Goal: Task Accomplishment & Management: Manage account settings

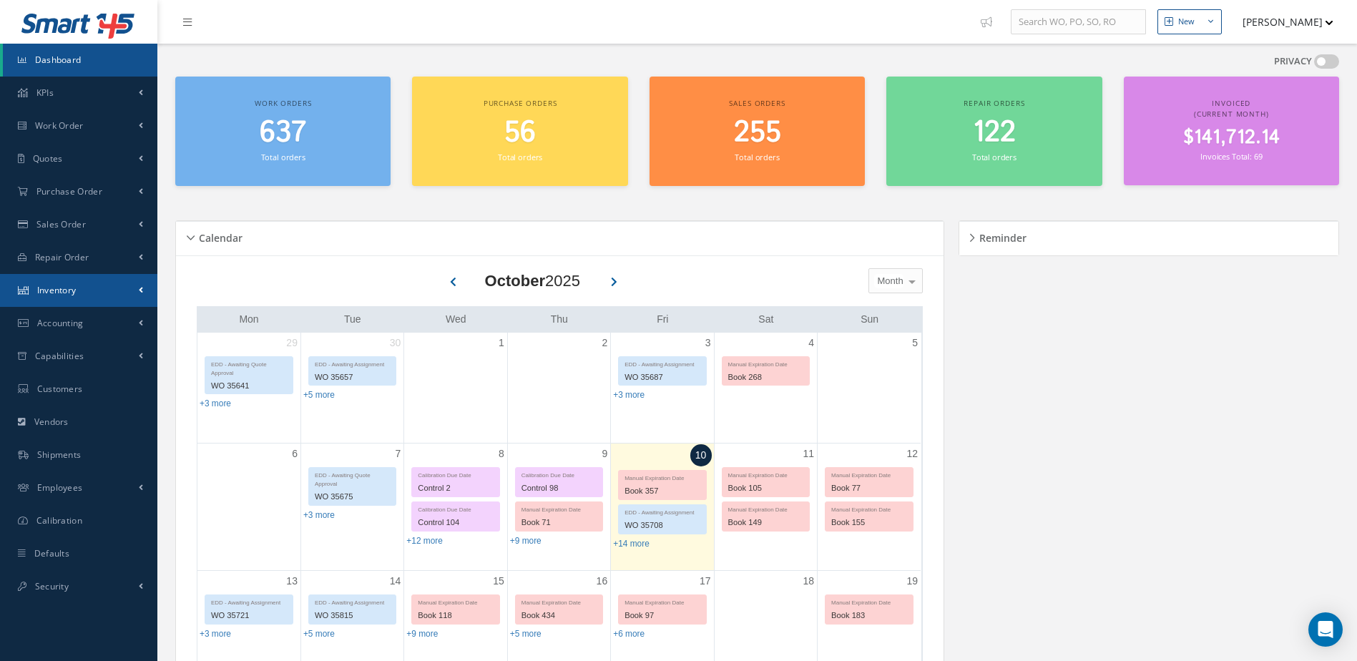
click at [89, 303] on link "Inventory" at bounding box center [78, 290] width 157 height 33
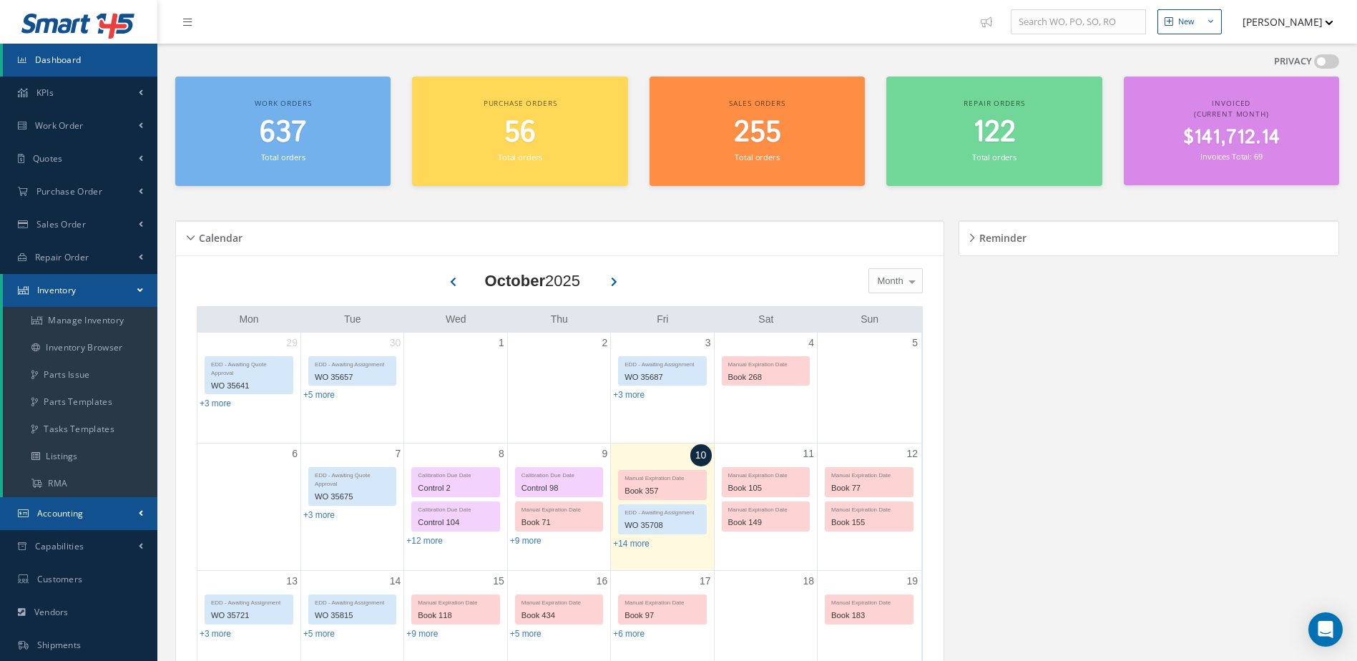
click at [92, 510] on link "Accounting" at bounding box center [78, 513] width 157 height 33
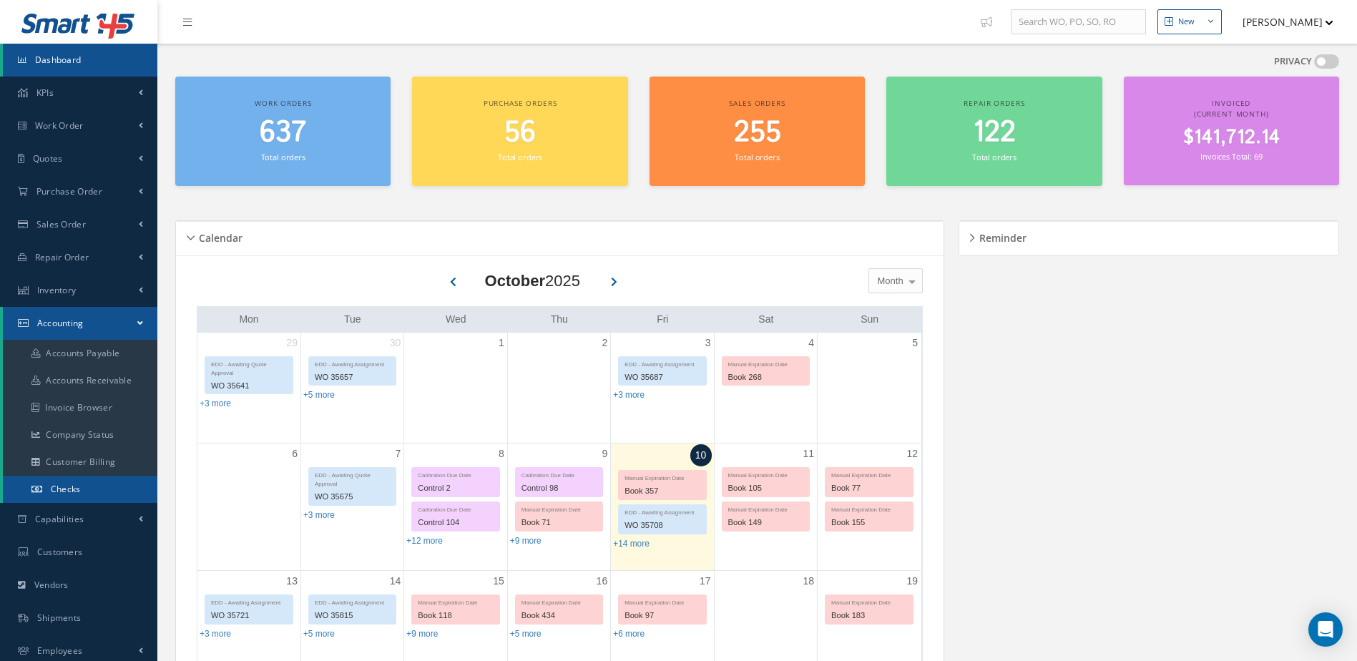
click at [92, 489] on link "Checks" at bounding box center [80, 489] width 155 height 27
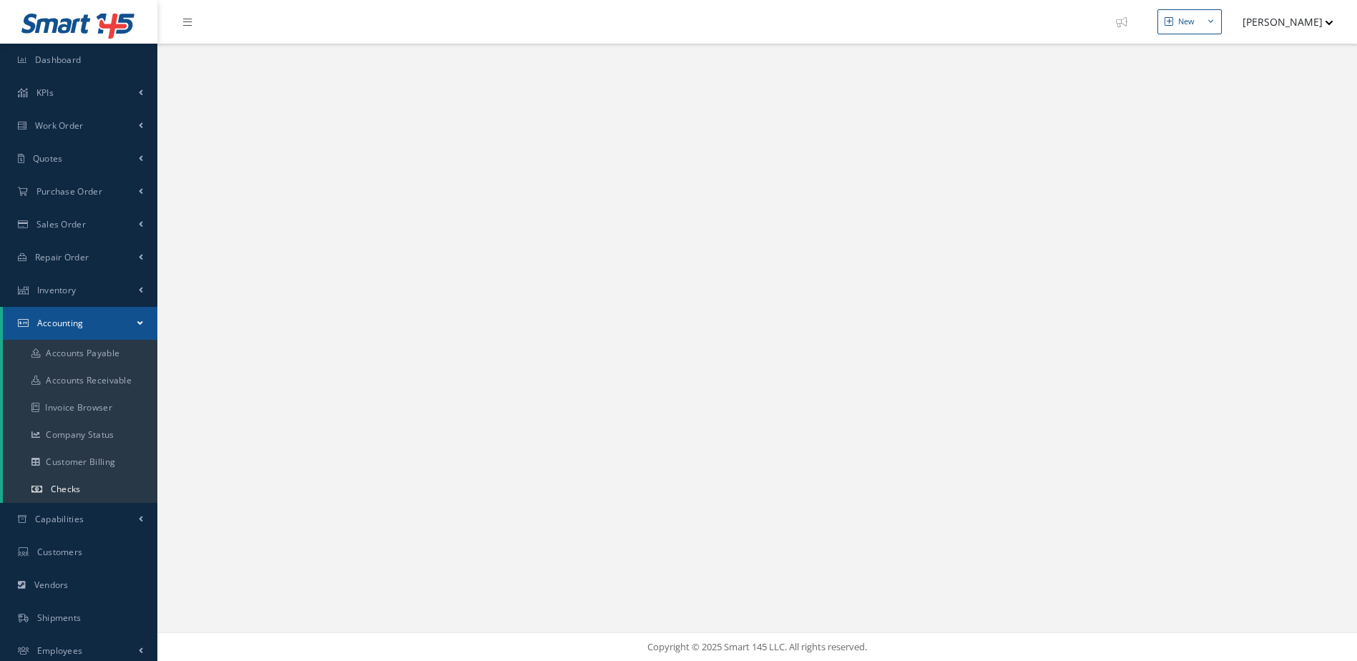
select select "25"
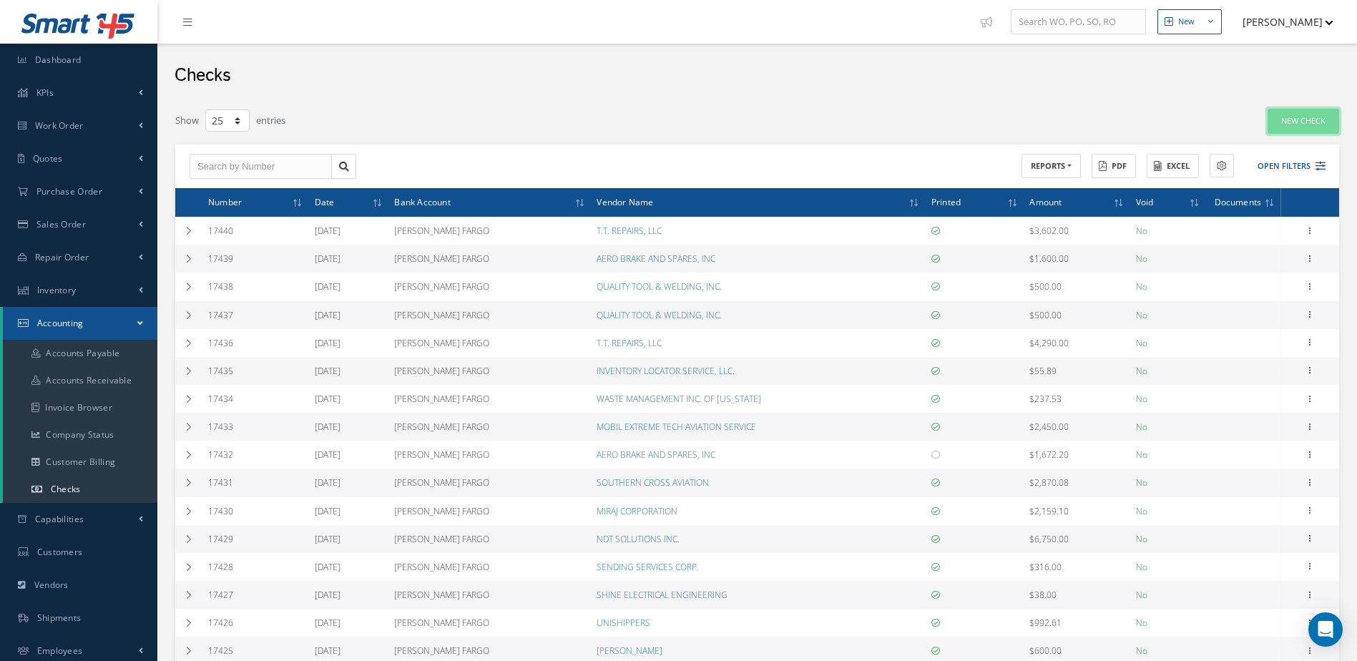
click at [1314, 111] on link "New Check" at bounding box center [1304, 121] width 72 height 25
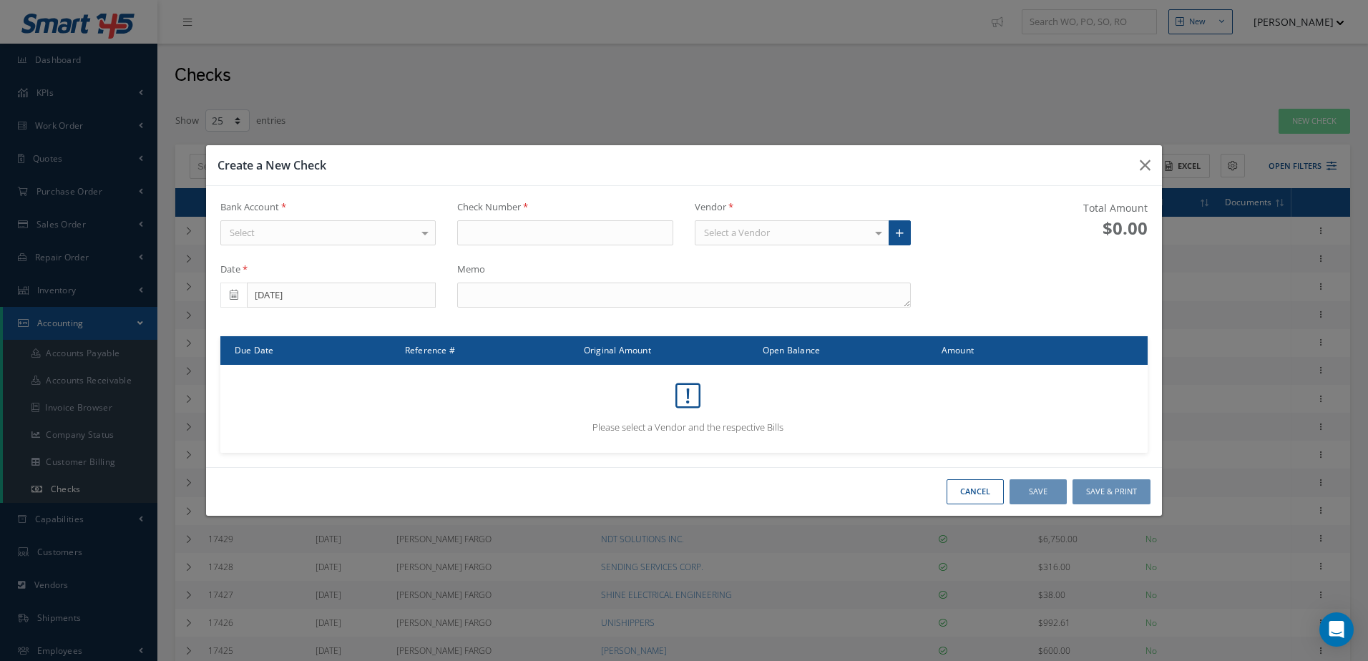
click at [327, 232] on div "Select" at bounding box center [328, 233] width 216 height 26
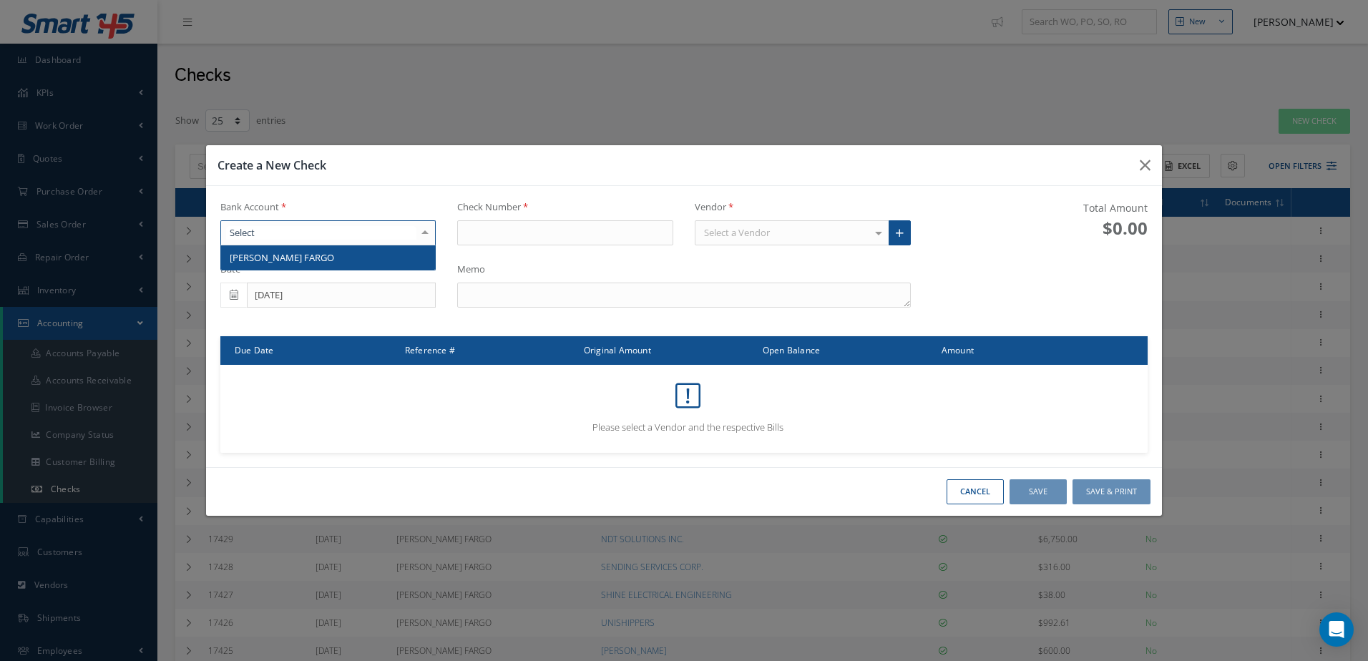
click at [341, 258] on span "WELLS FARGO" at bounding box center [328, 257] width 215 height 24
type input "17441"
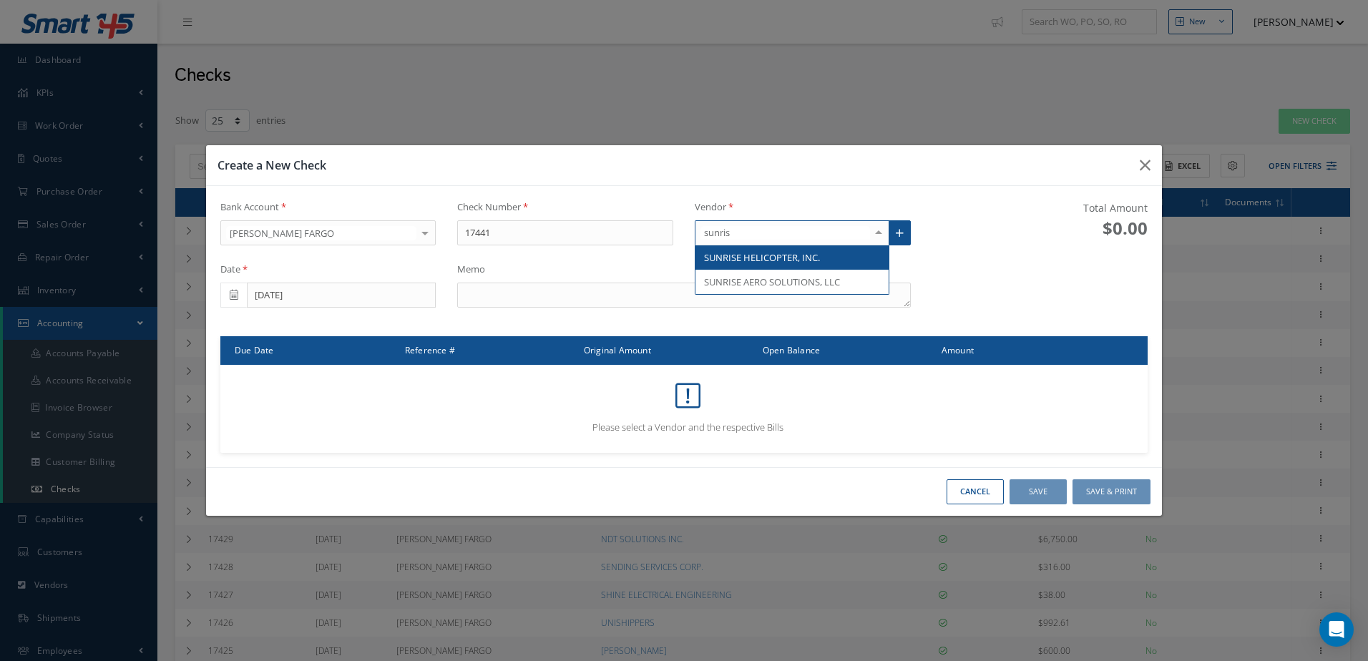
type input "sunrise"
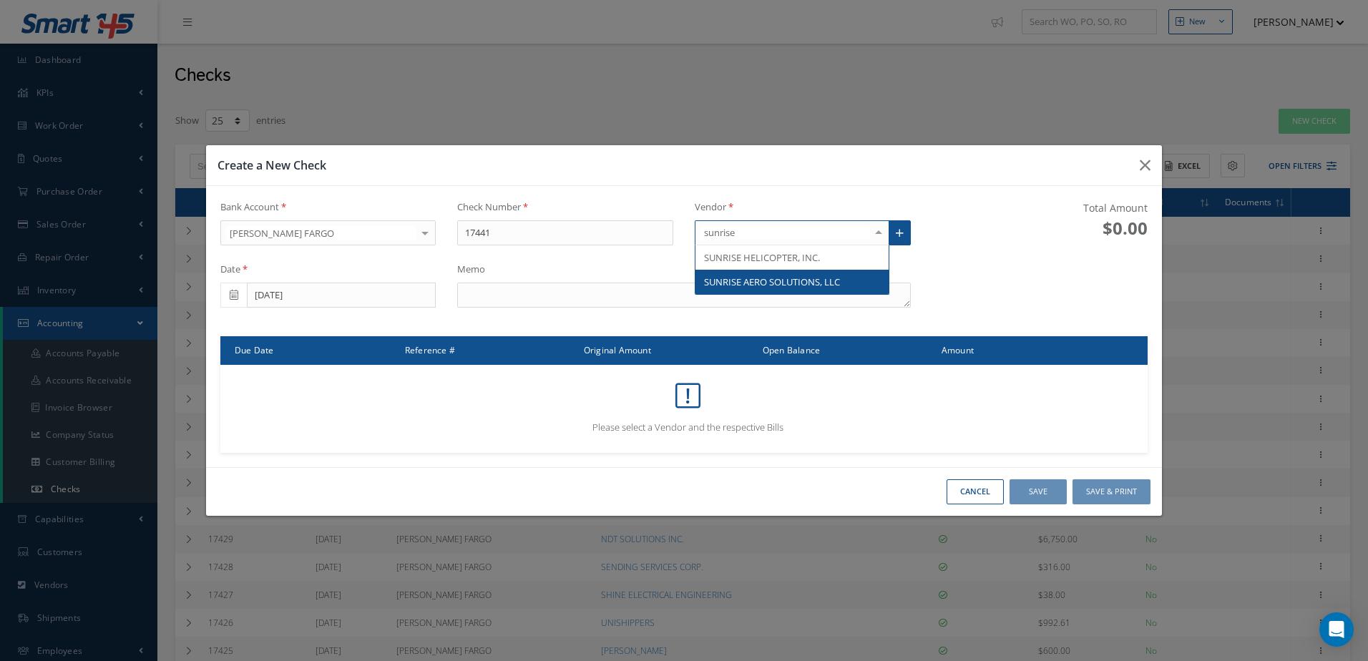
click at [759, 283] on span "SUNRISE AERO SOLUTIONS, LLC" at bounding box center [772, 282] width 136 height 13
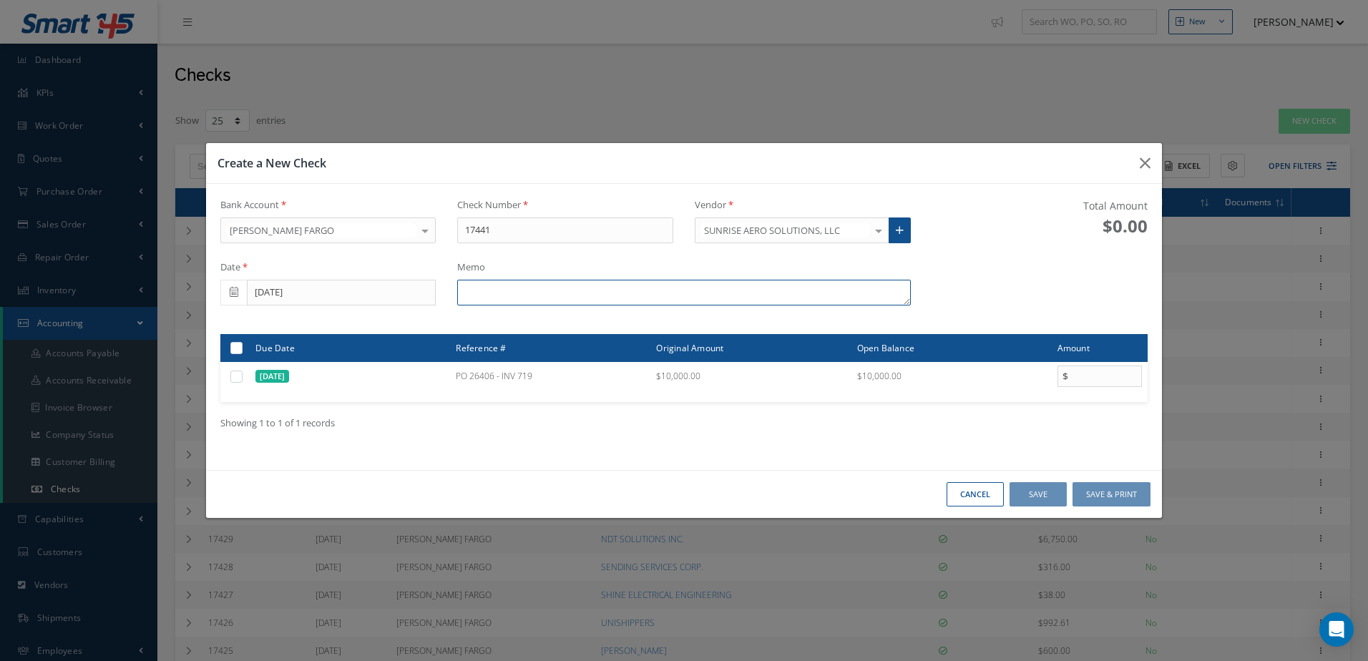
click at [674, 296] on textarea at bounding box center [683, 293] width 453 height 26
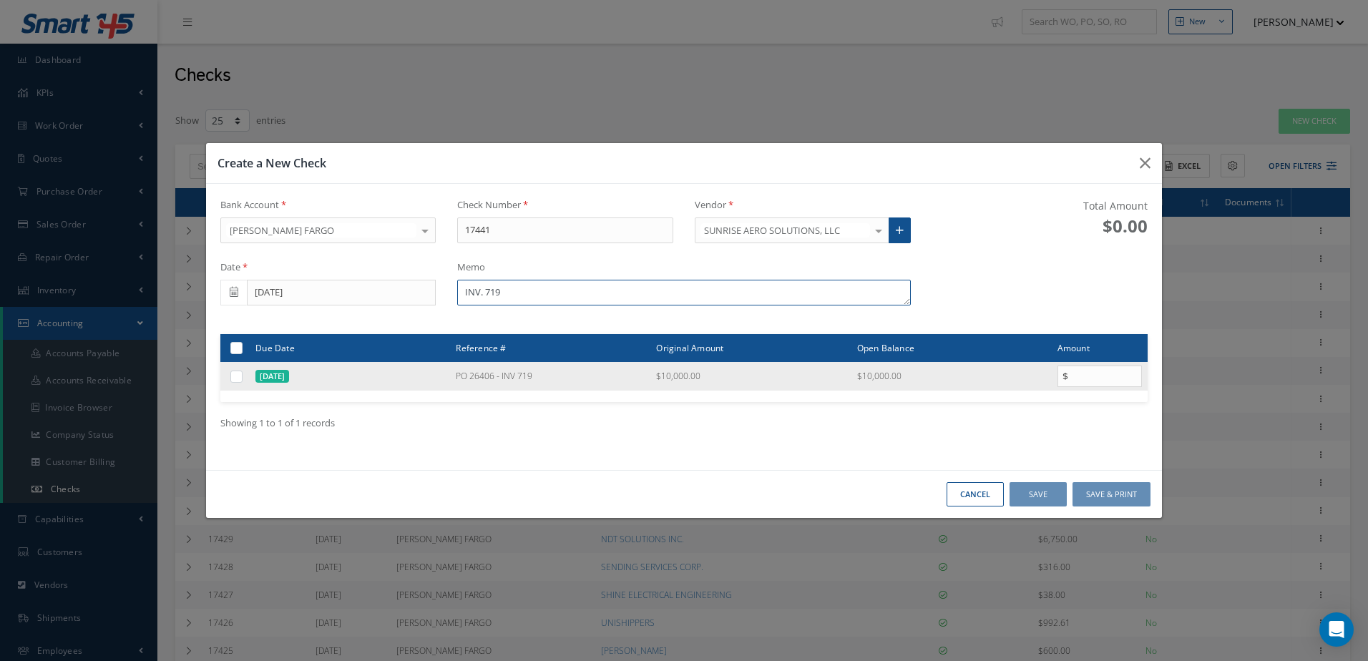
type textarea "INV. 719"
click at [242, 376] on label at bounding box center [242, 376] width 0 height 12
click at [235, 376] on input "checkbox" at bounding box center [237, 377] width 9 height 9
checkbox input "true"
type input "10000.00"
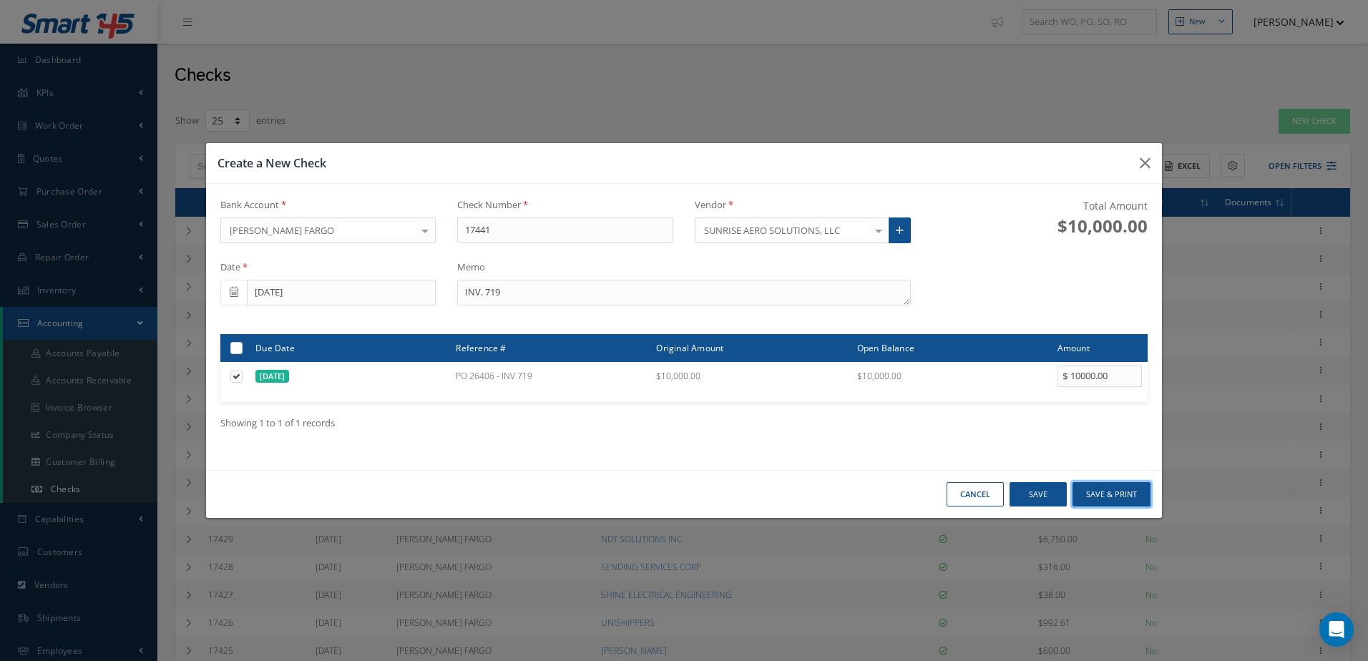
click at [1128, 492] on button "Save & Print" at bounding box center [1112, 494] width 78 height 25
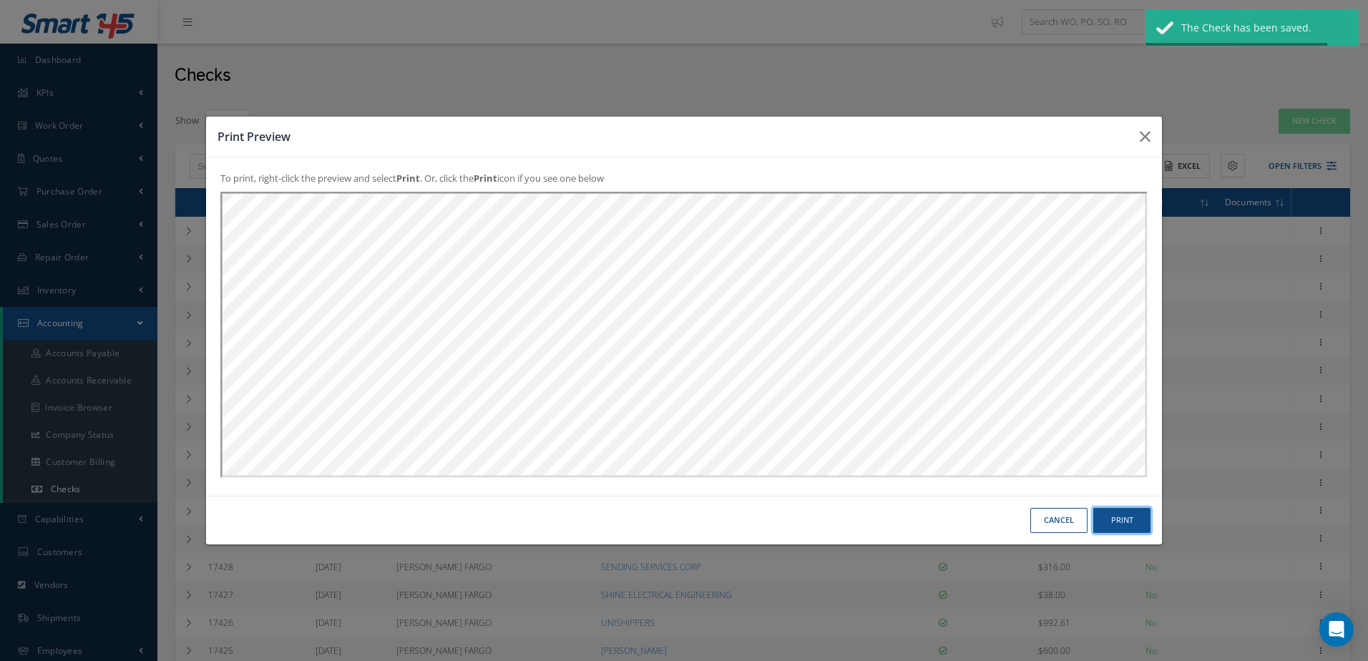
click at [1133, 527] on button "Print" at bounding box center [1121, 520] width 57 height 25
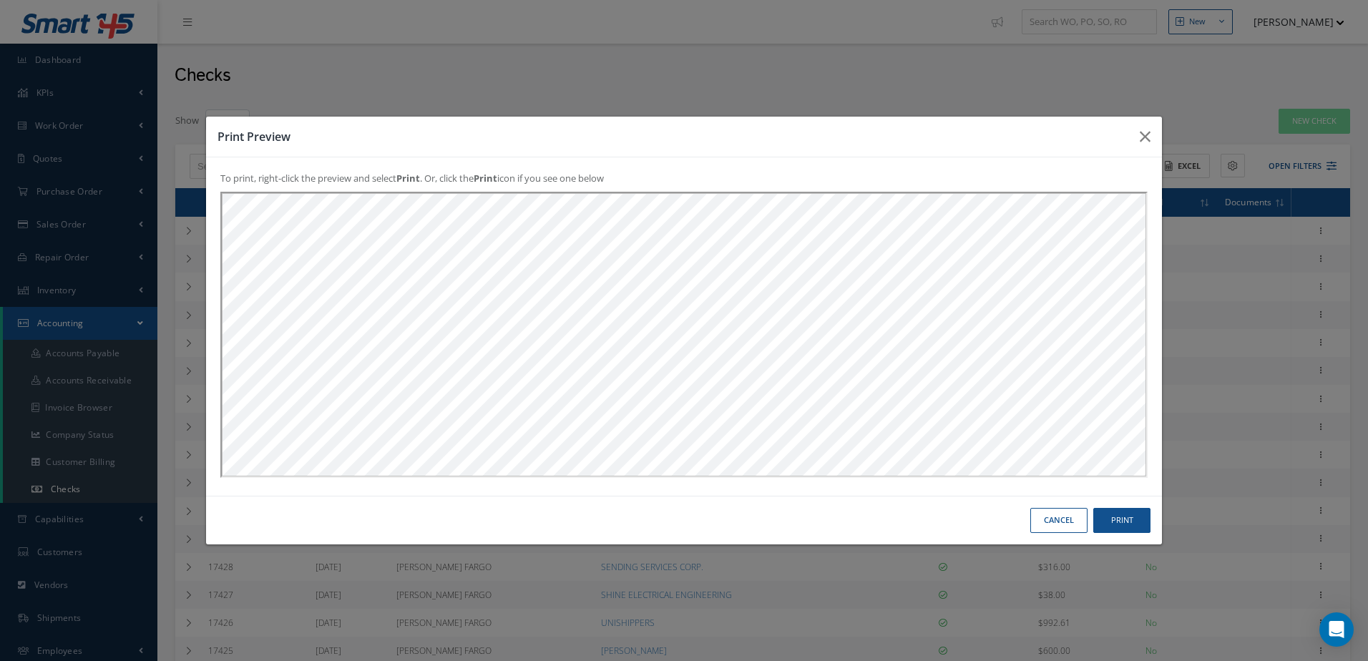
click at [1053, 505] on div "Cancel Print" at bounding box center [684, 520] width 956 height 49
click at [1053, 517] on button "Cancel" at bounding box center [1058, 520] width 57 height 25
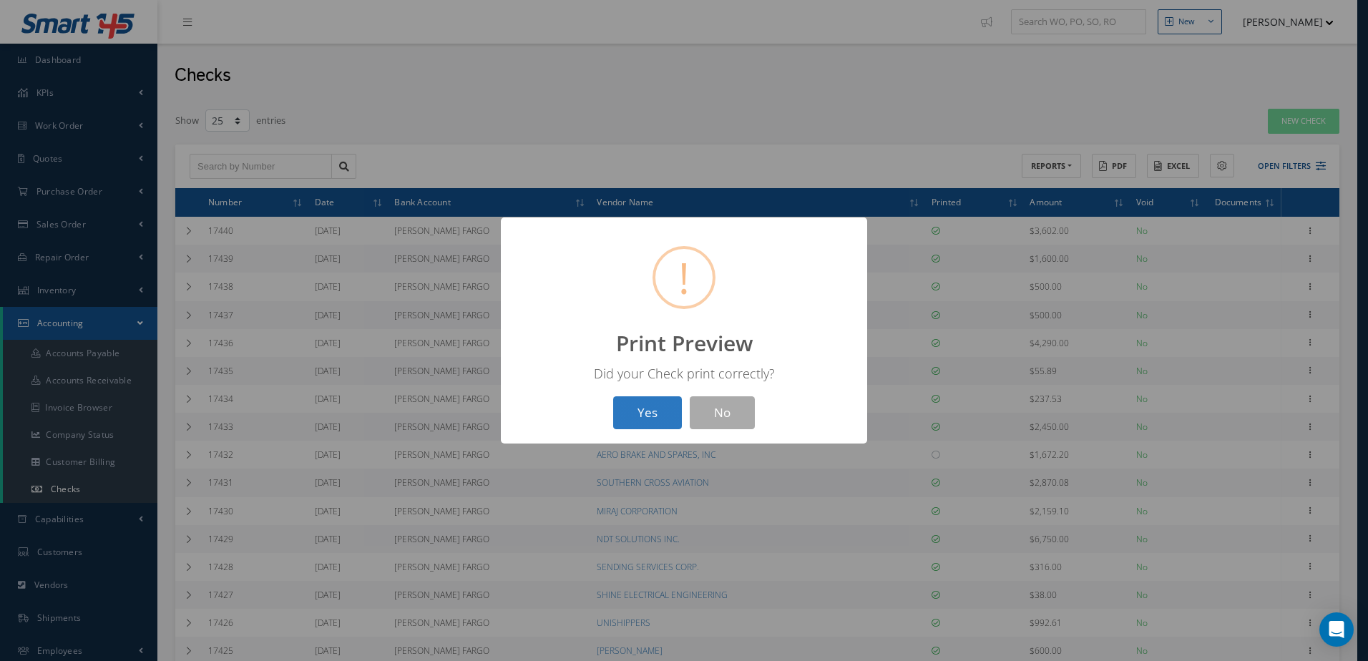
click at [640, 409] on button "Yes" at bounding box center [647, 413] width 69 height 34
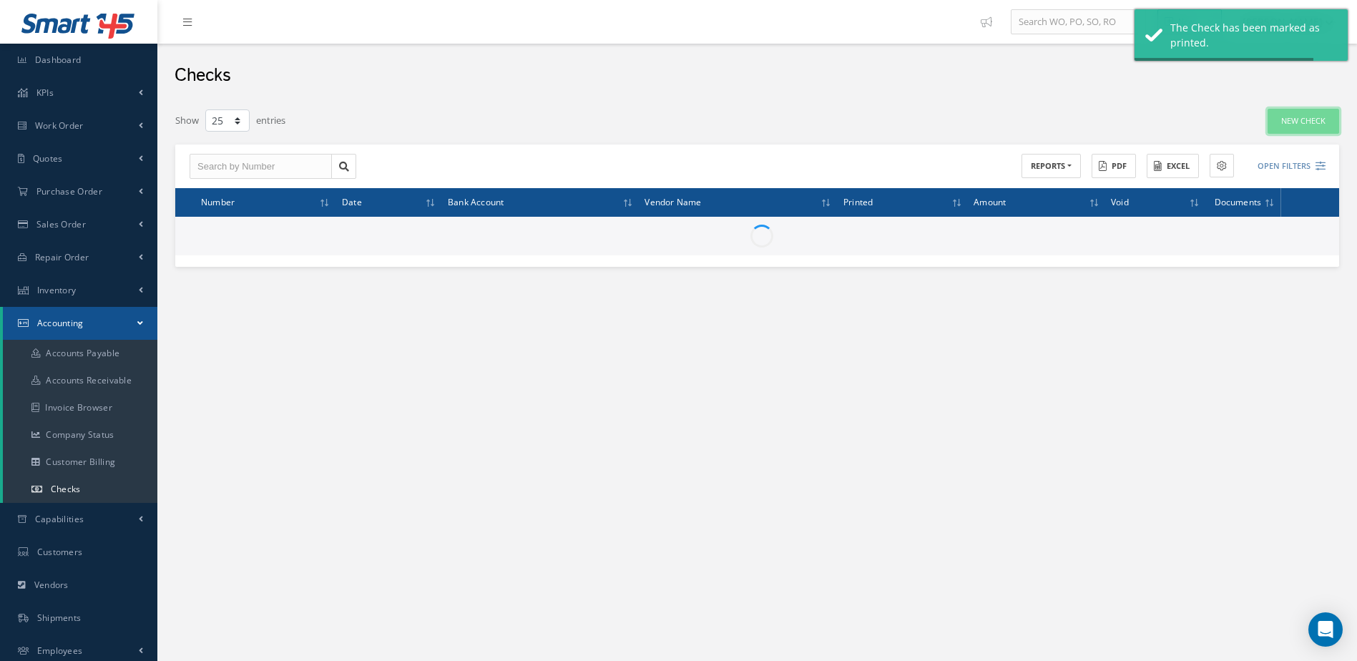
click at [1304, 123] on link "New Check" at bounding box center [1304, 121] width 72 height 25
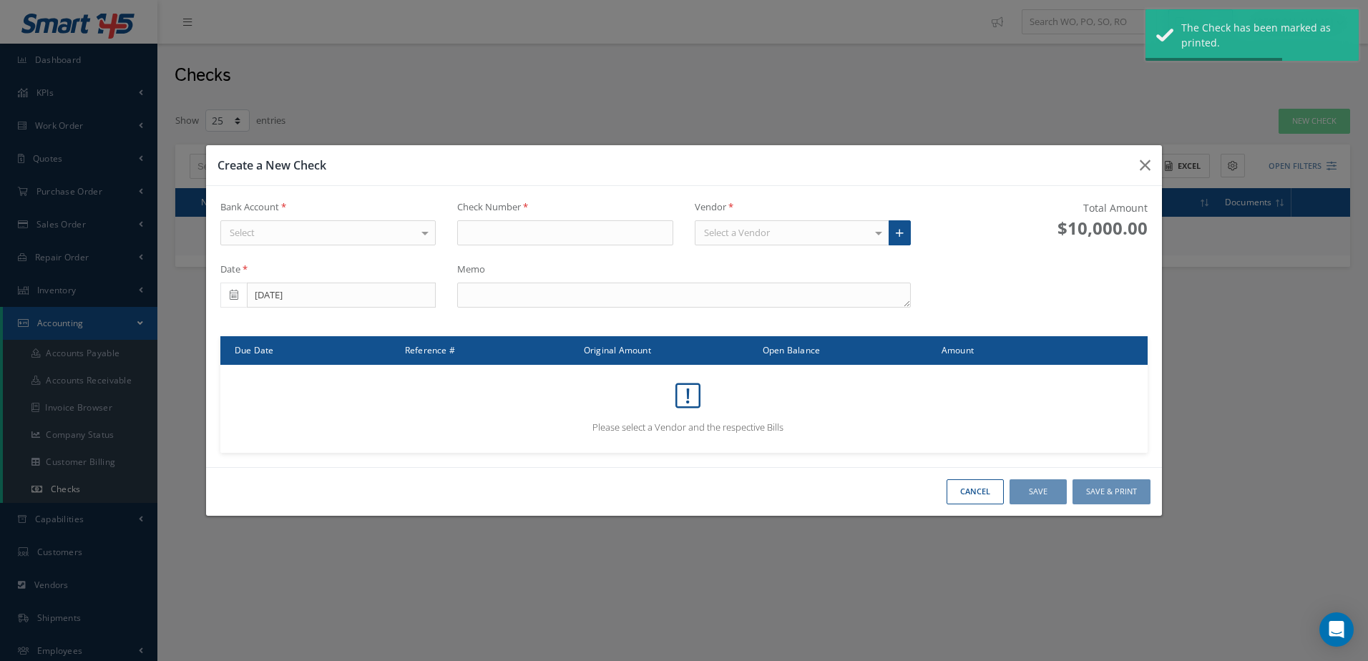
click at [332, 229] on div "Select" at bounding box center [328, 233] width 216 height 26
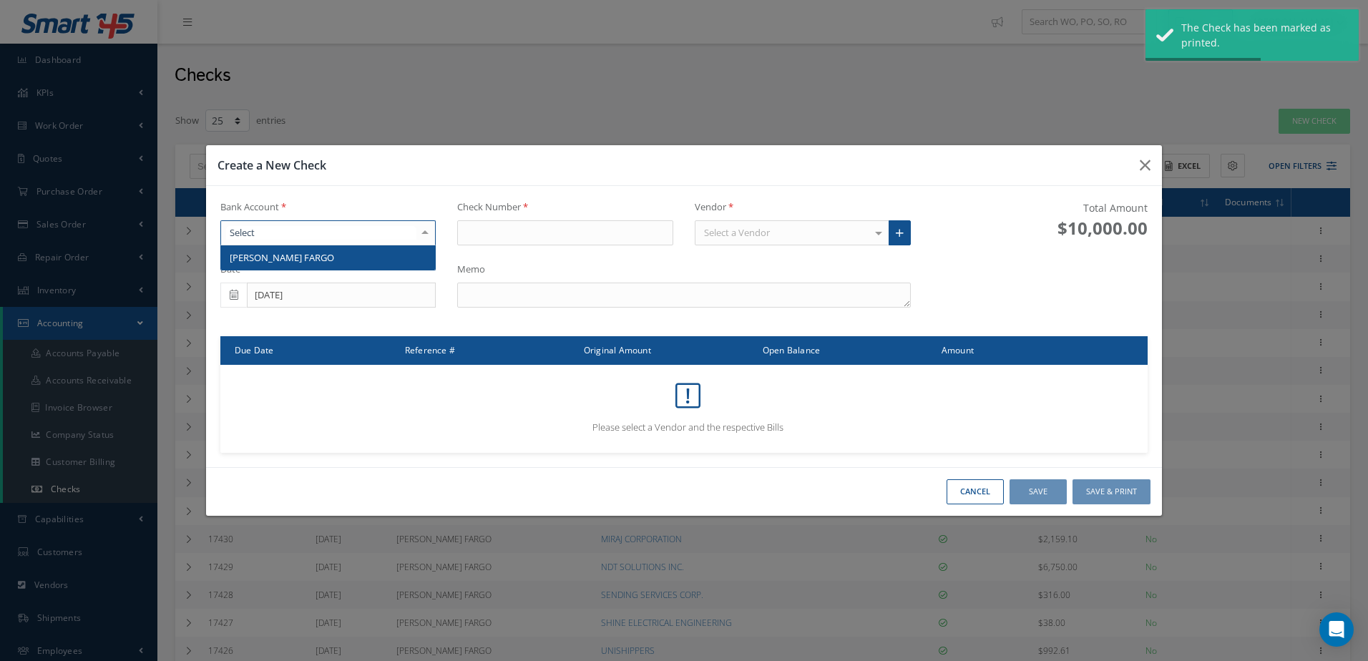
click at [333, 250] on span "WELLS FARGO" at bounding box center [328, 257] width 215 height 24
type input "17442"
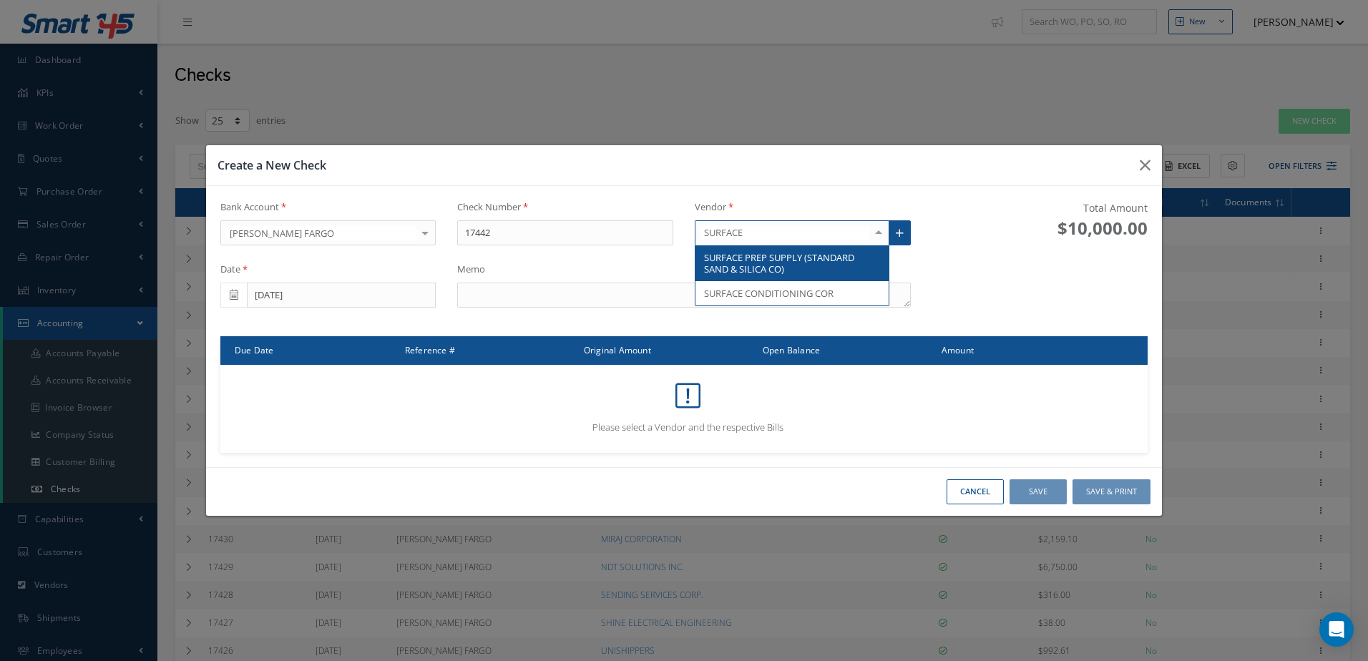
type input "SURFACE"
click at [787, 257] on span "SURFACE PREP SUPPLY (STANDARD SAND & SILICA CO)" at bounding box center [779, 263] width 150 height 24
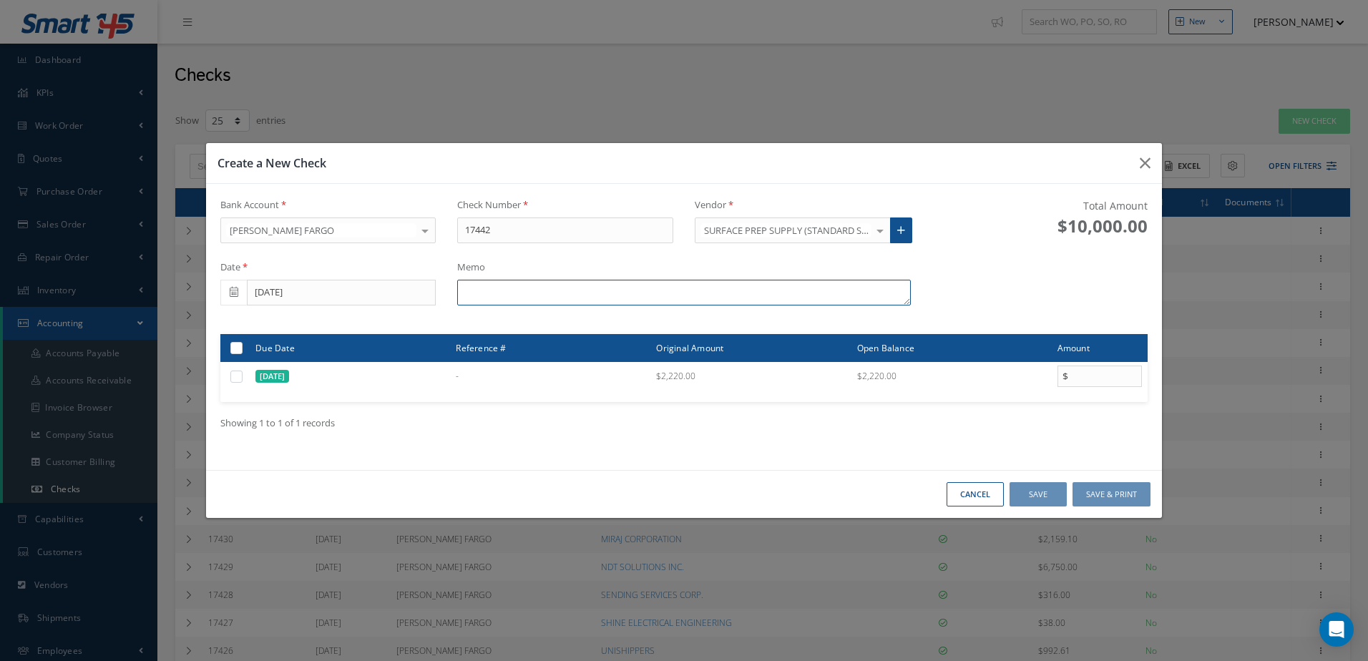
click at [582, 291] on textarea at bounding box center [683, 293] width 453 height 26
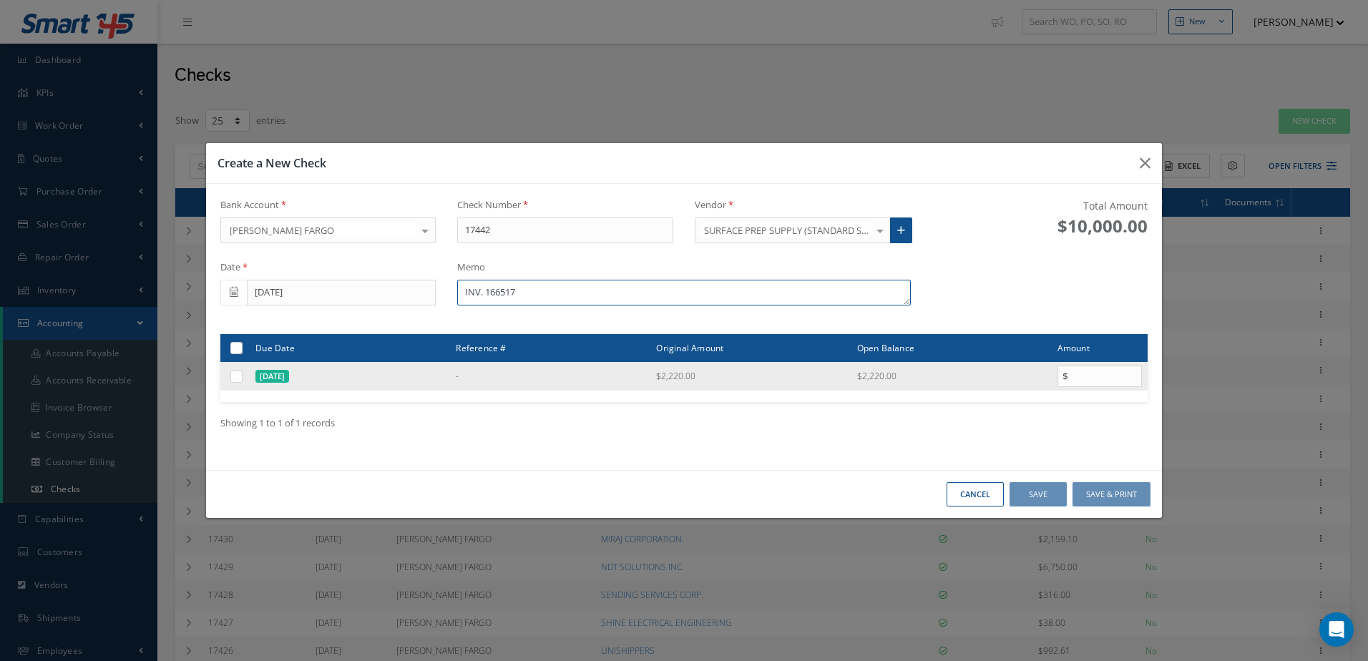
type textarea "INV. 166517"
click at [242, 375] on label at bounding box center [242, 376] width 0 height 12
click at [234, 375] on input "checkbox" at bounding box center [237, 377] width 9 height 9
checkbox input "true"
type input "2220.00"
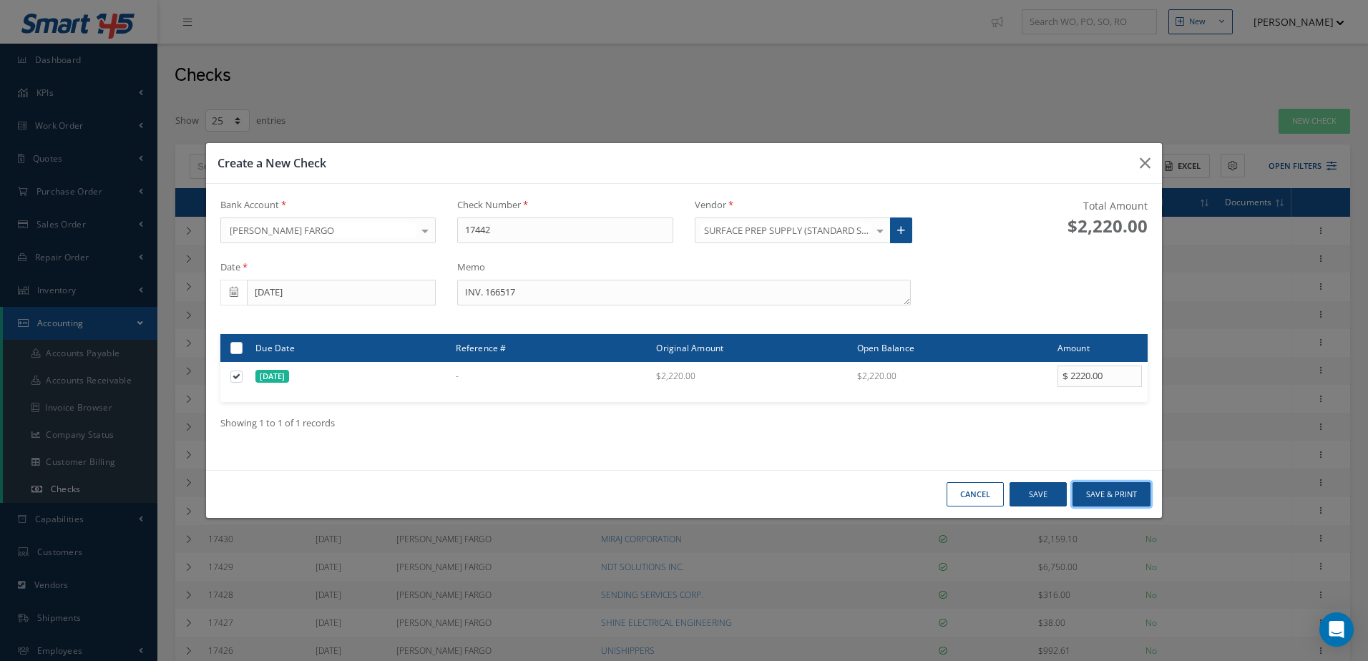
click at [1119, 494] on button "Save & Print" at bounding box center [1112, 494] width 78 height 25
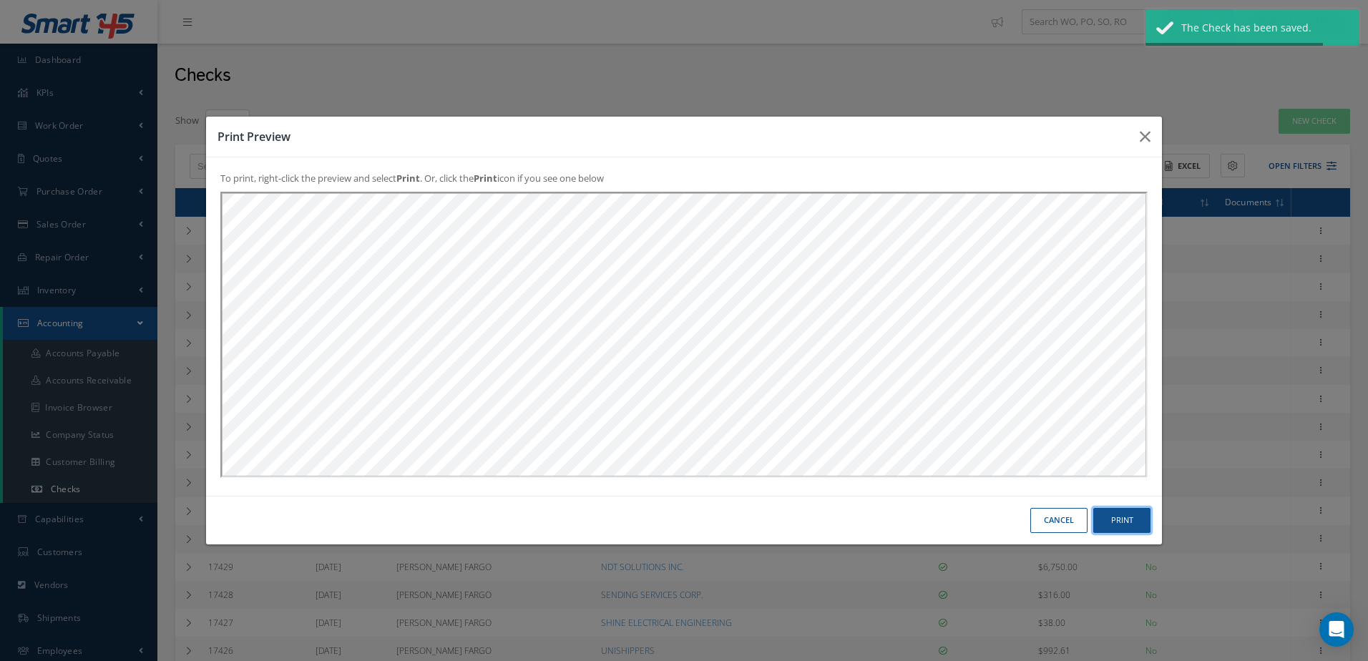
click at [1127, 526] on button "Print" at bounding box center [1121, 520] width 57 height 25
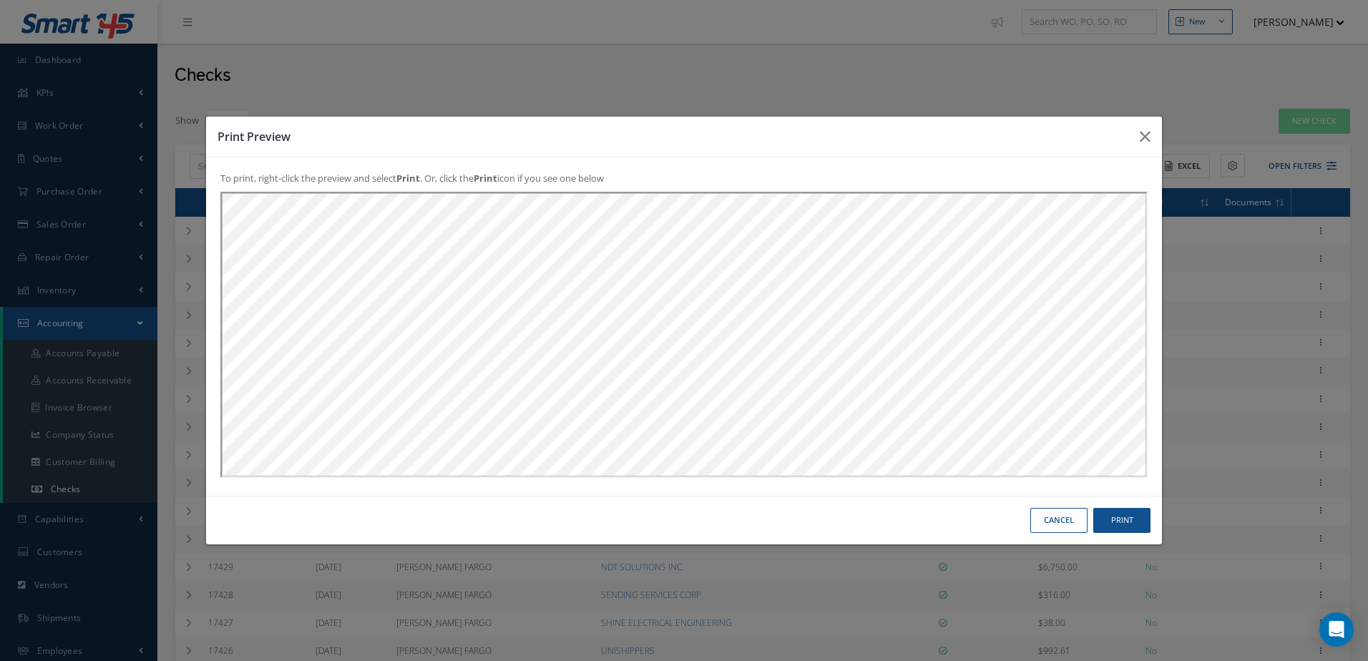
click at [1087, 512] on button "Cancel" at bounding box center [1058, 520] width 57 height 25
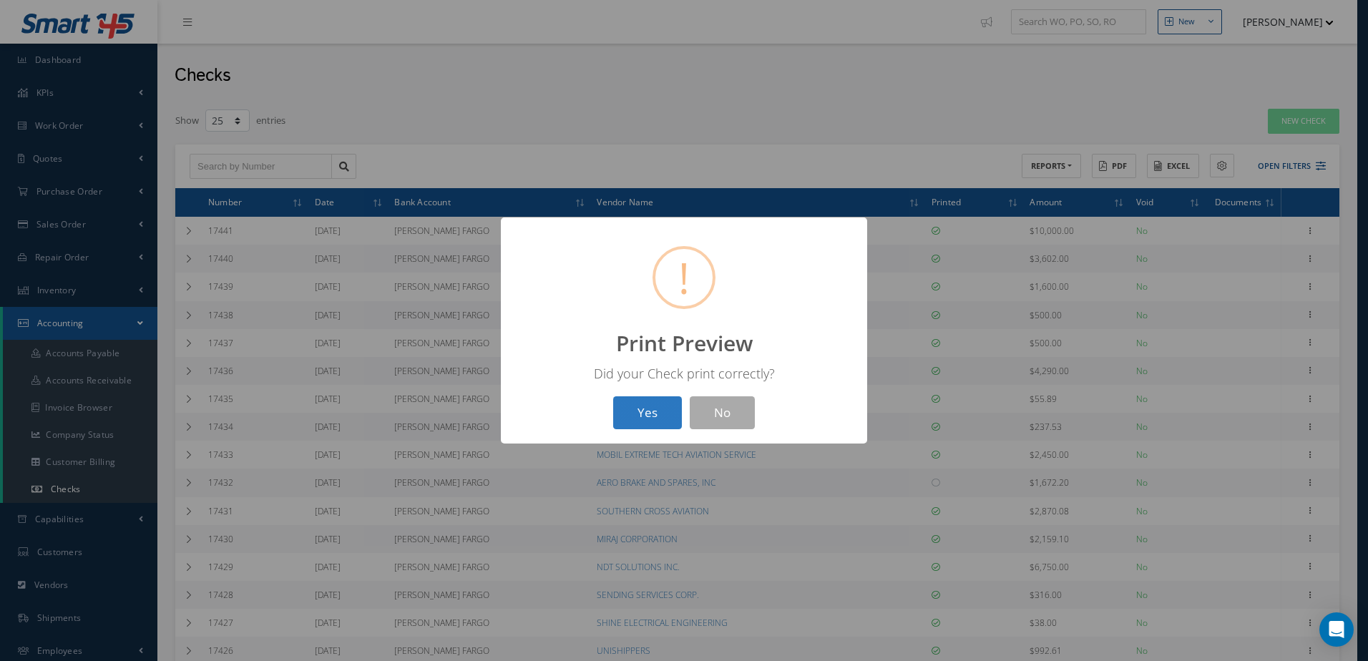
click at [655, 415] on button "Yes" at bounding box center [647, 413] width 69 height 34
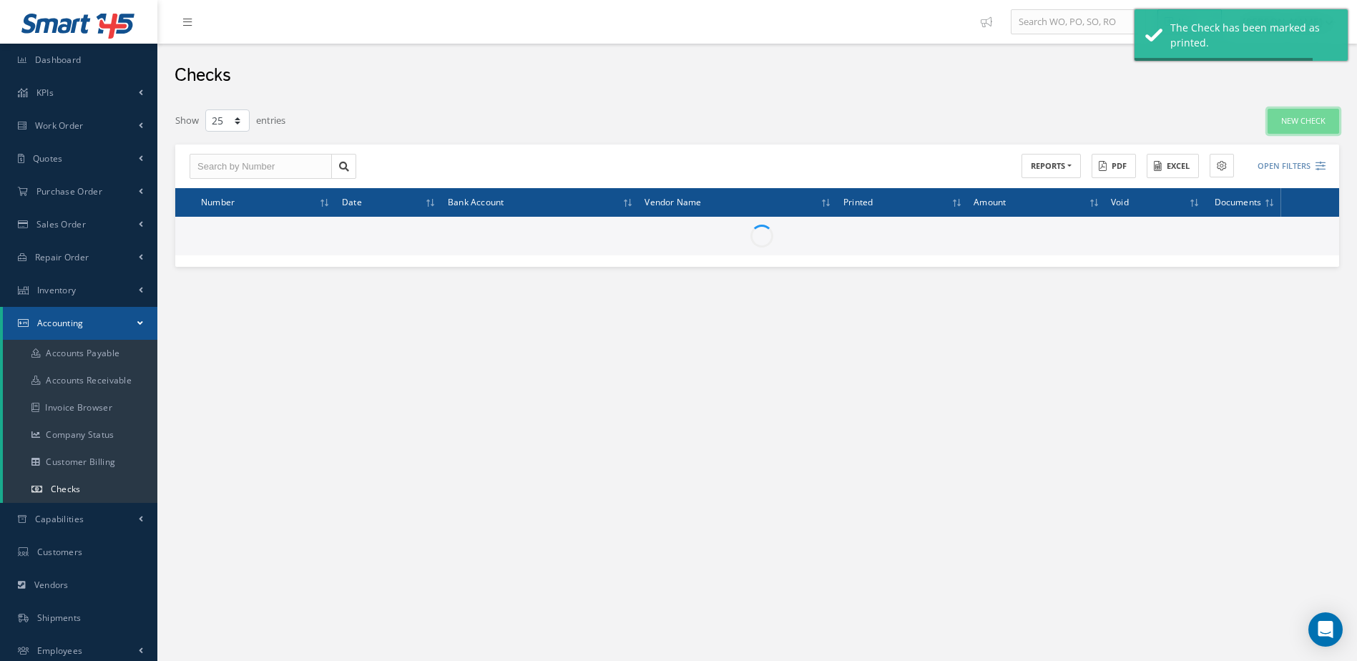
click at [1302, 122] on link "New Check" at bounding box center [1304, 121] width 72 height 25
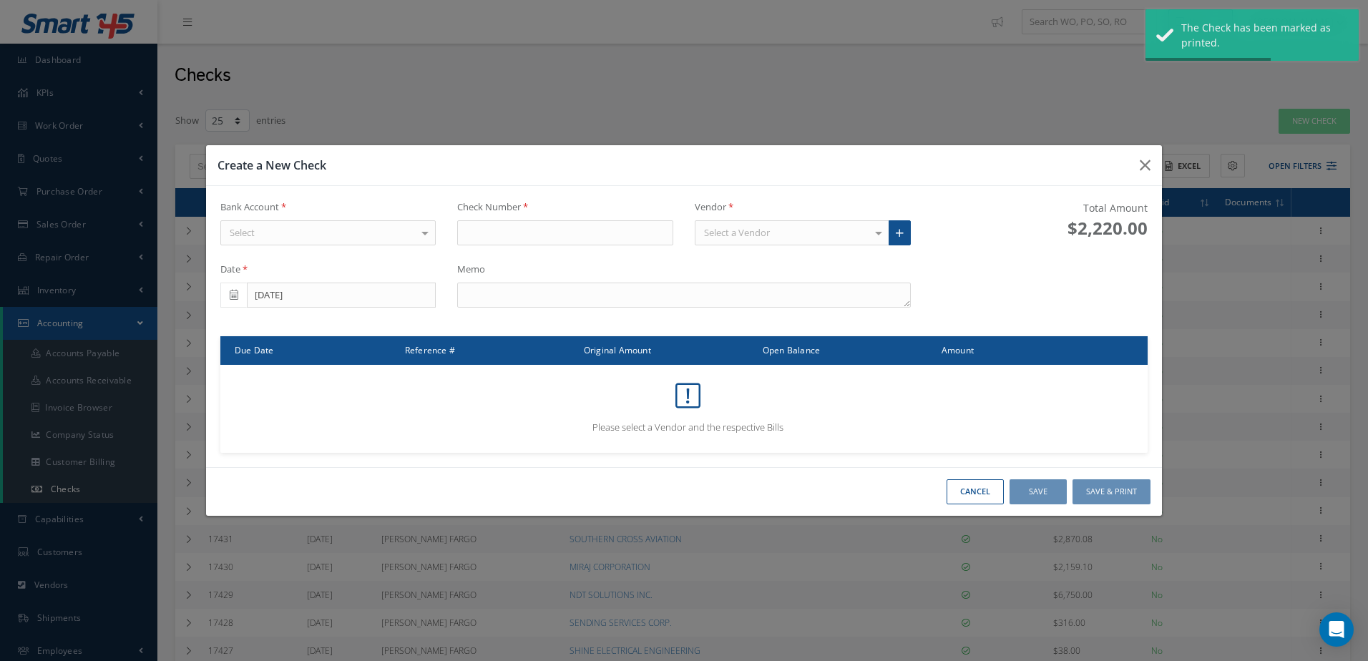
click at [386, 233] on div "Select" at bounding box center [328, 233] width 216 height 26
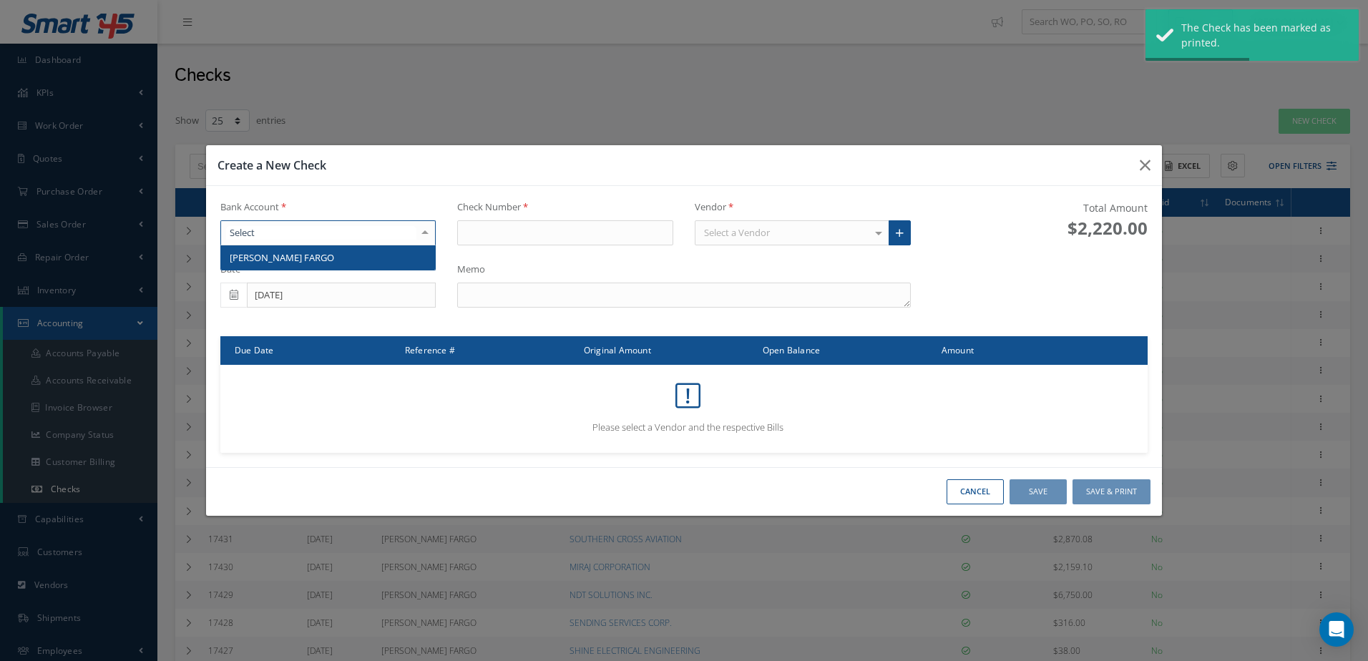
click at [386, 262] on span "WELLS FARGO" at bounding box center [328, 257] width 215 height 24
type input "17443"
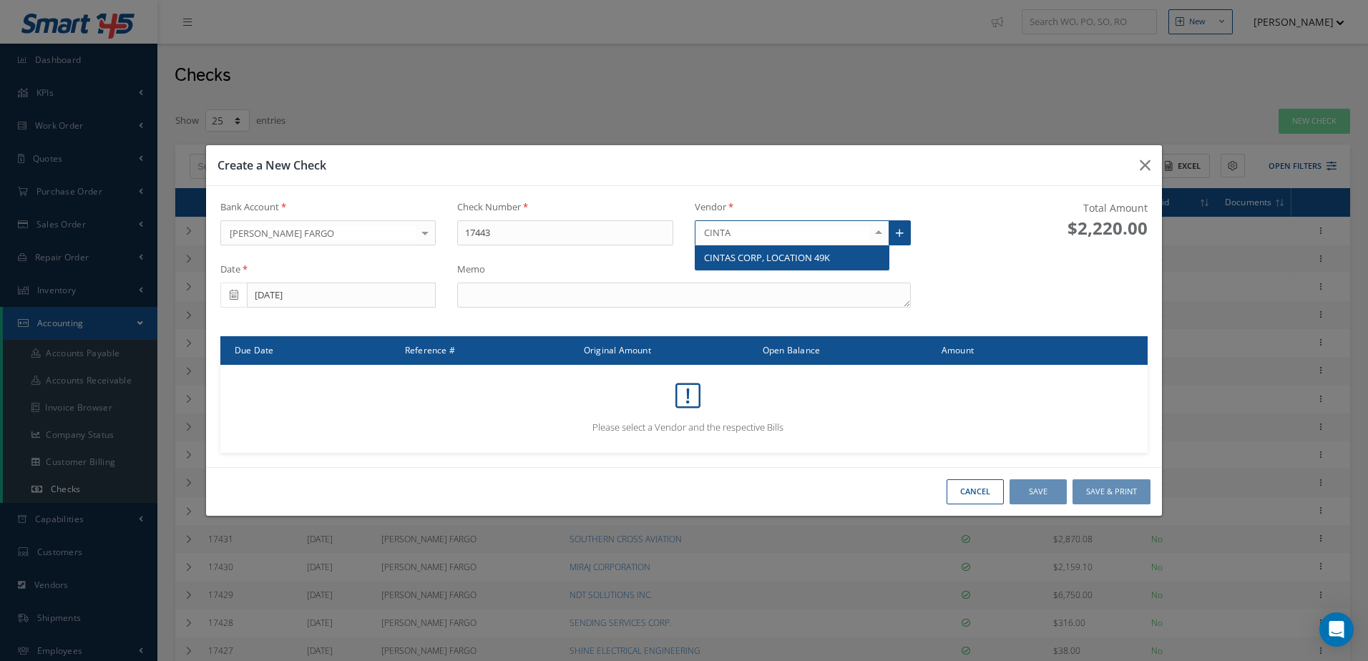
type input "CINTAS"
click at [746, 260] on span "CINTAS CORP, LOCATION 49K" at bounding box center [767, 257] width 126 height 13
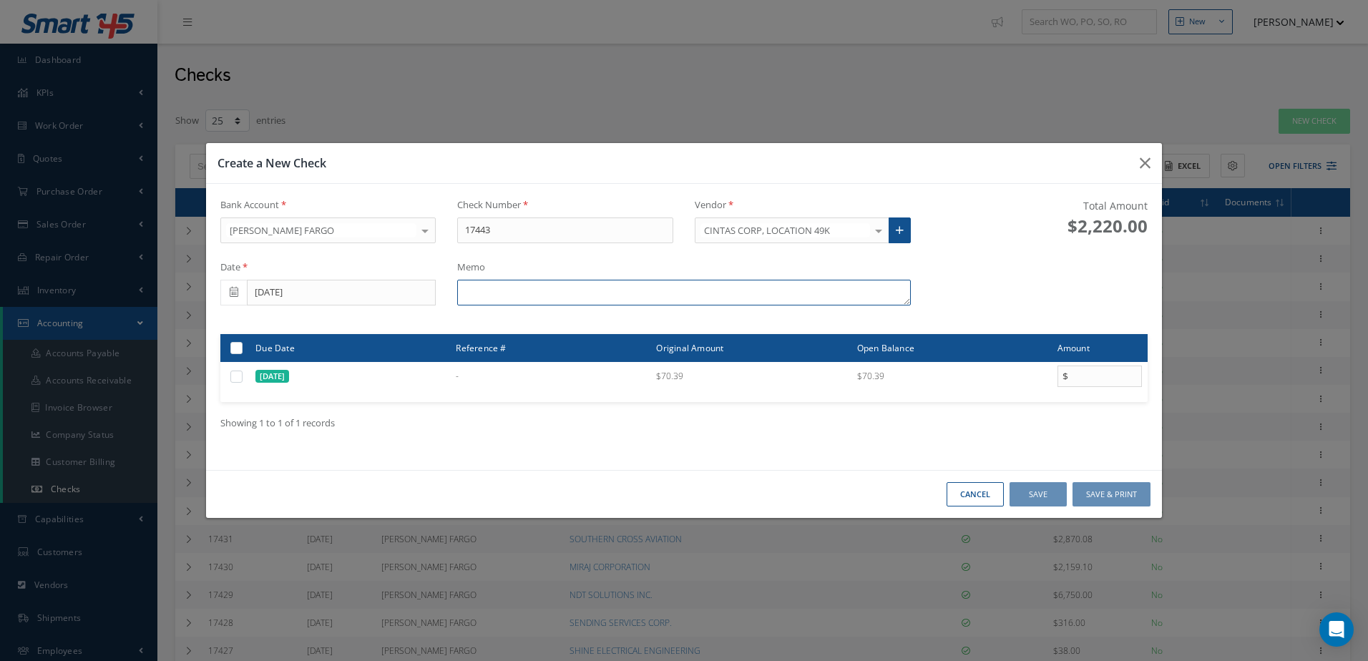
click at [492, 297] on textarea at bounding box center [683, 293] width 453 height 26
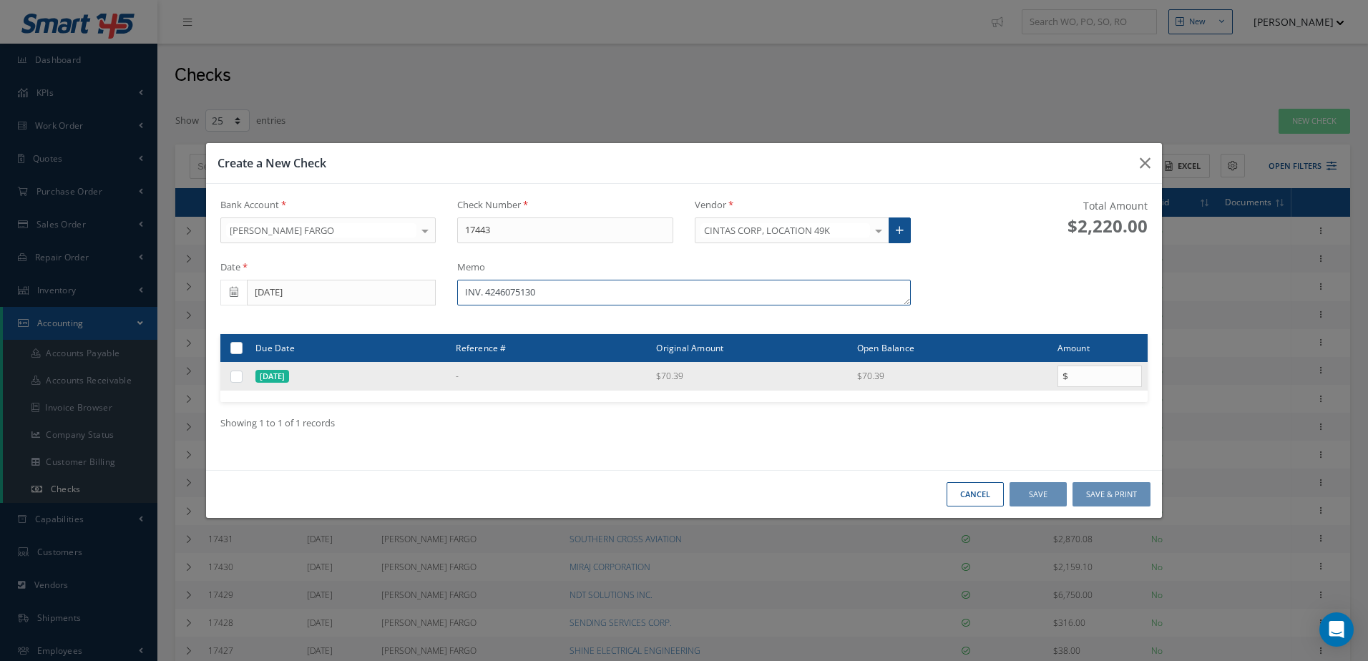
type textarea "INV. 4246075130"
click at [242, 379] on label at bounding box center [242, 376] width 0 height 12
click at [233, 379] on input "checkbox" at bounding box center [237, 377] width 9 height 9
checkbox input "true"
type input "70.39"
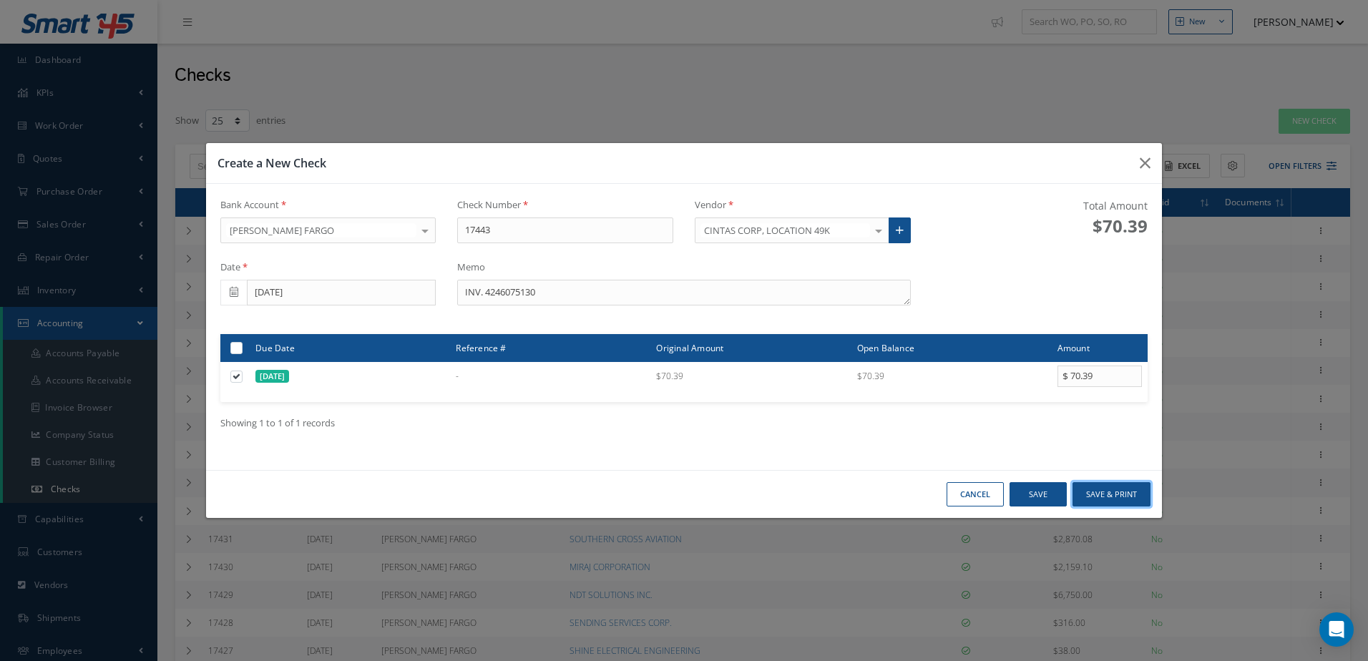
click at [1101, 489] on button "Save & Print" at bounding box center [1112, 494] width 78 height 25
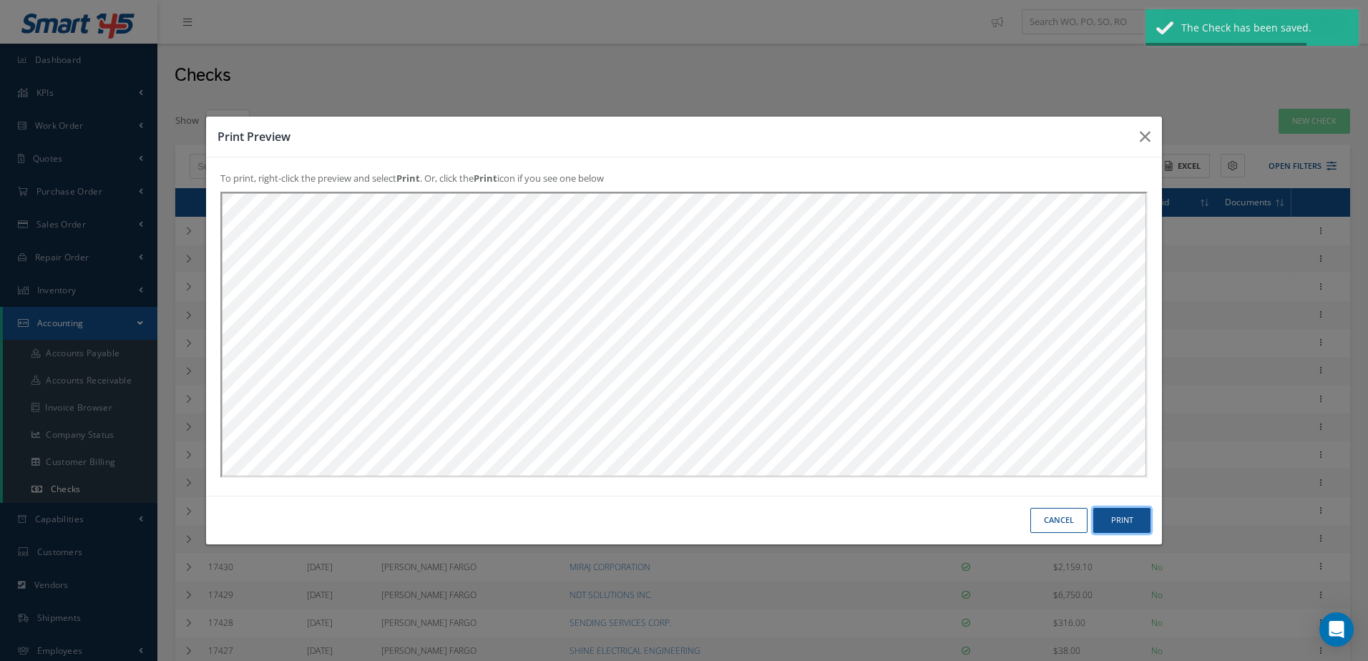
click at [1131, 517] on button "Print" at bounding box center [1121, 520] width 57 height 25
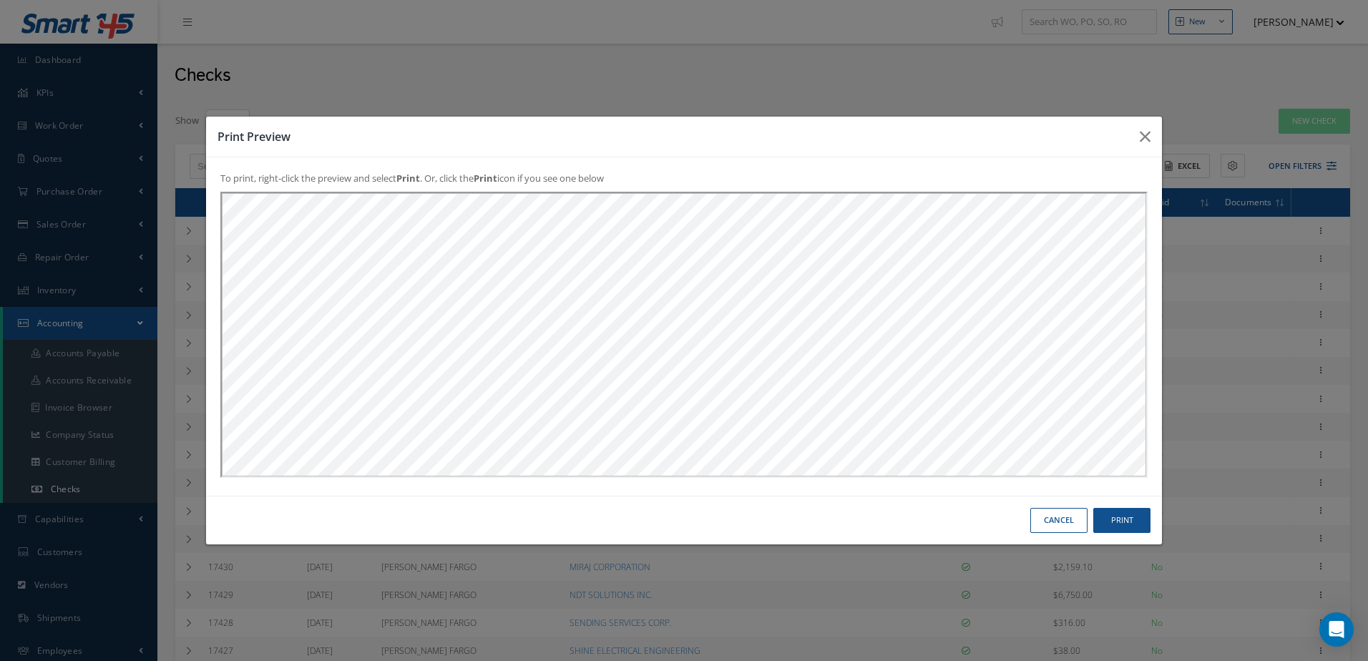
click at [1066, 520] on button "Cancel" at bounding box center [1058, 520] width 57 height 25
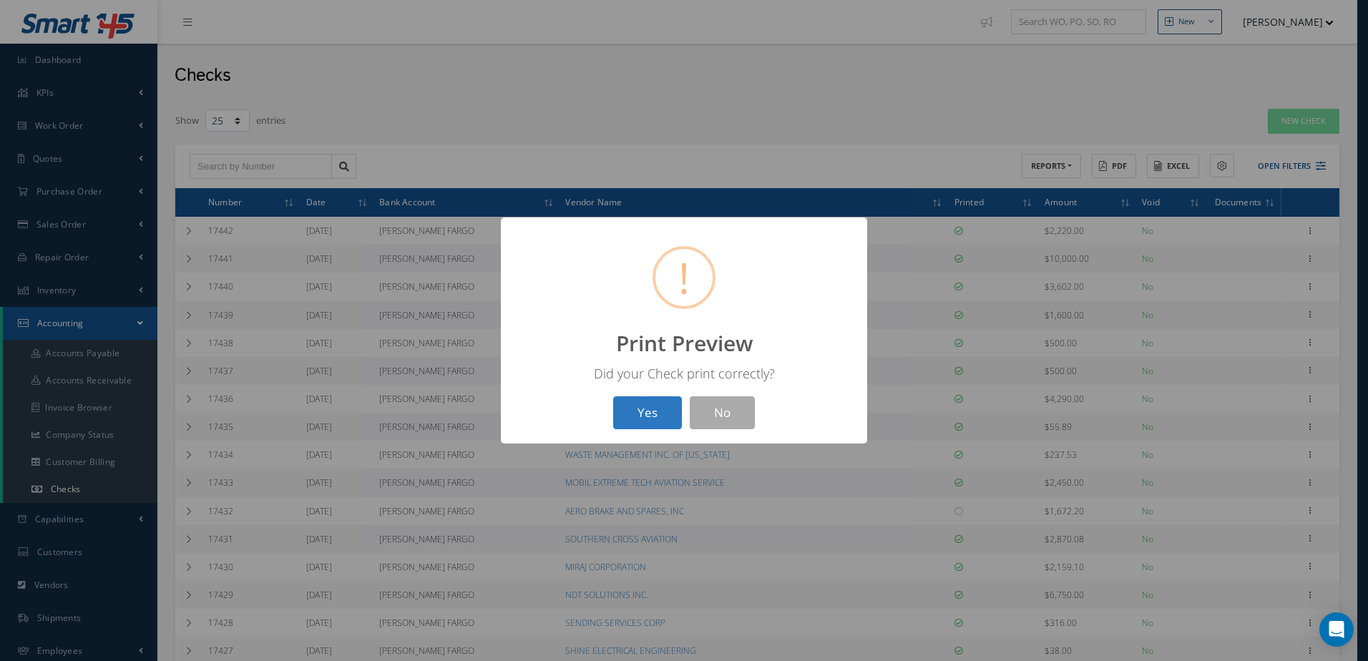
click at [661, 404] on button "Yes" at bounding box center [647, 413] width 69 height 34
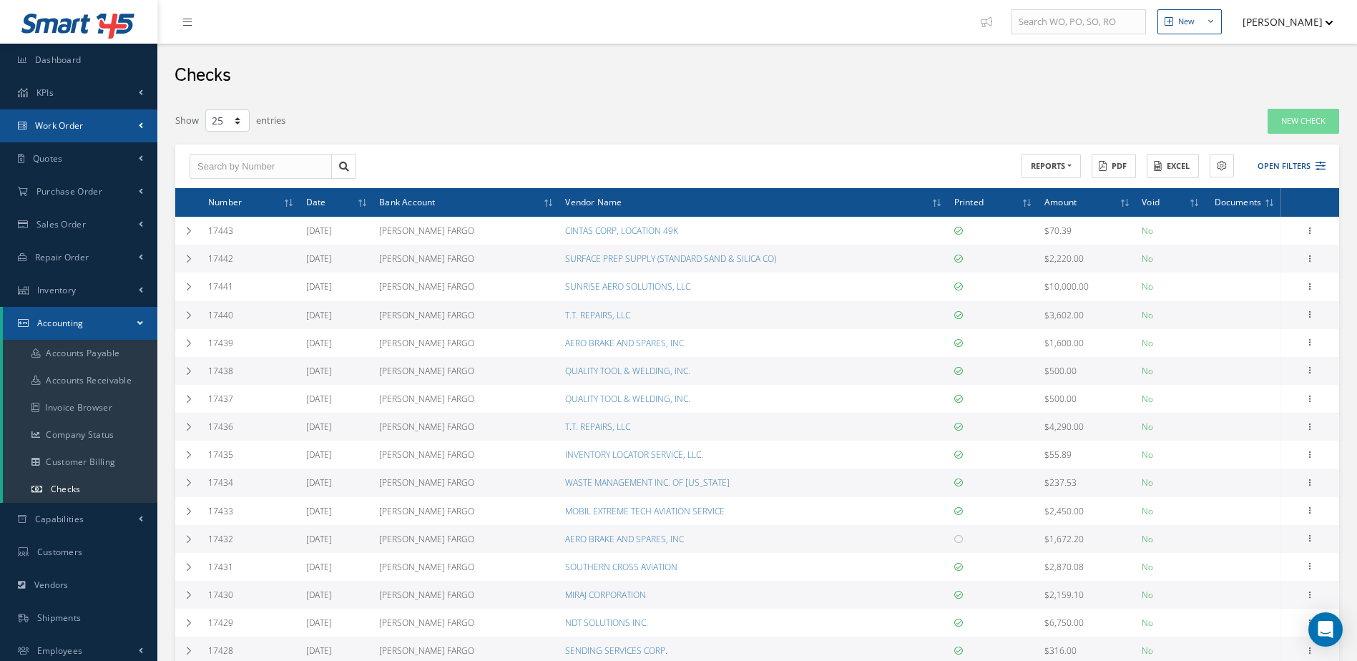
click at [99, 132] on link "Work Order" at bounding box center [78, 125] width 157 height 33
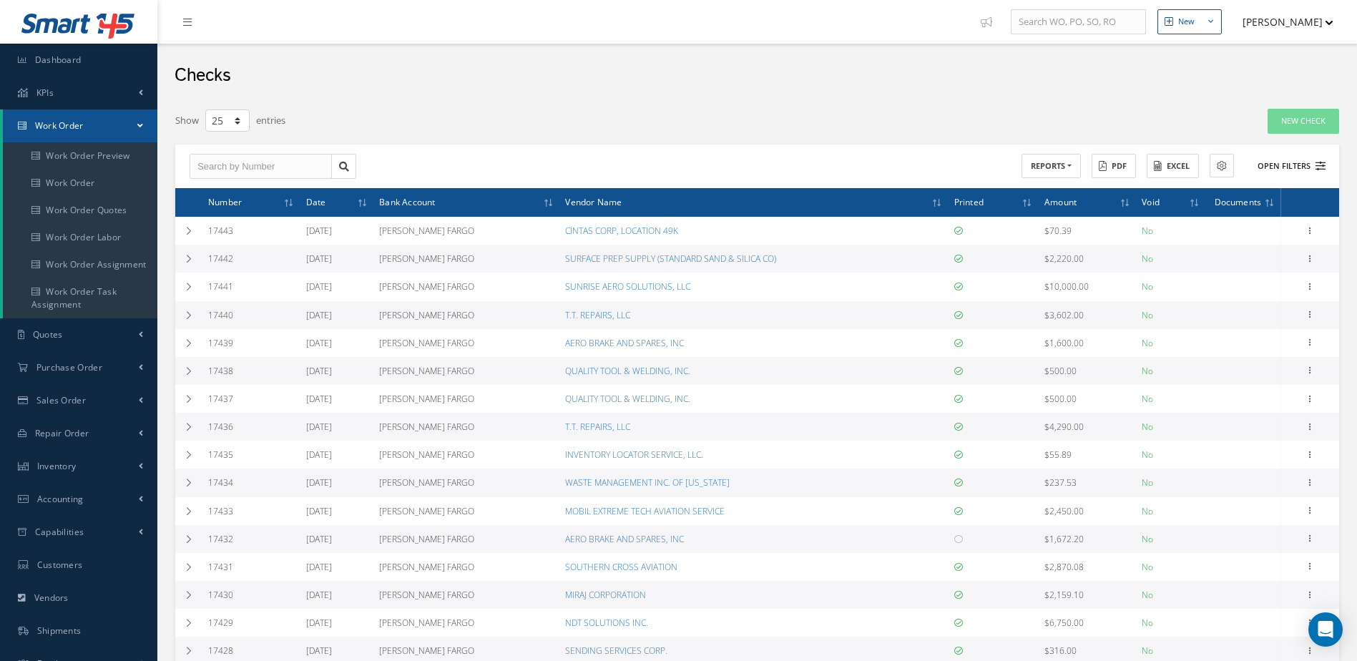
click at [1315, 168] on button "Open Filters" at bounding box center [1285, 167] width 81 height 24
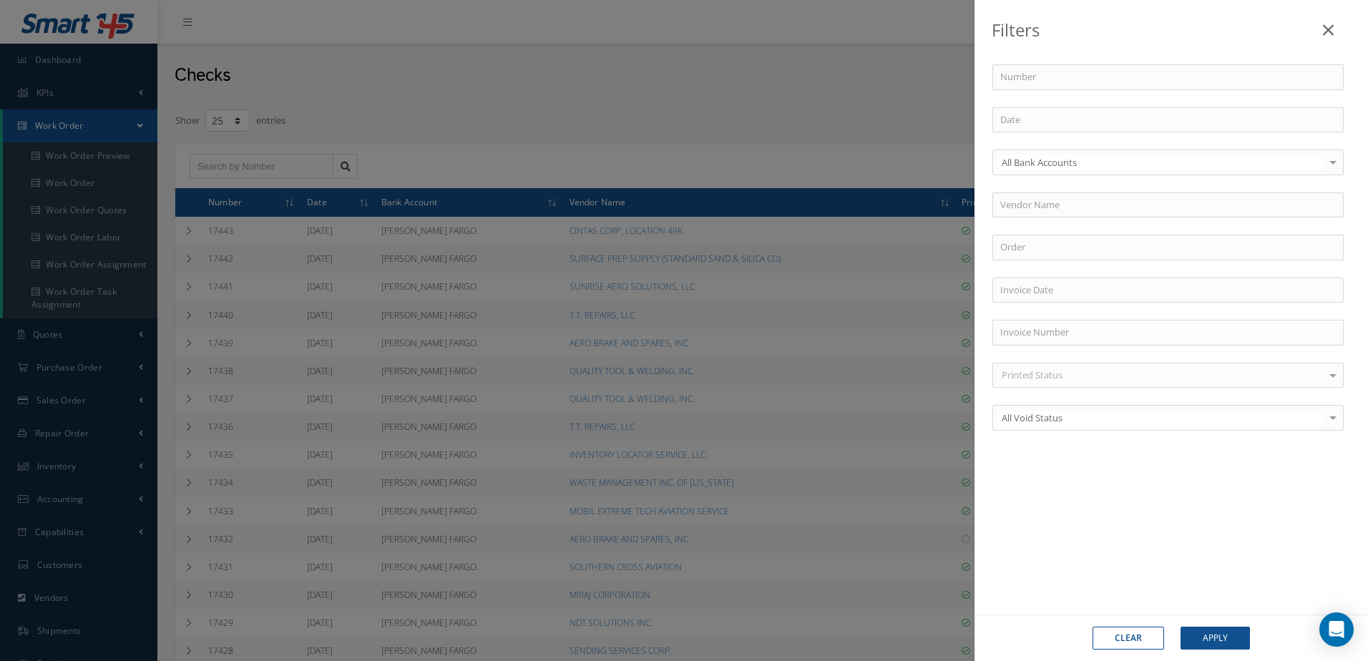
click at [1332, 30] on icon at bounding box center [1328, 29] width 11 height 17
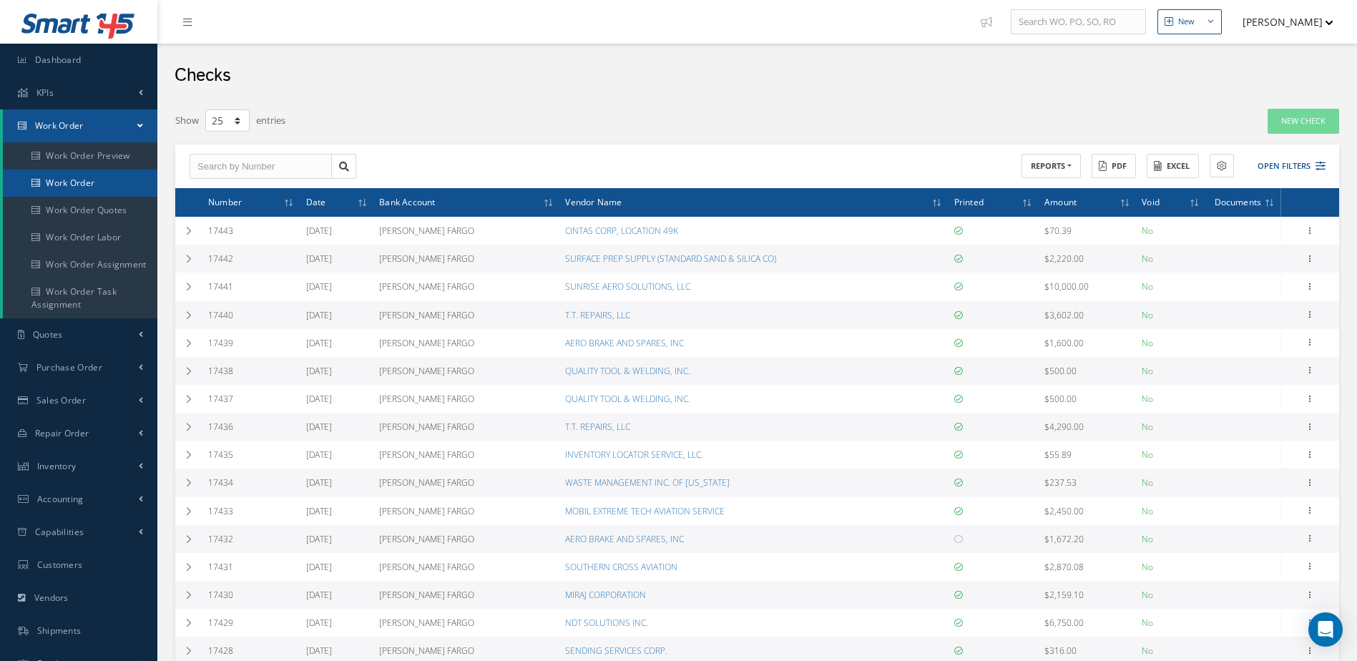
click at [99, 182] on link "Work Order" at bounding box center [80, 183] width 155 height 27
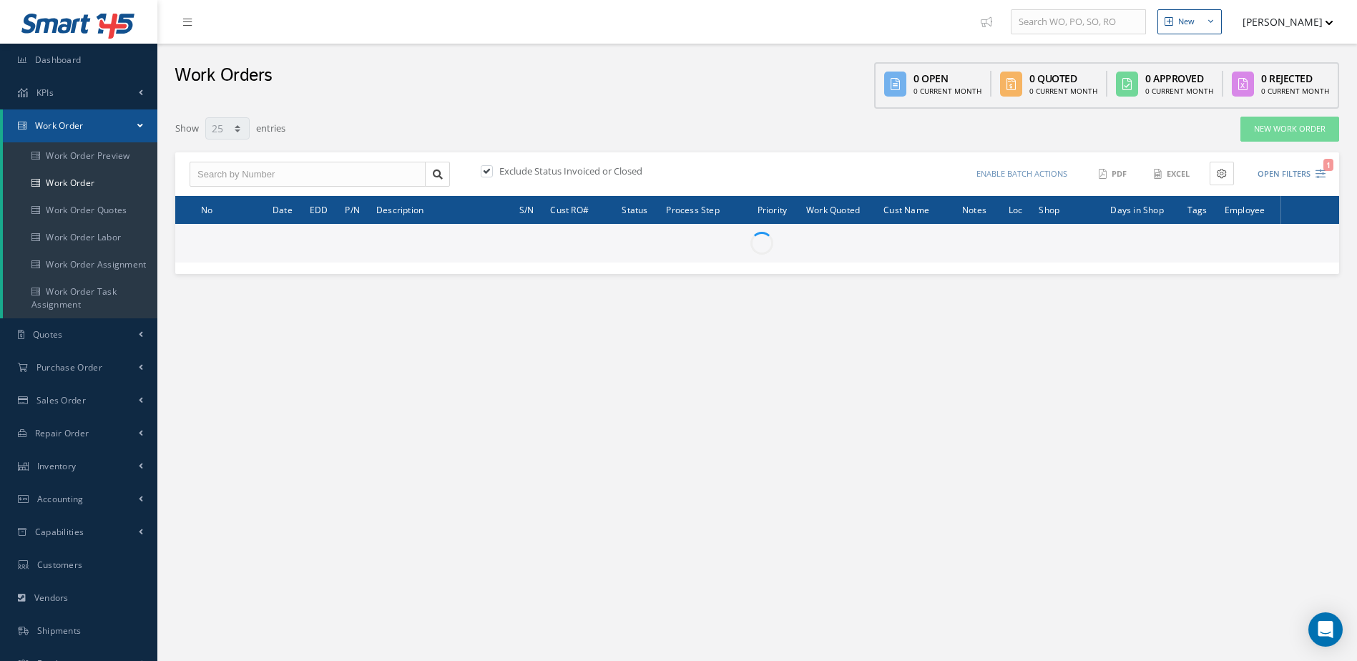
select select "25"
type input "All Work Request"
type input "All Work Performed"
type input "All Status"
type input "WO Part Status"
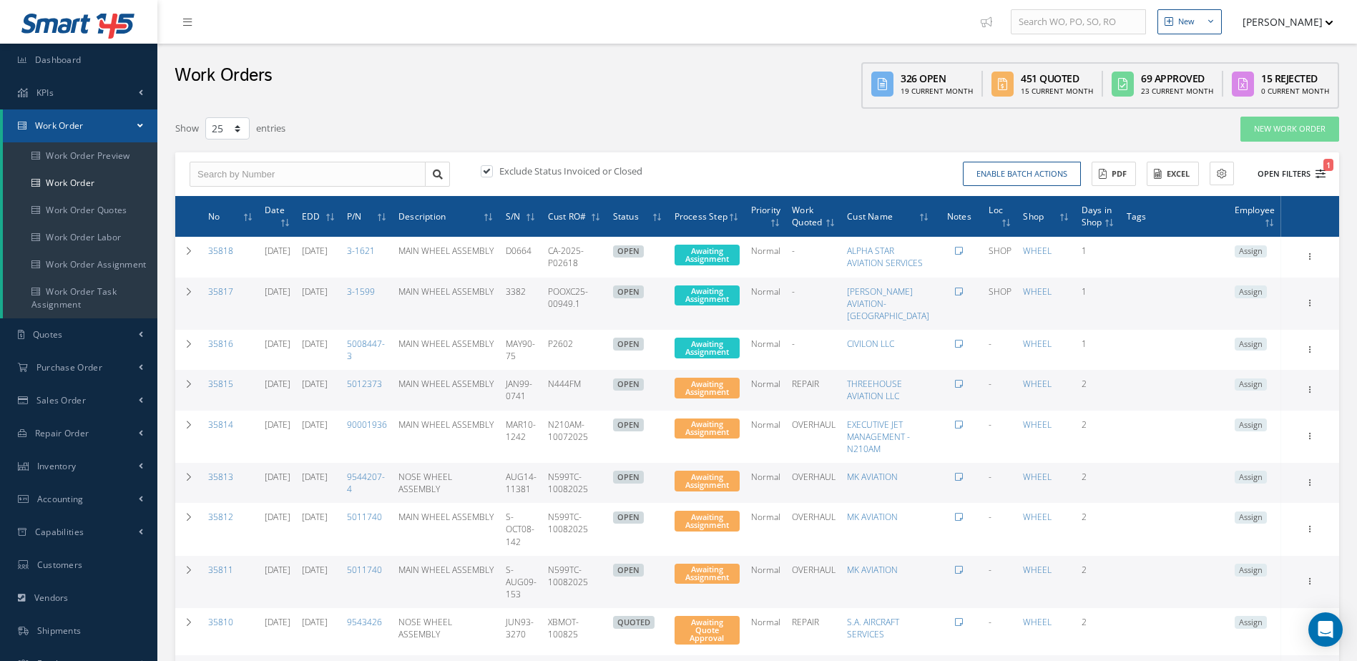
click at [1322, 172] on icon "1" at bounding box center [1321, 174] width 10 height 10
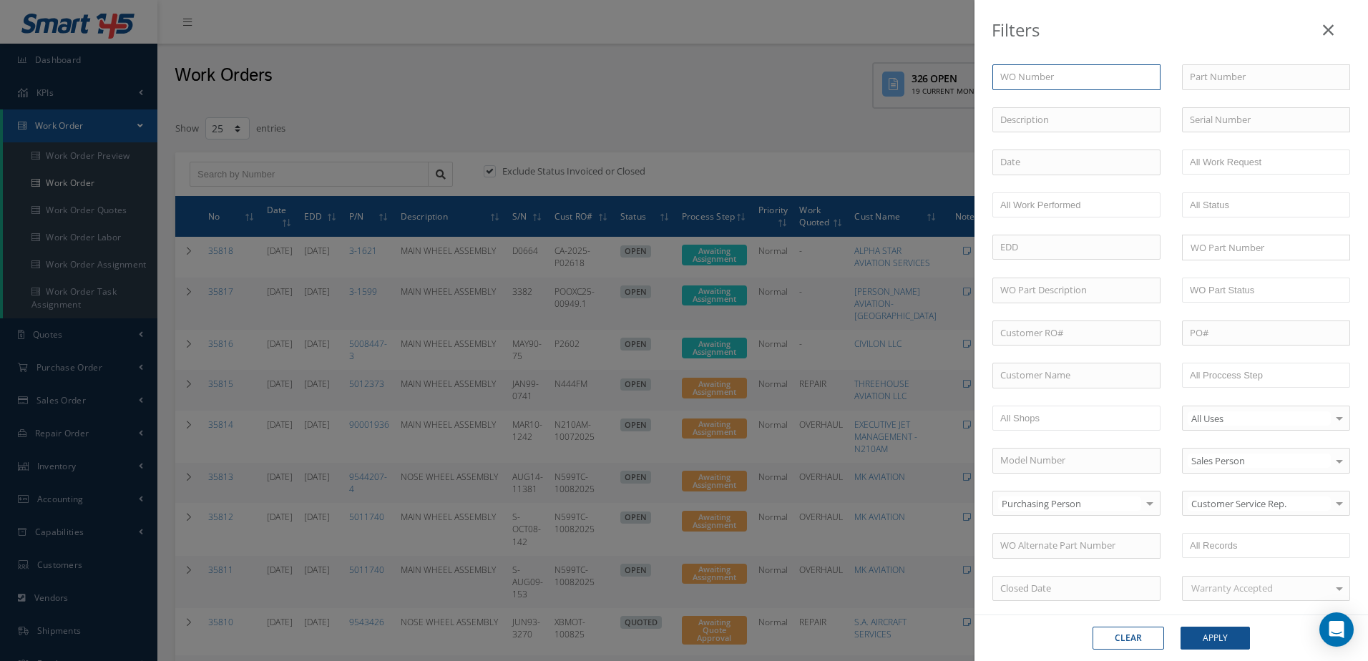
click at [1102, 79] on input "text" at bounding box center [1077, 77] width 168 height 26
type input "2"
type input "21"
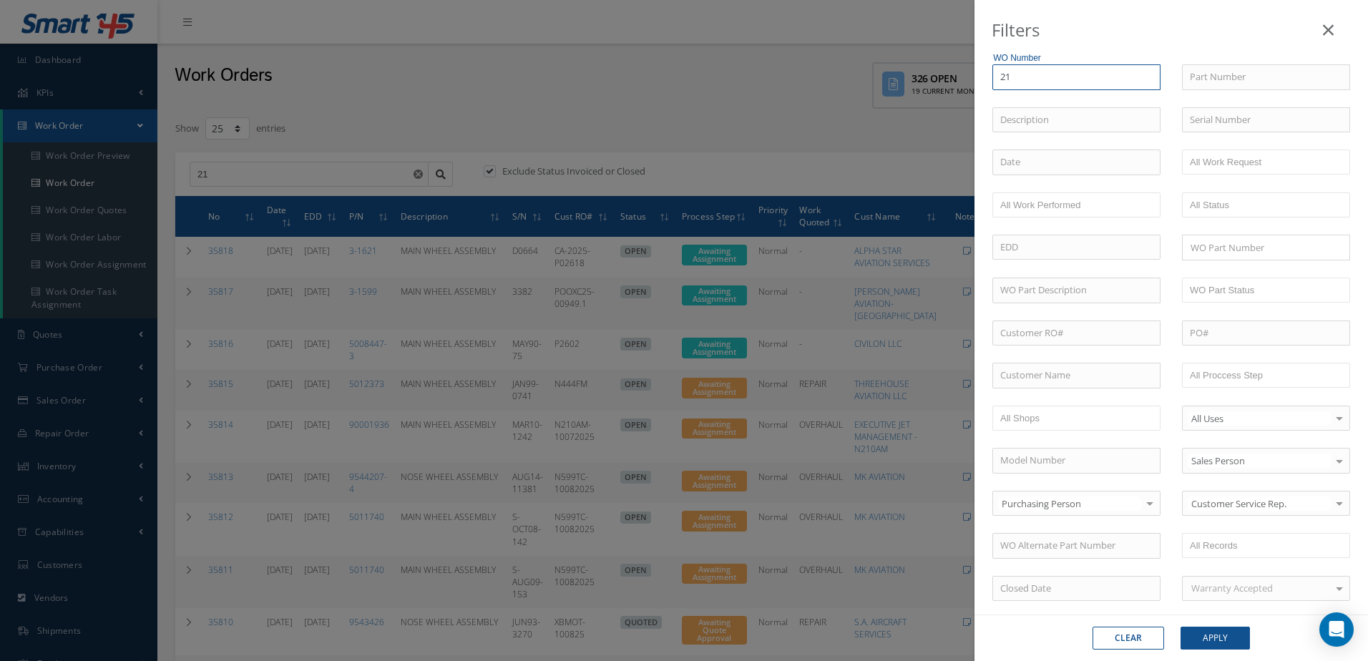
type input "210"
type input "2106"
type input "21067"
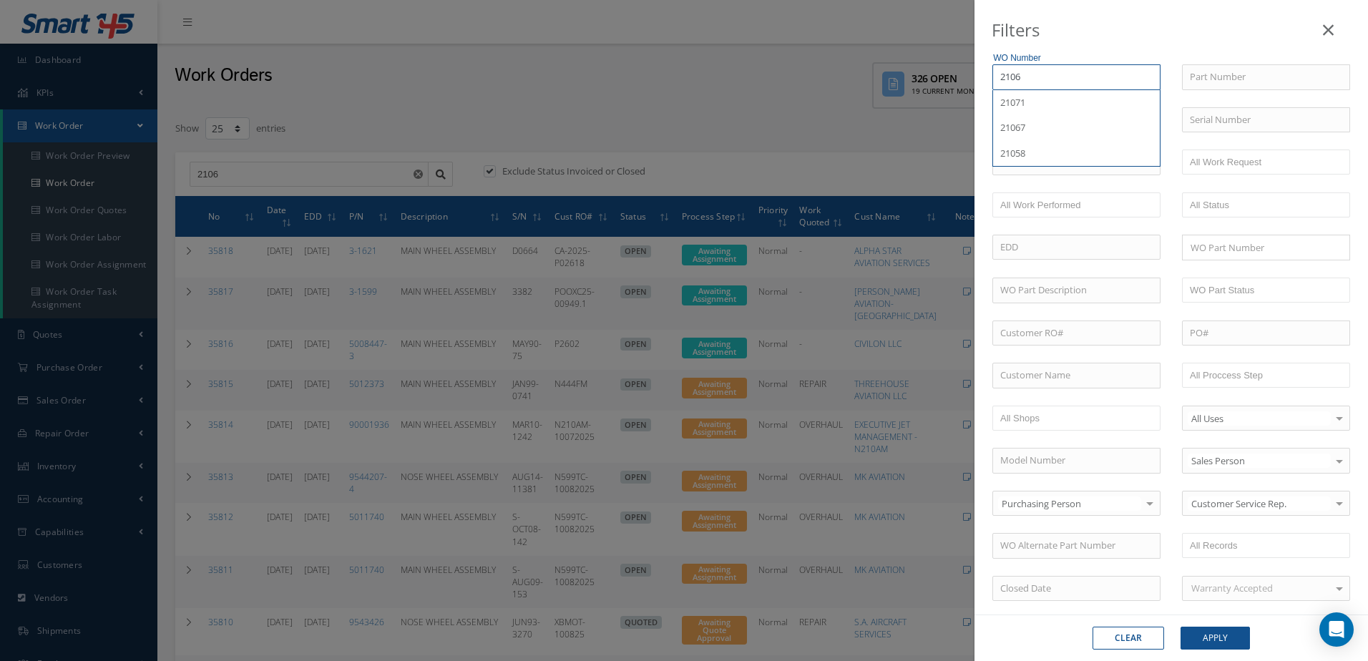
type input "21067"
click at [1077, 97] on div "21067" at bounding box center [1076, 103] width 152 height 14
click at [1236, 637] on button "Apply" at bounding box center [1215, 638] width 69 height 23
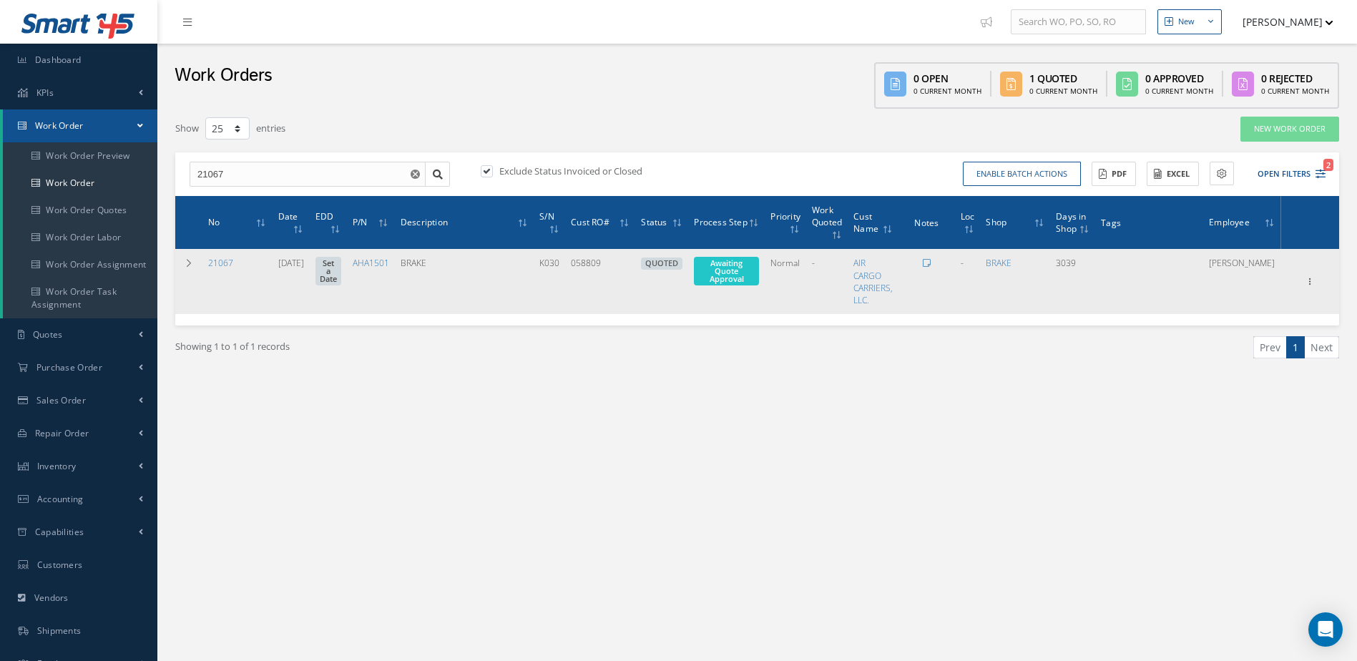
click at [949, 256] on td at bounding box center [927, 281] width 57 height 65
click at [931, 260] on icon at bounding box center [927, 263] width 8 height 9
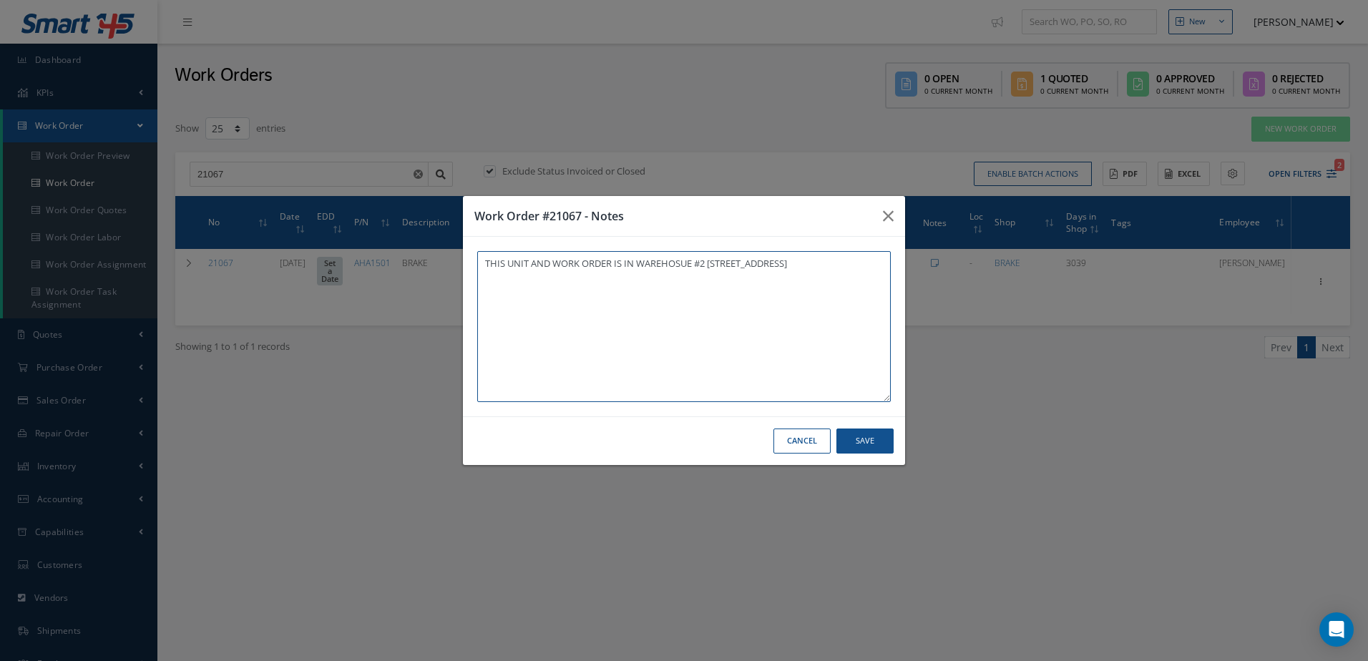
type textarea "THIS UNIT AND WORK ORDER IS IN WAREHOSUE #2 [STREET_ADDRESS]"
click at [869, 440] on button "Save" at bounding box center [865, 441] width 57 height 25
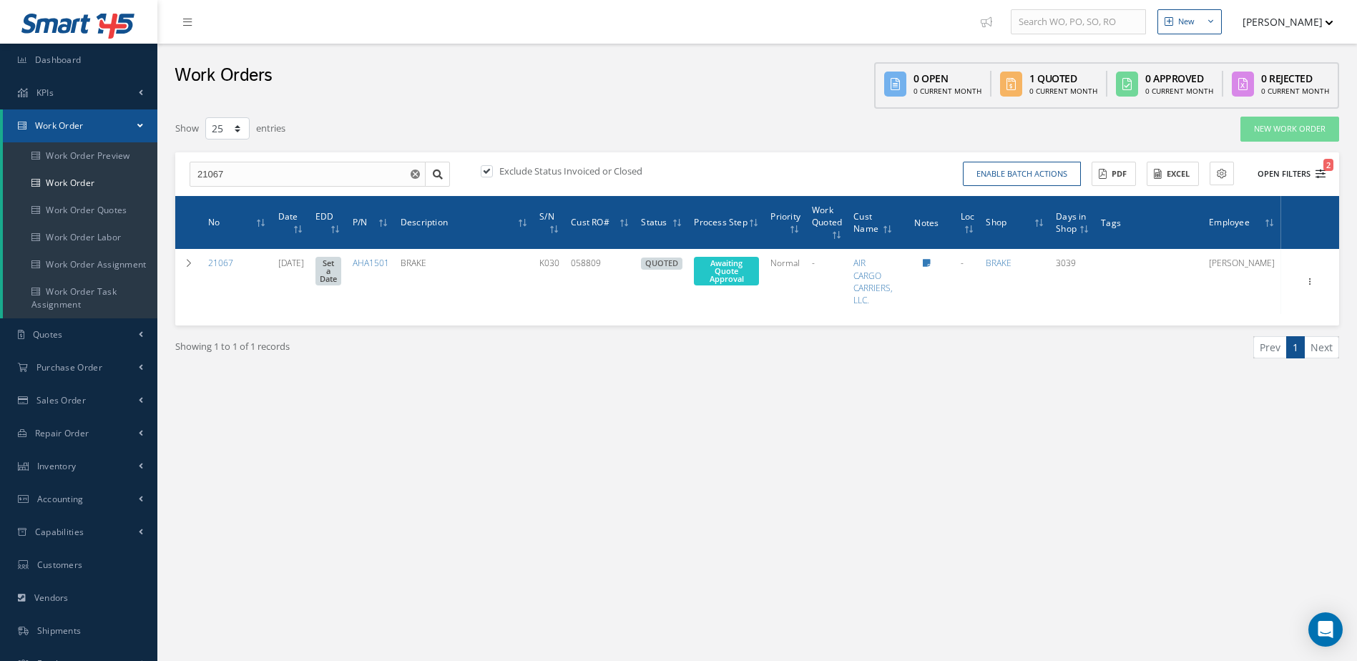
click at [1320, 173] on icon "2" at bounding box center [1321, 174] width 10 height 10
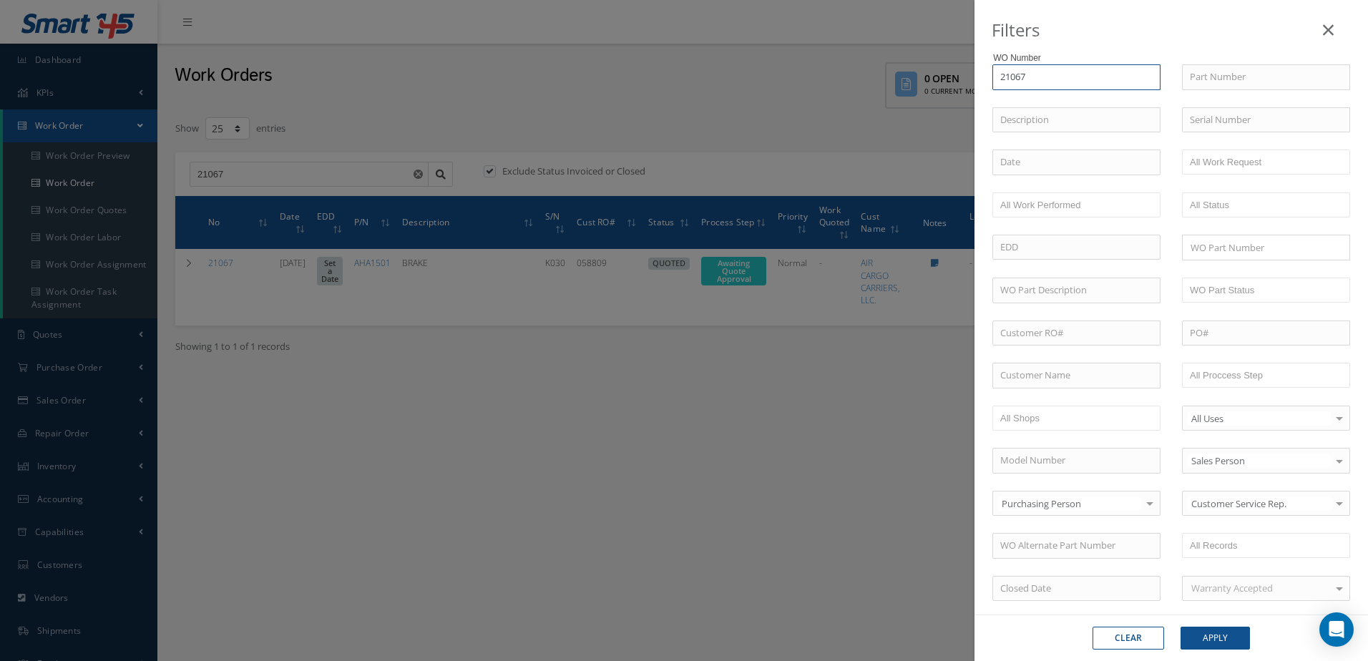
click at [1065, 80] on input "21067" at bounding box center [1077, 77] width 168 height 26
type input "2106"
type input "210"
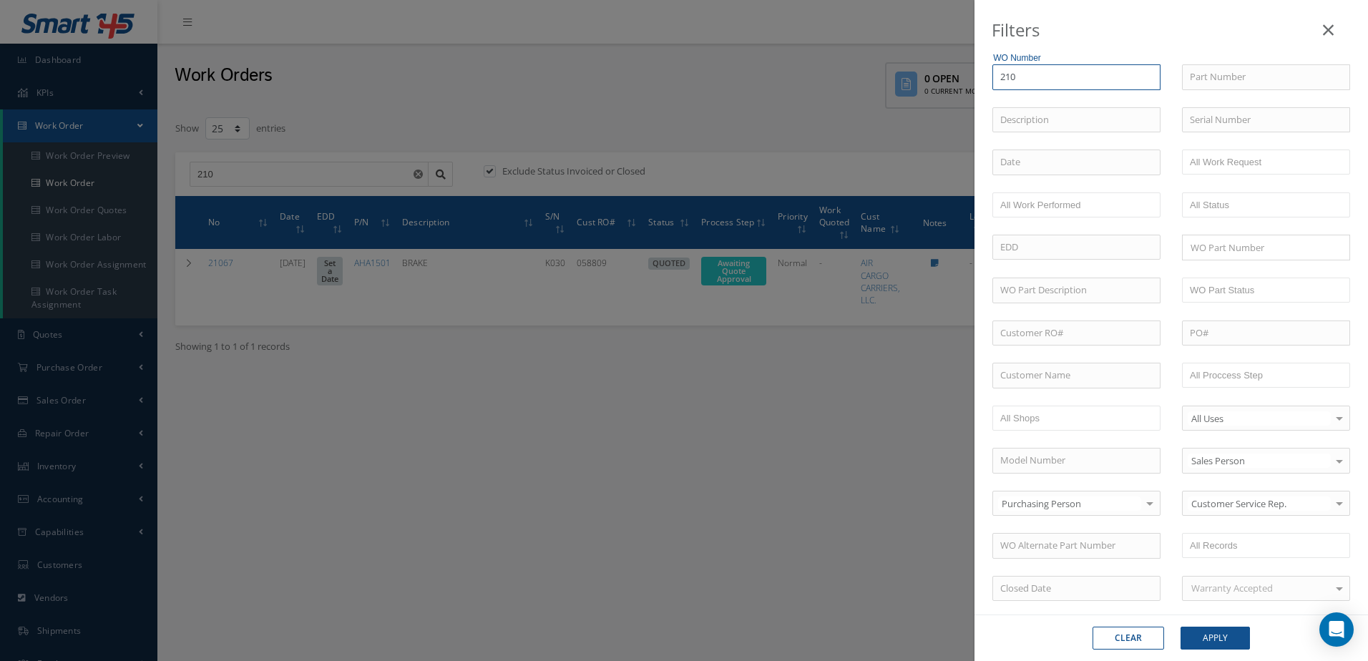
type input "21"
type input "2"
type input "22"
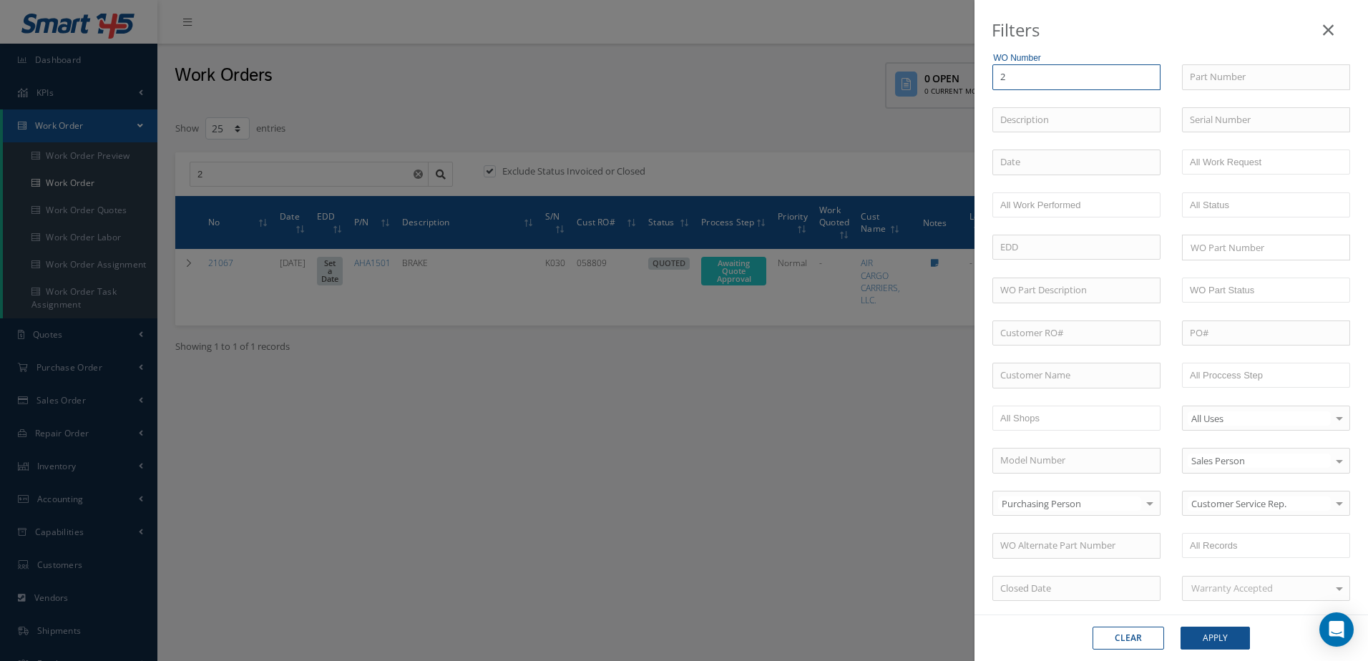
type input "22"
type input "224"
type input "2244"
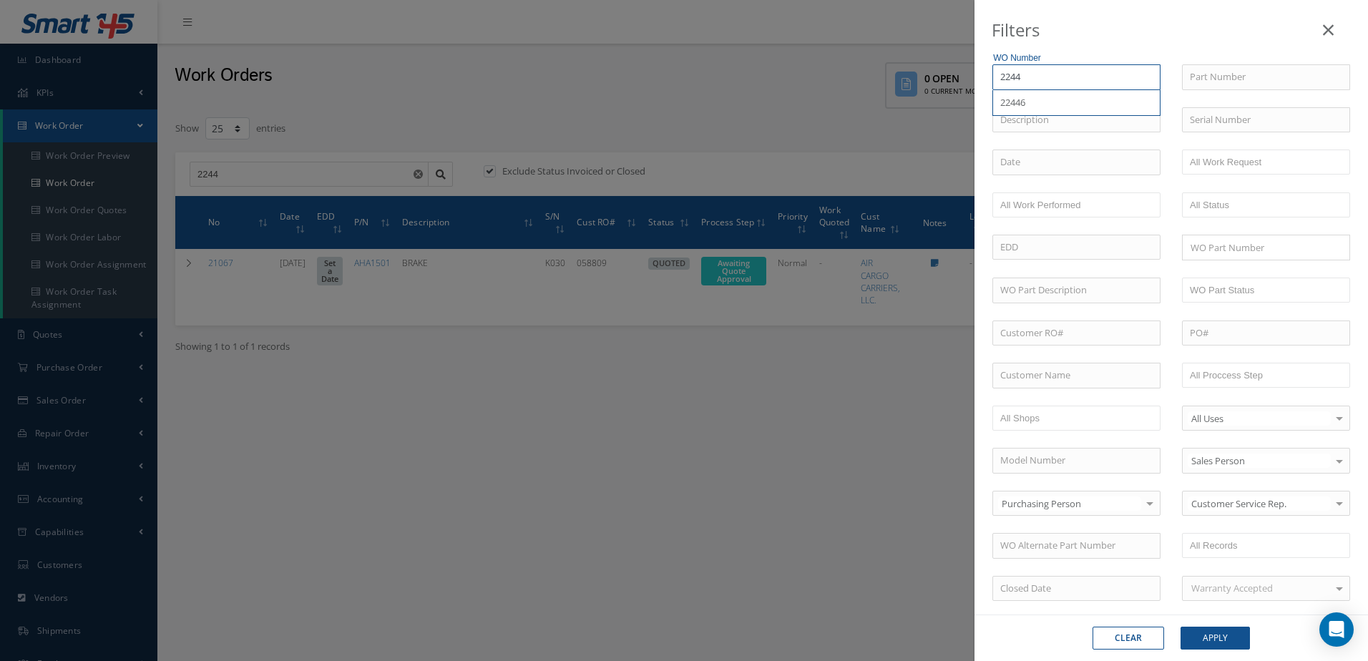
type input "22446"
click at [1065, 102] on div "22446" at bounding box center [1076, 103] width 152 height 14
click at [1227, 638] on button "Apply" at bounding box center [1215, 638] width 69 height 23
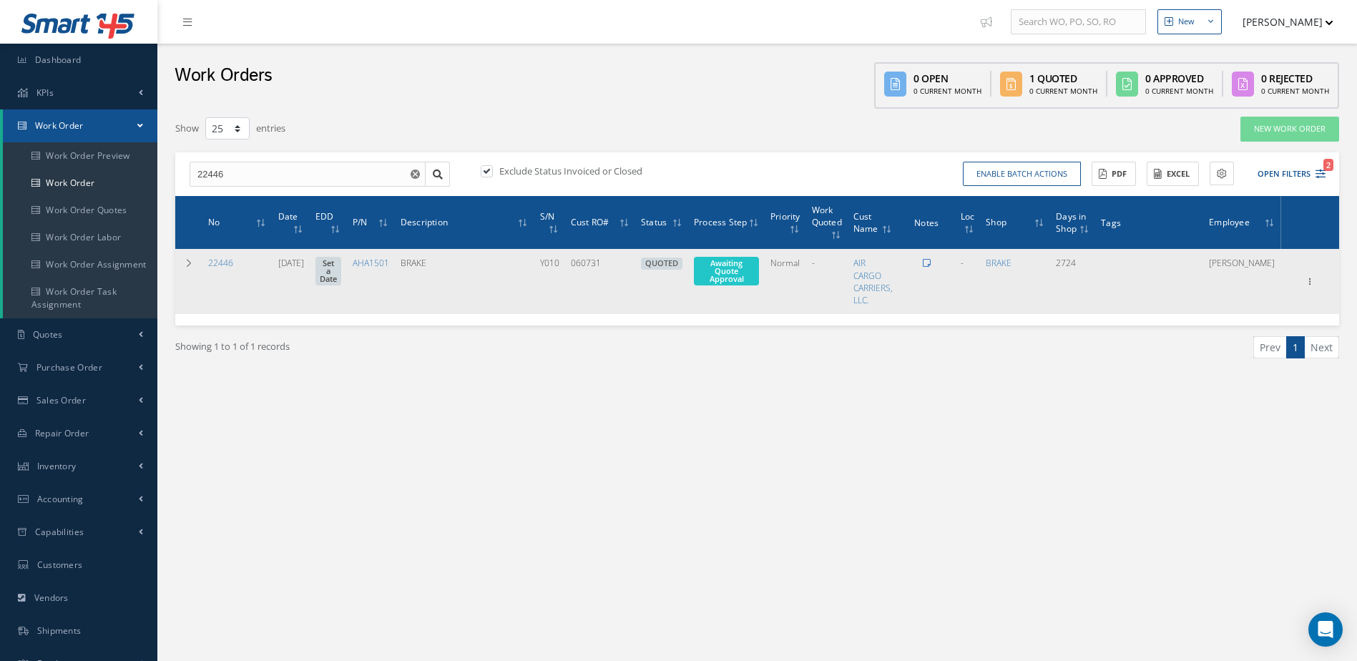
click at [931, 262] on icon at bounding box center [927, 263] width 8 height 9
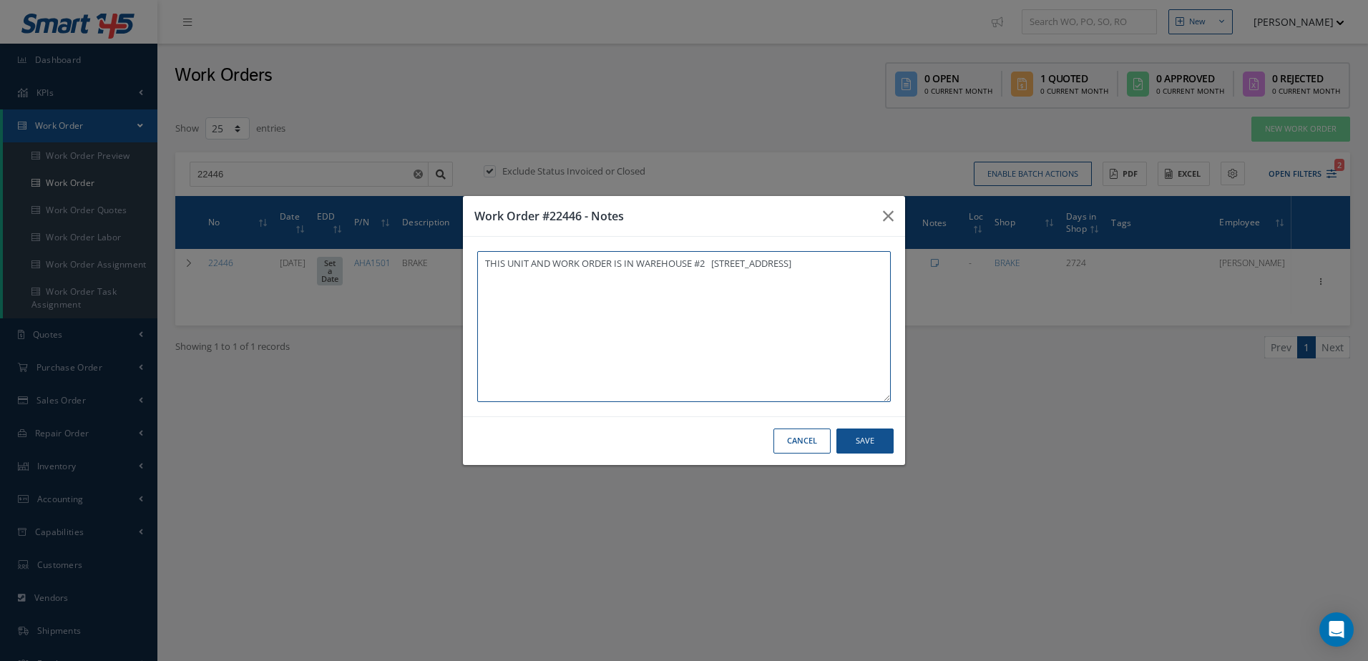
drag, startPoint x: 481, startPoint y: 258, endPoint x: 801, endPoint y: 273, distance: 320.9
click at [801, 273] on textarea "THIS UNIT AND WORK ORDER IS IN WAREHOUSE #2 [STREET_ADDRESS]" at bounding box center [684, 326] width 414 height 151
type textarea "THIS UNIT AND WORK ORDER IS IN WAREHOUSE #2 [STREET_ADDRESS]"
click at [875, 442] on button "Save" at bounding box center [865, 441] width 57 height 25
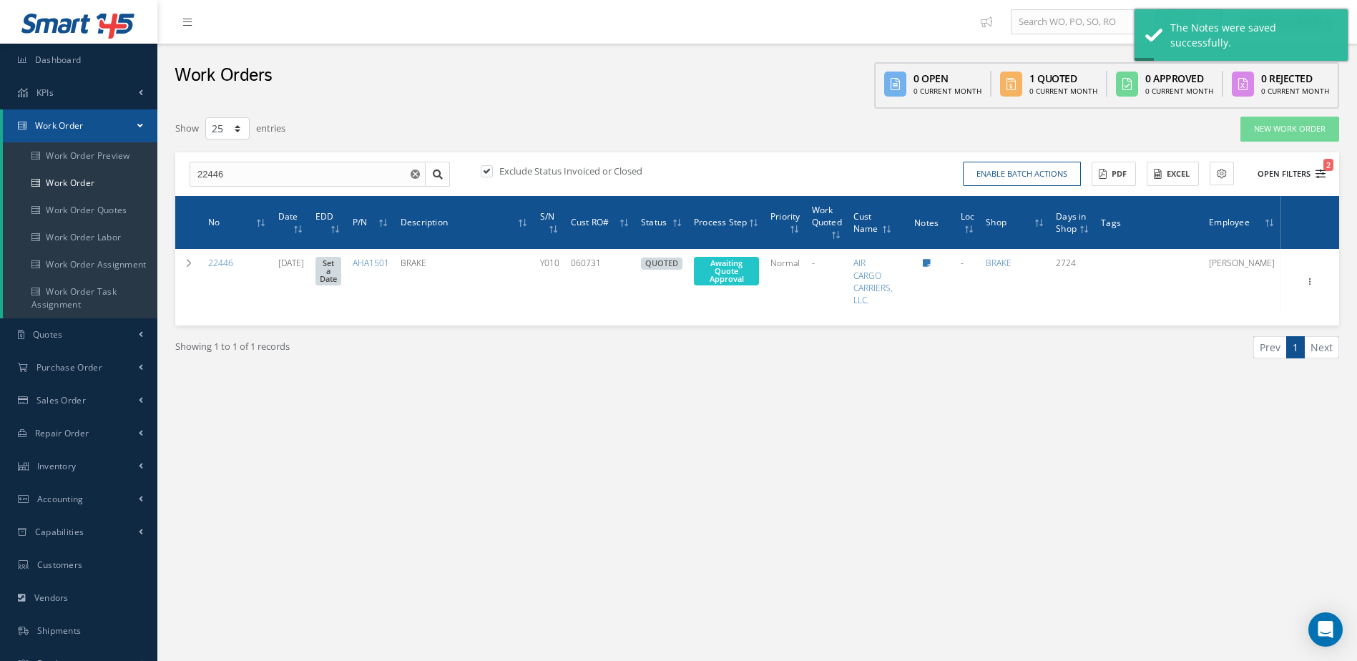
click at [1322, 172] on icon "2" at bounding box center [1321, 174] width 10 height 10
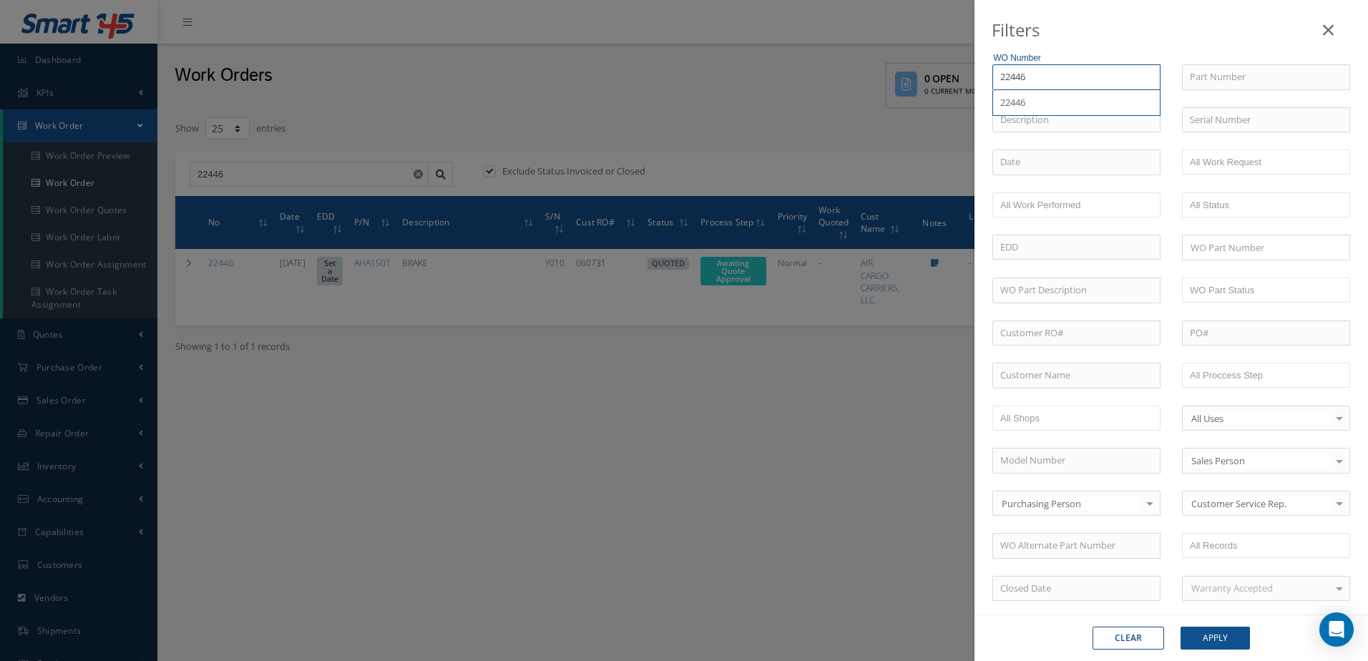
click at [1089, 79] on input "22446" at bounding box center [1077, 77] width 168 height 26
type input "2244"
type input "224"
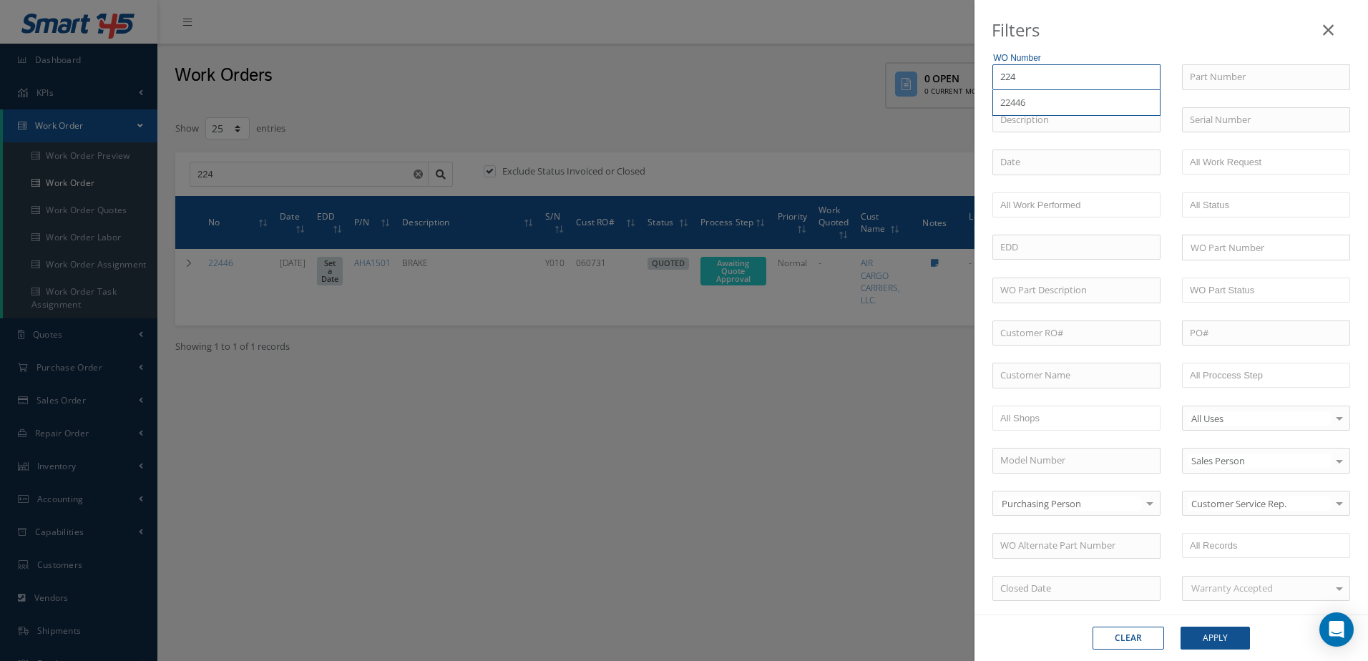
type input "22"
type input "2"
type input "25"
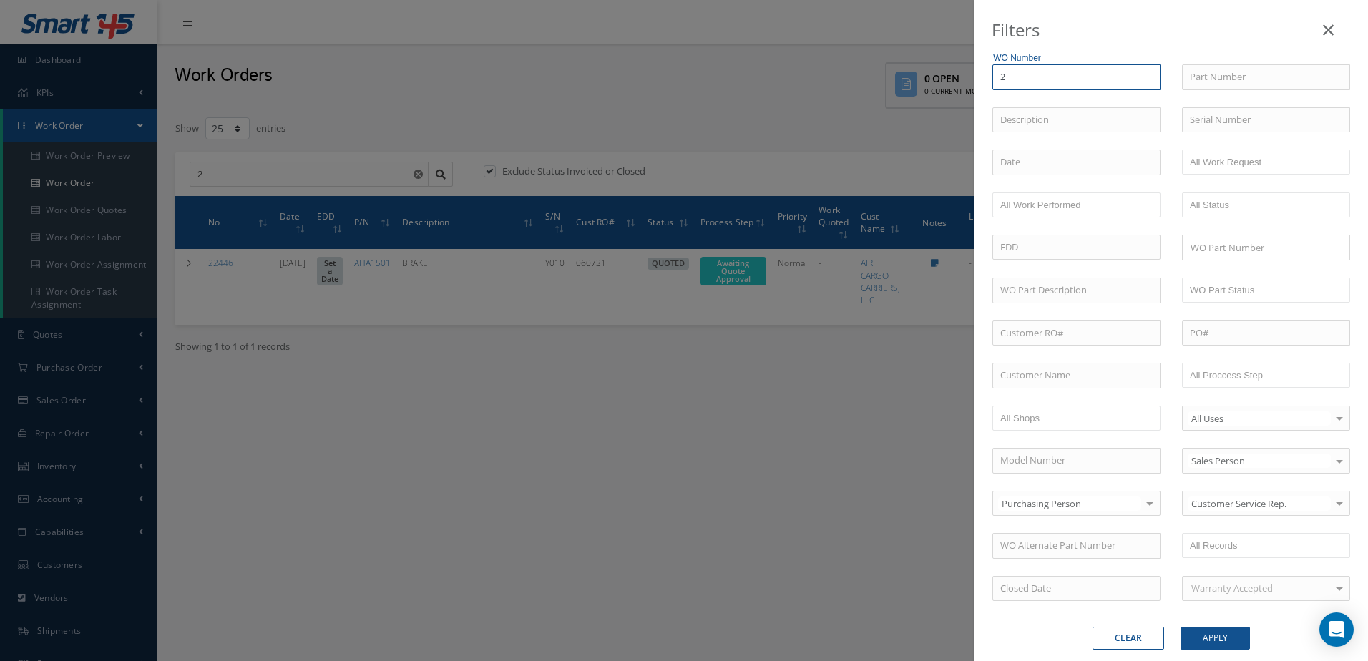
type input "25"
type input "250"
type input "2507"
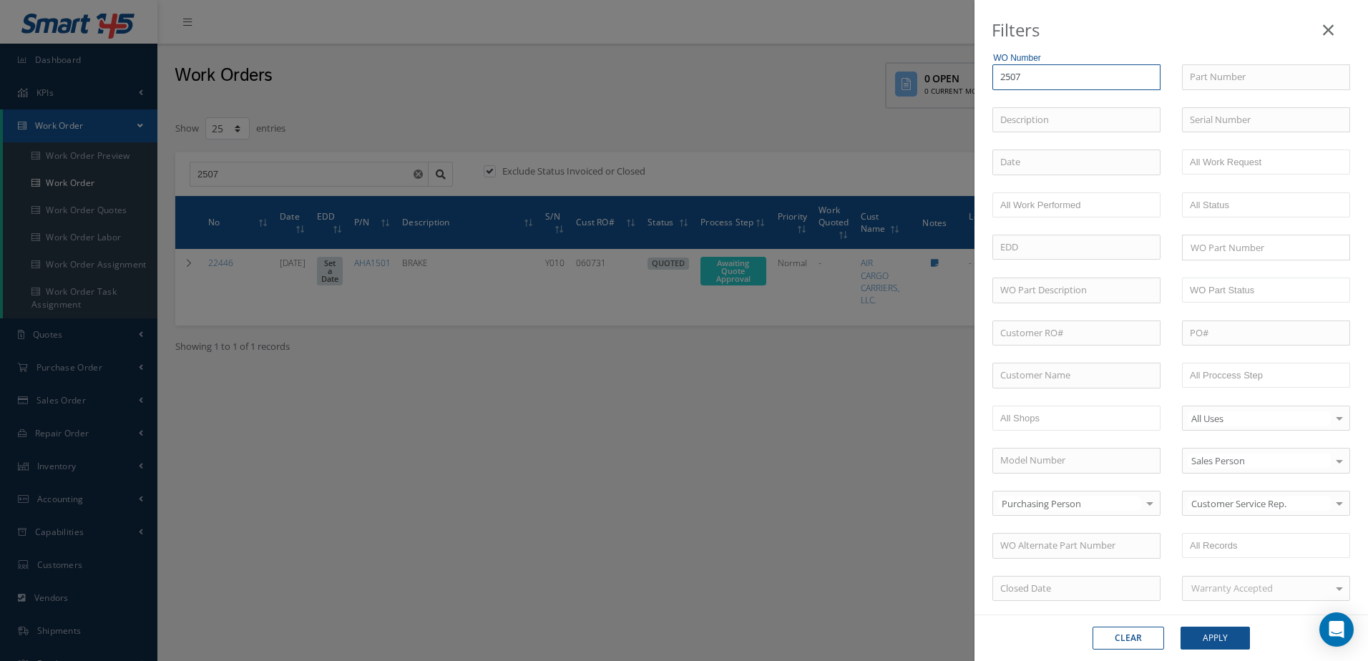
type input "25073"
click at [1082, 98] on div "25073" at bounding box center [1076, 103] width 152 height 14
click at [1208, 636] on button "Apply" at bounding box center [1215, 638] width 69 height 23
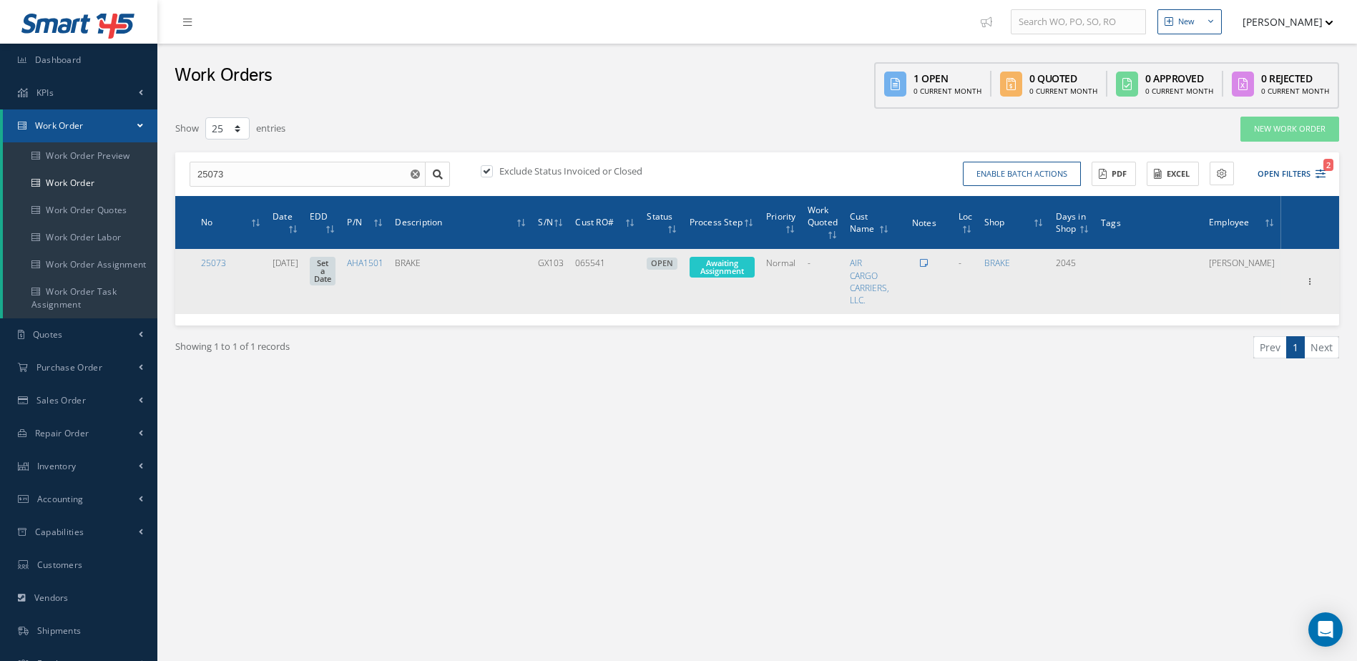
click at [928, 263] on icon at bounding box center [924, 263] width 8 height 9
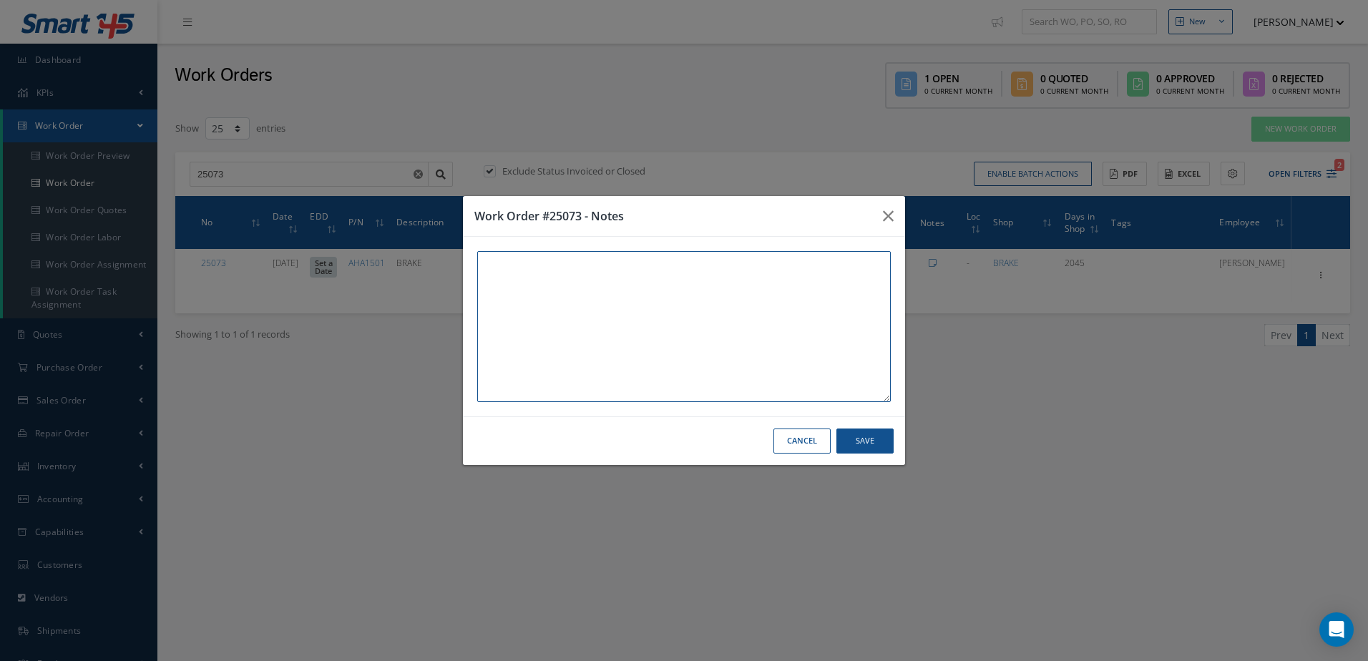
paste textarea "THIS UNIT AND WORK ORDER IS IN WAREHOUSE #2 [STREET_ADDRESS]"
type textarea "THIS UNIT AND WORK ORDER IS IN WAREHOUSE #2 [STREET_ADDRESS]"
click at [873, 443] on button "Save" at bounding box center [865, 441] width 57 height 25
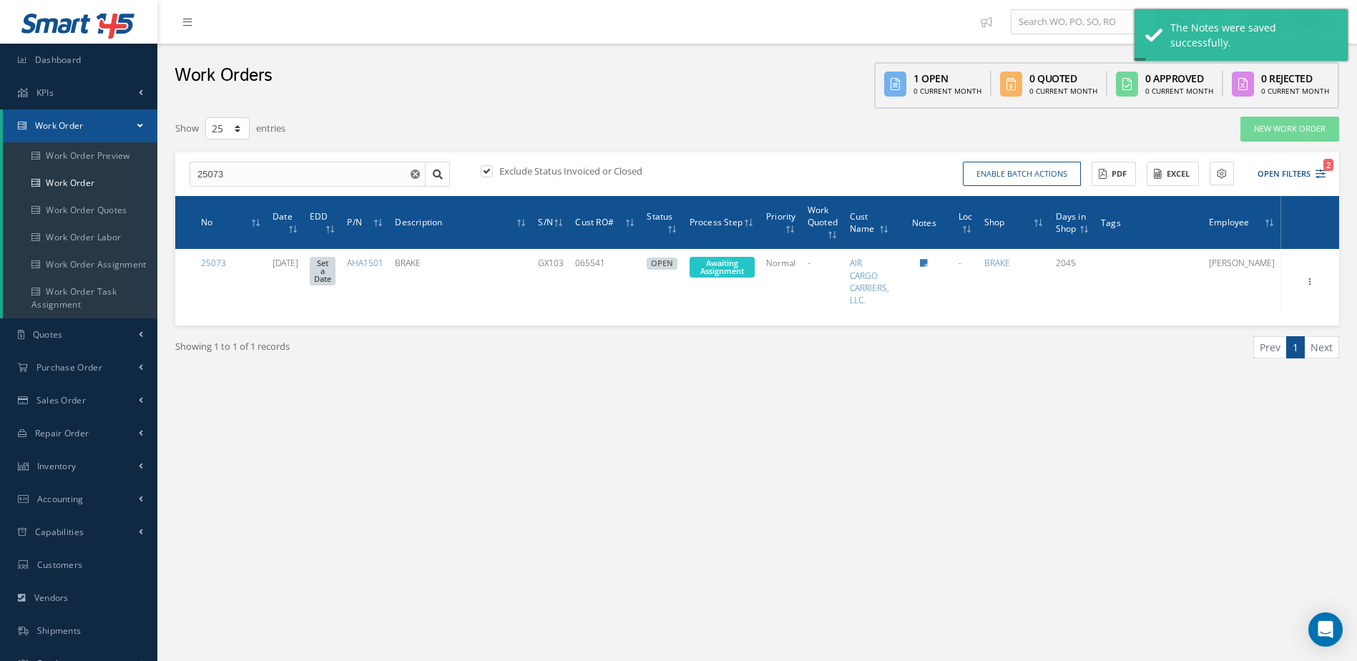
click at [1326, 174] on div "Enable batch actions Update Work Orders Close Work Orders ACTIONS Receive Payme…" at bounding box center [1044, 174] width 573 height 25
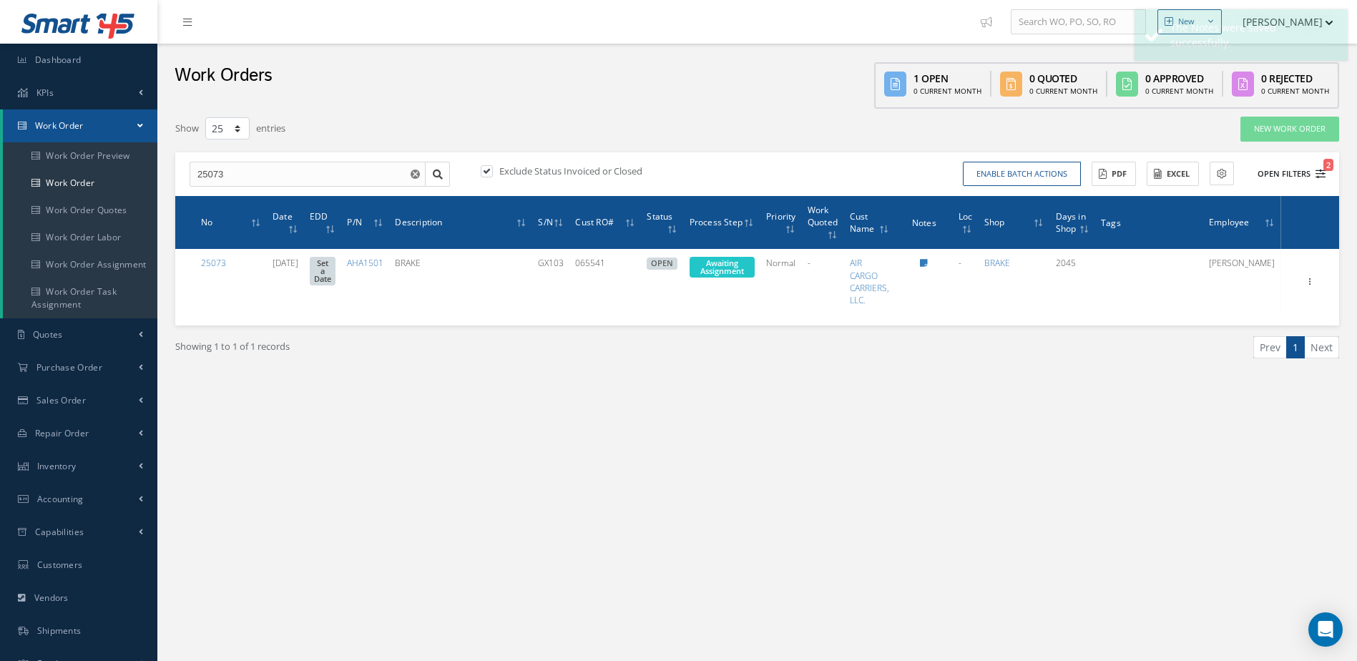
click at [1317, 173] on icon "2" at bounding box center [1321, 174] width 10 height 10
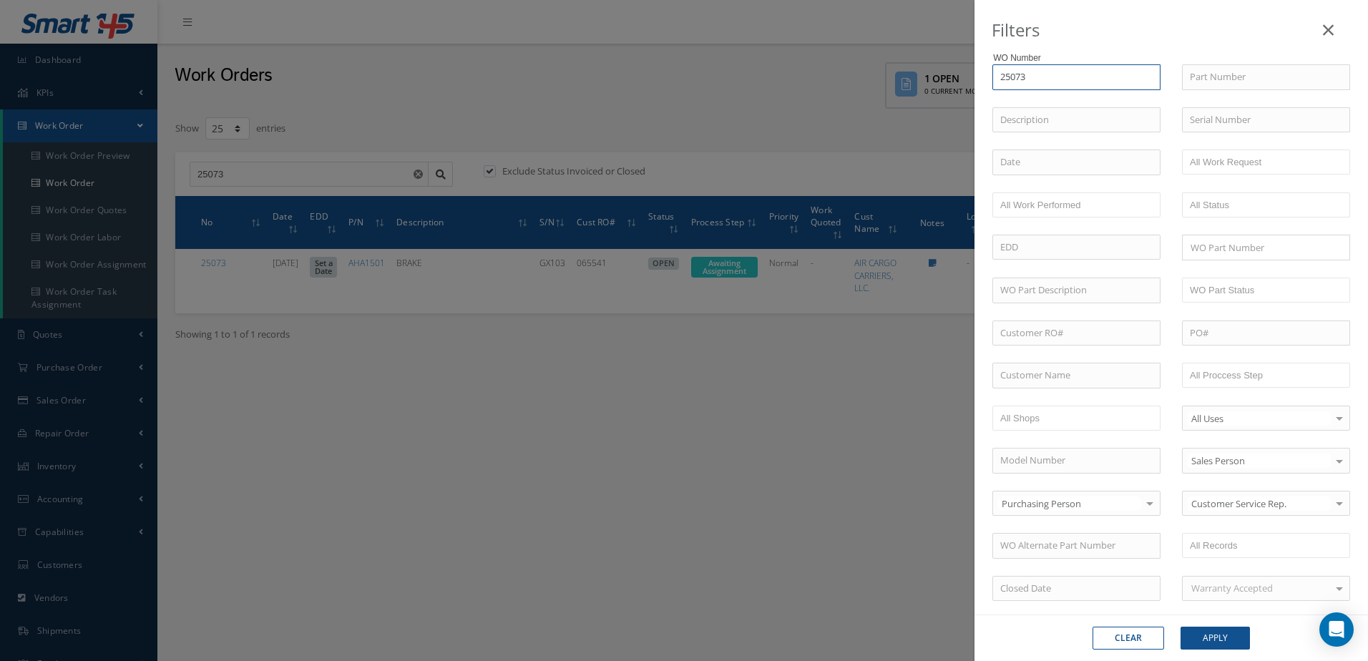
click at [1054, 71] on input "25073" at bounding box center [1077, 77] width 168 height 26
type input "2507"
type input "250"
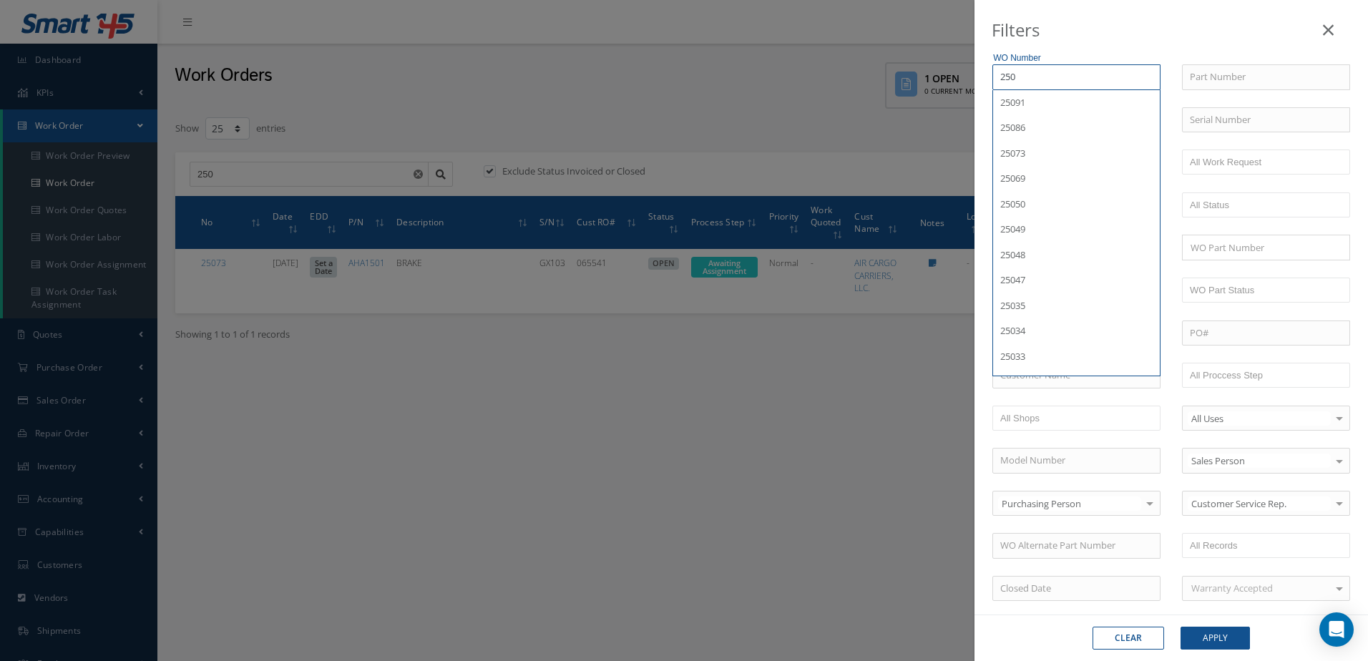
type input "25"
type input "2"
type input "22"
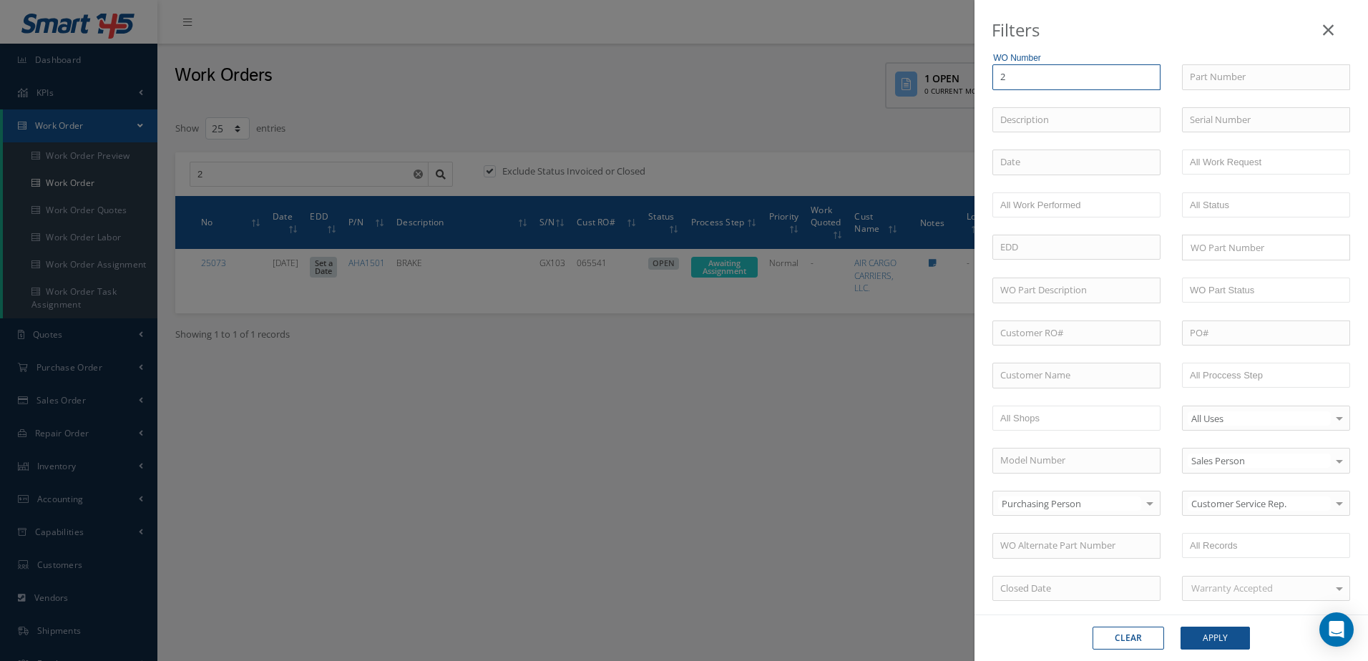
type input "22"
type input "220"
type input "2206"
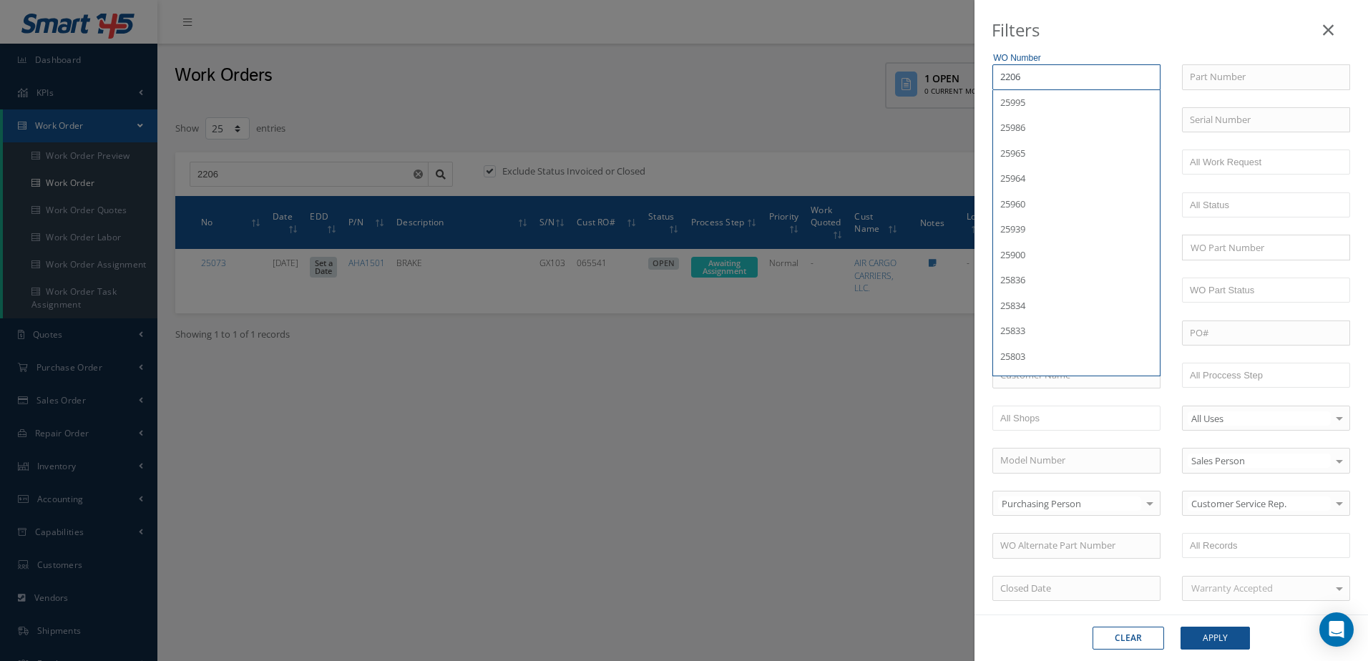
type input "22068"
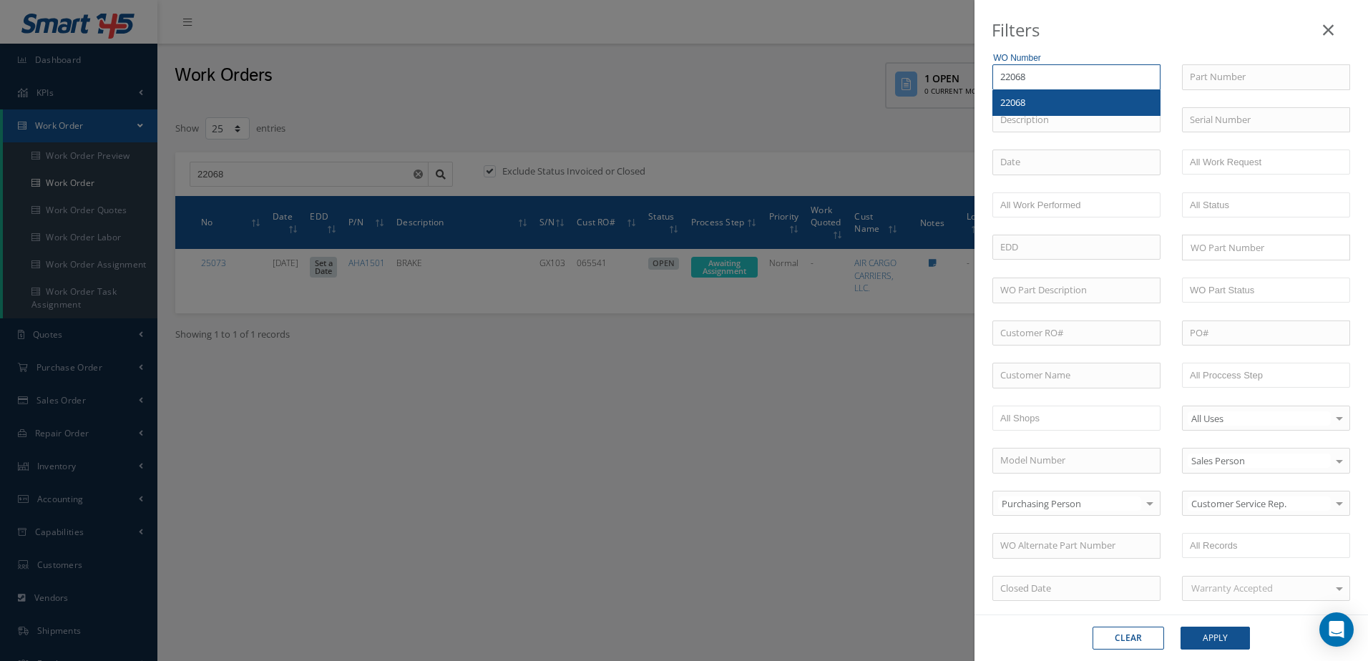
type input "22068"
click at [1050, 102] on div "22068" at bounding box center [1076, 103] width 152 height 14
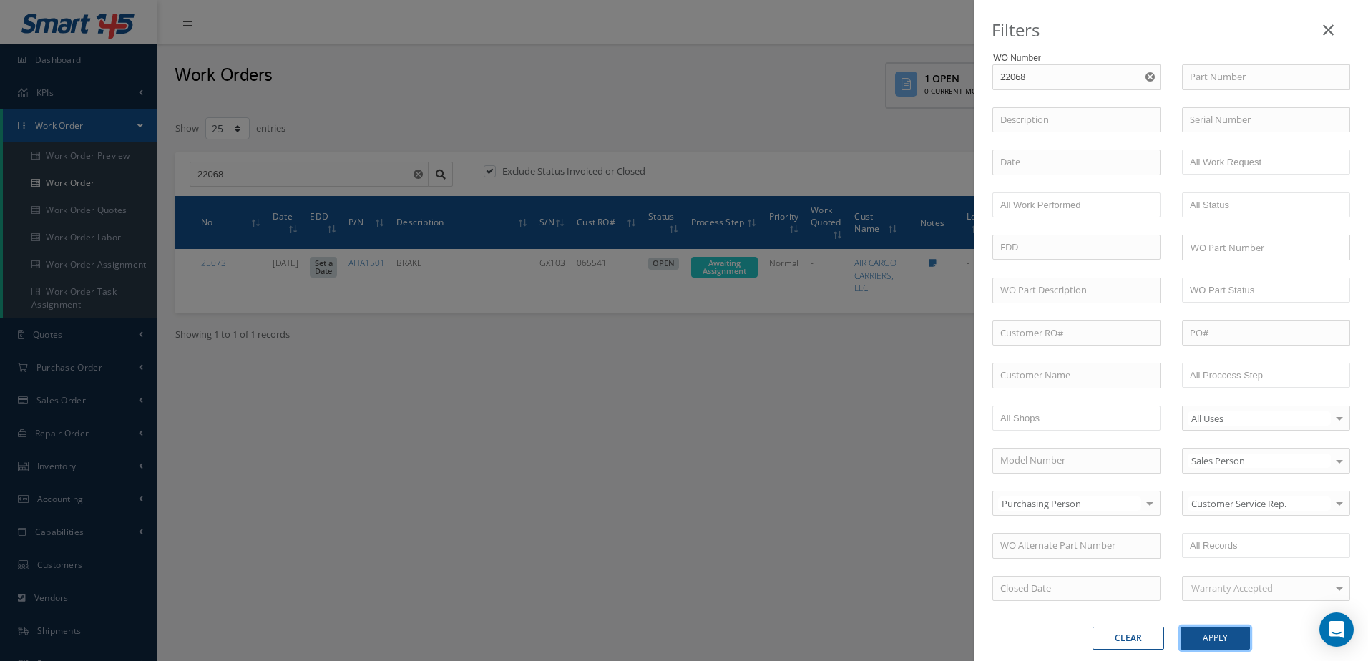
click at [1227, 640] on button "Apply" at bounding box center [1215, 638] width 69 height 23
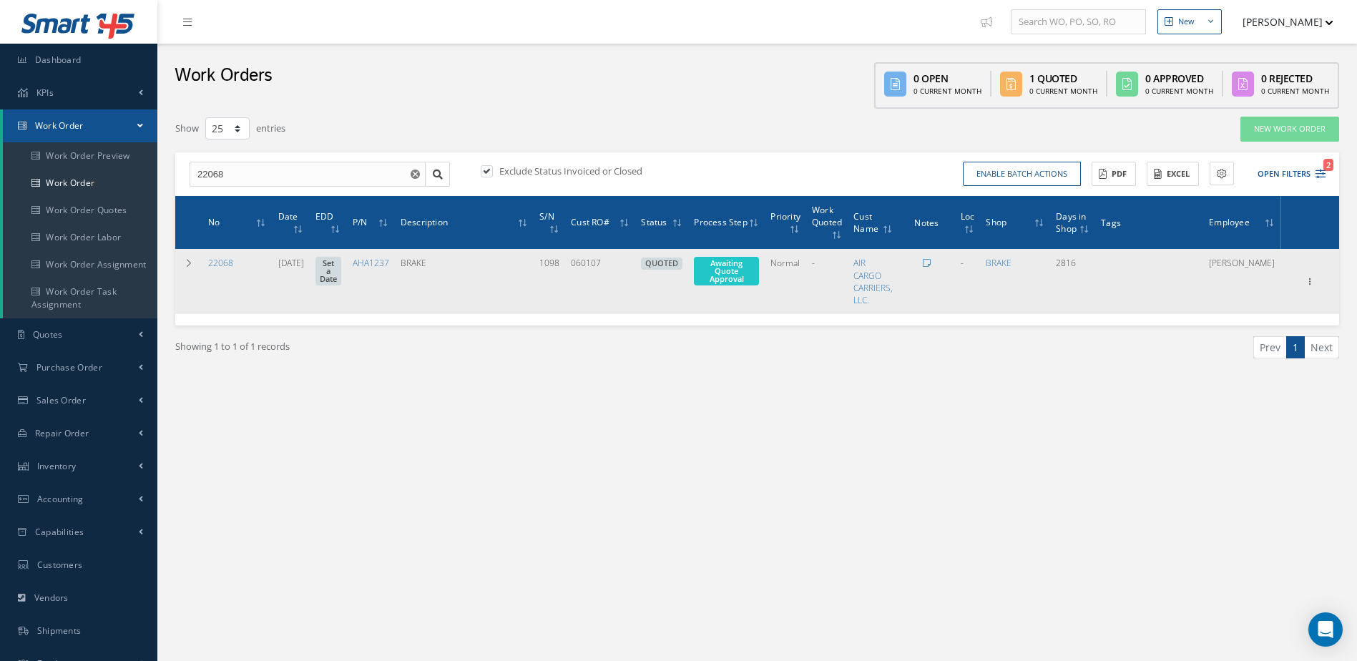
click at [947, 264] on td at bounding box center [927, 281] width 57 height 65
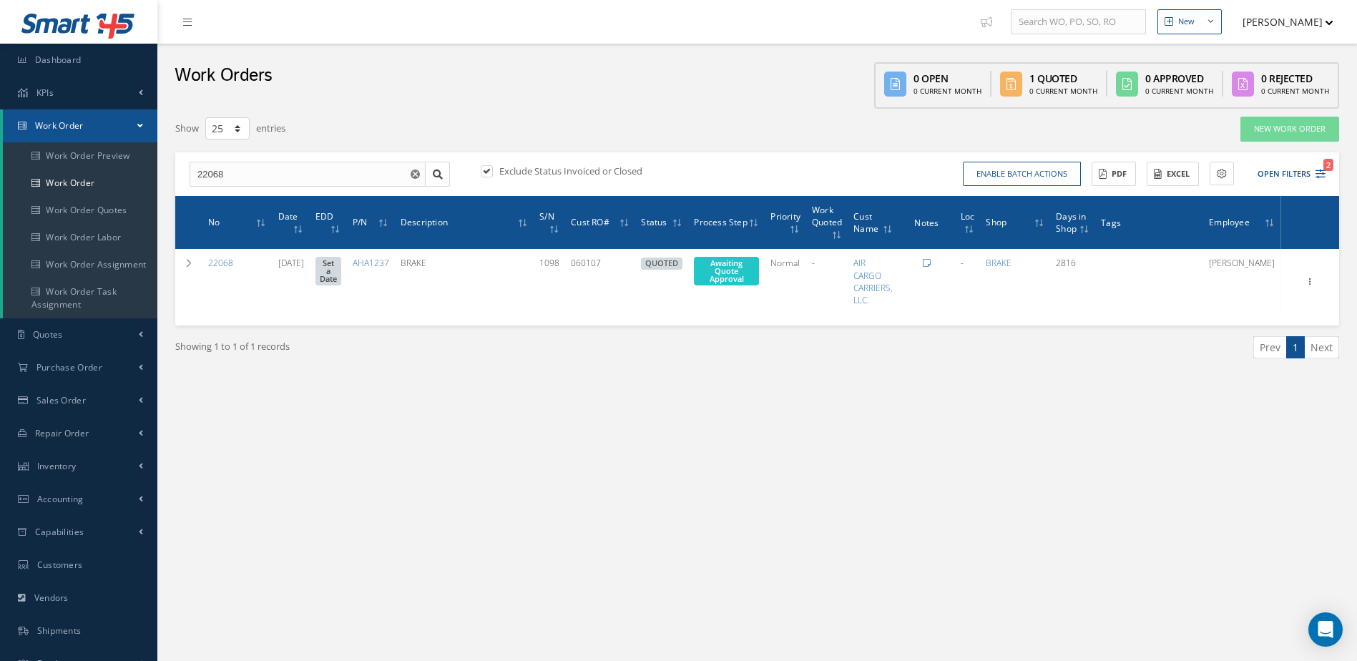
click at [931, 264] on icon at bounding box center [927, 263] width 8 height 9
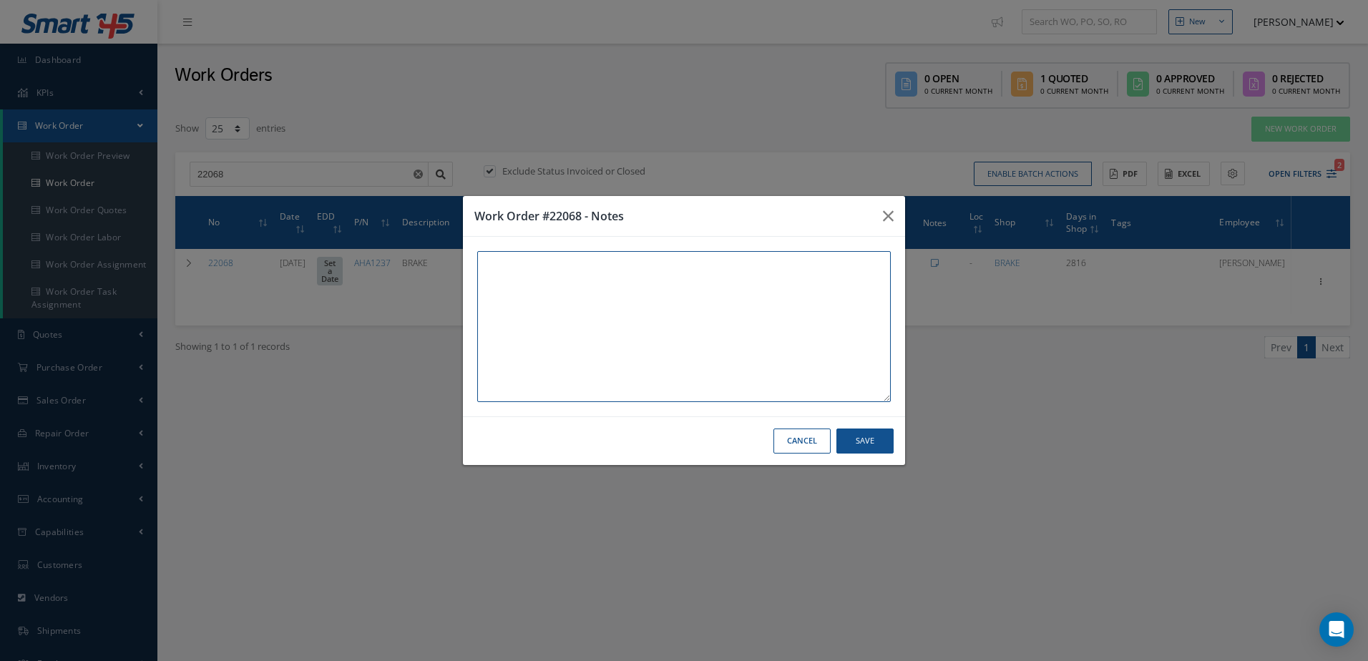
paste textarea "THIS UNIT AND WORK ORDER IS IN WAREHOUSE #2 [STREET_ADDRESS]"
type textarea "THIS UNIT AND WORK ORDER IS IN WAREHOUSE #2 [STREET_ADDRESS]"
click at [867, 444] on button "Save" at bounding box center [865, 441] width 57 height 25
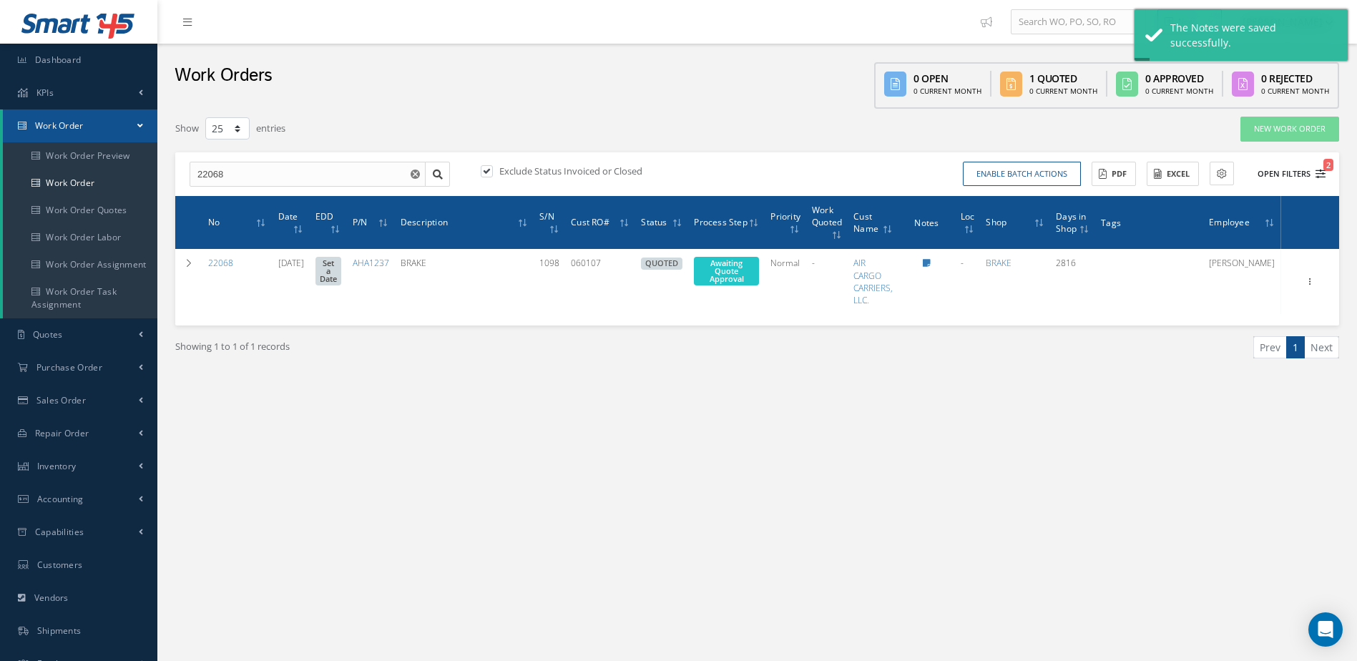
click at [1319, 174] on icon "2" at bounding box center [1321, 174] width 10 height 10
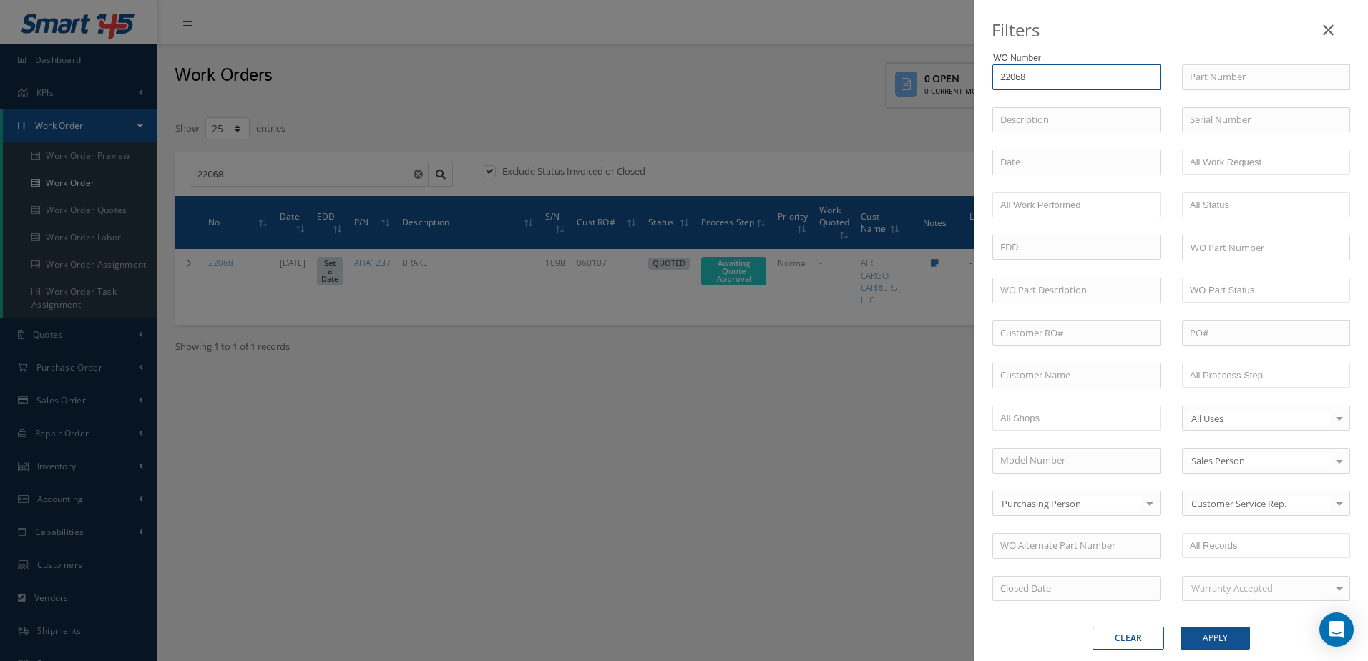
click at [1058, 84] on input "22068" at bounding box center [1077, 77] width 168 height 26
type input "2206"
type input "220"
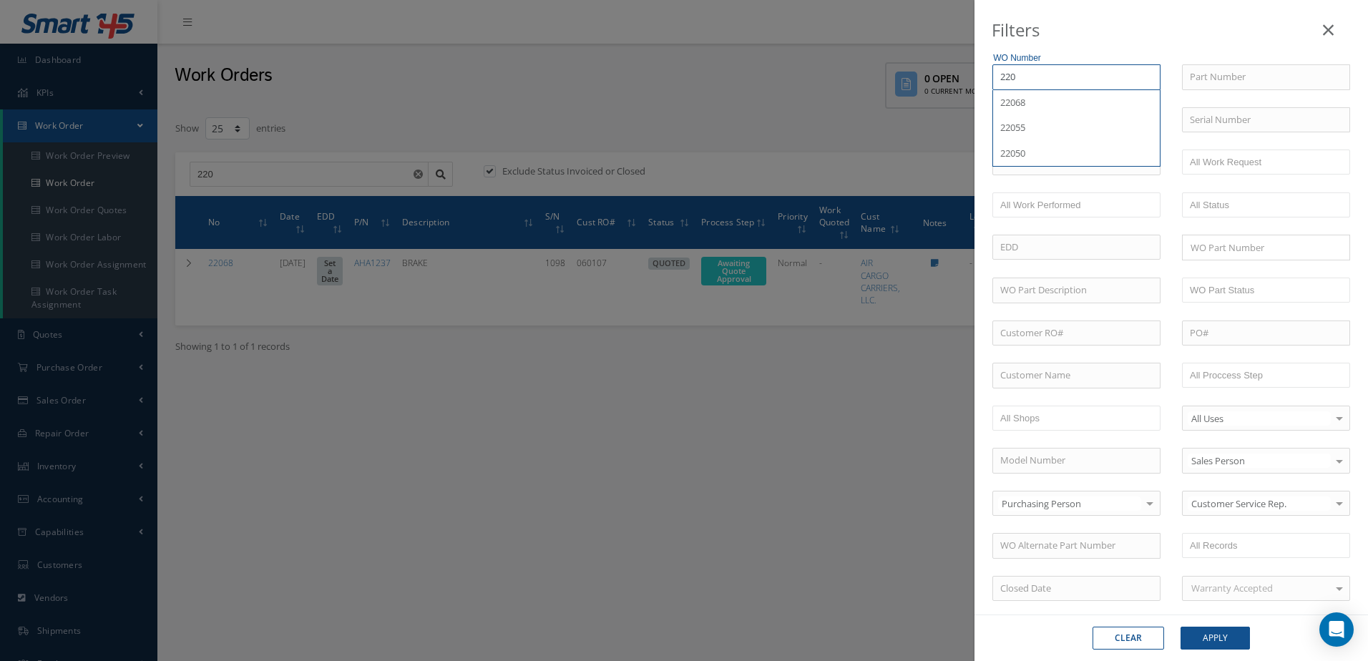
type input "22"
type input "2"
type input "29"
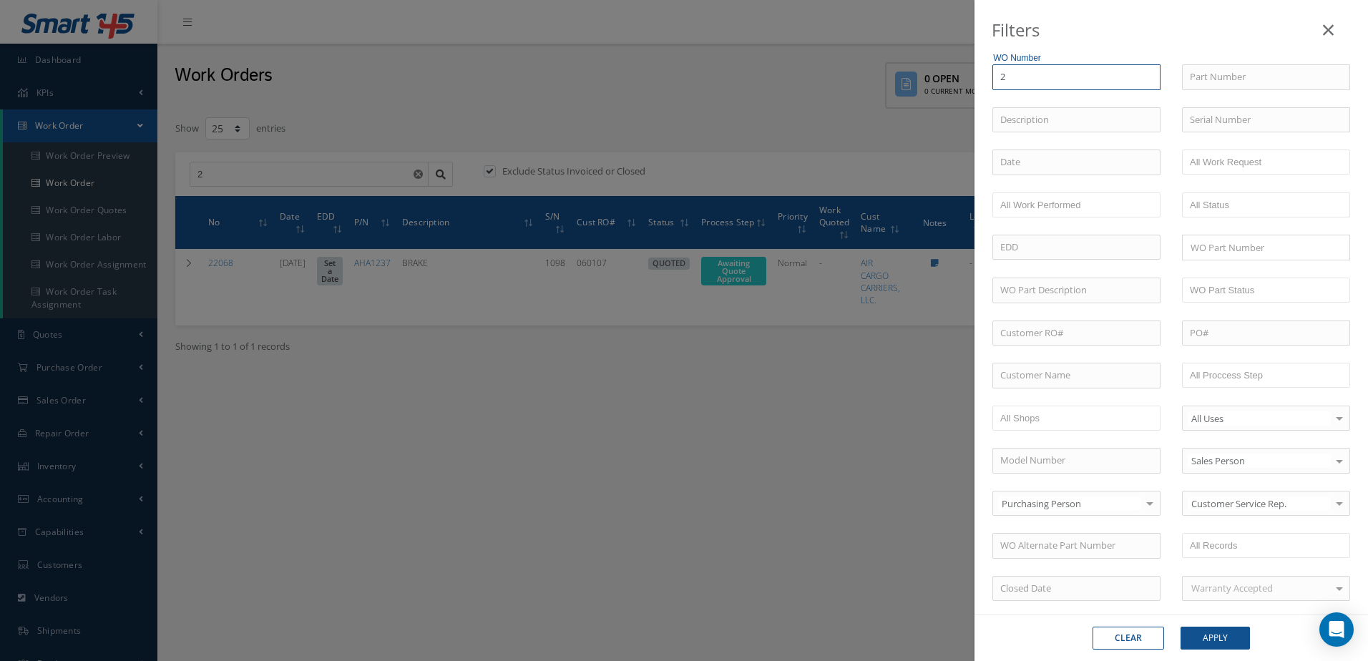
type input "29"
type input "299"
type input "2997"
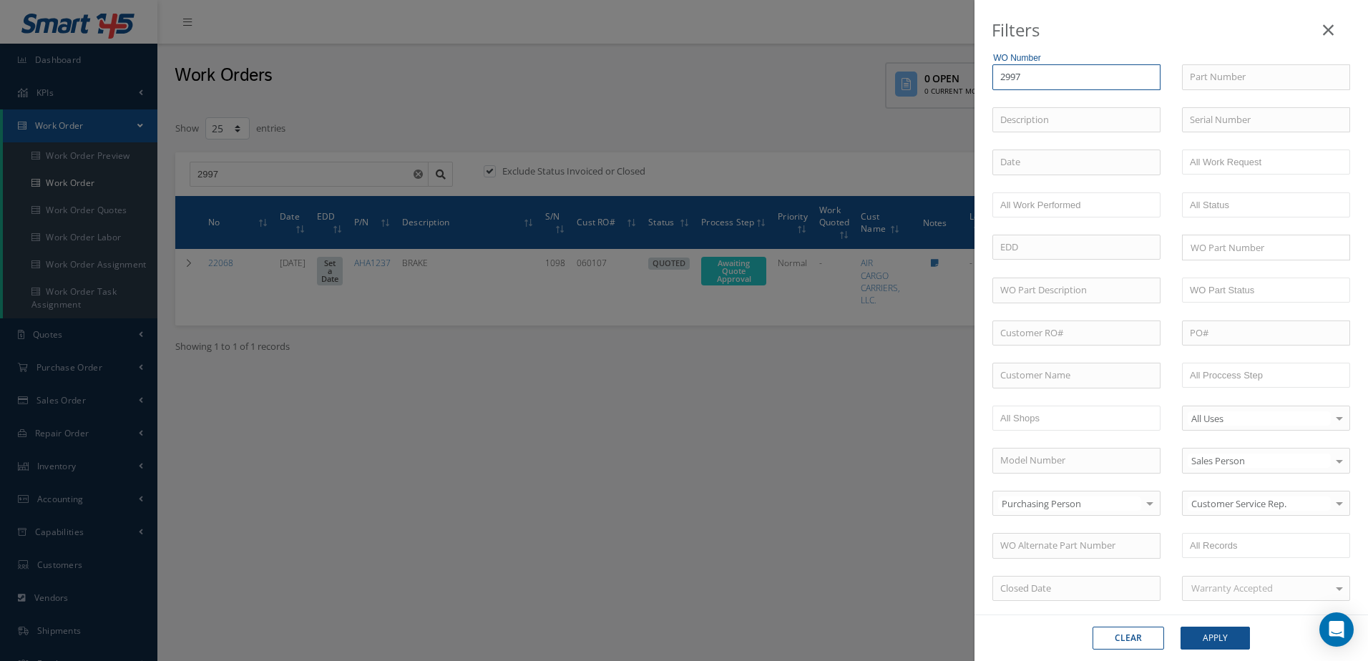
type input "29972"
click at [1199, 633] on button "Apply" at bounding box center [1215, 638] width 69 height 23
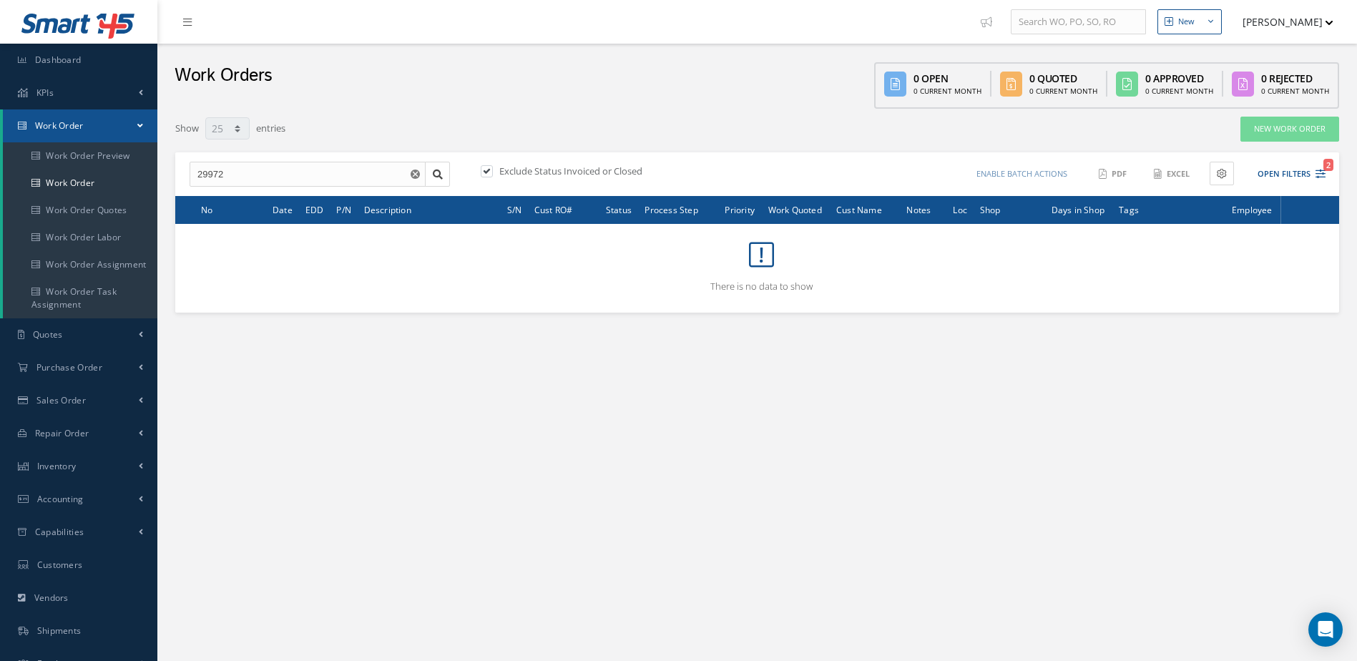
click at [494, 169] on label at bounding box center [494, 171] width 4 height 13
click at [490, 169] on input "checkbox" at bounding box center [485, 171] width 9 height 9
checkbox input "false"
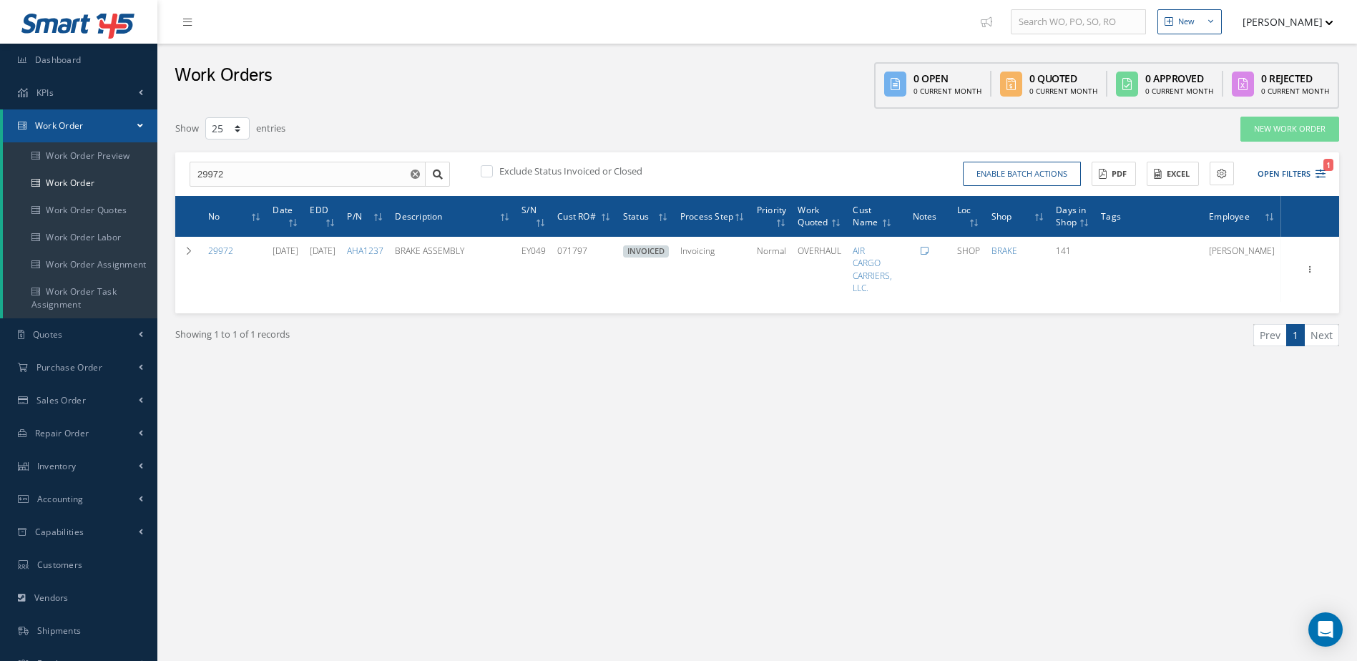
click at [929, 250] on icon at bounding box center [925, 251] width 8 height 9
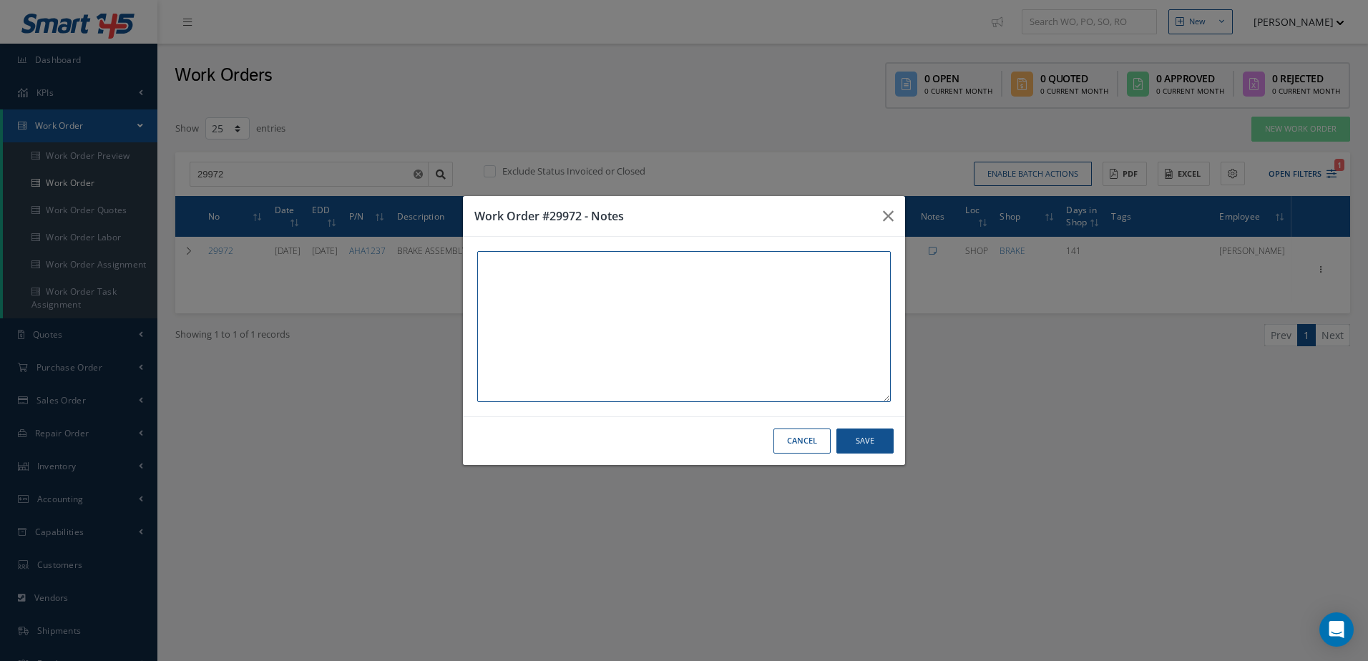
paste textarea "THIS UNIT AND WORK ORDER IS IN WAREHOUSE #2 [STREET_ADDRESS]"
type textarea "THIS UNIT AND WORK ORDER IS IN WAREHOUSE #2 [STREET_ADDRESS]"
click at [878, 431] on div "Cancel Save" at bounding box center [684, 440] width 442 height 49
click at [878, 432] on button "Save" at bounding box center [865, 441] width 57 height 25
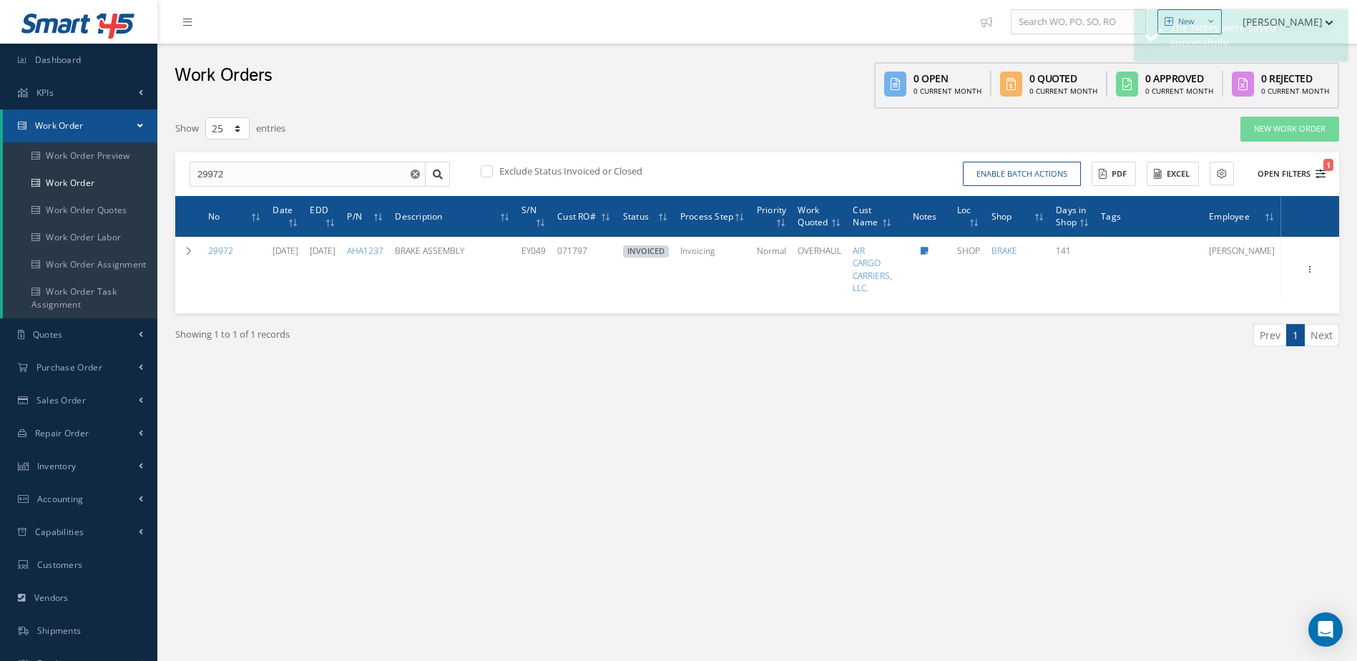
click at [1324, 170] on icon "1" at bounding box center [1321, 174] width 10 height 10
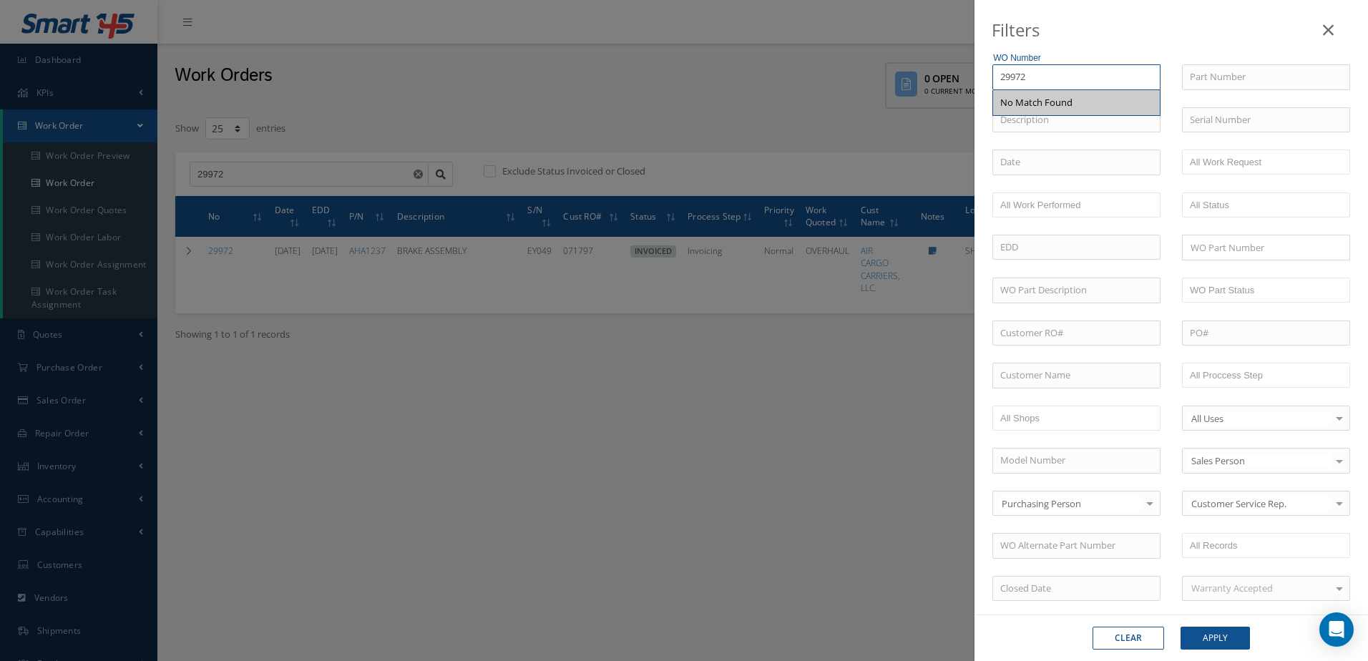
click at [1053, 77] on input "29972" at bounding box center [1077, 77] width 168 height 26
type input "2997"
type input "299"
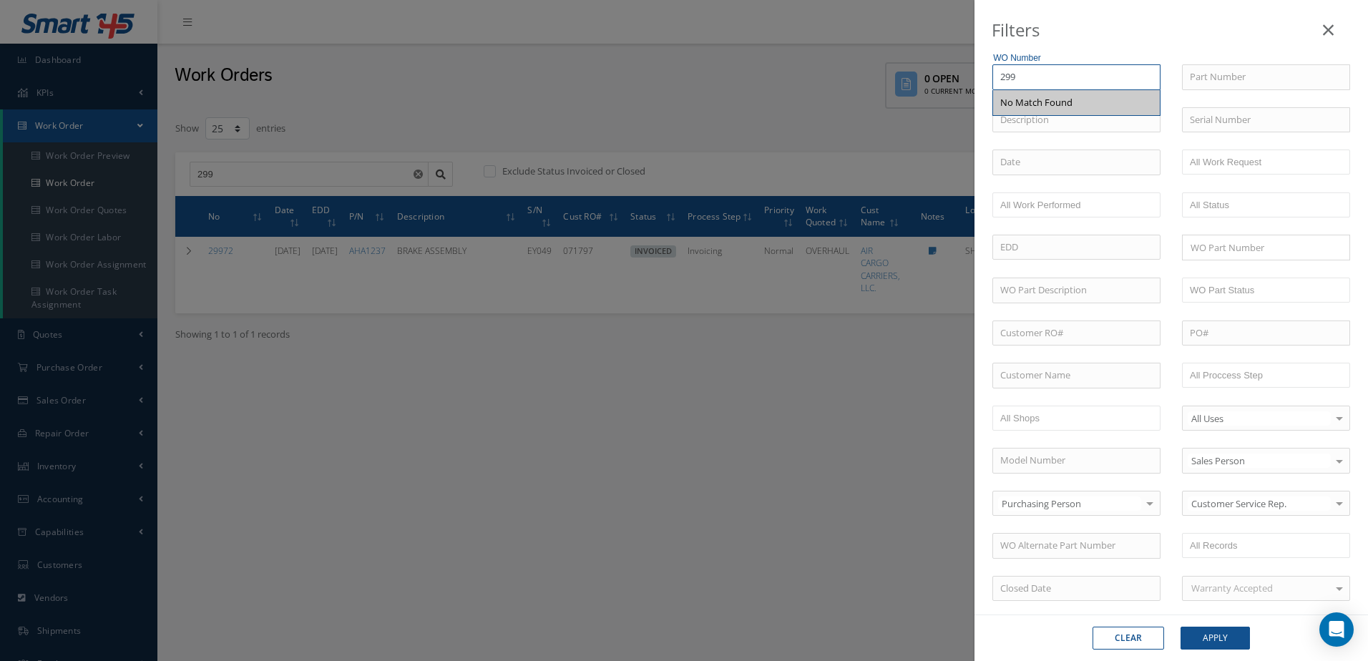
type input "29"
type input "2"
type input "27"
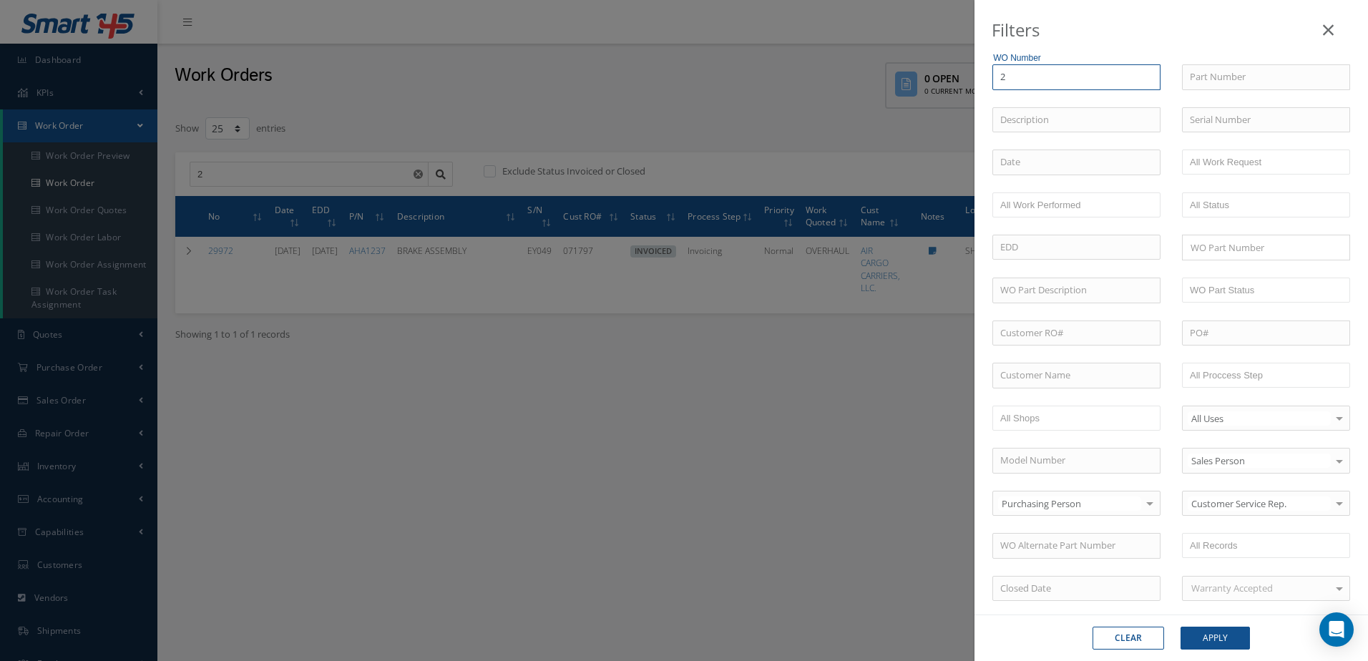
type input "27"
type input "272"
type input "2727"
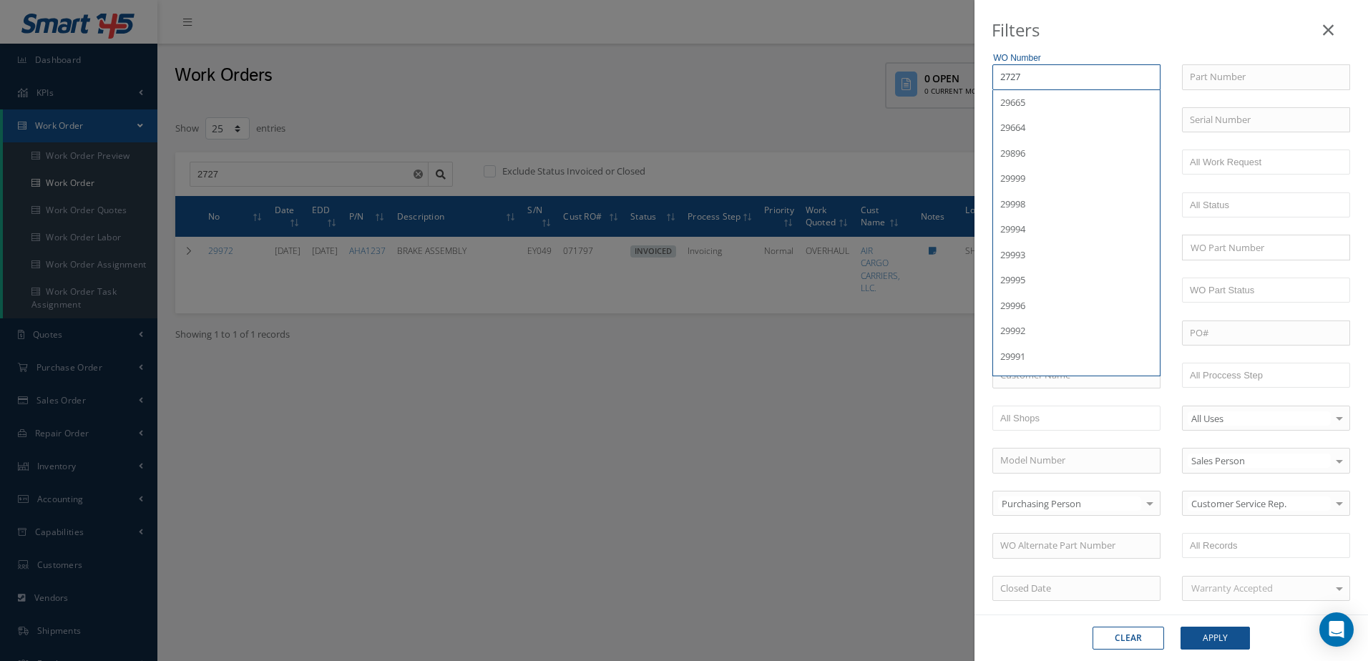
type input "27270"
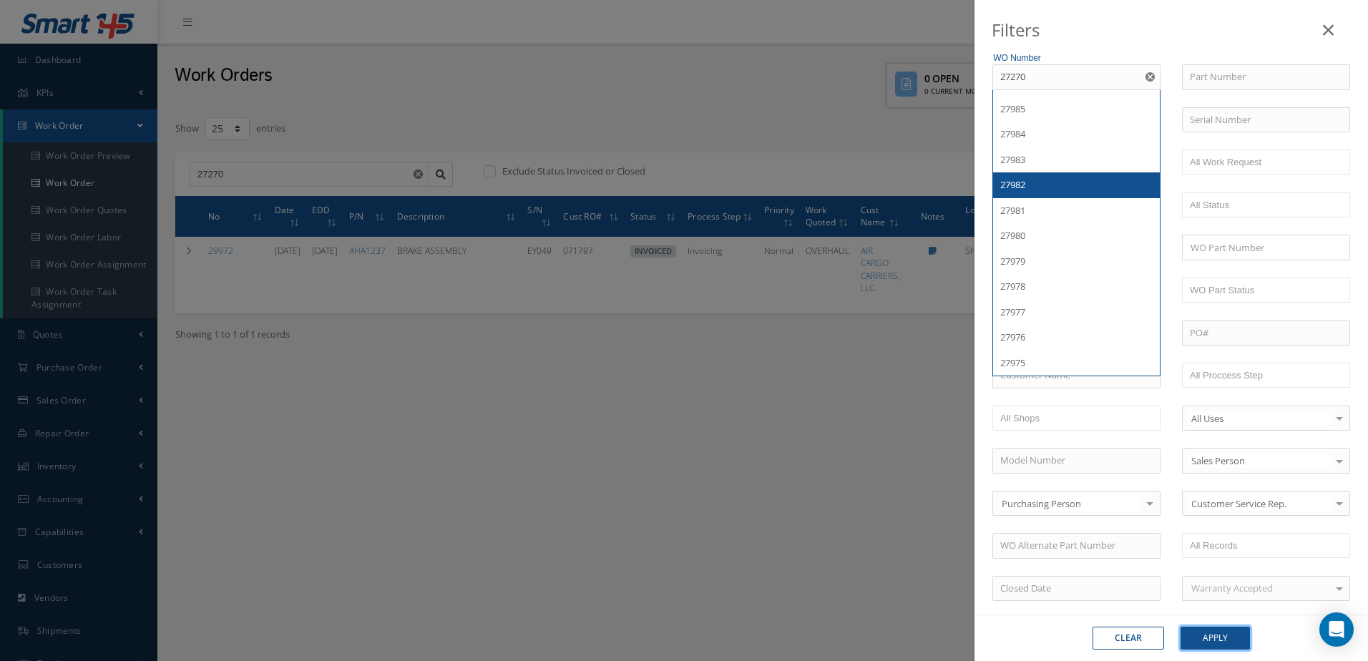
click at [1227, 634] on button "Apply" at bounding box center [1215, 638] width 69 height 23
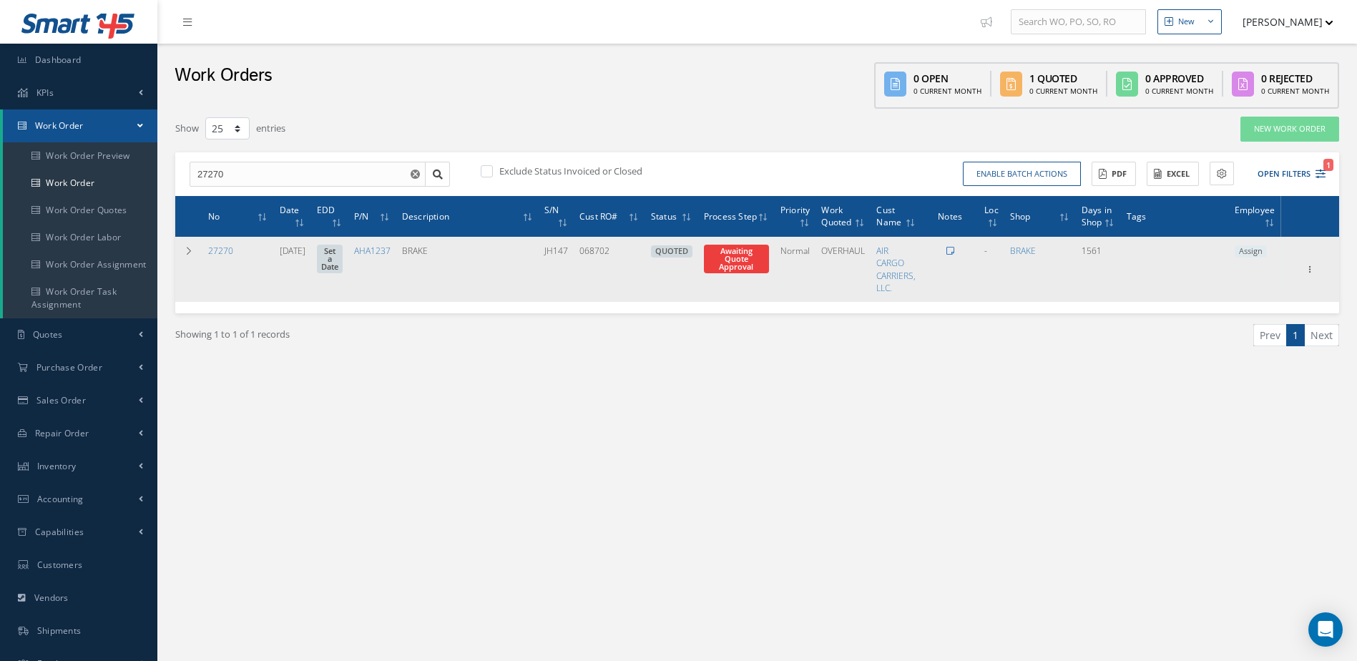
click at [955, 252] on icon at bounding box center [951, 251] width 8 height 9
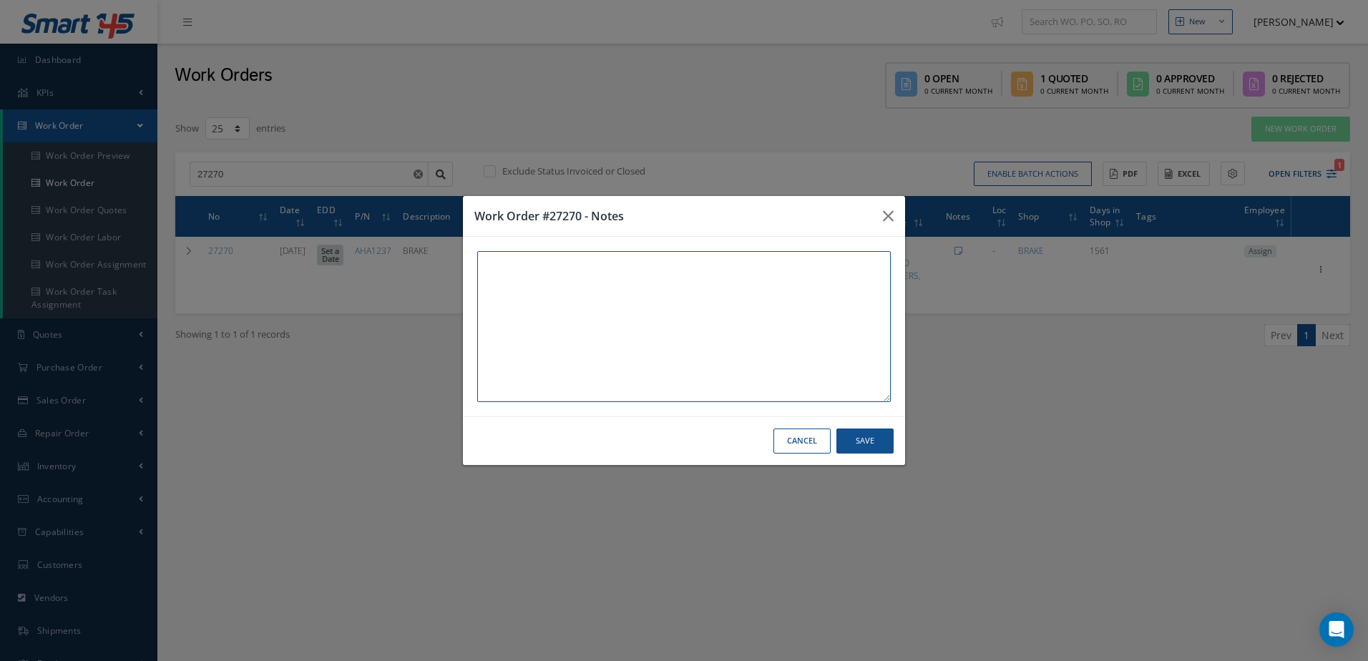
paste textarea "THIS UNIT AND WORK ORDER IS IN WAREHOUSE #2 [STREET_ADDRESS]"
type textarea "THIS UNIT AND WORK ORDER IS IN WAREHOUSE #2 [STREET_ADDRESS]"
click at [878, 439] on button "Save" at bounding box center [865, 441] width 57 height 25
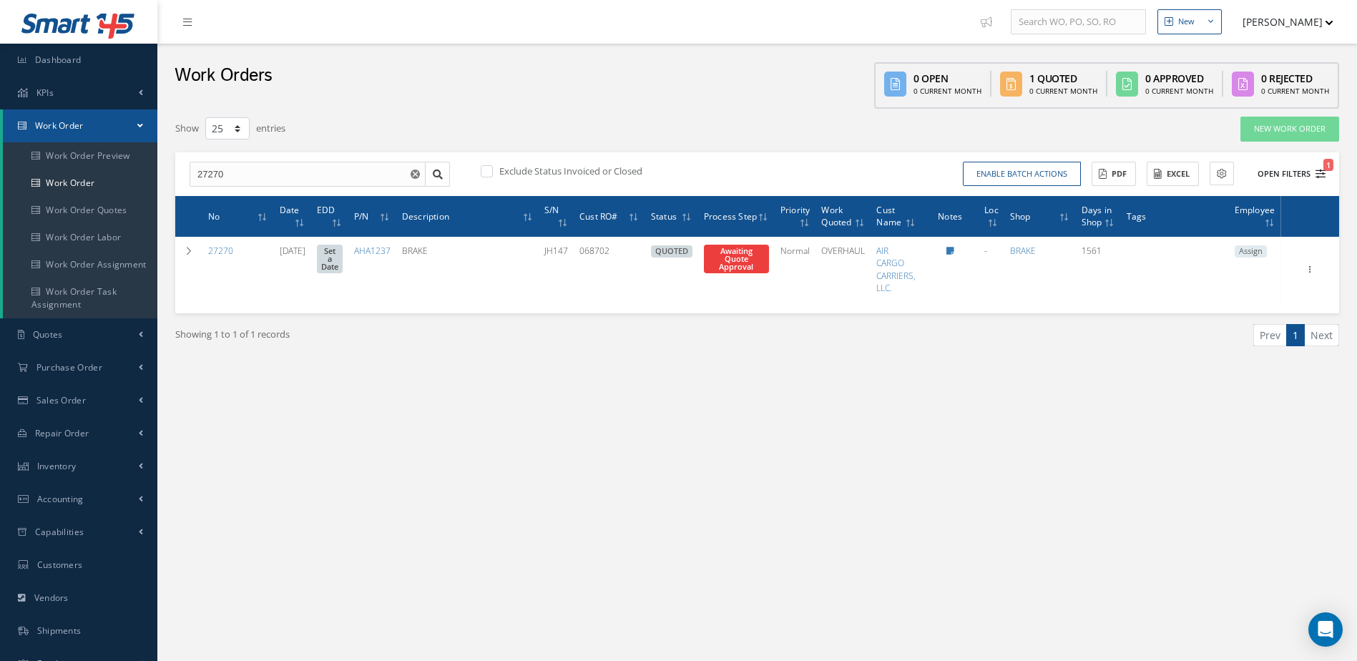
click at [1319, 174] on icon "1" at bounding box center [1321, 174] width 10 height 10
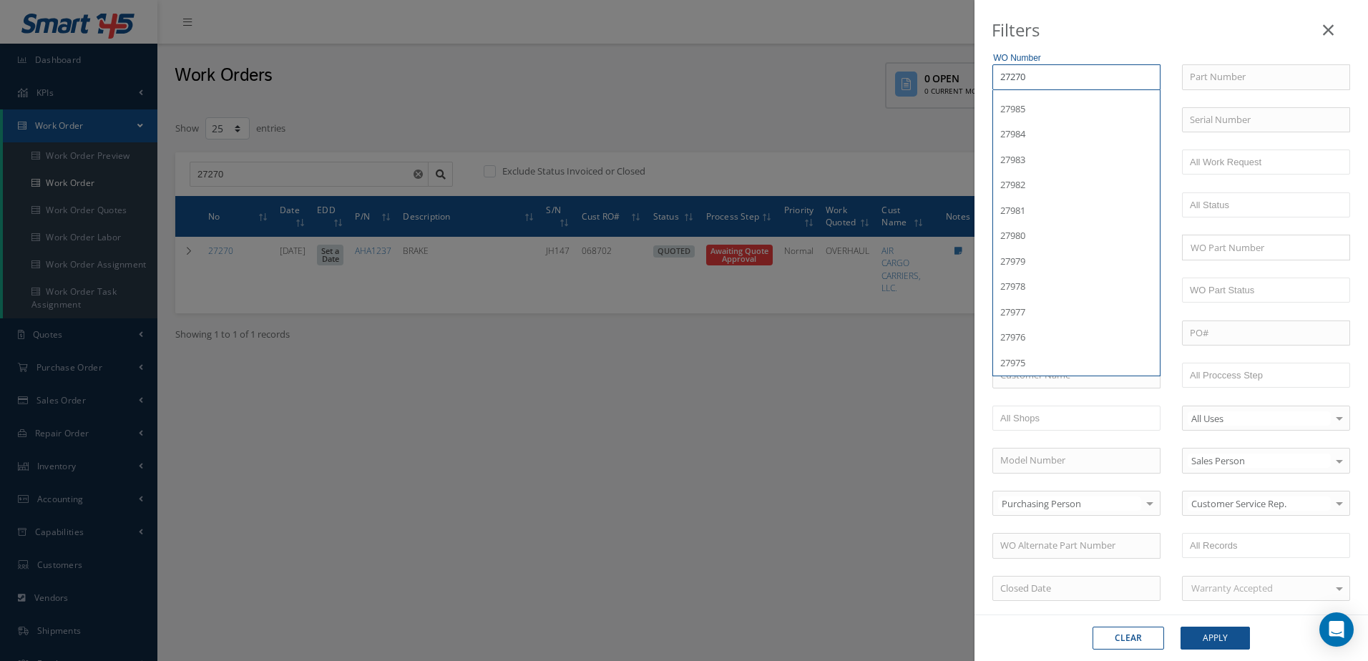
click at [1057, 74] on input "27270" at bounding box center [1077, 77] width 168 height 26
type input "2727"
type input "272"
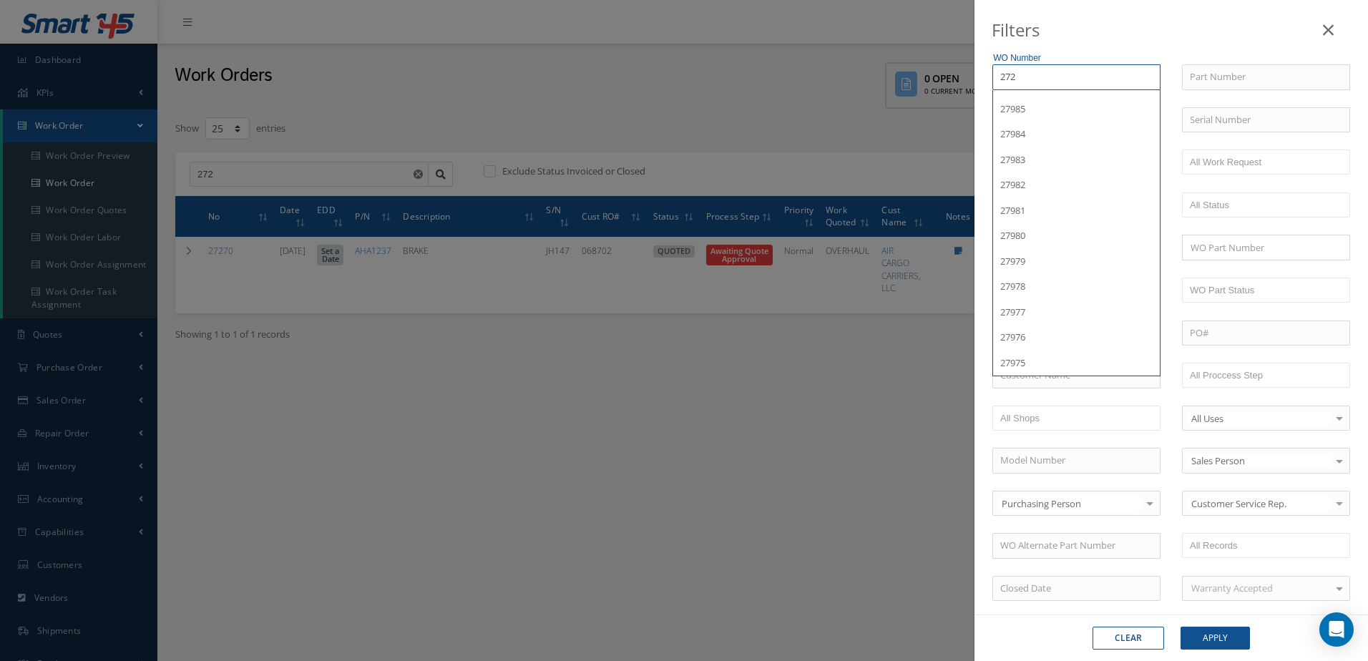
type input "27"
type input "2"
type input "21"
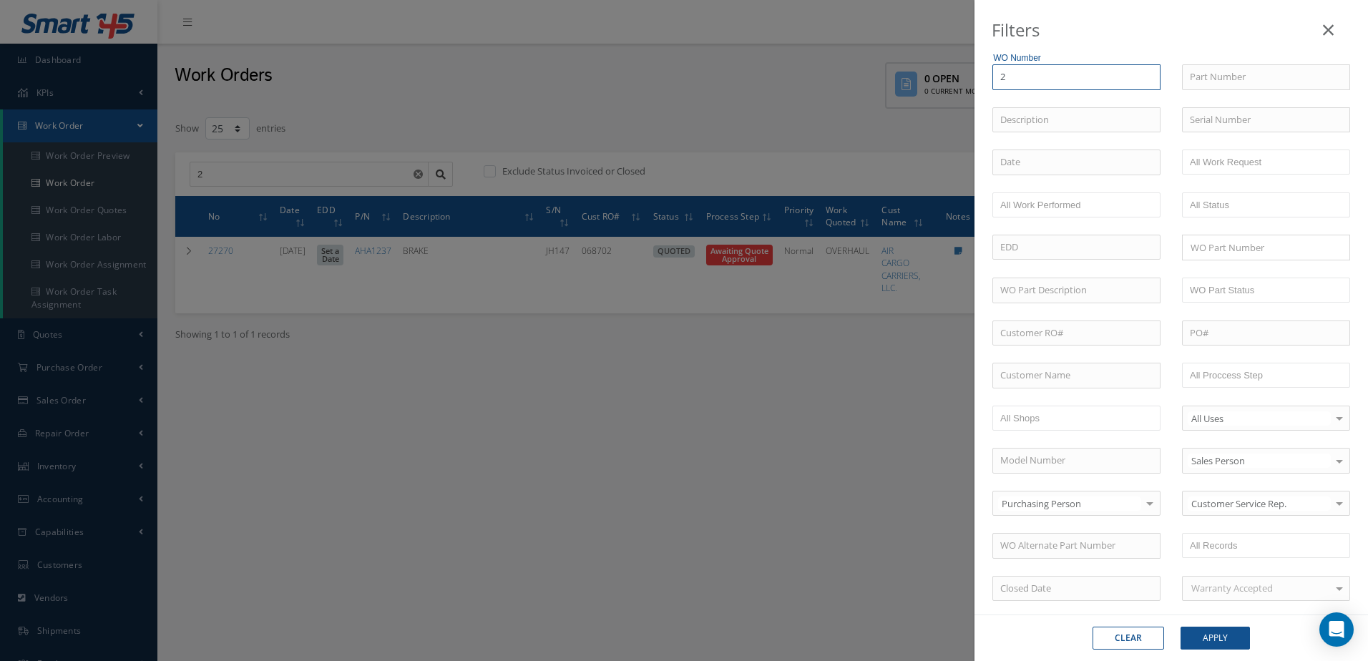
type input "21"
type input "219"
type input "2191"
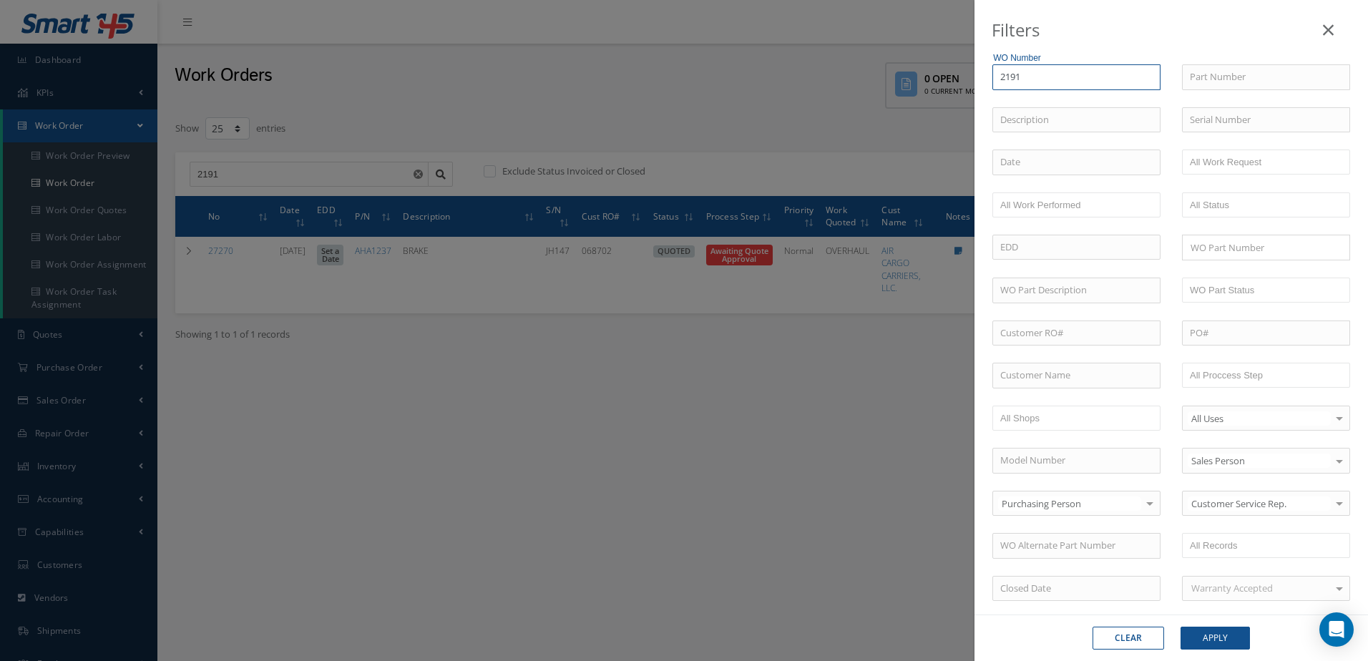
type input "21911"
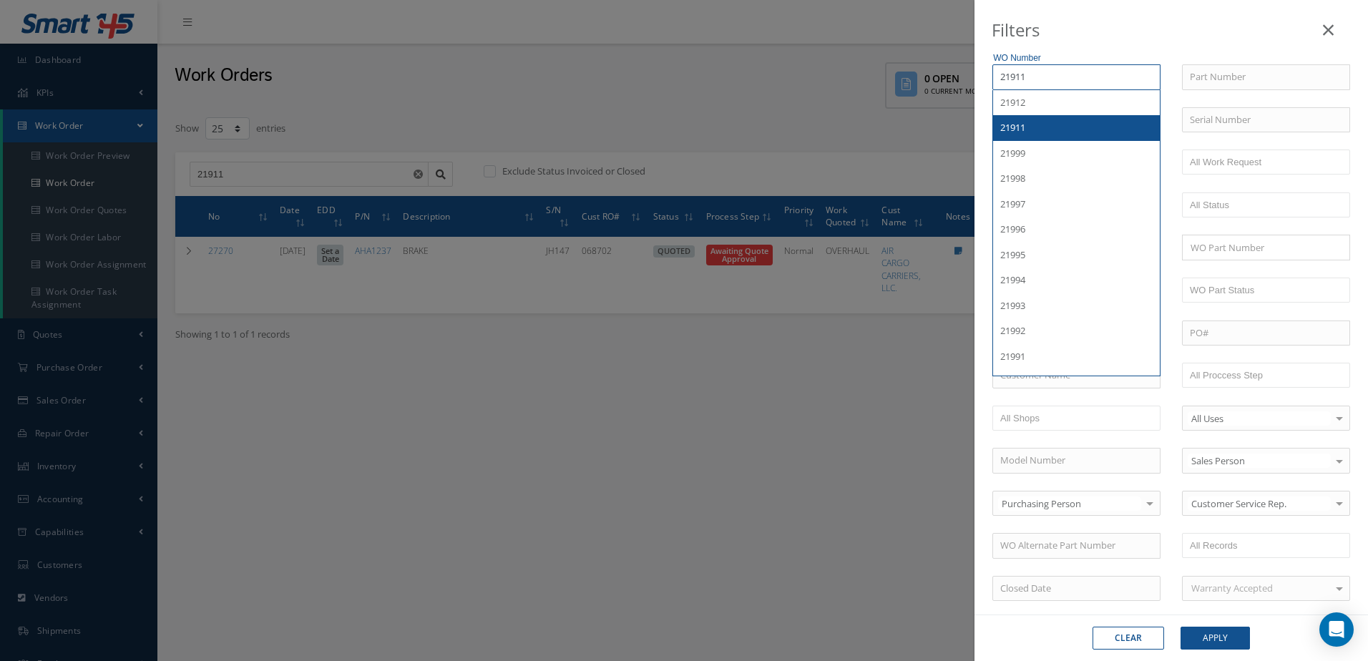
type input "21911"
click at [1040, 122] on div "21911" at bounding box center [1076, 128] width 152 height 14
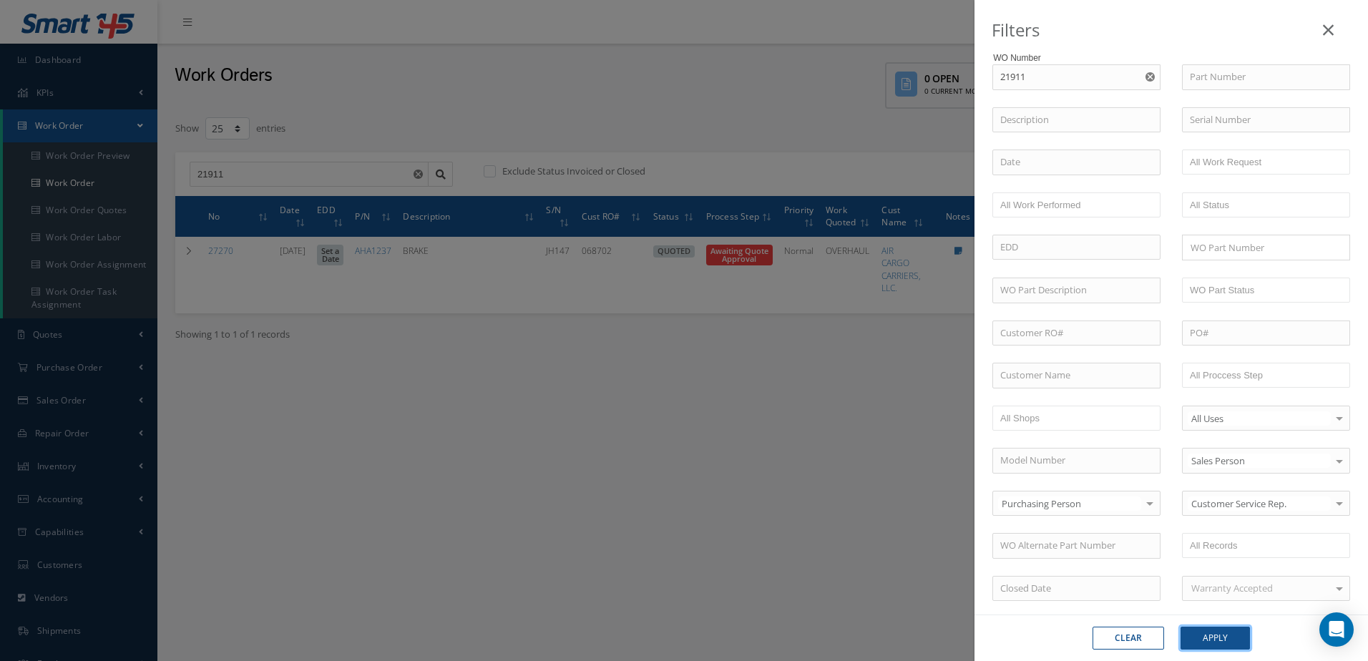
click at [1219, 631] on button "Apply" at bounding box center [1215, 638] width 69 height 23
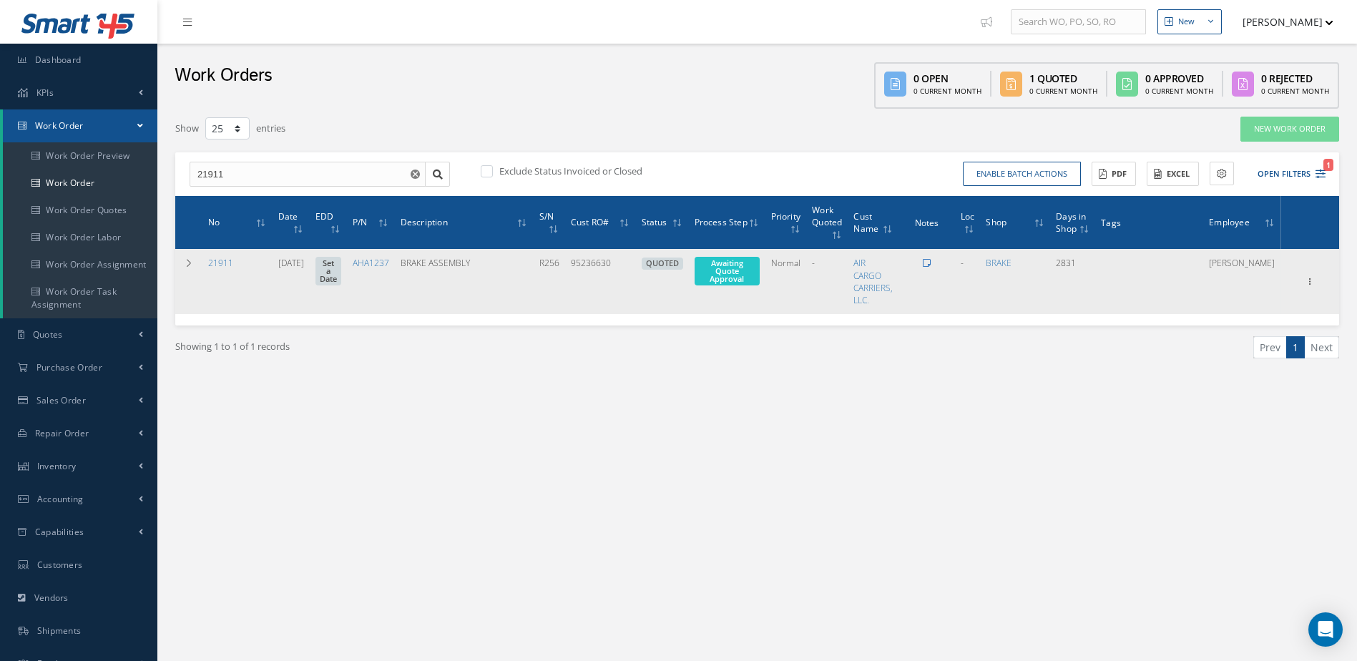
click at [931, 260] on icon at bounding box center [927, 263] width 8 height 9
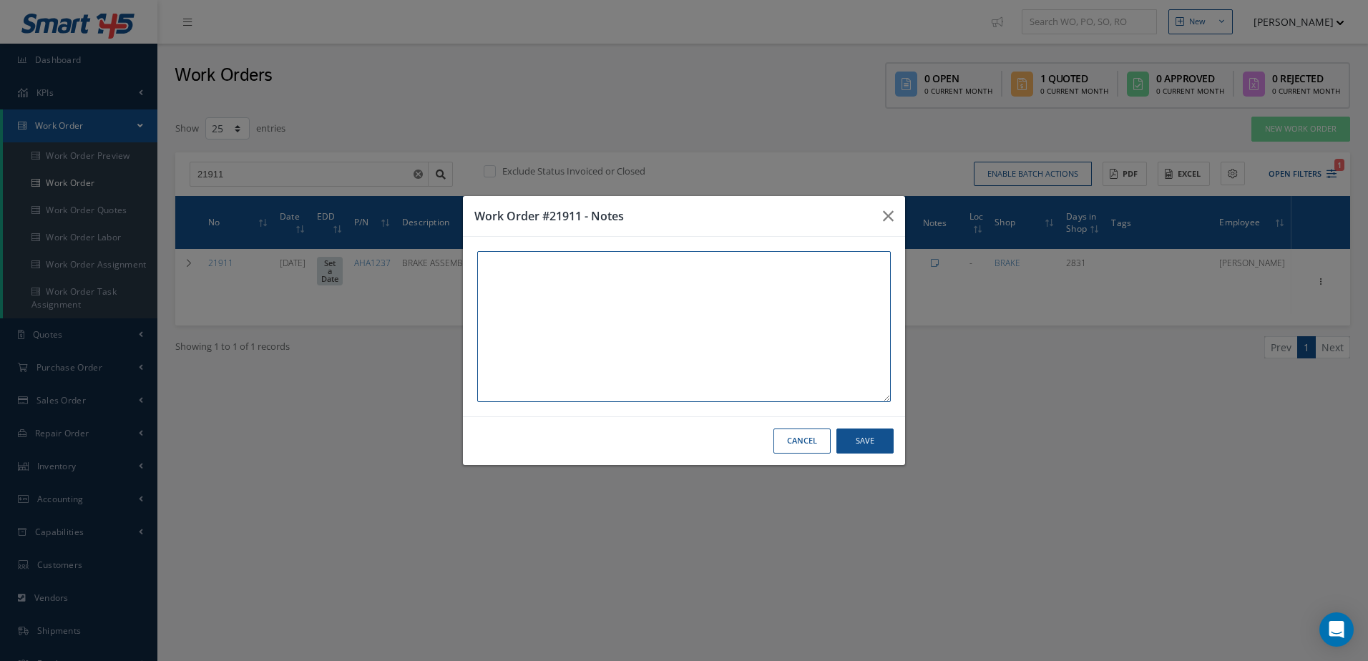
paste textarea "THIS UNIT AND WORK ORDER IS IN WAREHOUSE #2 [STREET_ADDRESS]"
type textarea "THIS UNIT AND WORK ORDER IS IN WAREHOUSE #2 [STREET_ADDRESS]"
click at [872, 437] on button "Save" at bounding box center [865, 441] width 57 height 25
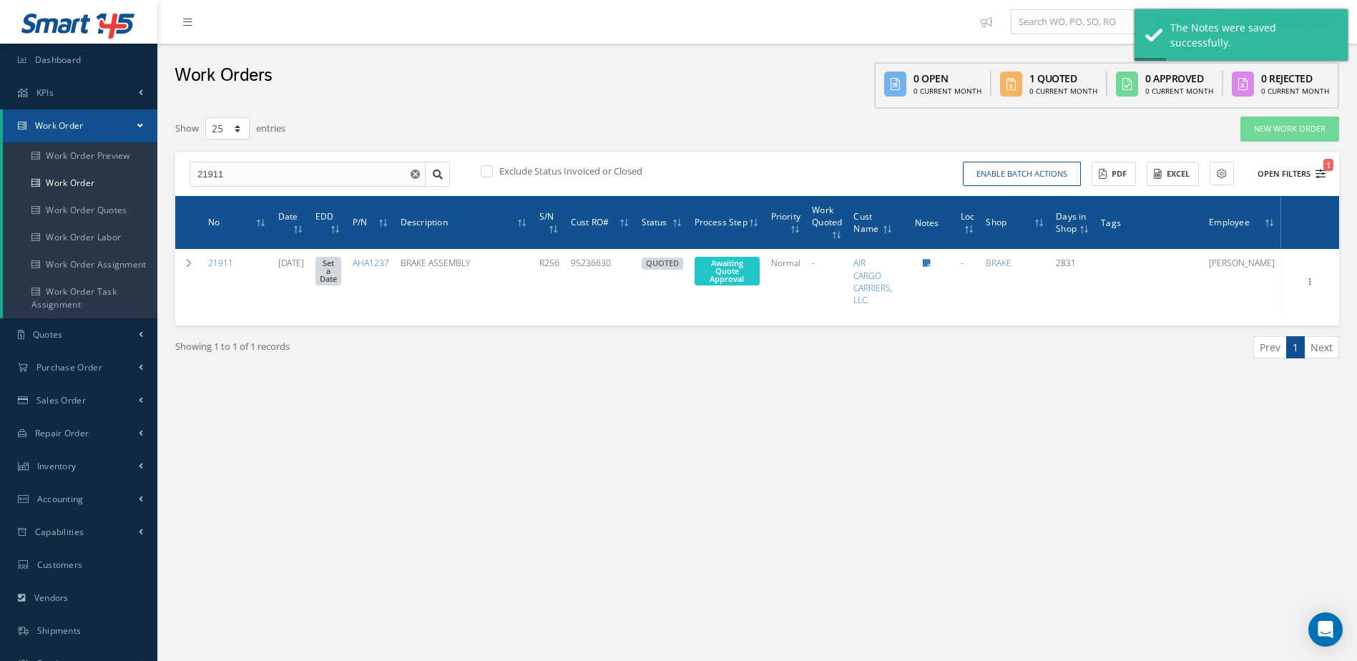
click at [1325, 170] on span "1" at bounding box center [1329, 165] width 10 height 12
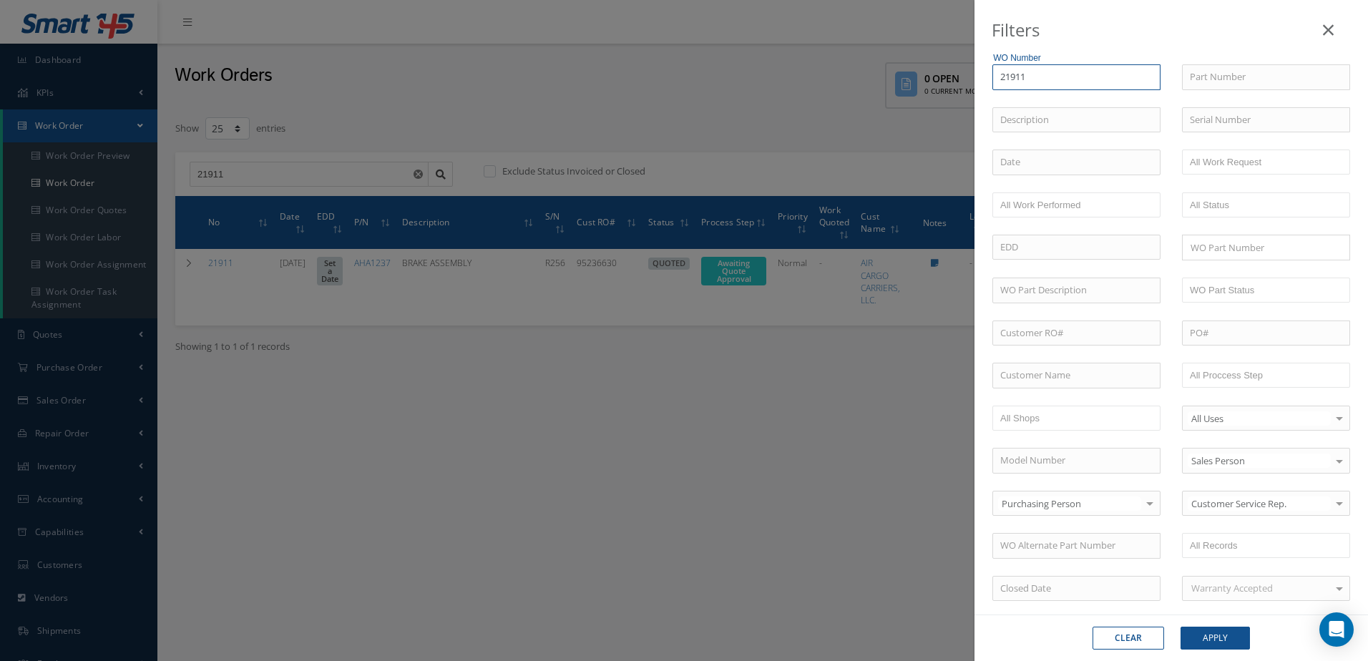
click at [1031, 74] on input "21911" at bounding box center [1077, 77] width 168 height 26
type input "2191"
type input "219"
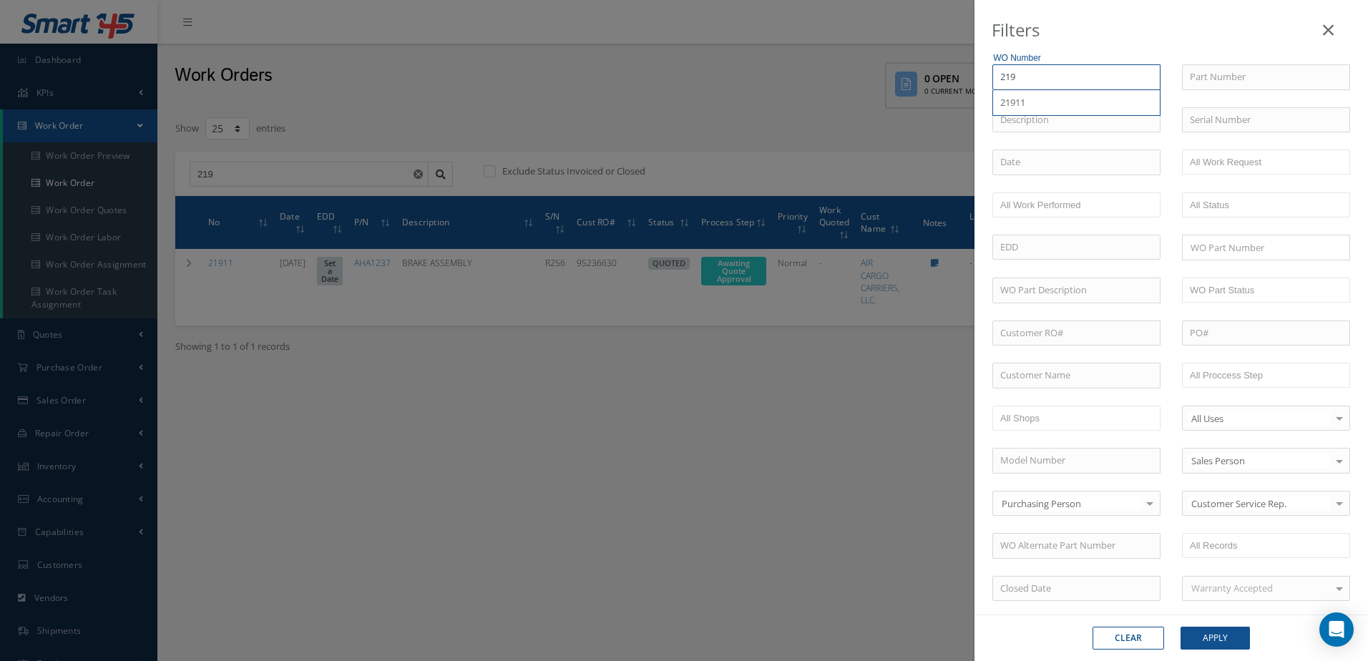
type input "21"
type input "2"
type input "29"
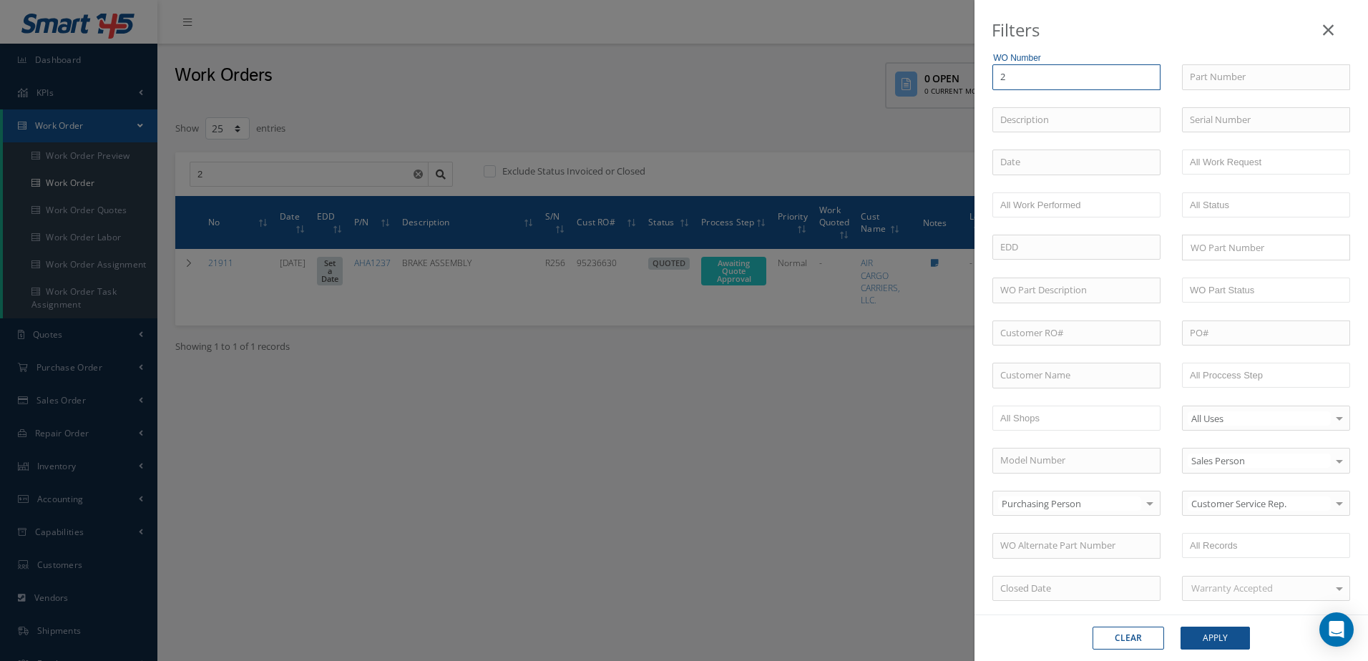
type input "29"
type input "293"
type input "2931"
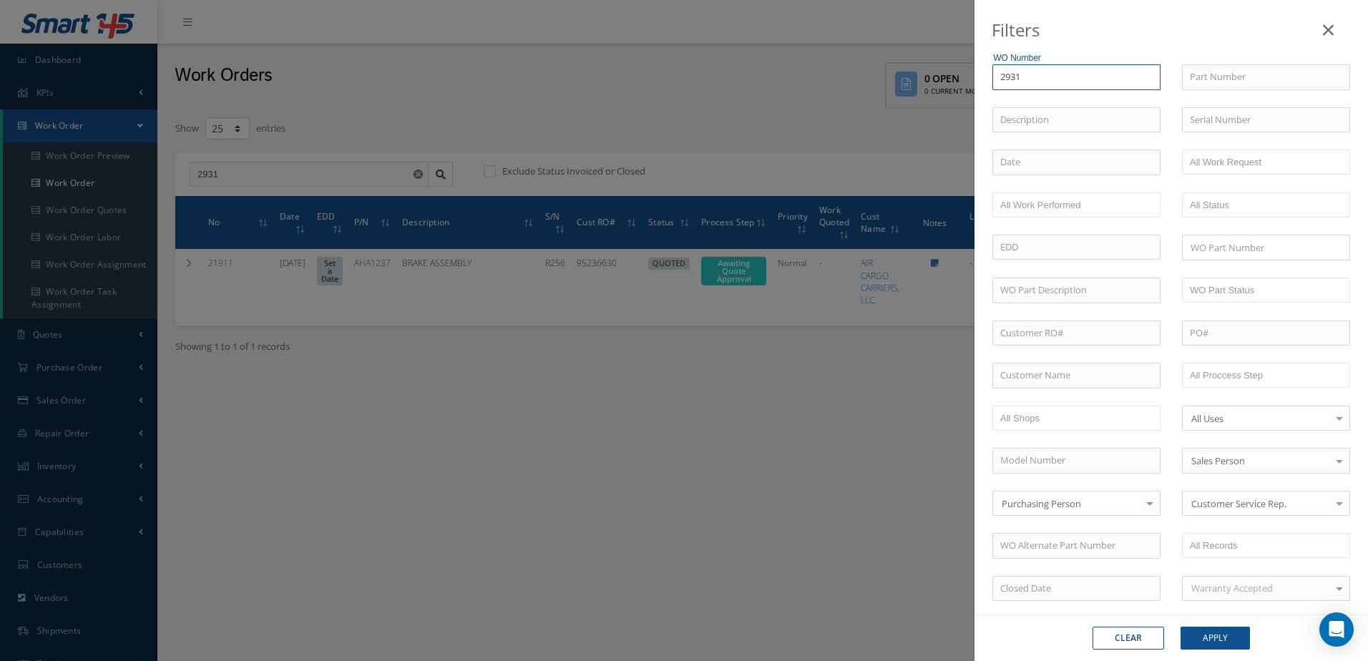
type input "29316"
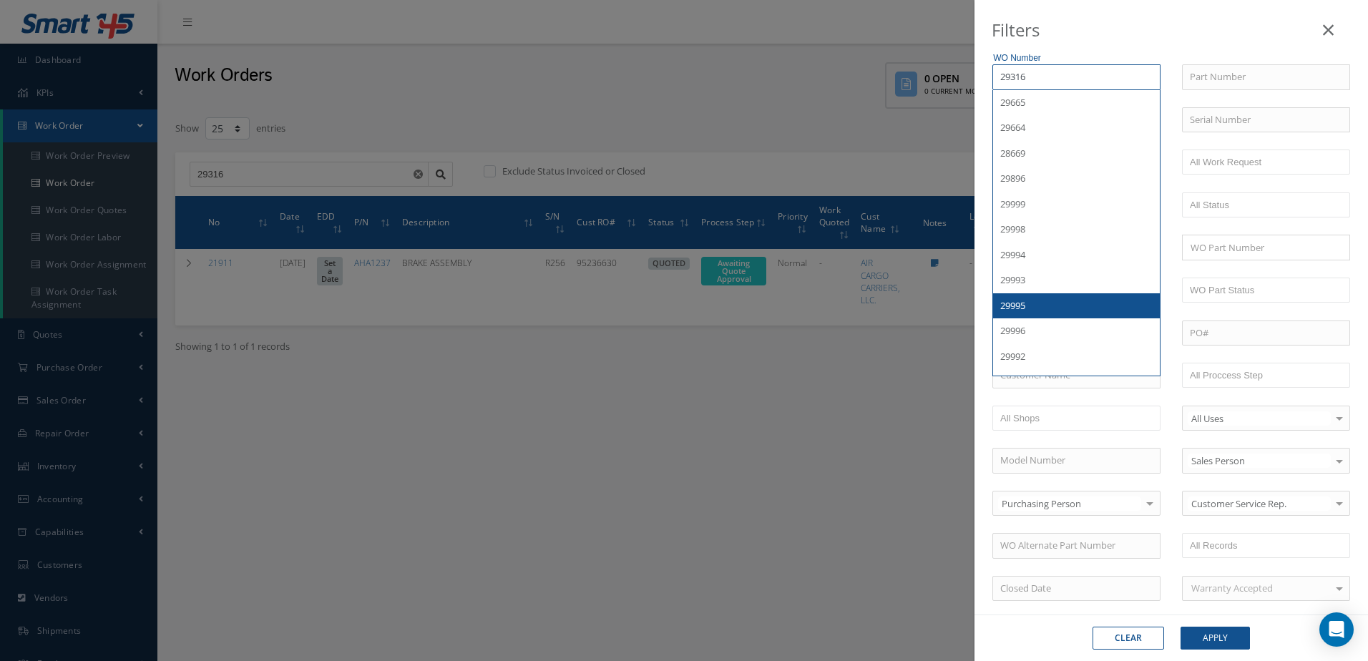
type input "29316"
click at [1210, 635] on button "Apply" at bounding box center [1215, 638] width 69 height 23
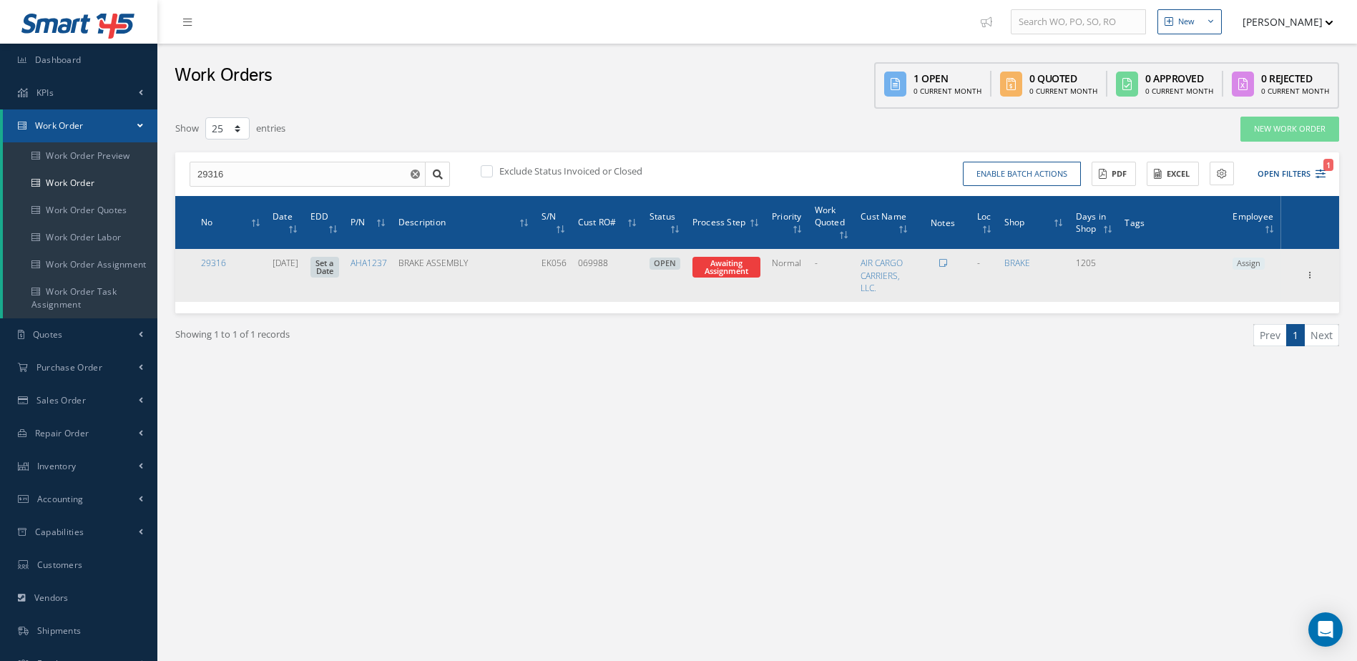
click at [952, 261] on td at bounding box center [943, 275] width 57 height 52
click at [945, 261] on icon at bounding box center [944, 263] width 8 height 9
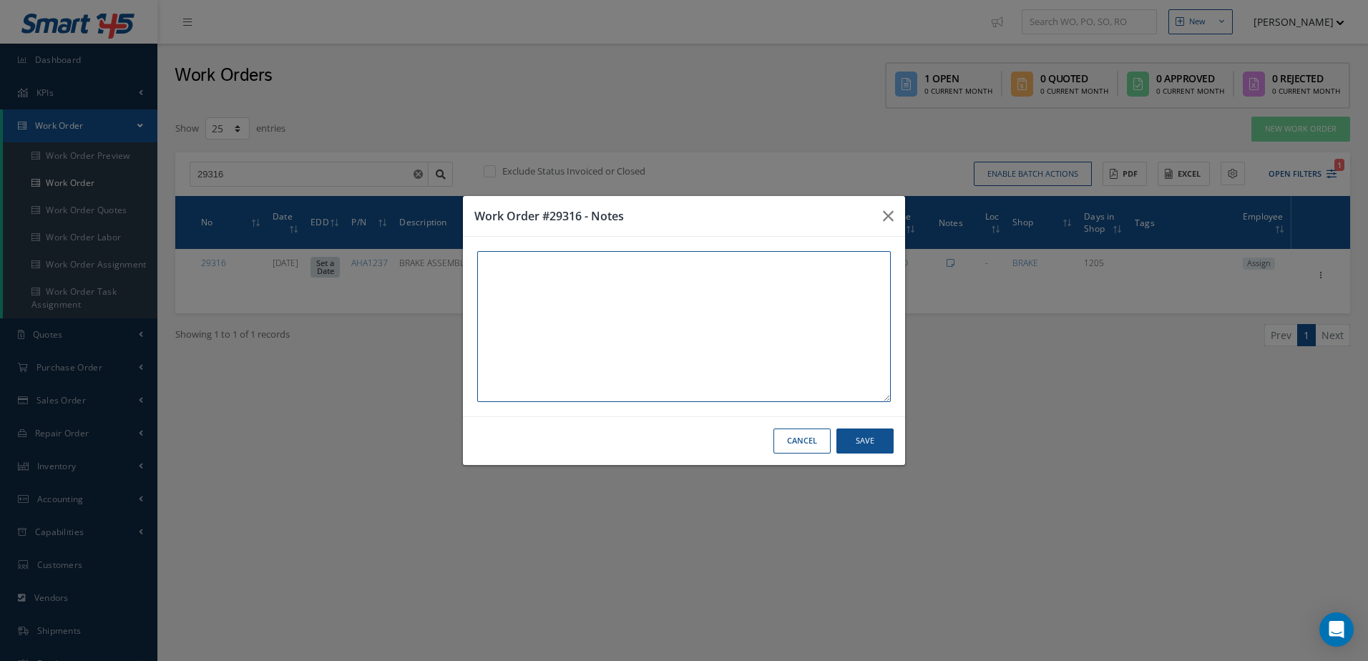
paste textarea "THIS UNIT AND WORK ORDER IS IN WAREHOUSE #2 [STREET_ADDRESS]"
type textarea "THIS UNIT AND WORK ORDER IS IN WAREHOUSE #2 [STREET_ADDRESS]"
click at [867, 442] on button "Save" at bounding box center [865, 441] width 57 height 25
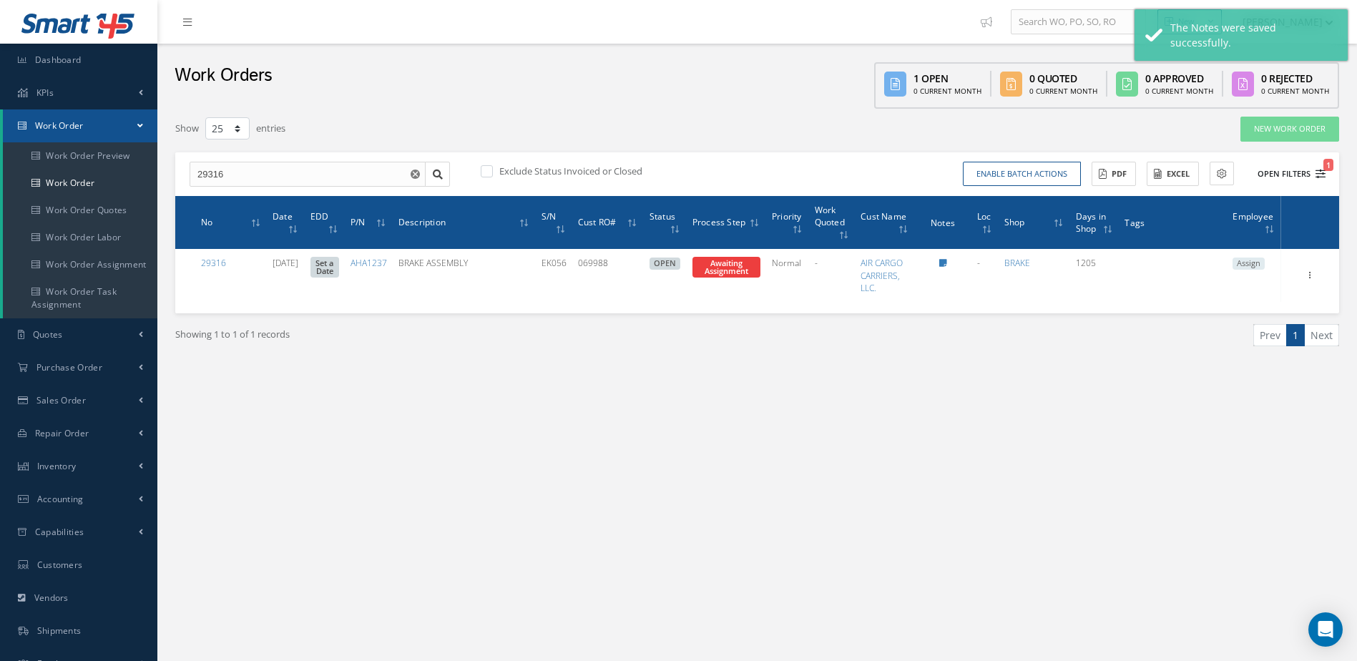
click at [1321, 169] on button "Open Filters 1" at bounding box center [1285, 174] width 81 height 24
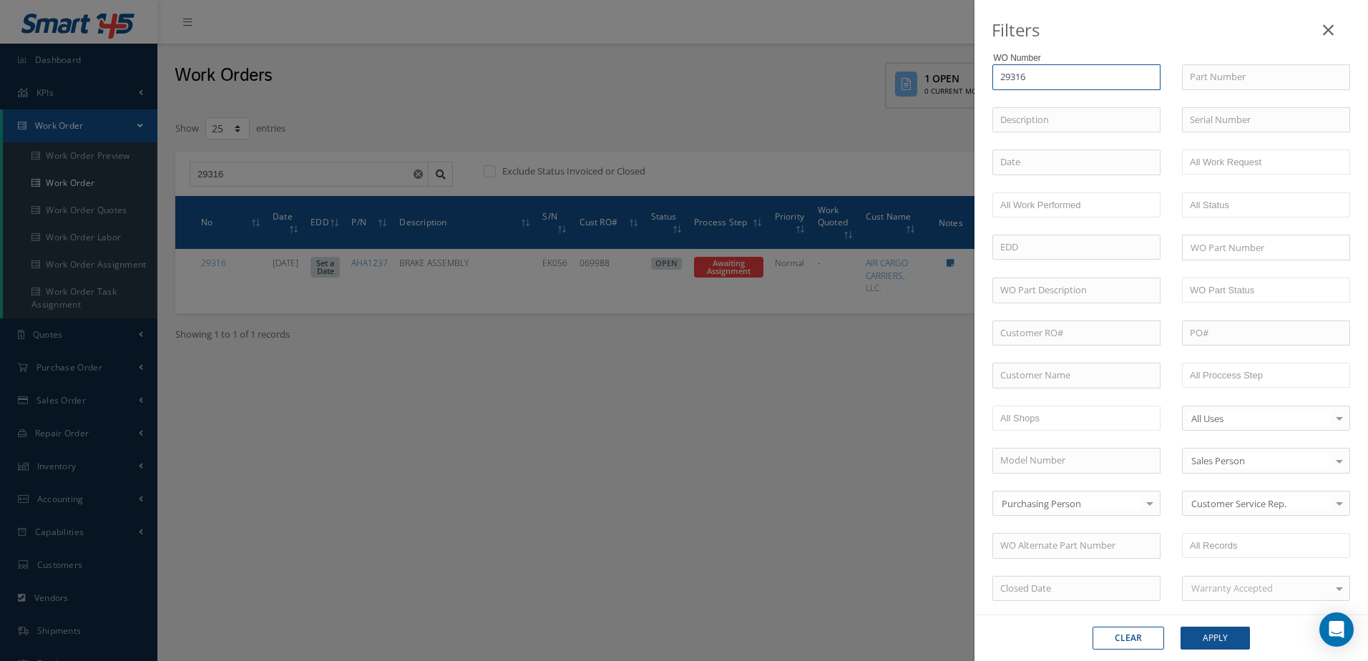
click at [1070, 87] on input "29316" at bounding box center [1077, 77] width 168 height 26
type input "2931"
type input "293"
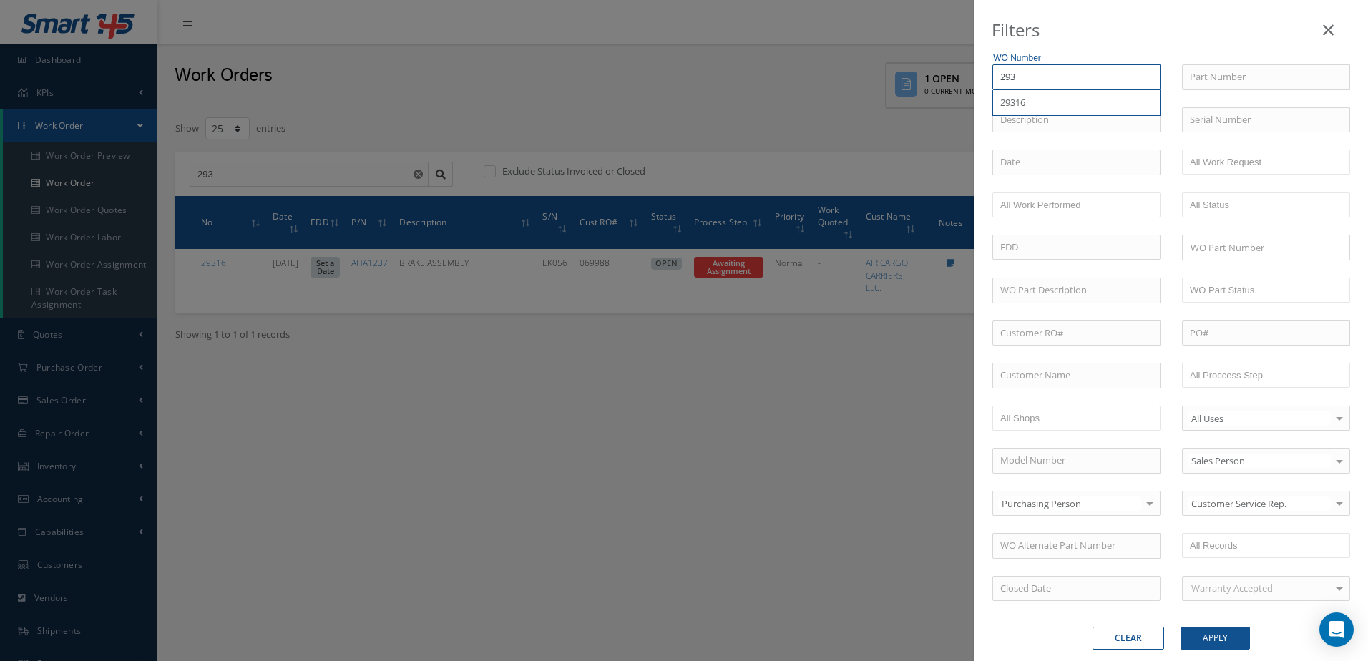
type input "29"
type input "2"
type input "22"
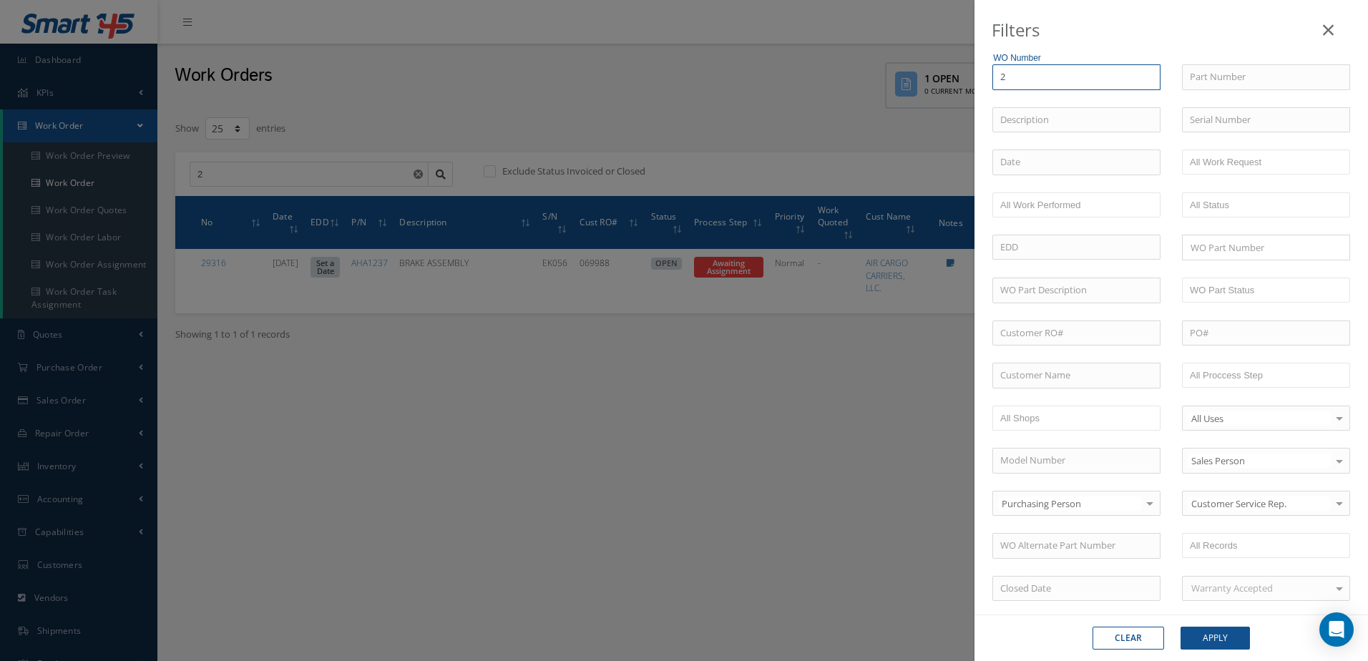
type input "22"
type input "228"
type input "2281"
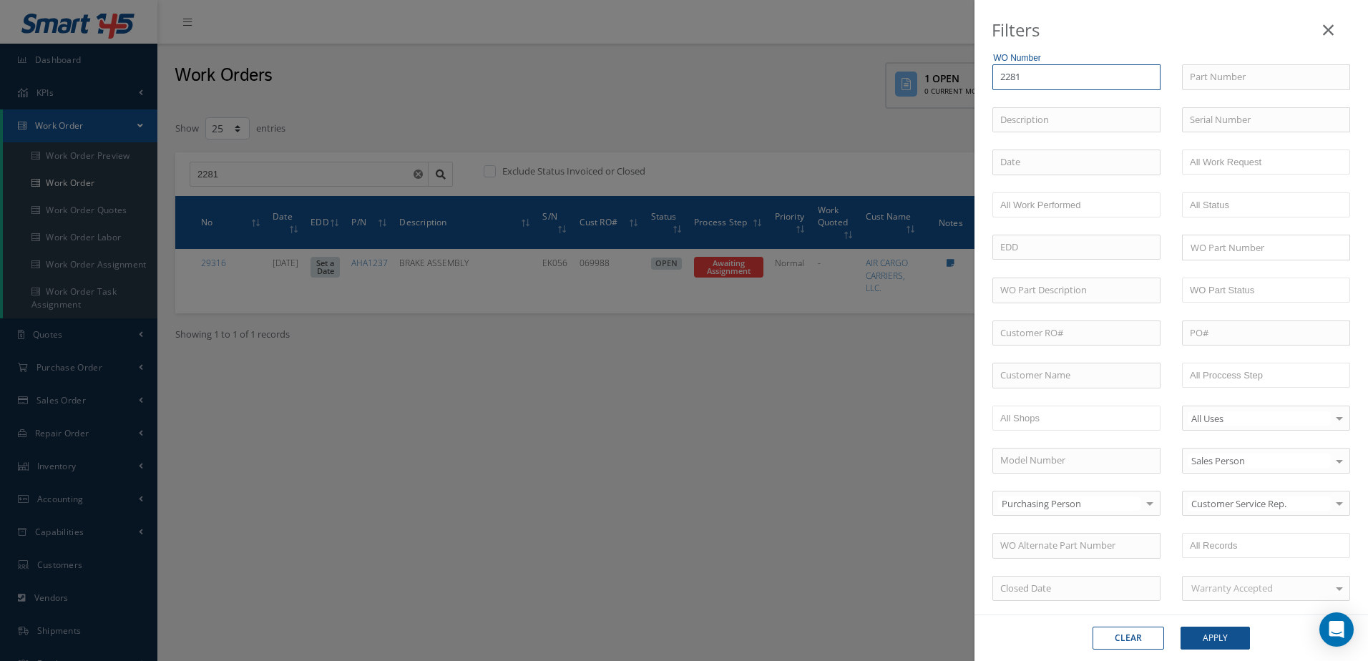
type input "22812"
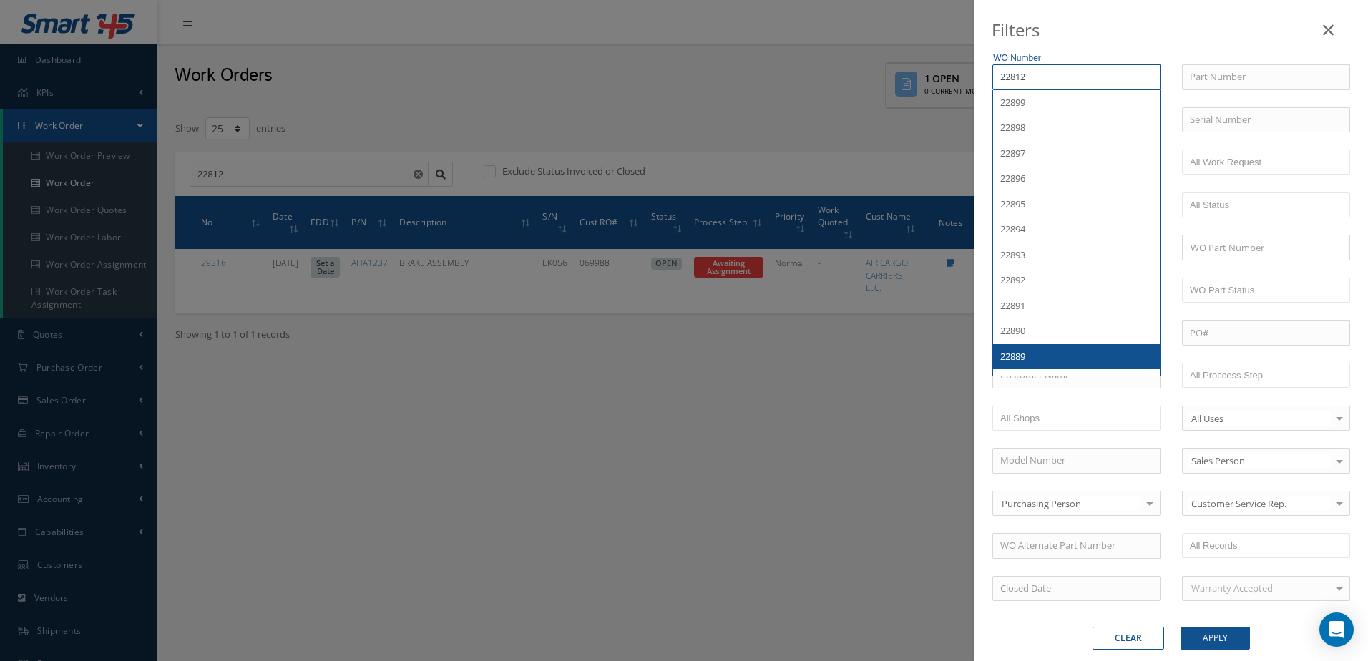
type input "22812"
click at [1222, 635] on button "Apply" at bounding box center [1215, 638] width 69 height 23
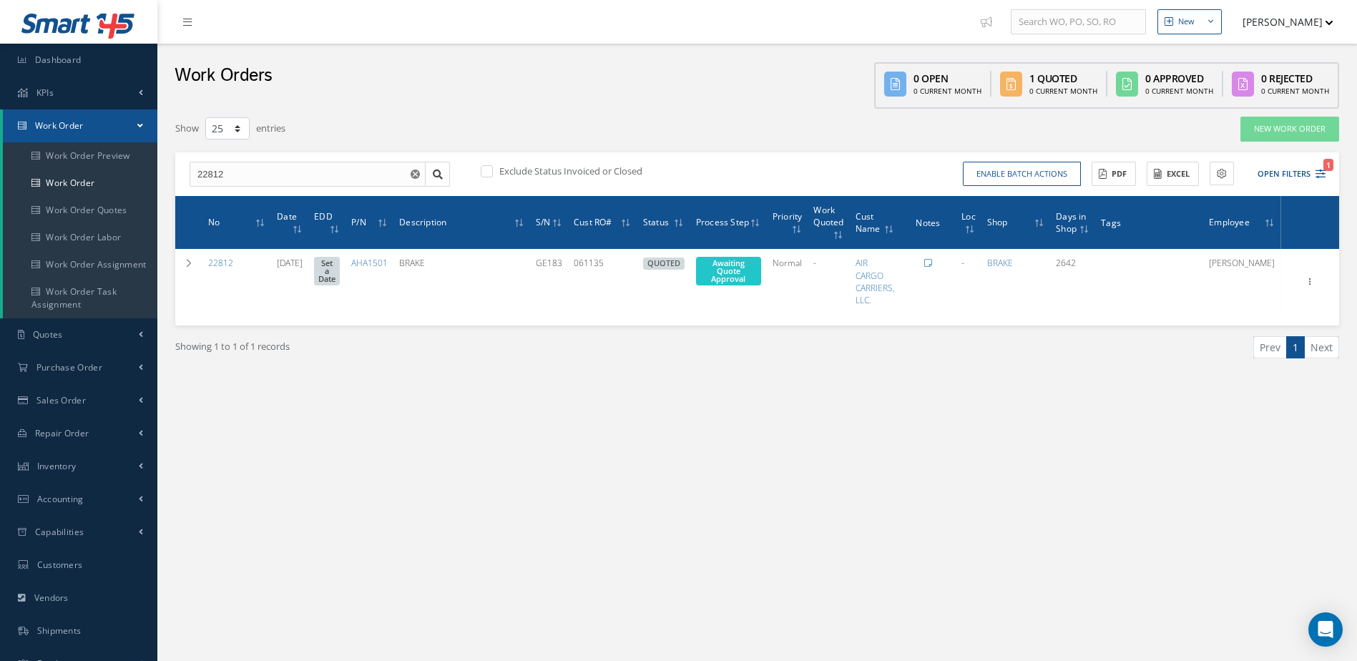
click at [932, 259] on icon at bounding box center [929, 263] width 8 height 9
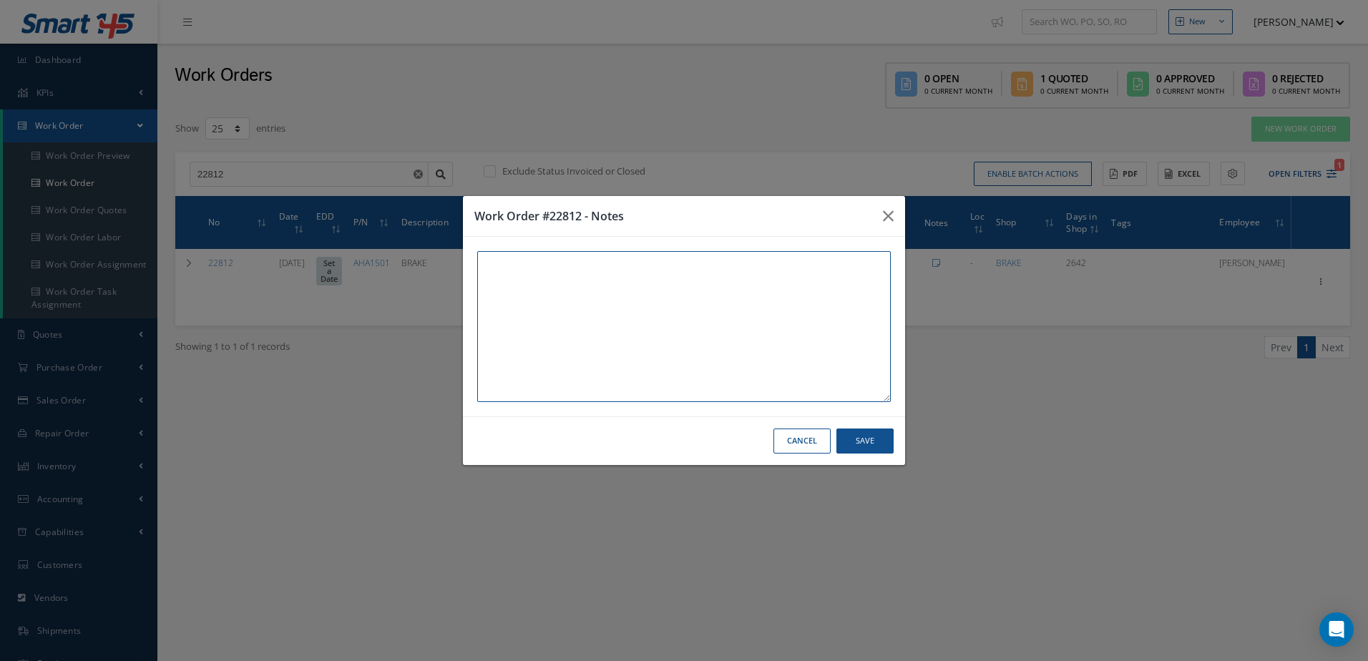
paste textarea "THIS UNIT AND WORK ORDER IS IN WAREHOUSE #2 [STREET_ADDRESS]"
type textarea "THIS UNIT AND WORK ORDER IS IN WAREHOUSE #2 [STREET_ADDRESS]"
click at [875, 443] on button "Save" at bounding box center [865, 441] width 57 height 25
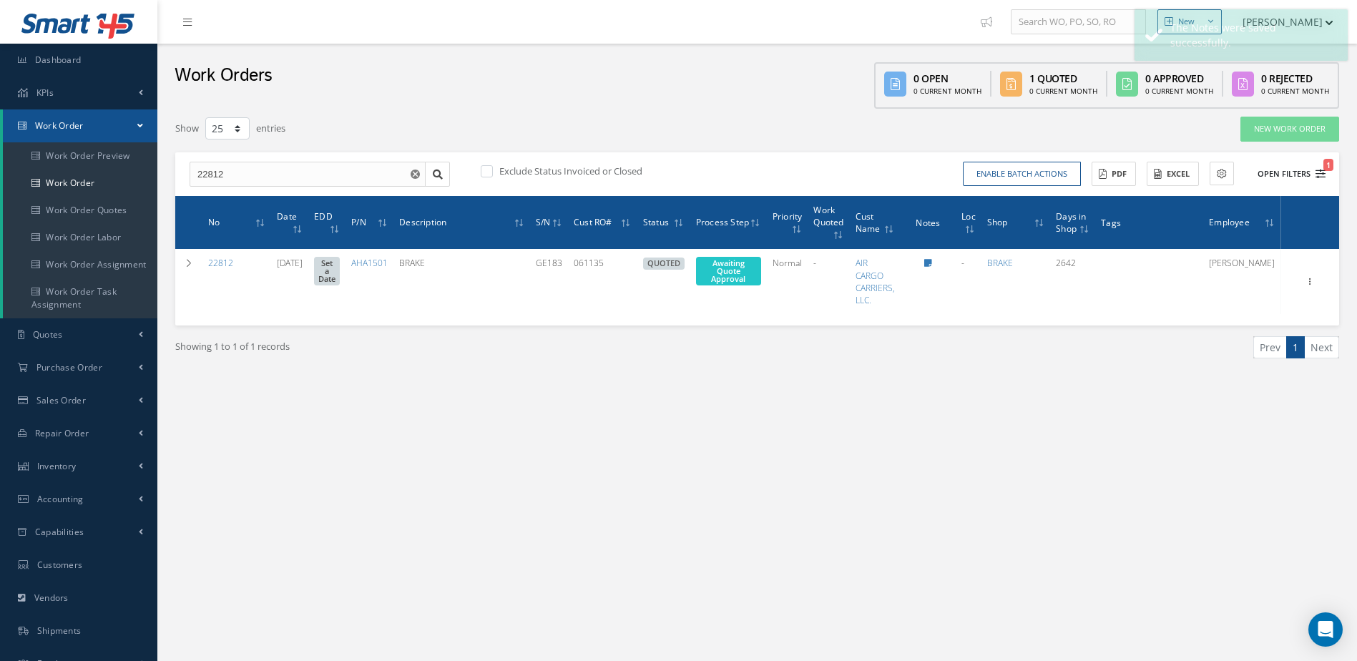
click at [1317, 173] on icon "1" at bounding box center [1321, 174] width 10 height 10
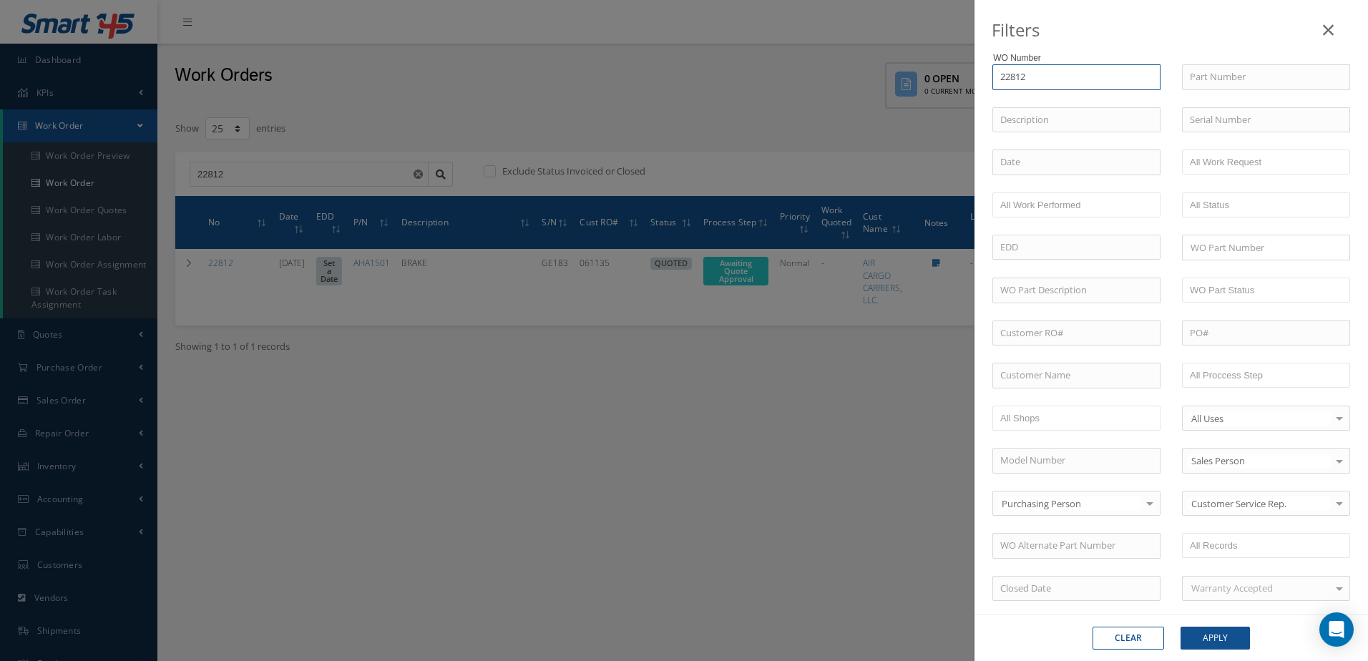
click at [1043, 80] on input "22812" at bounding box center [1077, 77] width 168 height 26
type input "2281"
type input "228"
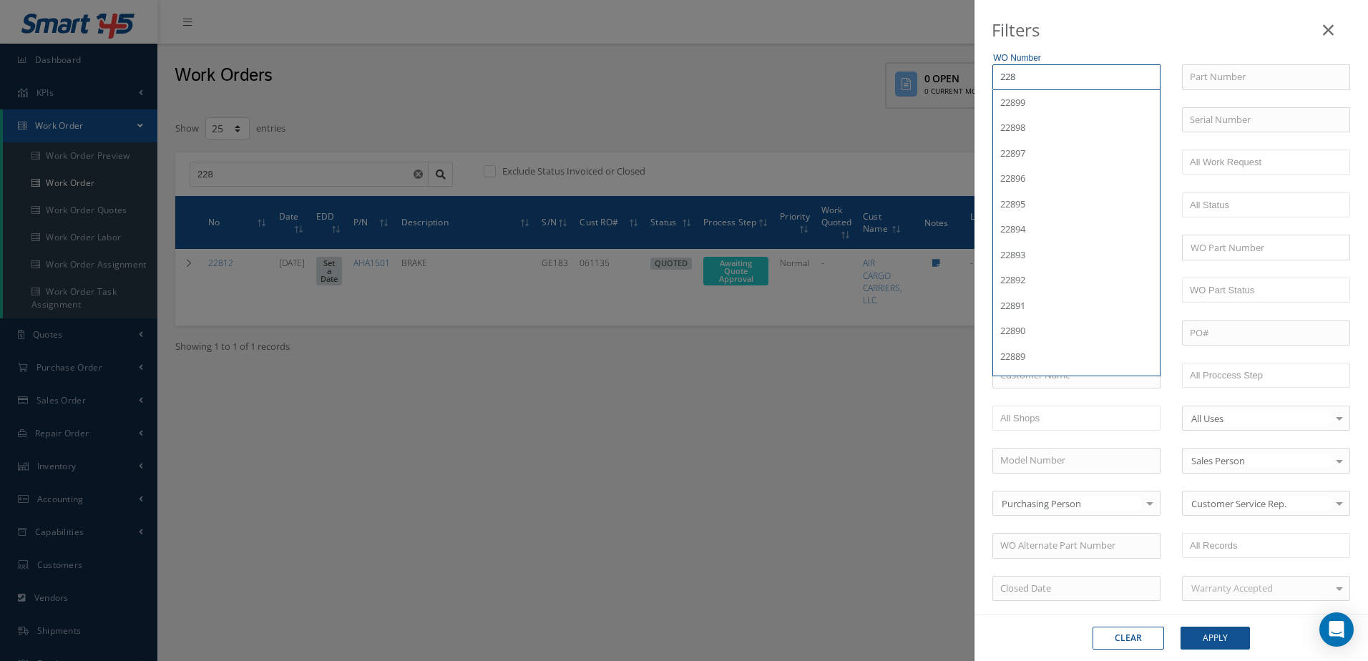
type input "22"
type input "2"
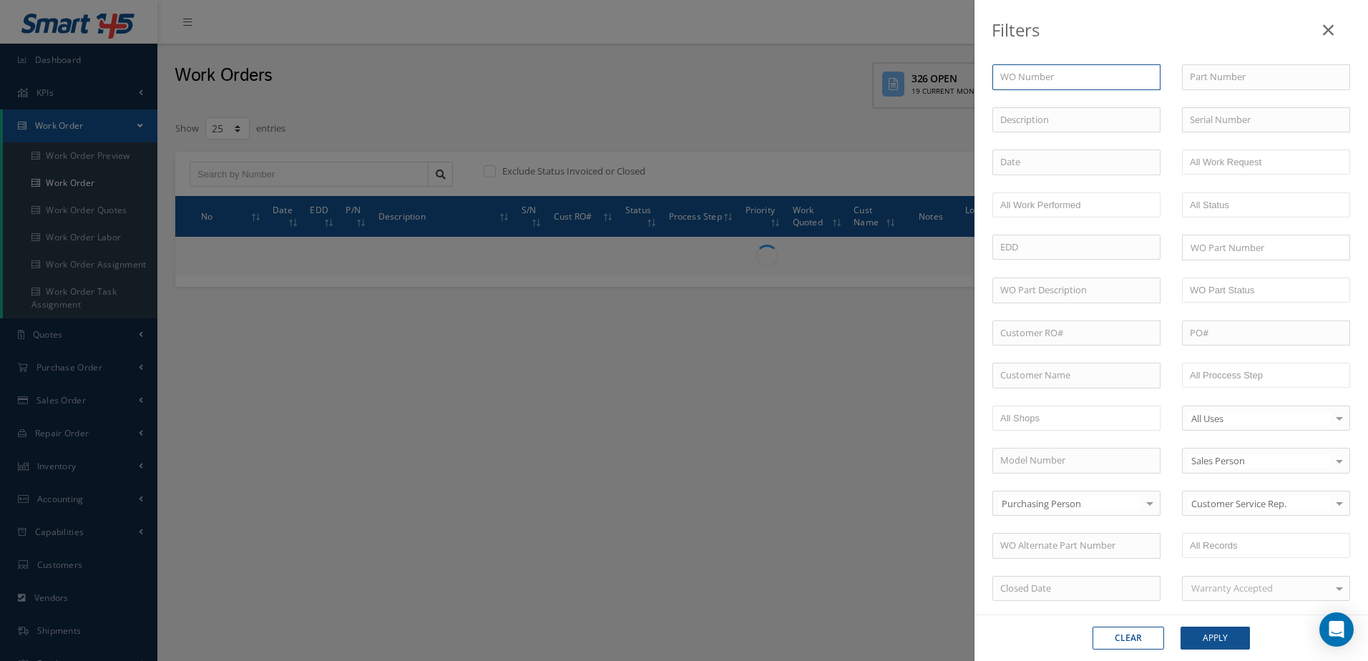
type input "3"
type input "30"
type input "304"
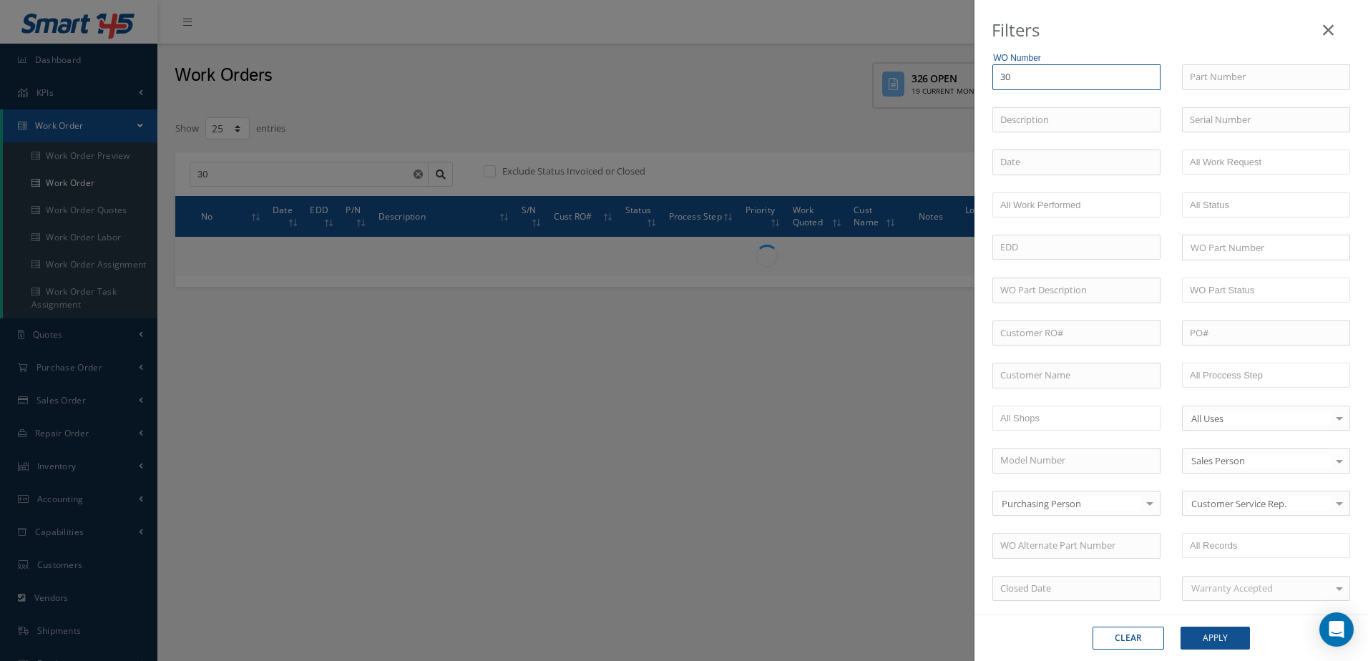
type input "304"
type input "3046"
type input "30466"
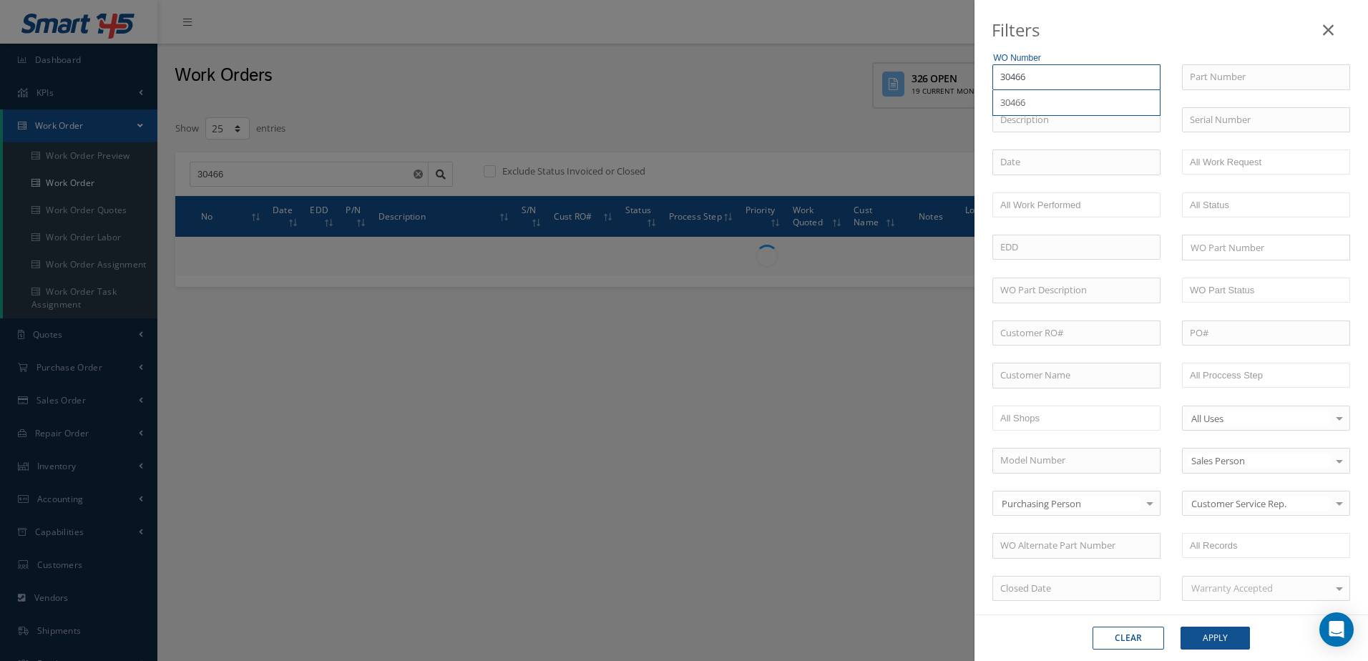
type input "30466"
click at [1234, 639] on button "Apply" at bounding box center [1215, 638] width 69 height 23
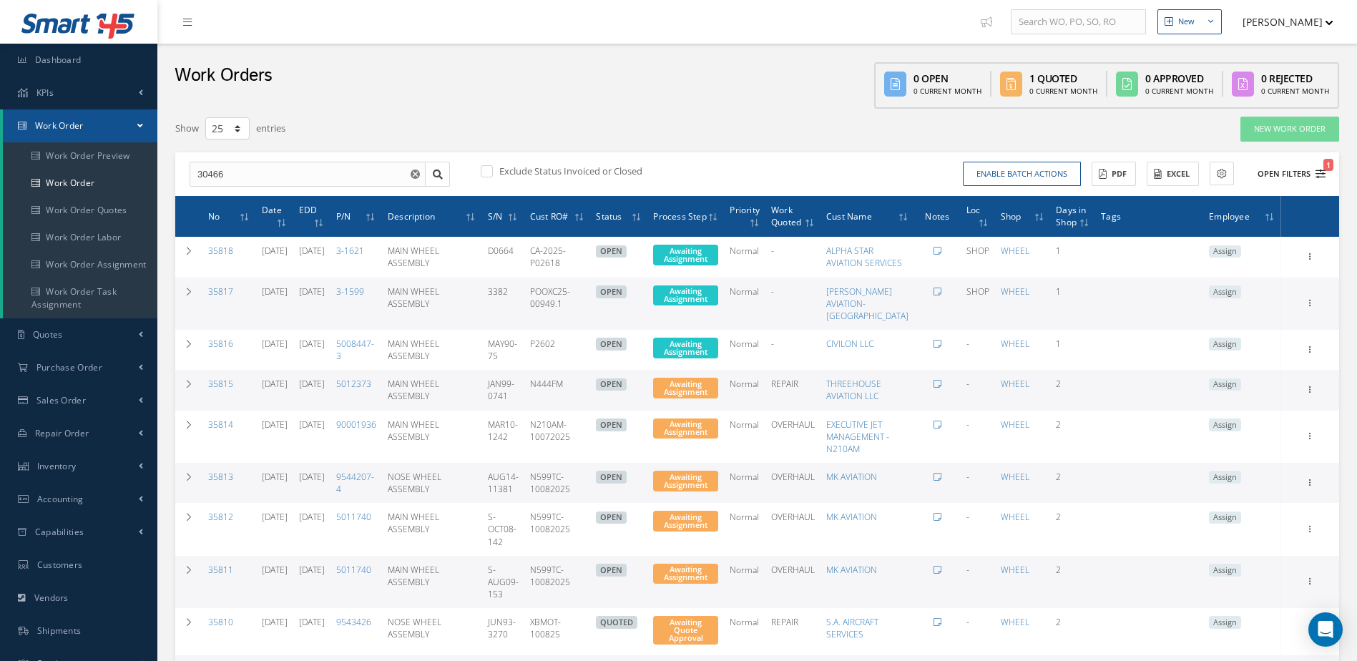
click at [1322, 173] on icon "1" at bounding box center [1321, 174] width 10 height 10
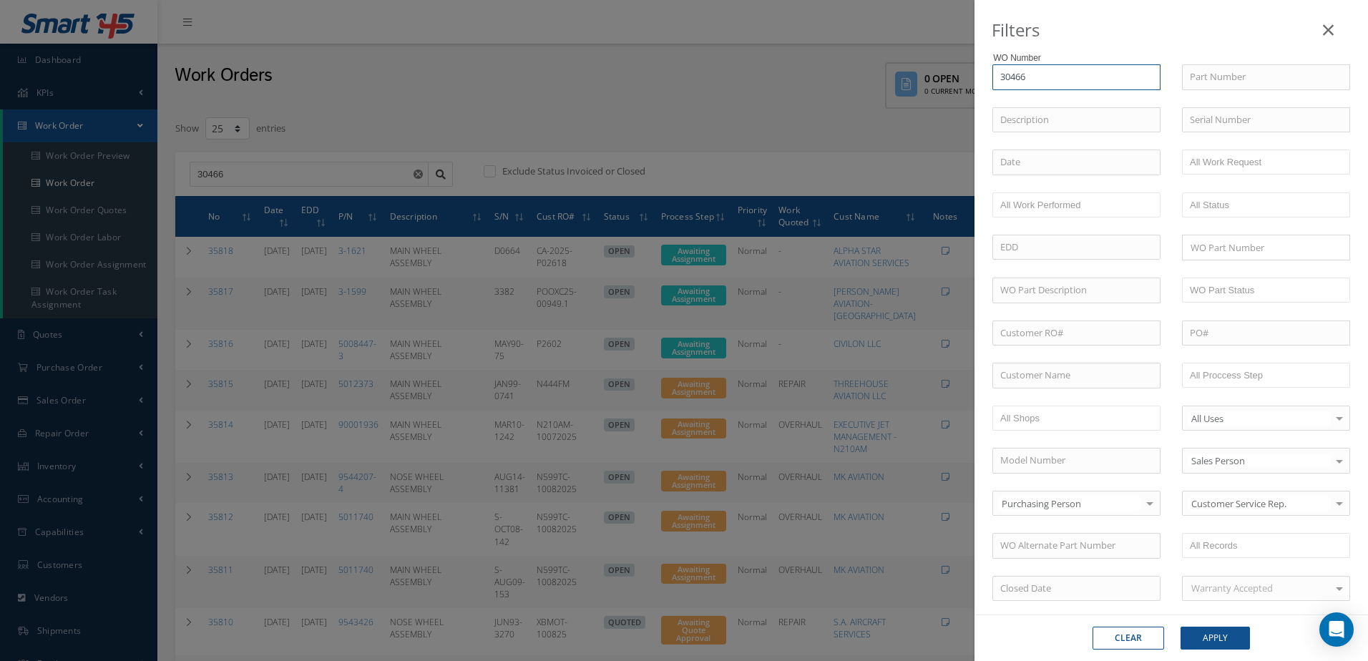
click at [1061, 76] on input "30466" at bounding box center [1077, 77] width 168 height 26
click at [1061, 102] on div "30466" at bounding box center [1076, 103] width 152 height 14
click at [1196, 639] on button "Apply" at bounding box center [1215, 638] width 69 height 23
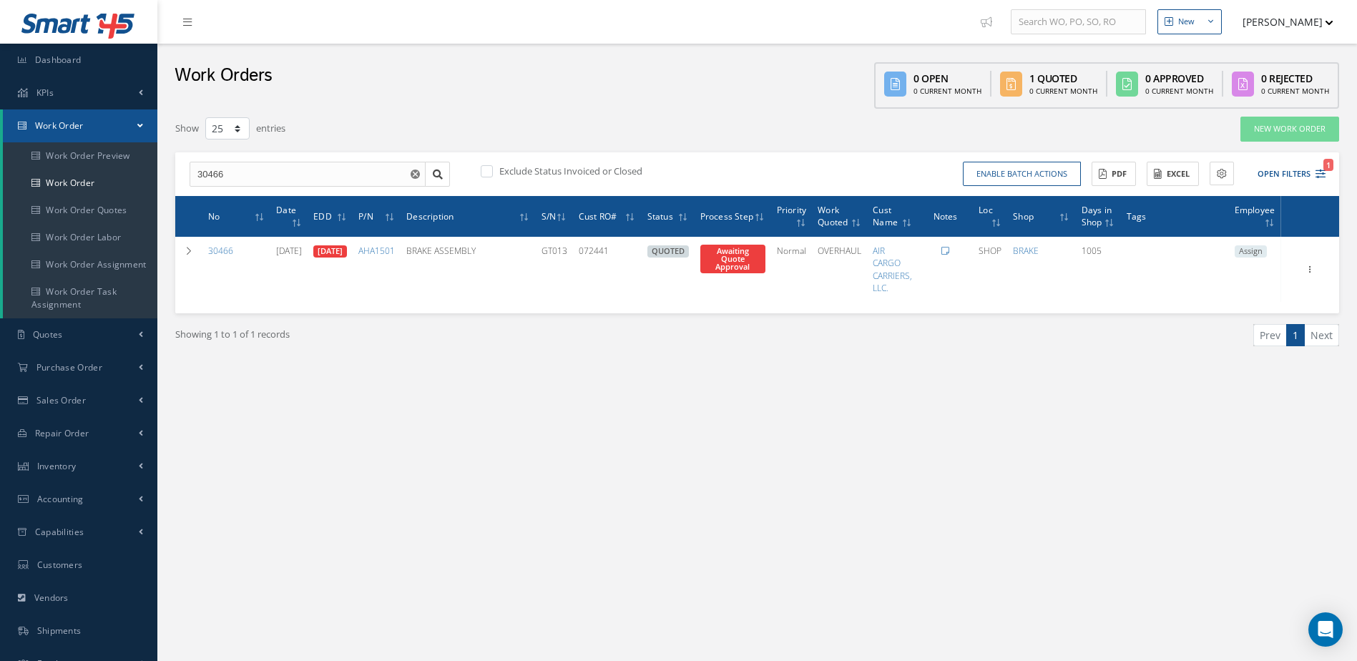
click at [950, 251] on icon at bounding box center [946, 251] width 8 height 9
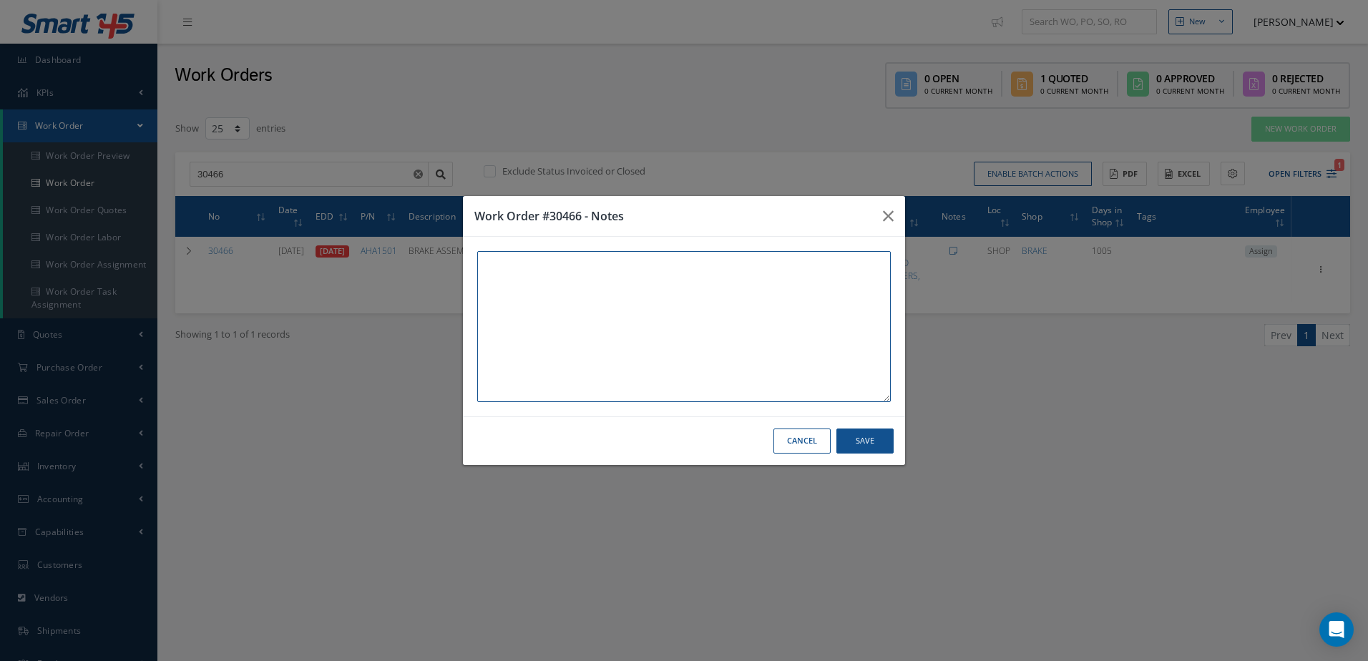
paste textarea "THIS UNIT AND WORK ORDER IS IN WAREHOUSE #2 [STREET_ADDRESS]"
type textarea "THIS UNIT AND WORK ORDER IS IN WAREHOUSE #2 [STREET_ADDRESS]"
click at [864, 442] on button "Save" at bounding box center [865, 441] width 57 height 25
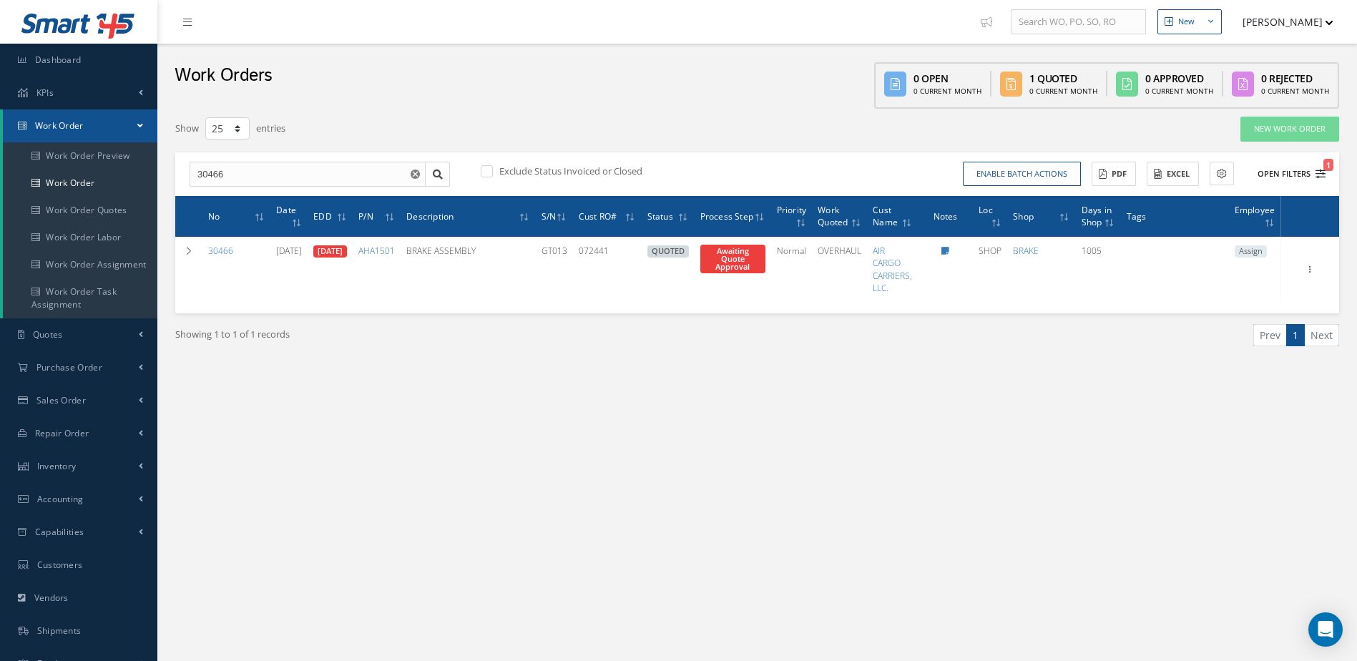
click at [1322, 172] on icon "1" at bounding box center [1321, 174] width 10 height 10
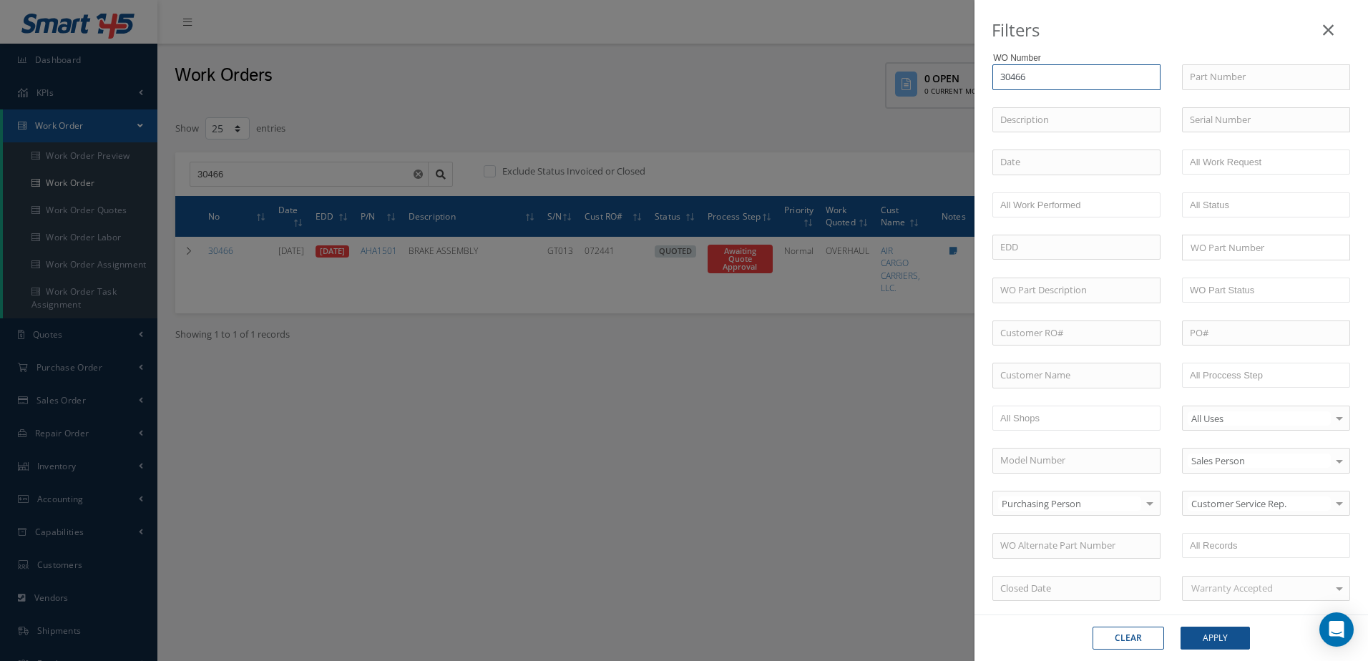
click at [1068, 73] on input "30466" at bounding box center [1077, 77] width 168 height 26
type input "3046"
type input "304"
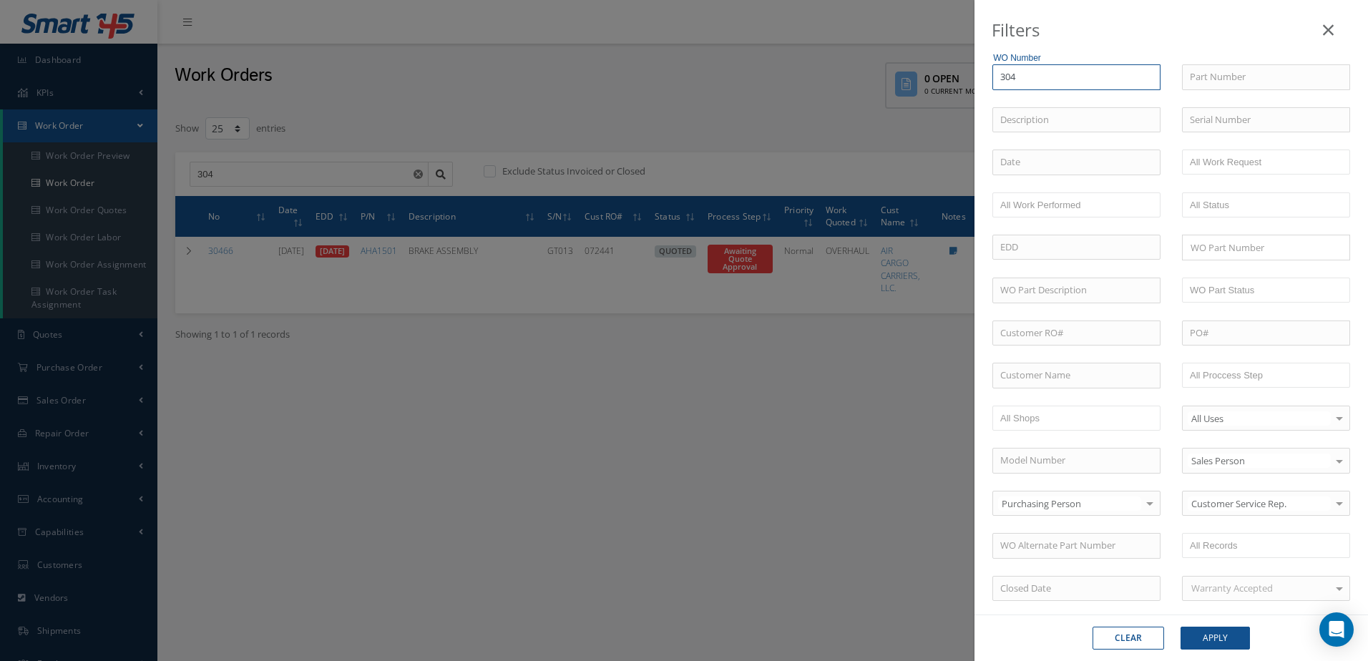
type input "30"
type input "3"
type input "2"
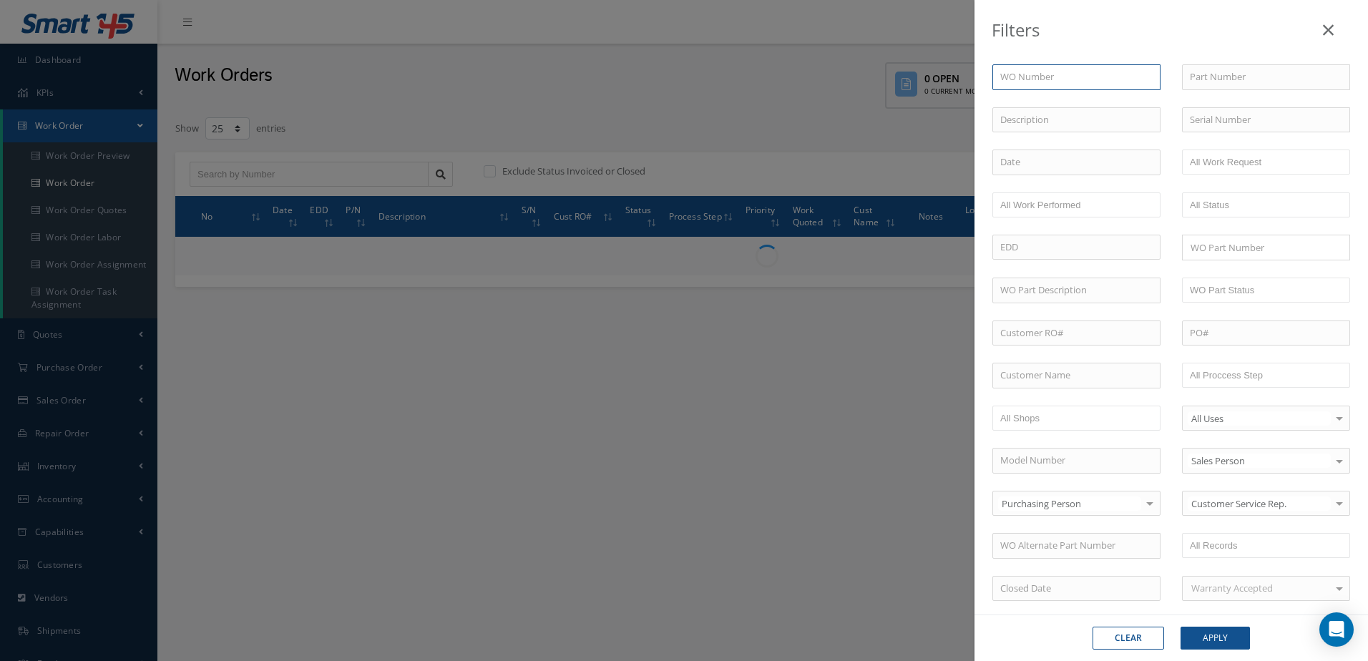
type input "2"
type input "21"
type input "211"
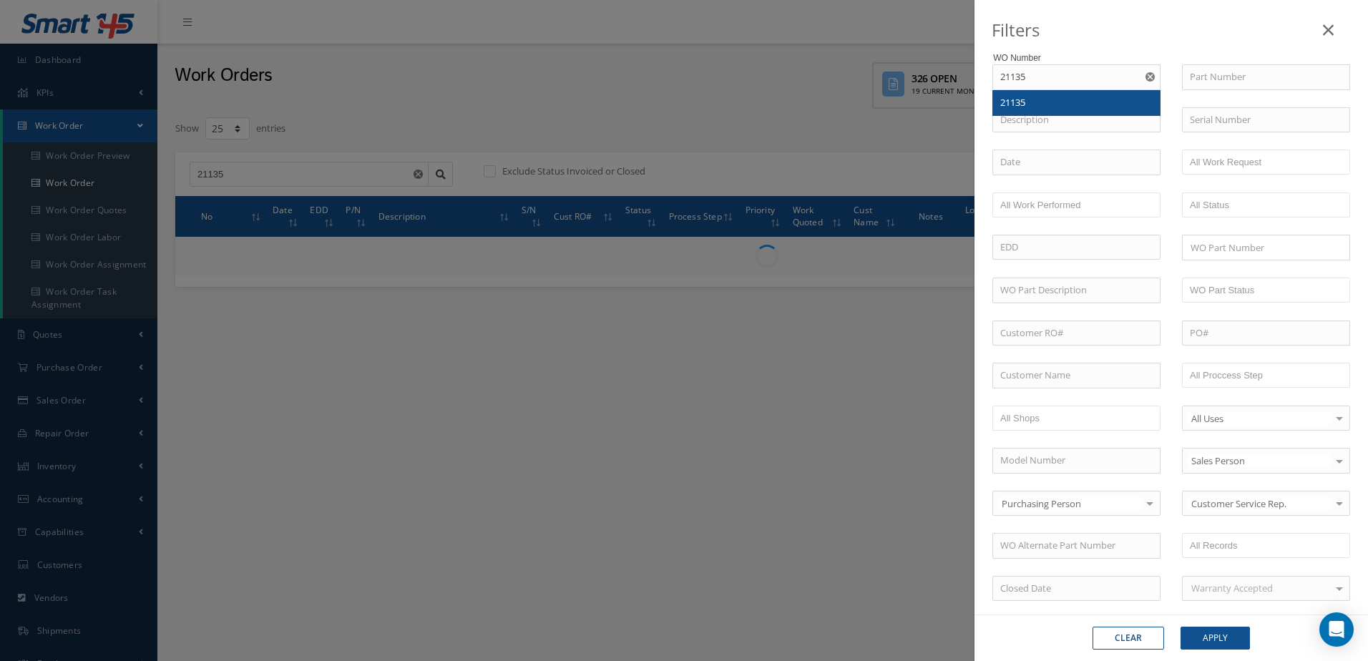
click at [1068, 98] on div "21135" at bounding box center [1076, 103] width 152 height 14
click at [1206, 641] on button "Apply" at bounding box center [1215, 638] width 69 height 23
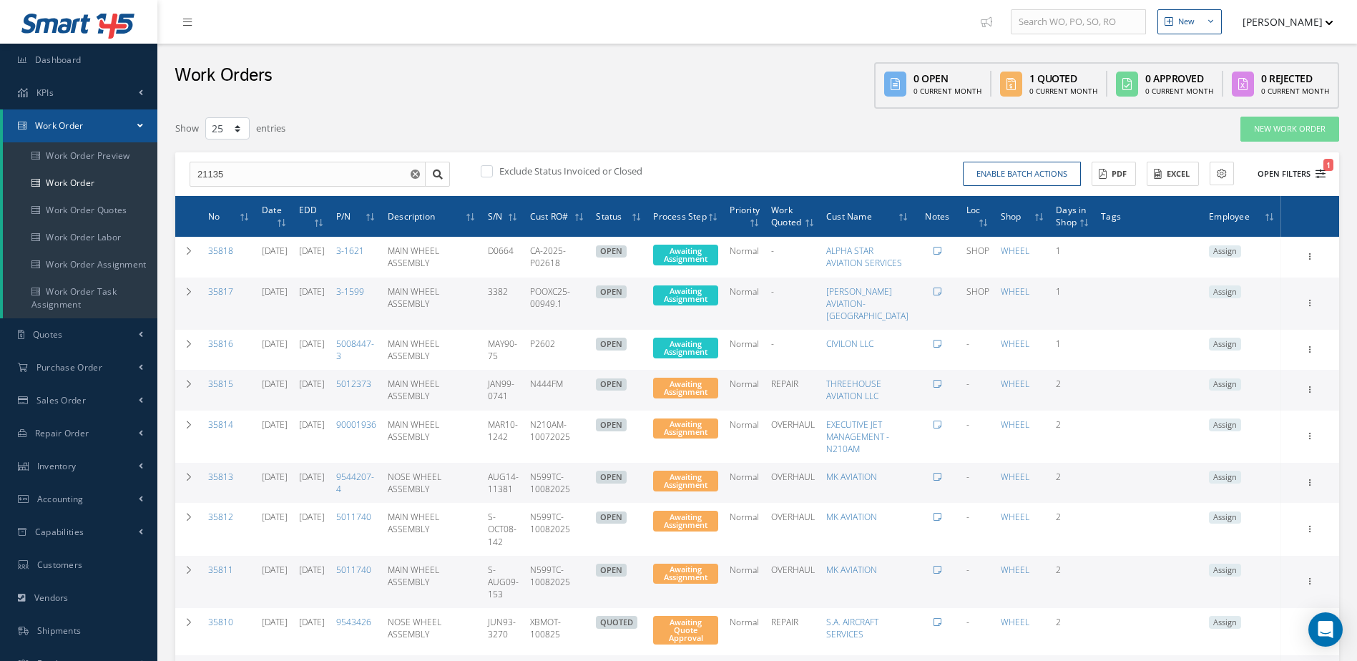
click at [1322, 172] on icon "1" at bounding box center [1321, 174] width 10 height 10
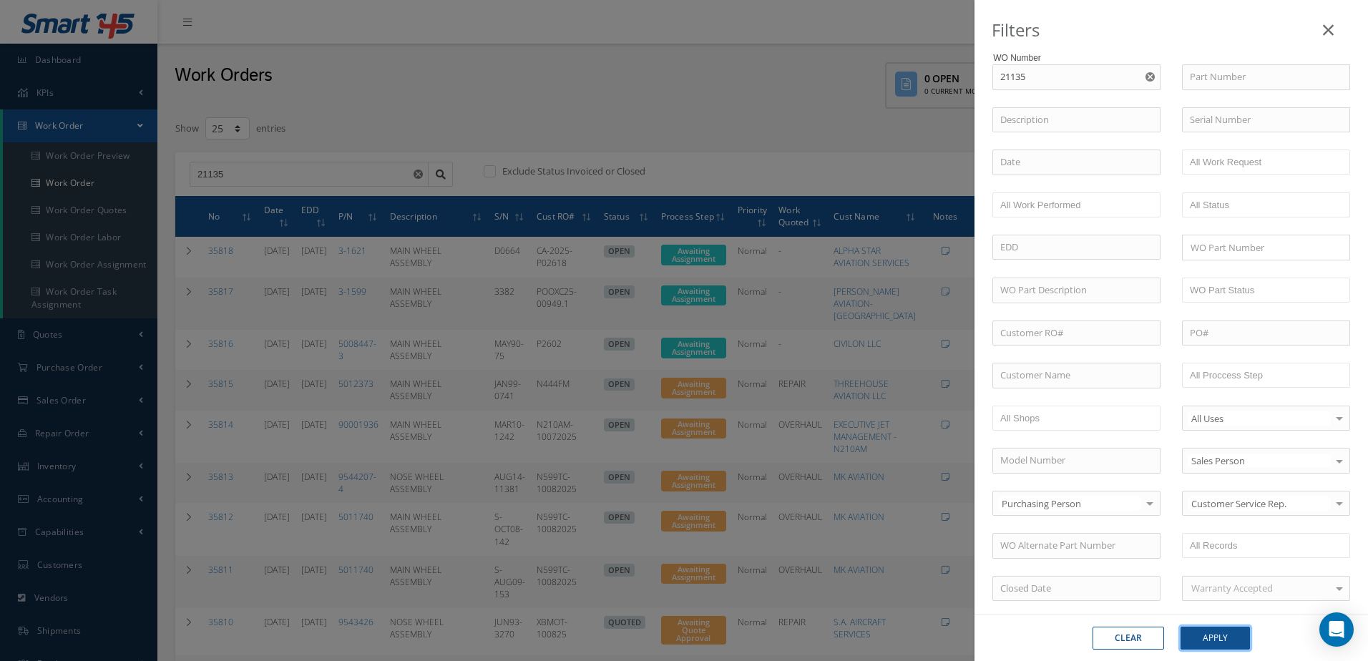
click at [1215, 639] on button "Apply" at bounding box center [1215, 638] width 69 height 23
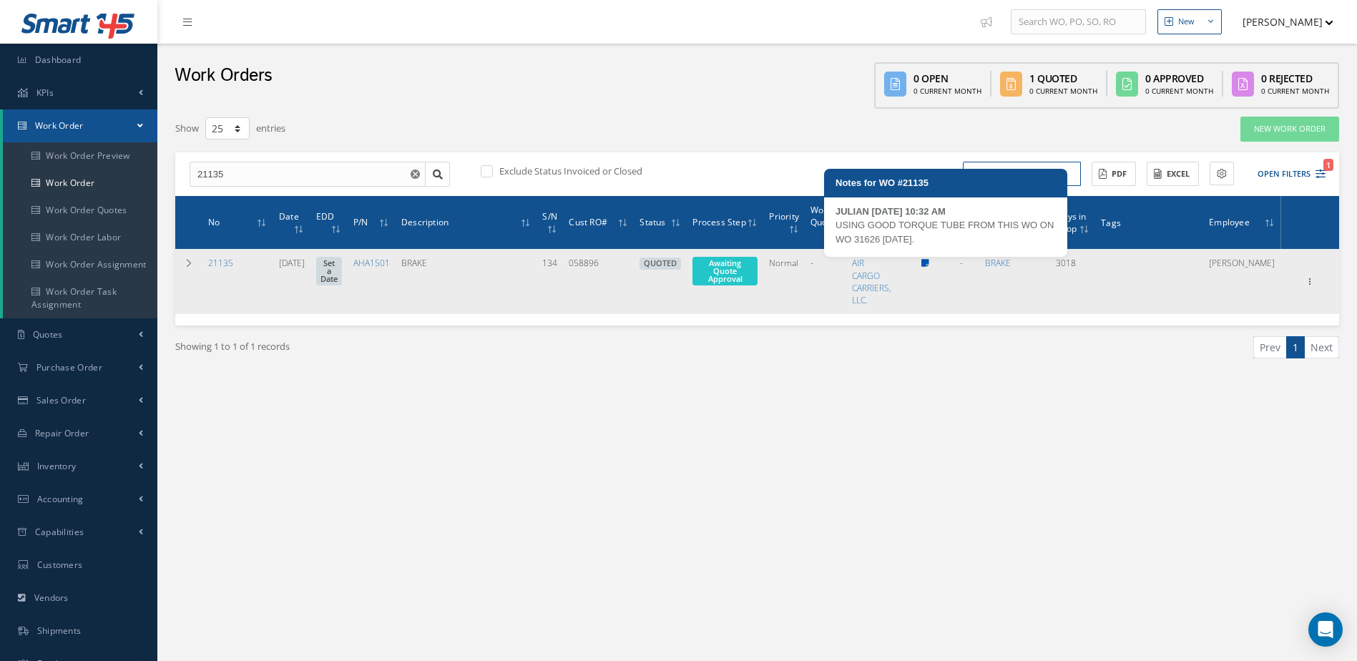
click at [930, 263] on icon at bounding box center [926, 263] width 8 height 9
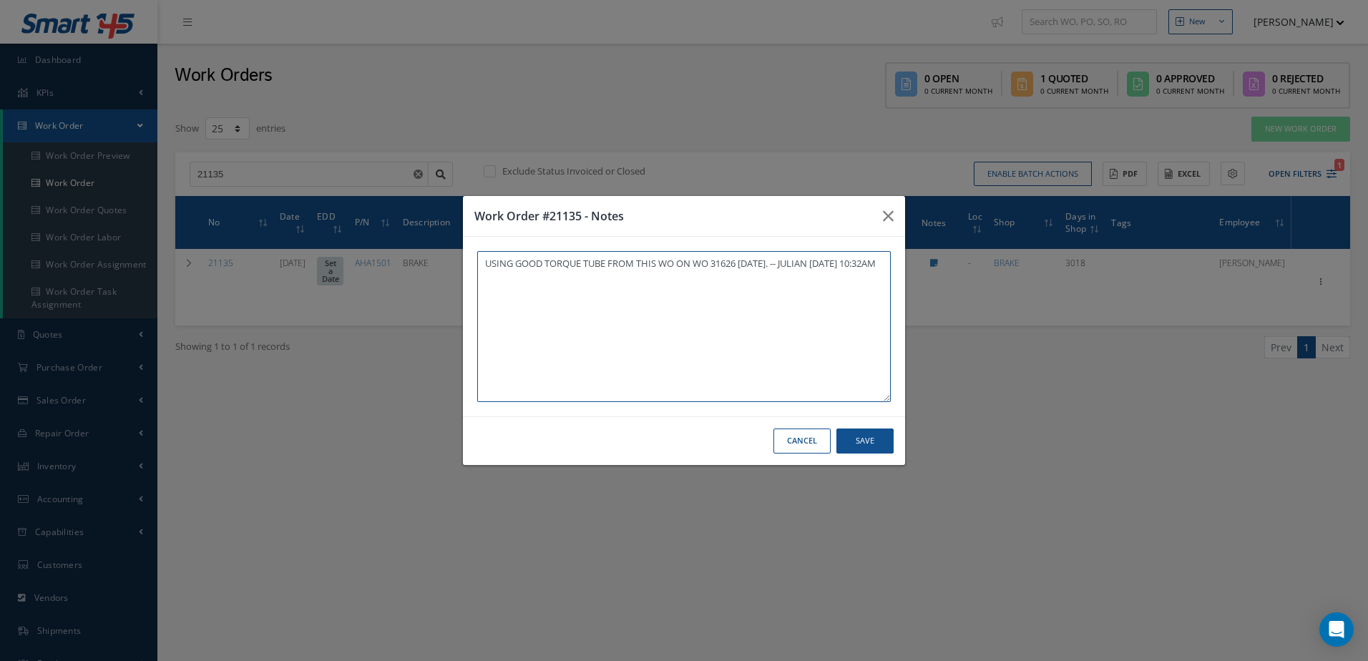
paste textarea "THIS UNIT AND WORK ORDER IS IN WAREHOUSE #2 [STREET_ADDRESS]"
click at [867, 439] on button "Save" at bounding box center [865, 441] width 57 height 25
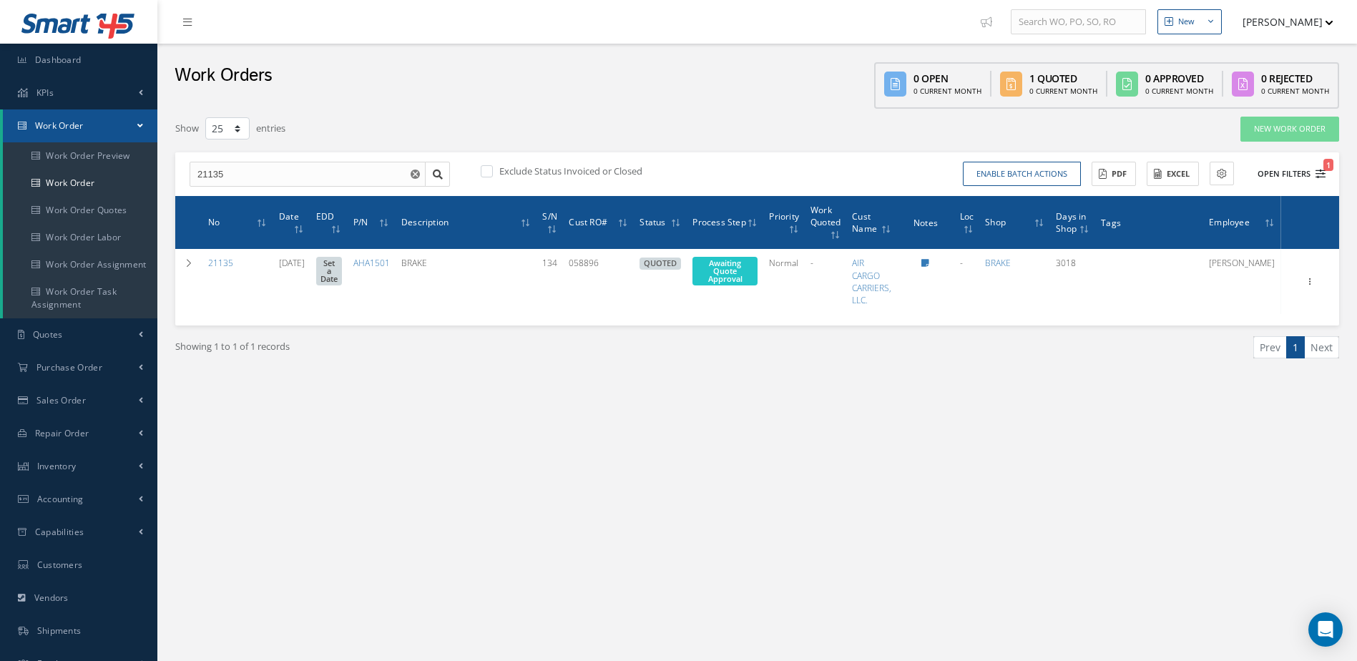
click at [1324, 174] on icon "1" at bounding box center [1321, 174] width 10 height 10
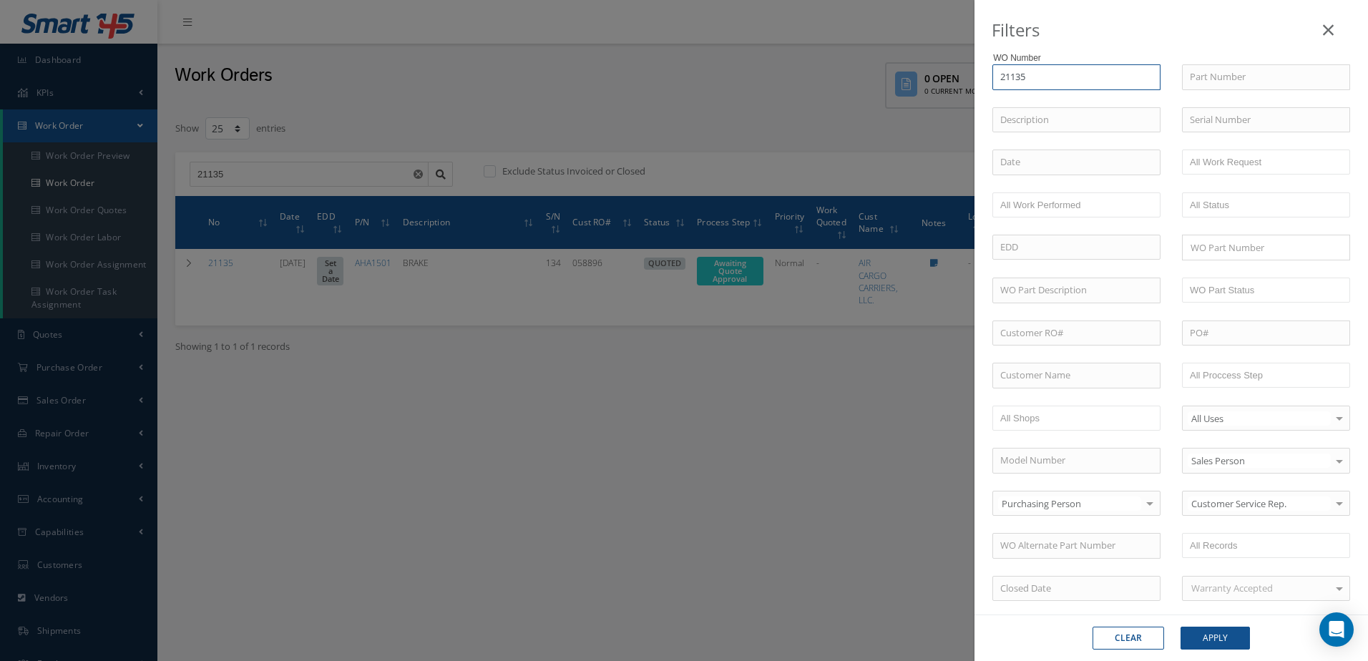
click at [1072, 80] on input "21135" at bounding box center [1077, 77] width 168 height 26
click at [1072, 97] on div "26073" at bounding box center [1076, 103] width 152 height 14
click at [1205, 630] on button "Apply" at bounding box center [1215, 638] width 69 height 23
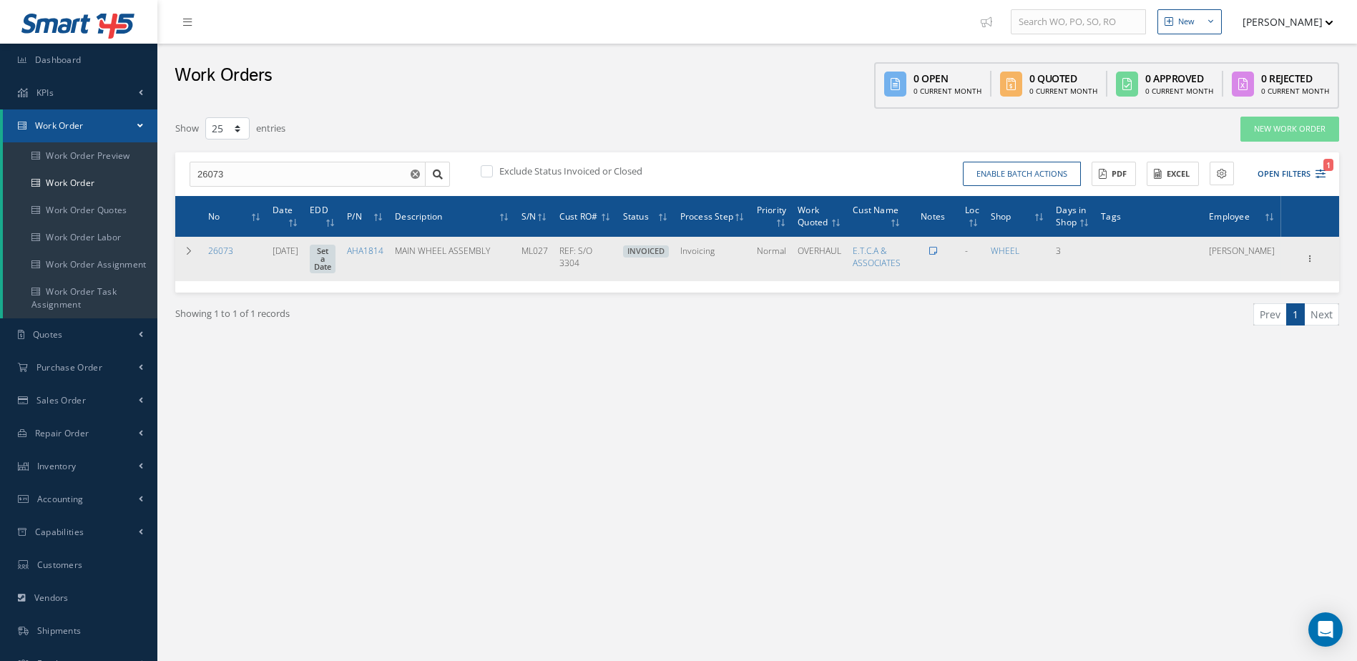
click at [937, 250] on icon at bounding box center [934, 251] width 8 height 9
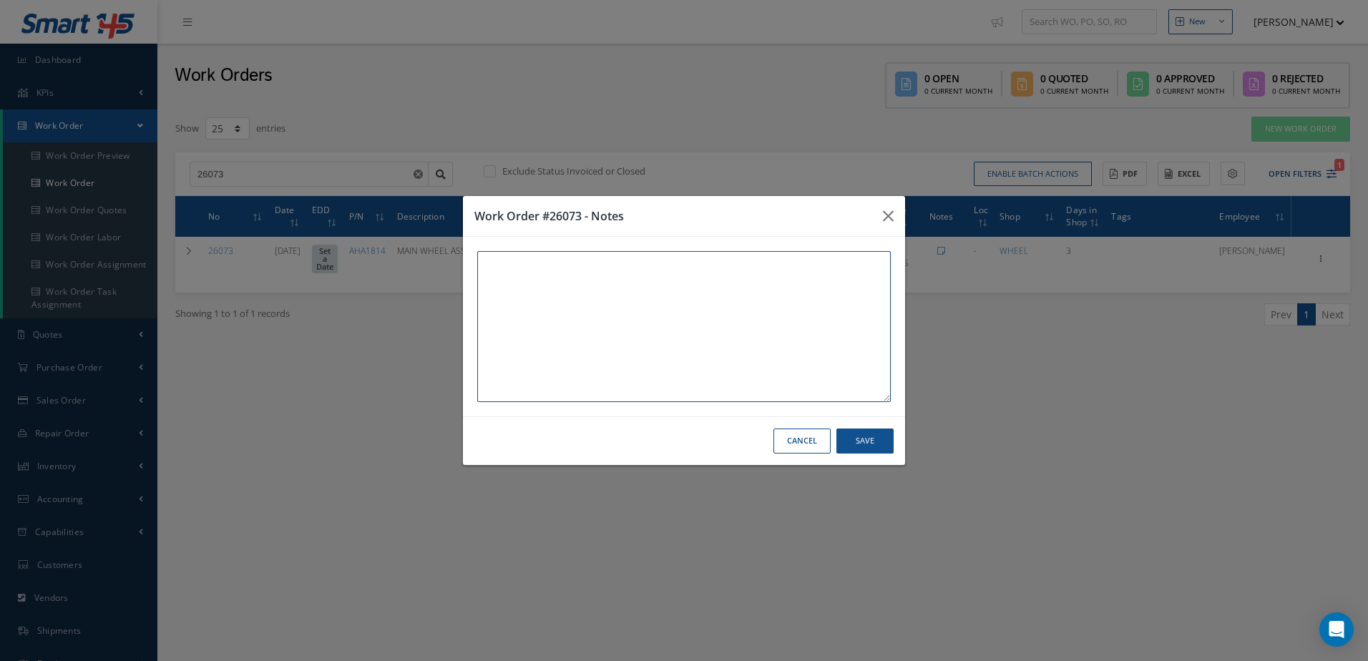
paste textarea "THIS UNIT AND WORK ORDER IS IN WAREHOUSE #2 [STREET_ADDRESS]"
click at [872, 444] on button "Save" at bounding box center [865, 441] width 57 height 25
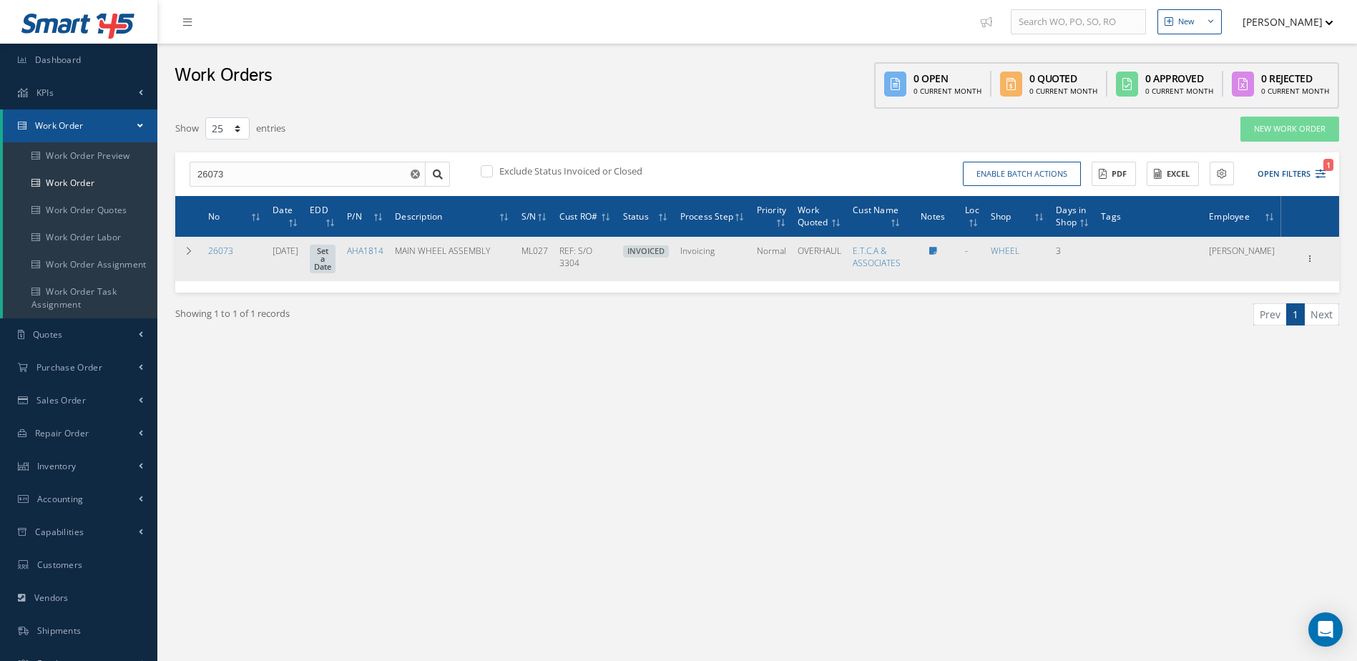
click at [954, 251] on div at bounding box center [933, 251] width 42 height 12
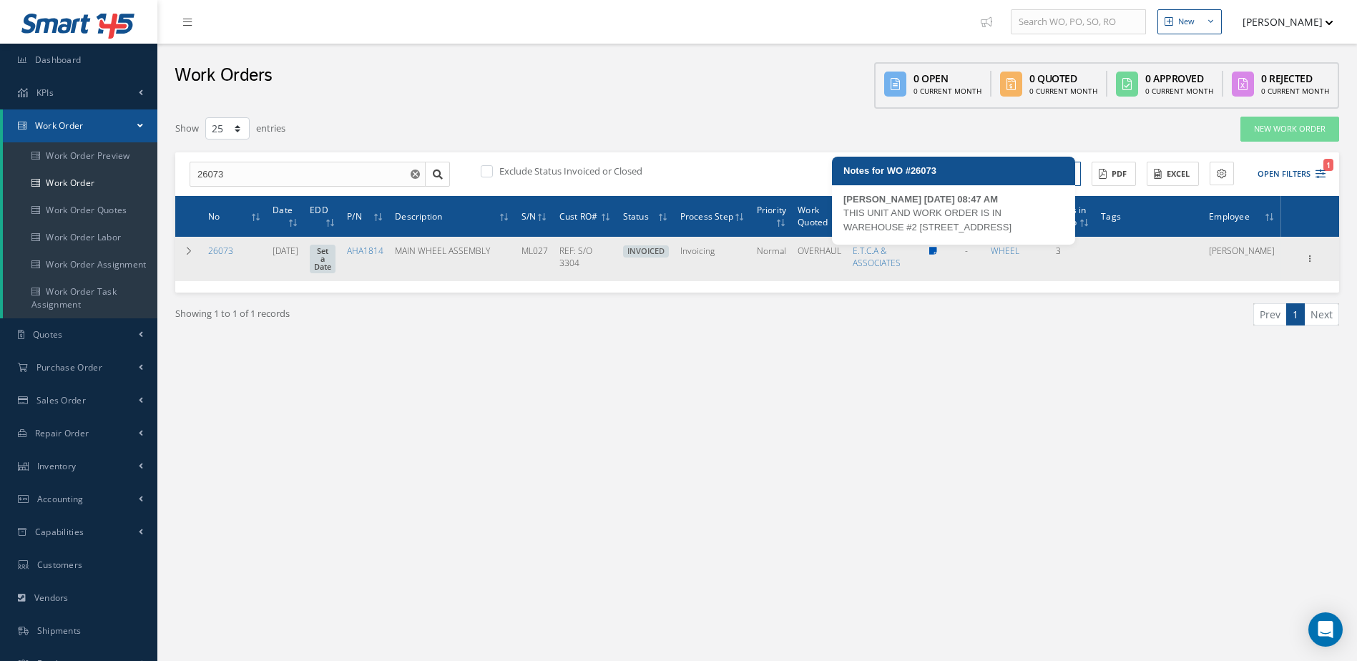
click at [937, 252] on icon at bounding box center [934, 251] width 8 height 9
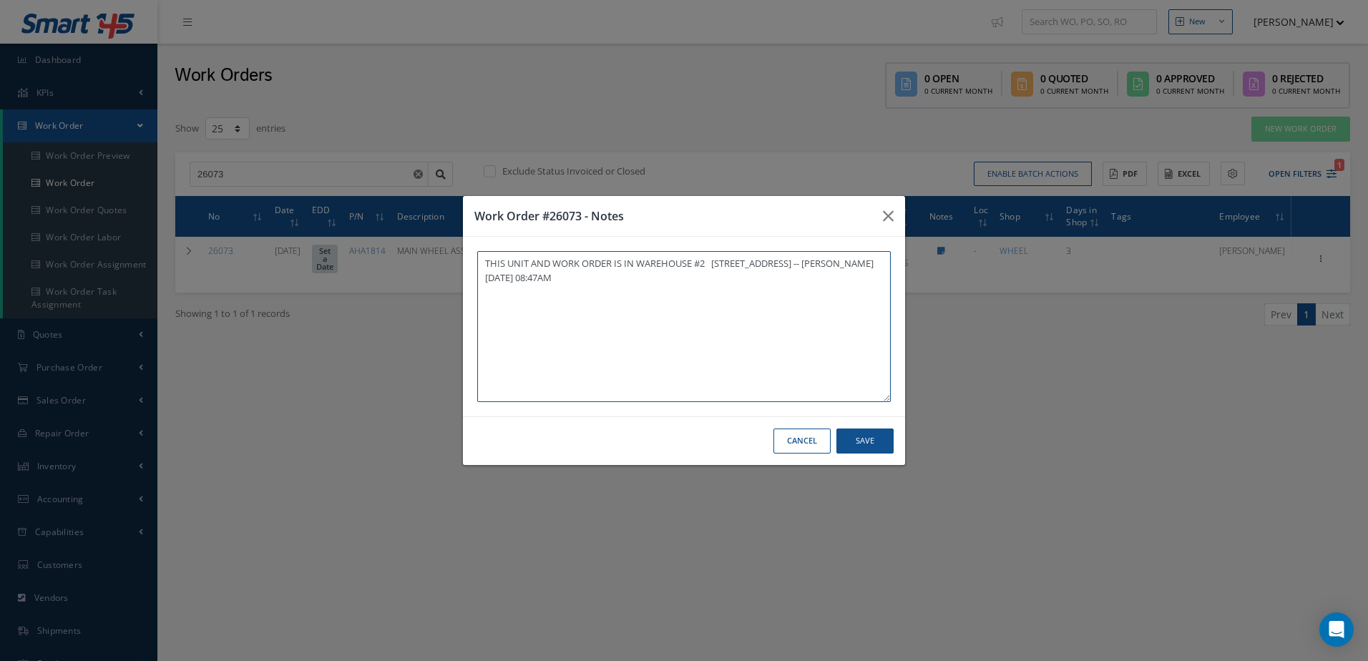
drag, startPoint x: 477, startPoint y: 271, endPoint x: 587, endPoint y: 282, distance: 110.0
click at [587, 282] on textarea "THIS UNIT AND WORK ORDER IS IN WAREHOUSE #2 [STREET_ADDRESS] -- [PERSON_NAME] […" at bounding box center [684, 326] width 414 height 151
drag, startPoint x: 481, startPoint y: 263, endPoint x: 860, endPoint y: 294, distance: 380.5
click at [860, 294] on textarea "THIS UNIT AND WORK ORDER IS IN WAREHOUSE #2 [STREET_ADDRESS] -- [PERSON_NAME] […" at bounding box center [684, 326] width 414 height 151
click at [799, 444] on button "Cancel" at bounding box center [802, 441] width 57 height 25
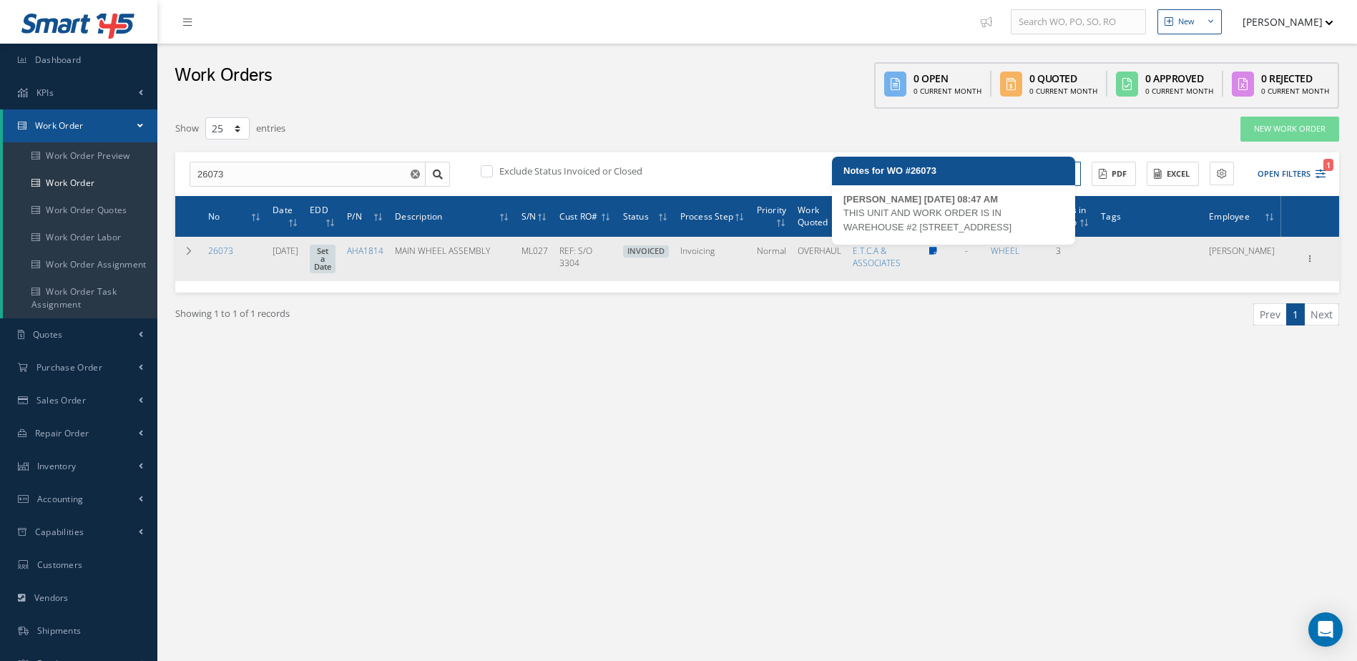
click at [937, 250] on icon at bounding box center [934, 251] width 8 height 9
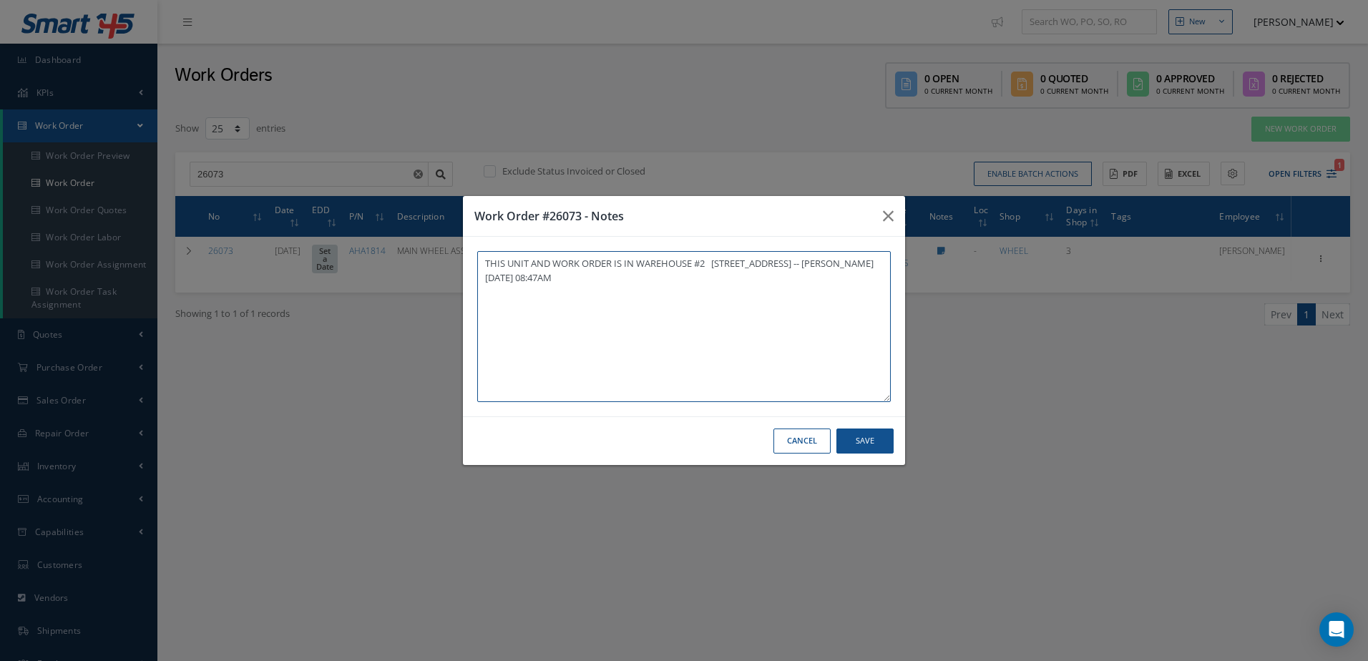
drag, startPoint x: 478, startPoint y: 270, endPoint x: 651, endPoint y: 293, distance: 174.8
click at [651, 293] on textarea "THIS UNIT AND WORK ORDER IS IN WAREHOUSE #2 [STREET_ADDRESS] -- [PERSON_NAME] […" at bounding box center [684, 326] width 414 height 151
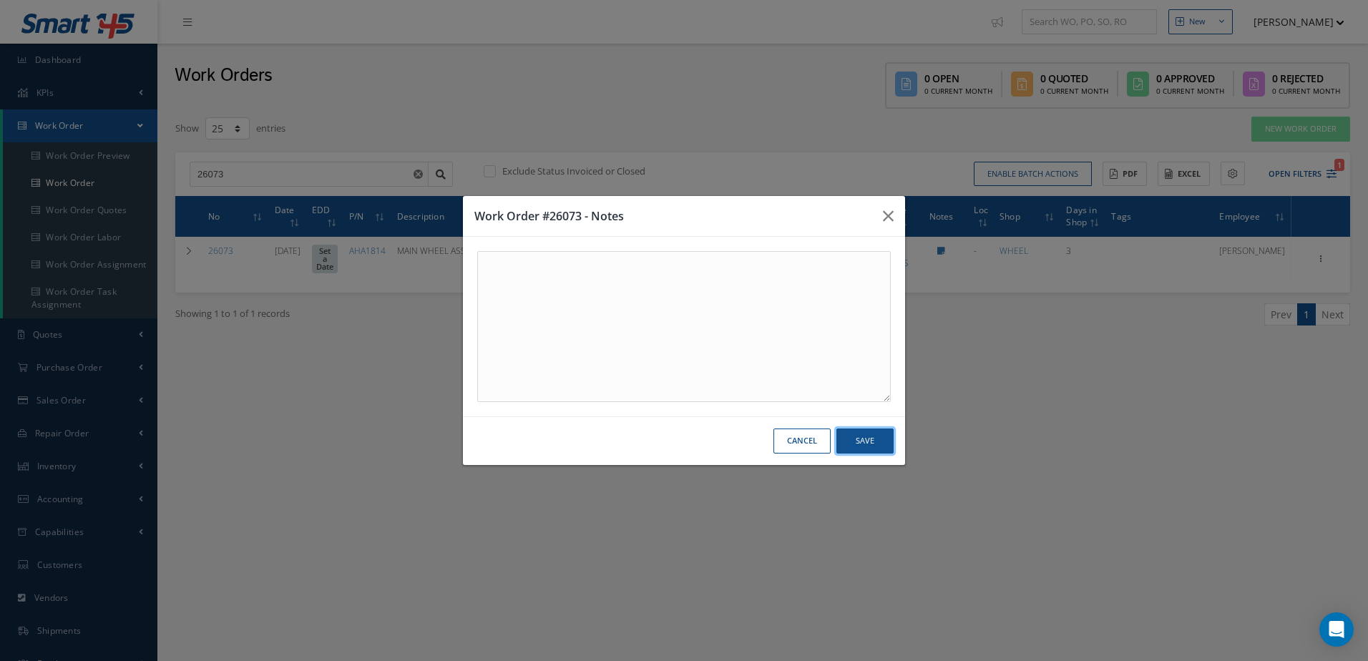
click at [858, 446] on button "Save" at bounding box center [865, 441] width 57 height 25
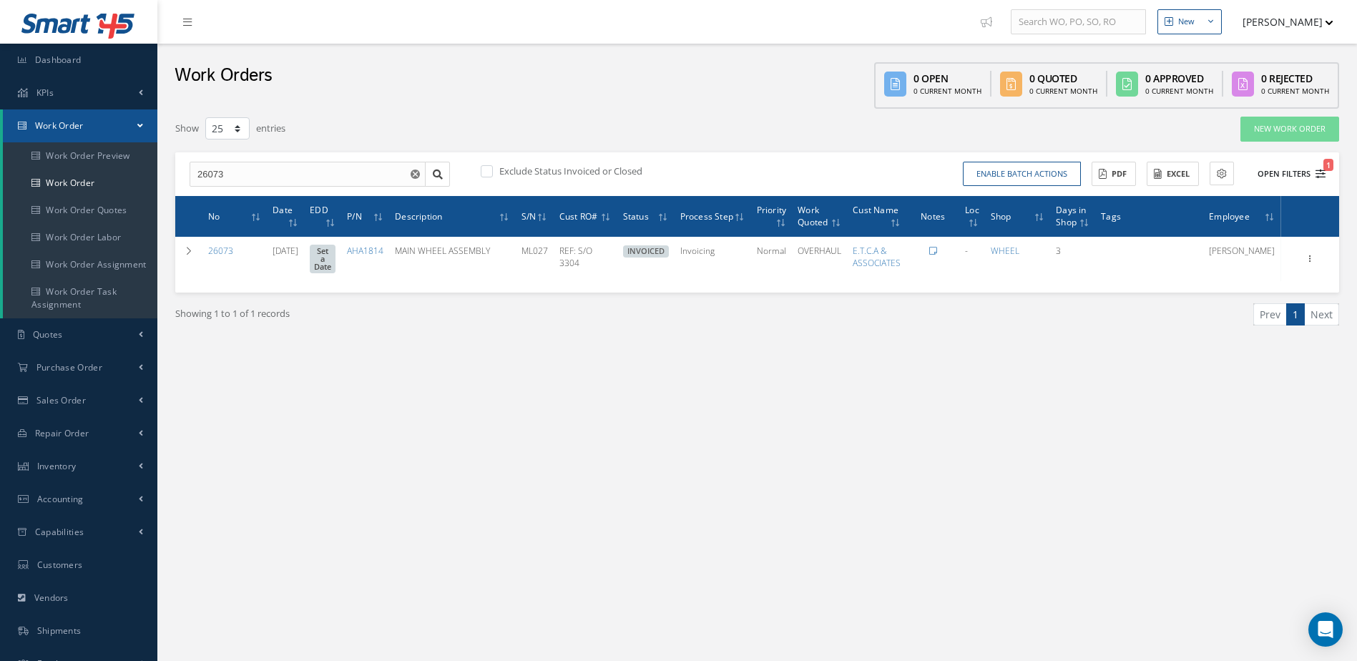
click at [1320, 172] on icon "1" at bounding box center [1321, 174] width 10 height 10
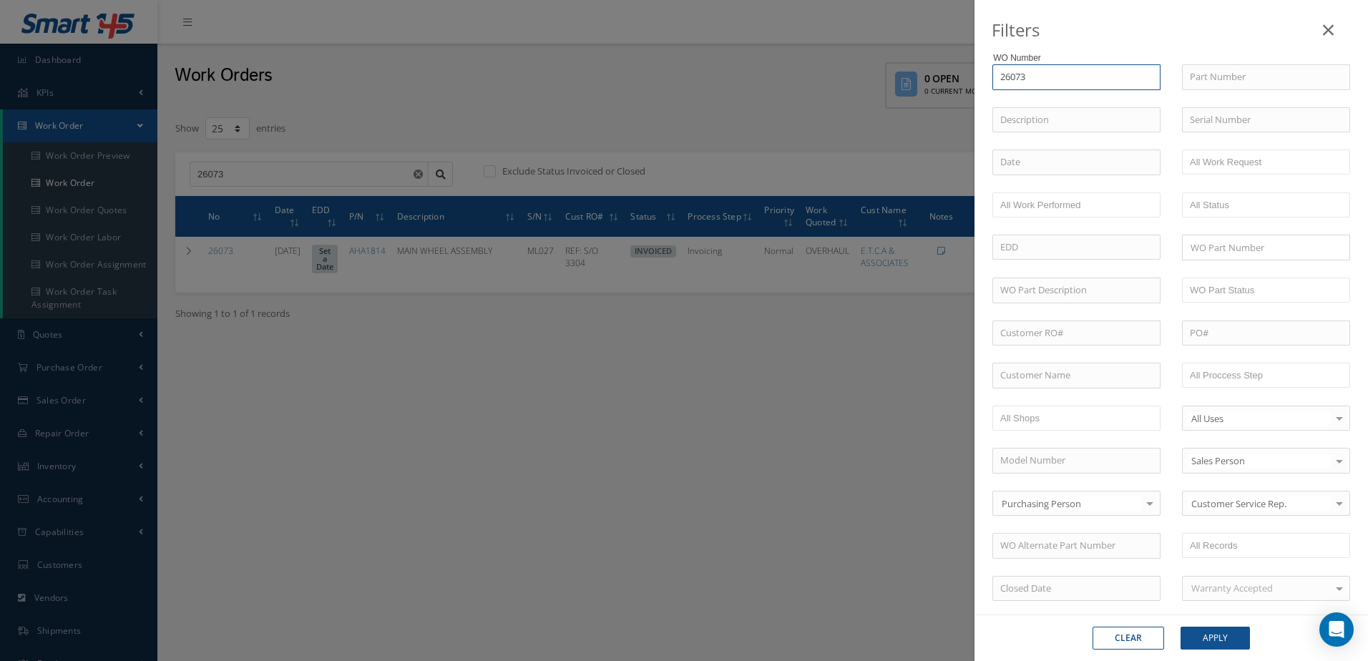
click at [1029, 83] on input "26073" at bounding box center [1077, 77] width 168 height 26
click at [1226, 643] on button "Apply" at bounding box center [1215, 638] width 69 height 23
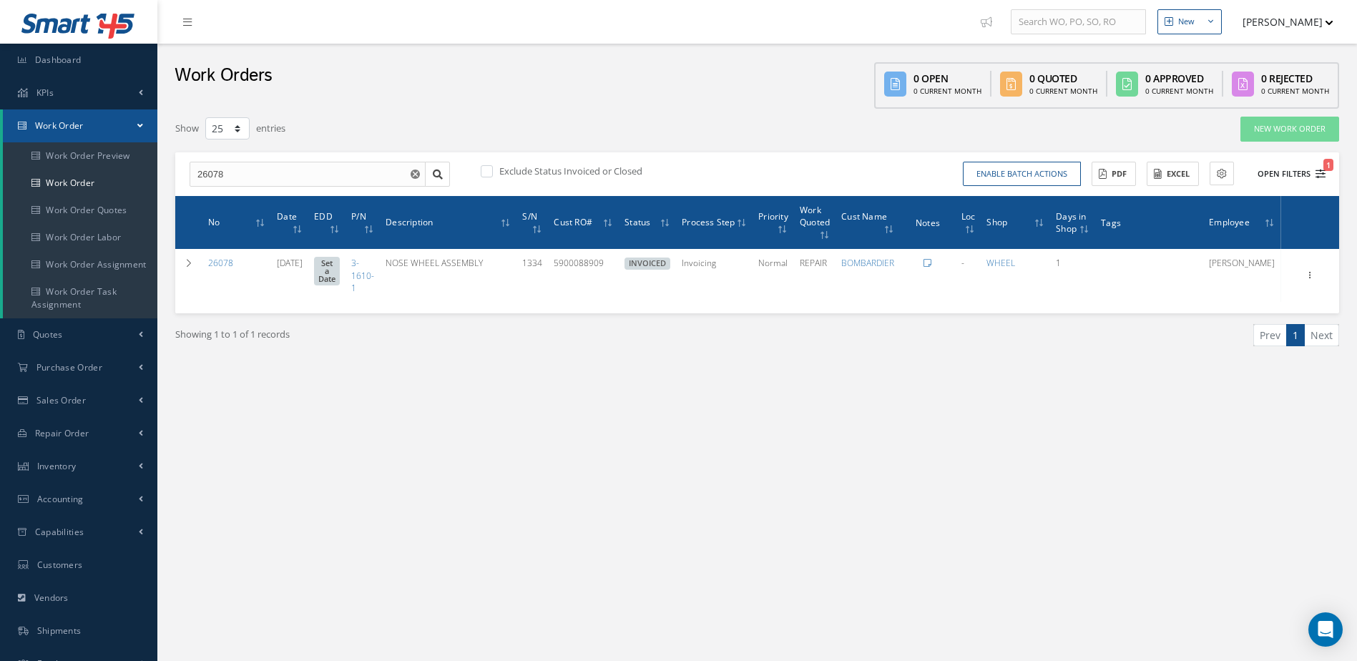
click at [1319, 174] on icon "1" at bounding box center [1321, 174] width 10 height 10
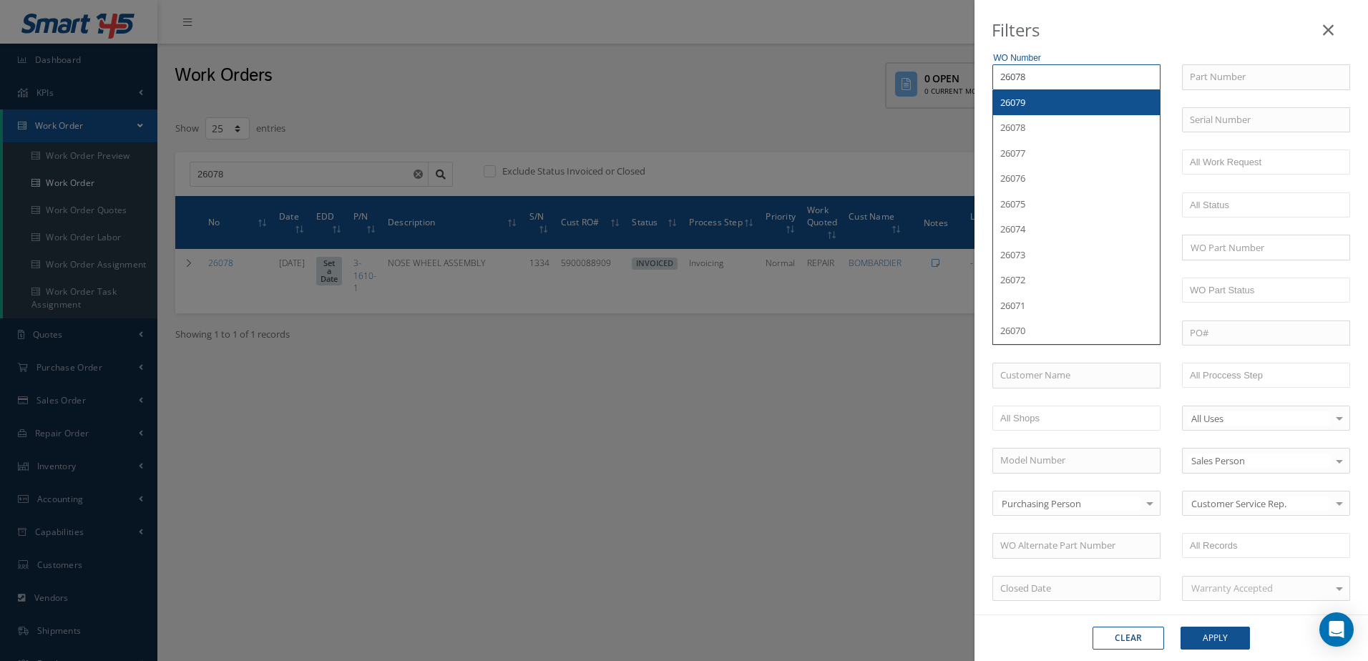
drag, startPoint x: 1051, startPoint y: 77, endPoint x: 963, endPoint y: 96, distance: 90.1
click at [965, 97] on div "Filters WO Number 26078 26079 26078 26077 26076 26075 26074 26073 26072 26071 2…" at bounding box center [684, 330] width 1368 height 661
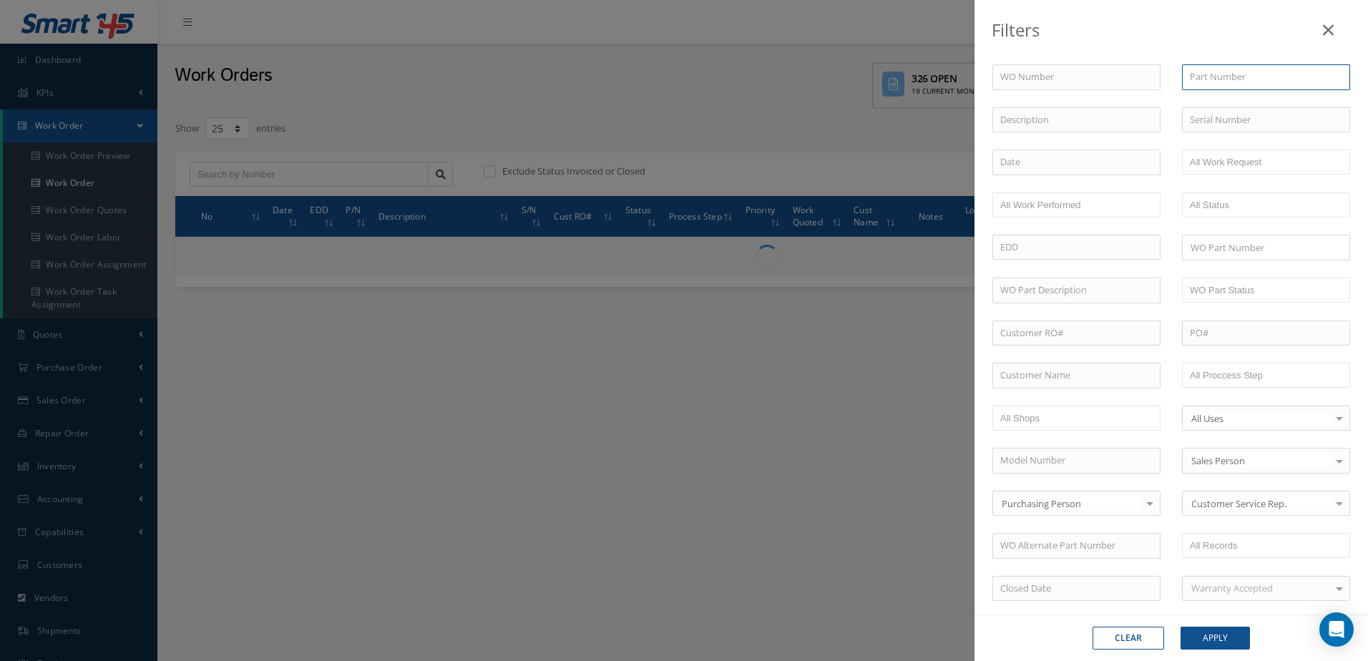
click at [1243, 70] on input "text" at bounding box center [1266, 77] width 168 height 26
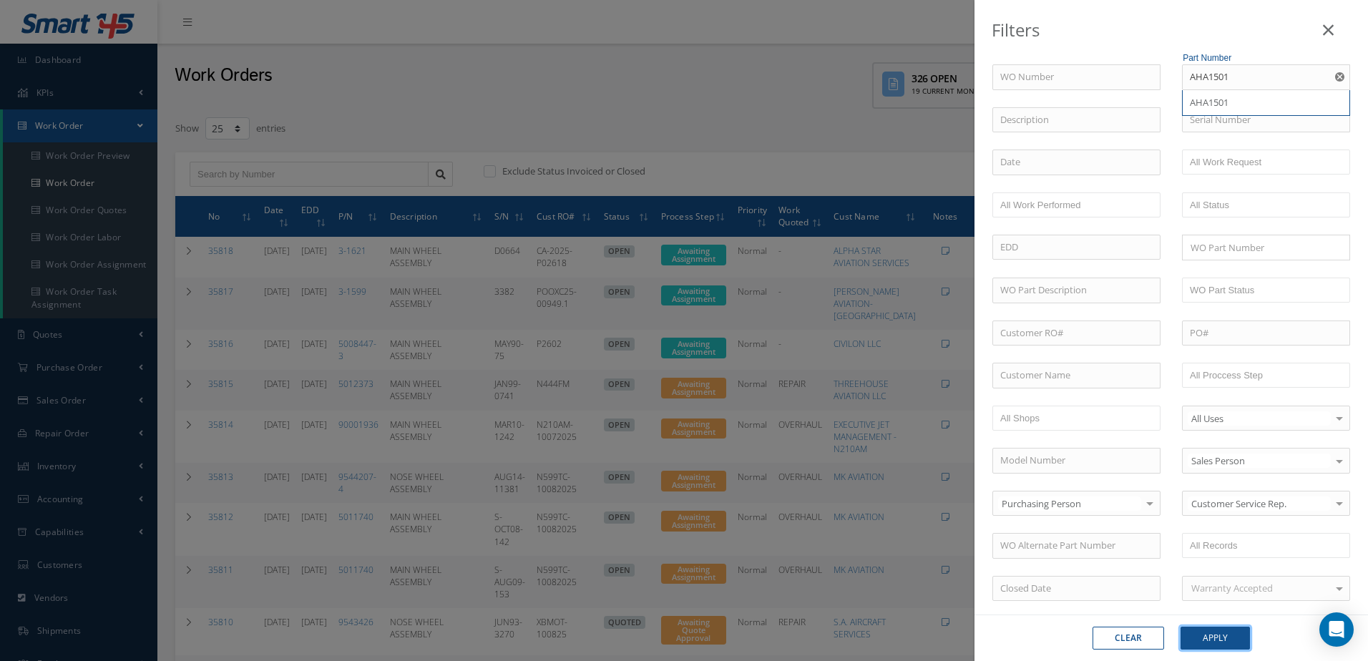
click at [1234, 633] on button "Apply" at bounding box center [1215, 638] width 69 height 23
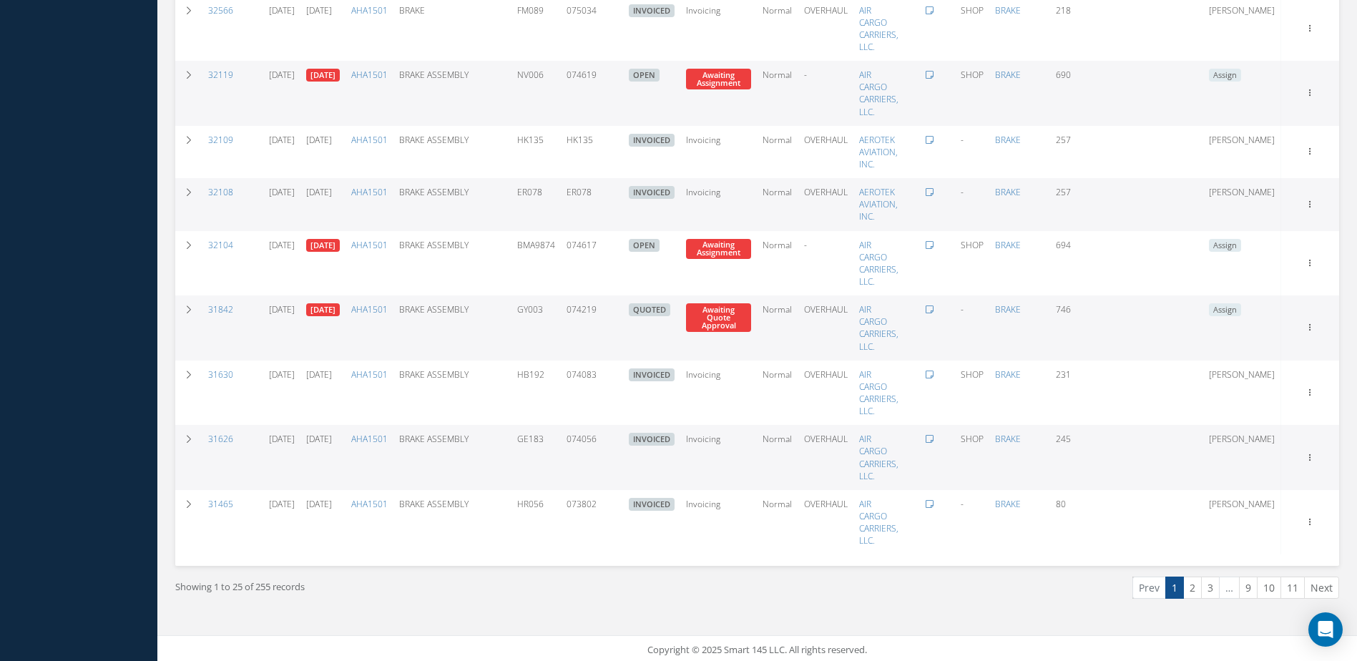
scroll to position [1219, 0]
click at [1195, 585] on link "2" at bounding box center [1193, 585] width 19 height 22
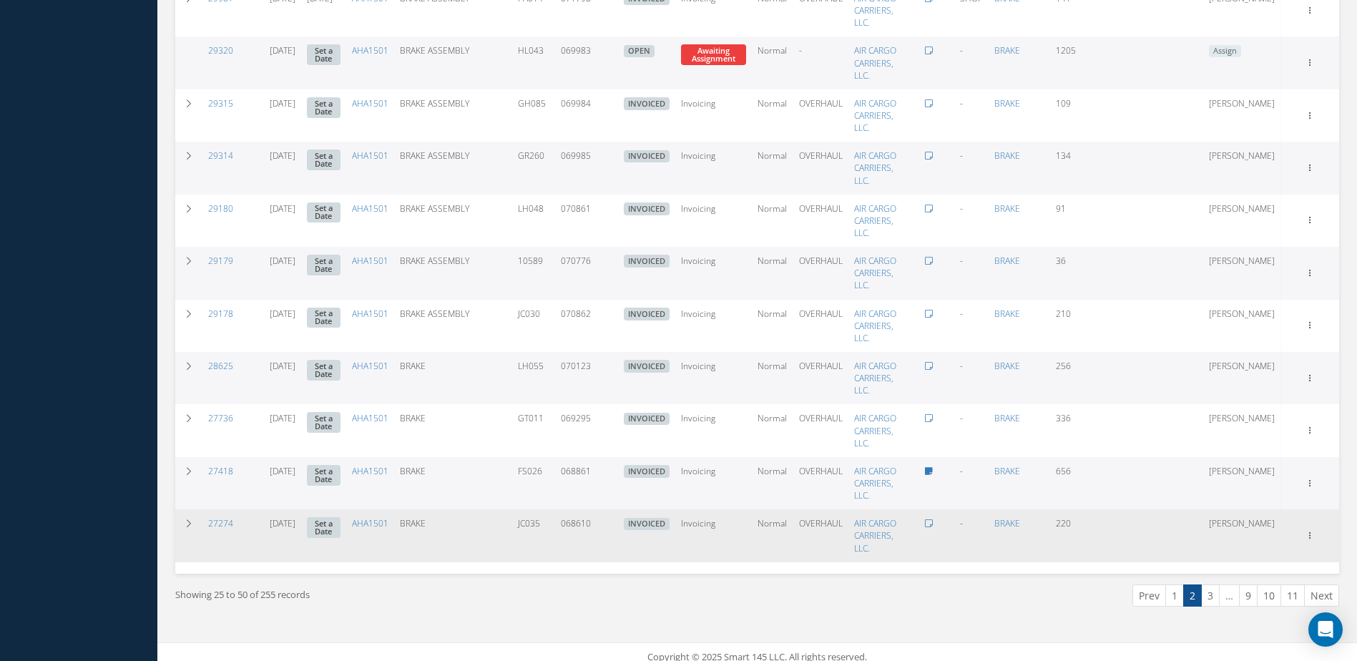
scroll to position [977, 0]
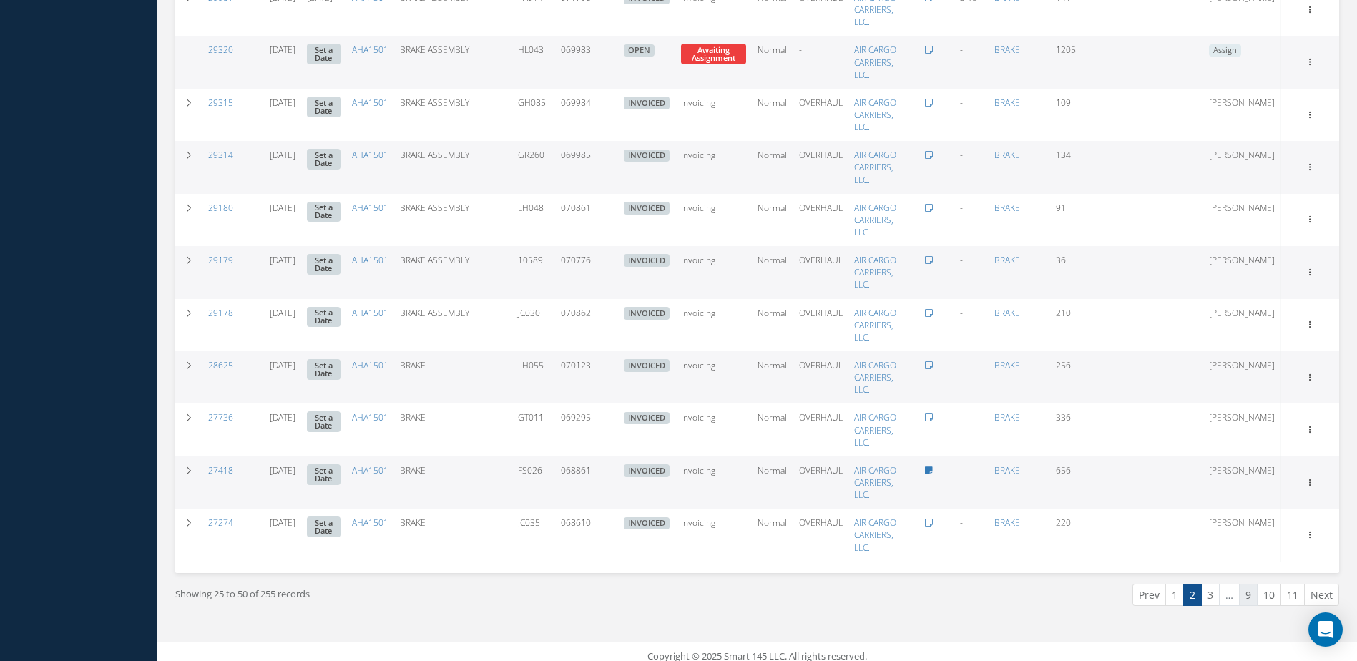
click at [1252, 595] on link "9" at bounding box center [1248, 595] width 19 height 22
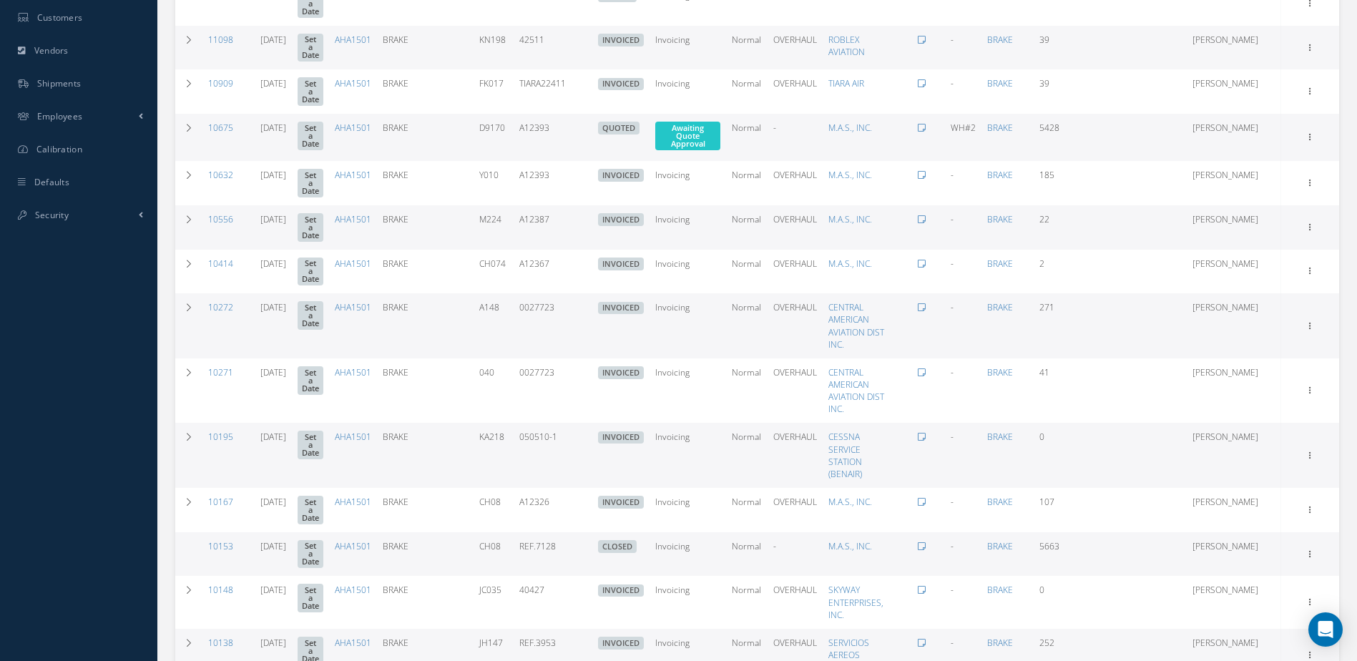
scroll to position [898, 0]
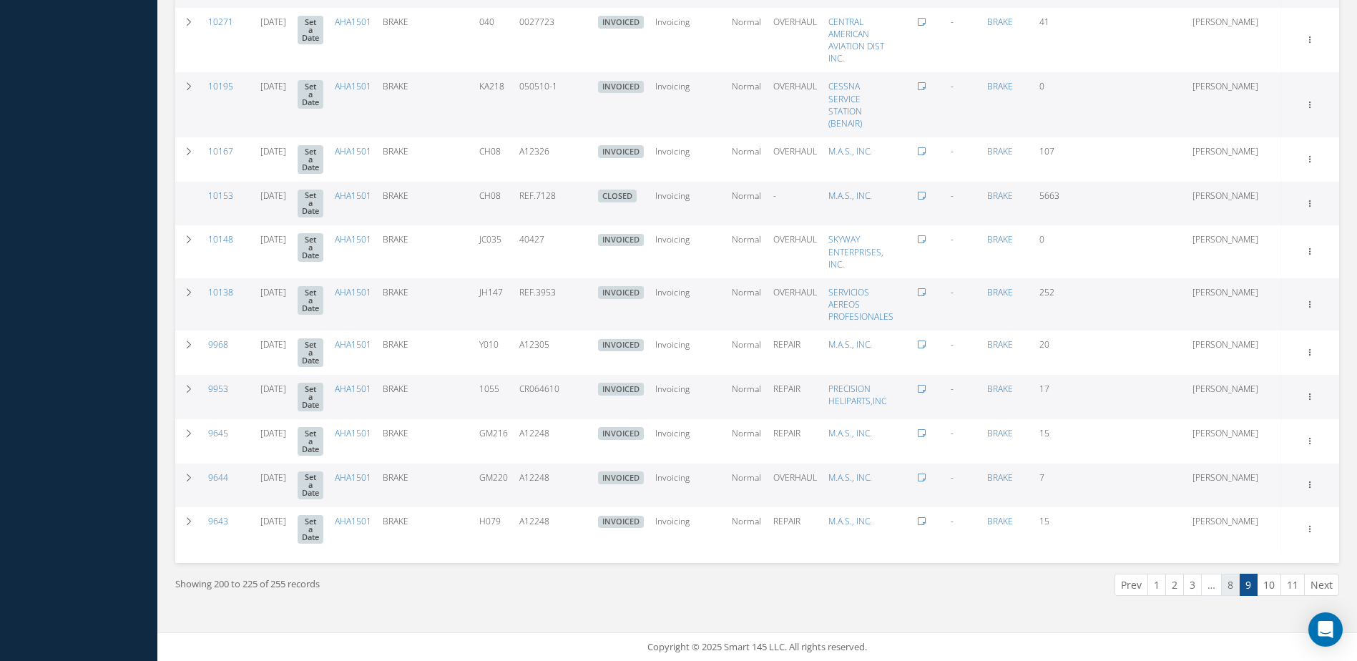
click at [1229, 586] on link "8" at bounding box center [1231, 585] width 19 height 22
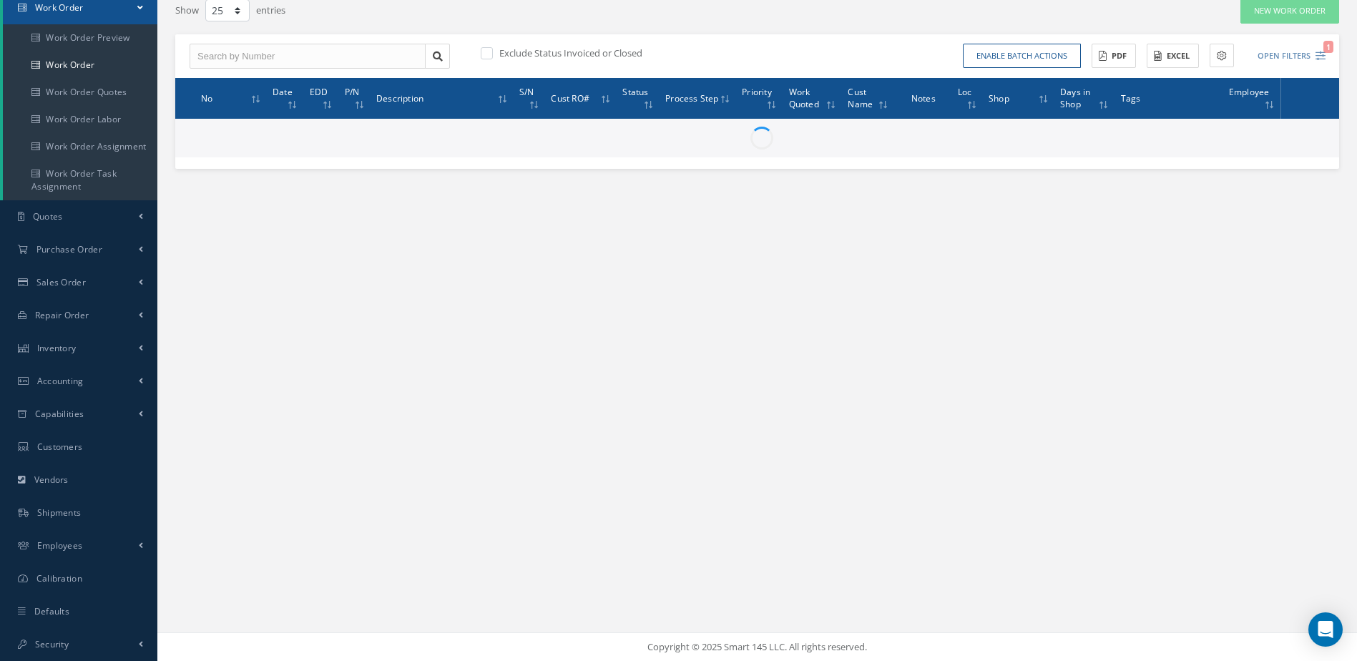
scroll to position [118, 0]
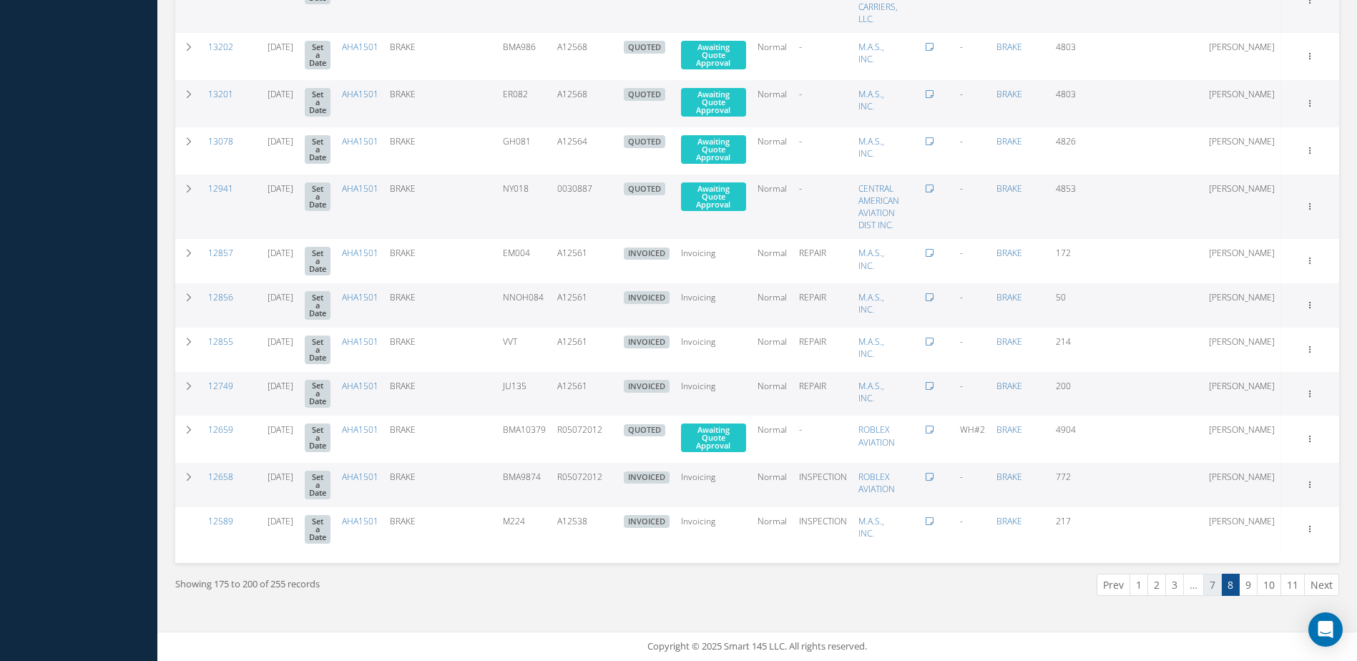
click at [1211, 586] on link "7" at bounding box center [1213, 585] width 19 height 22
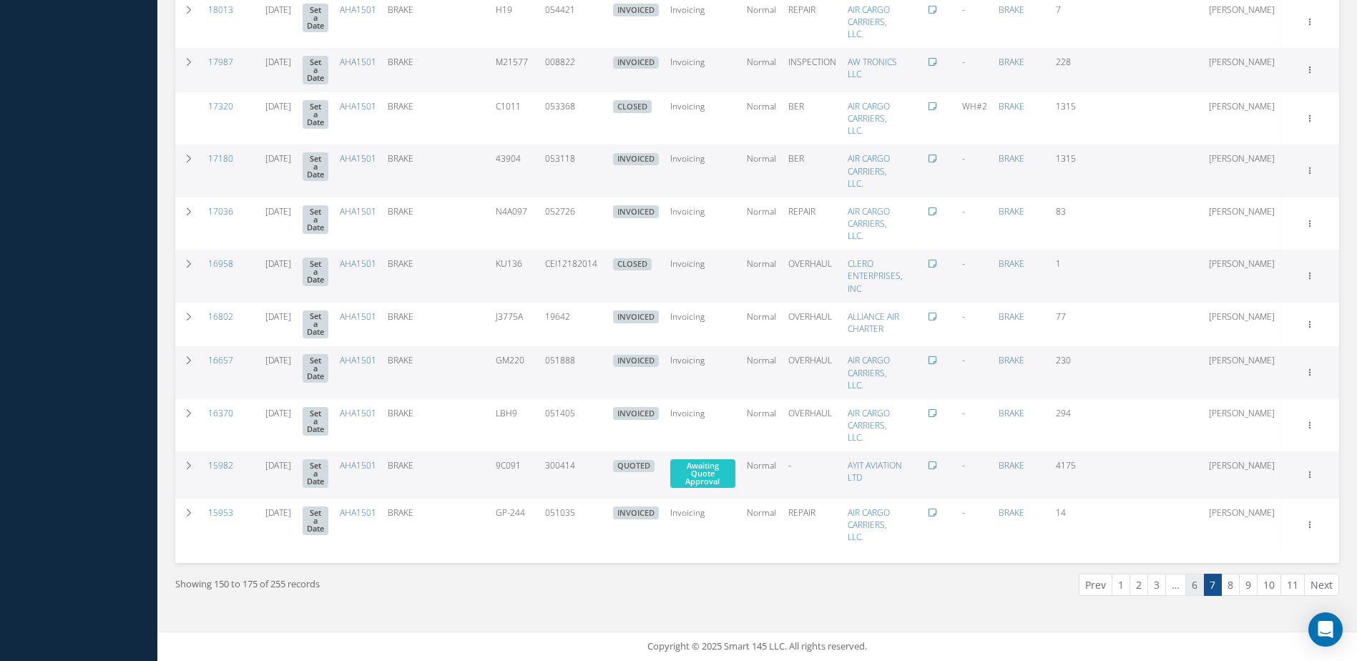
click at [1194, 589] on link "6" at bounding box center [1195, 585] width 19 height 22
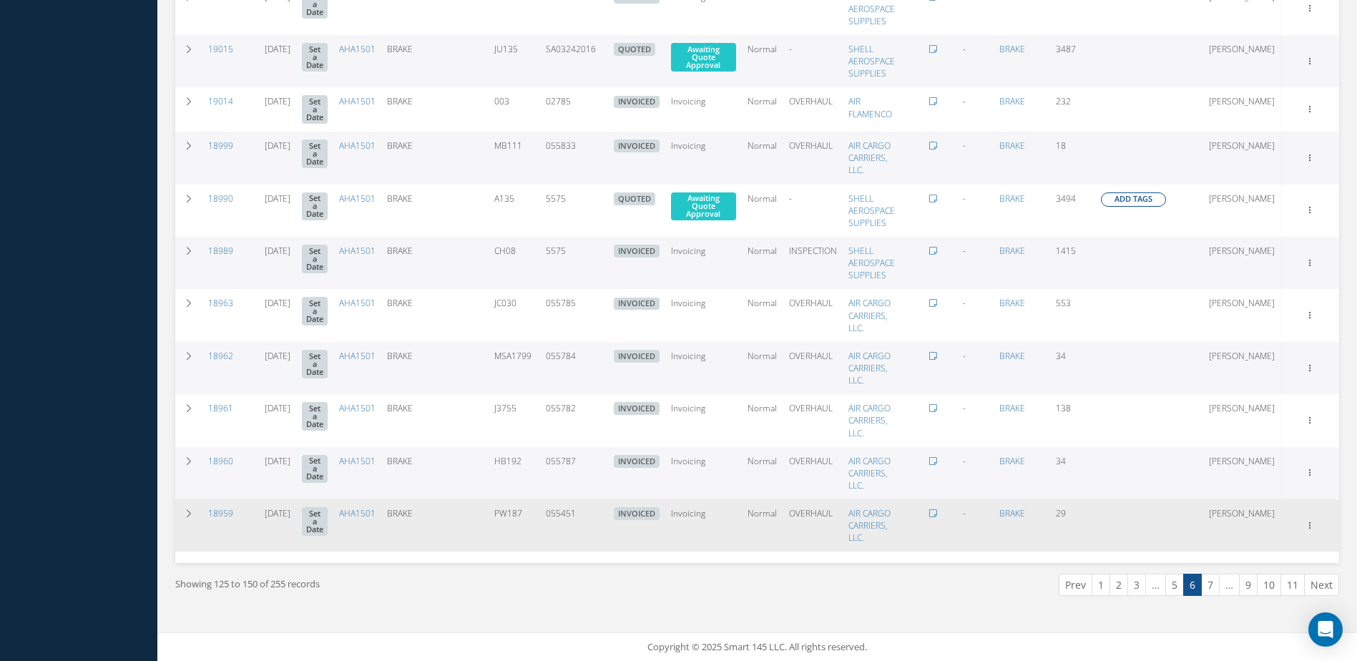
scroll to position [999, 0]
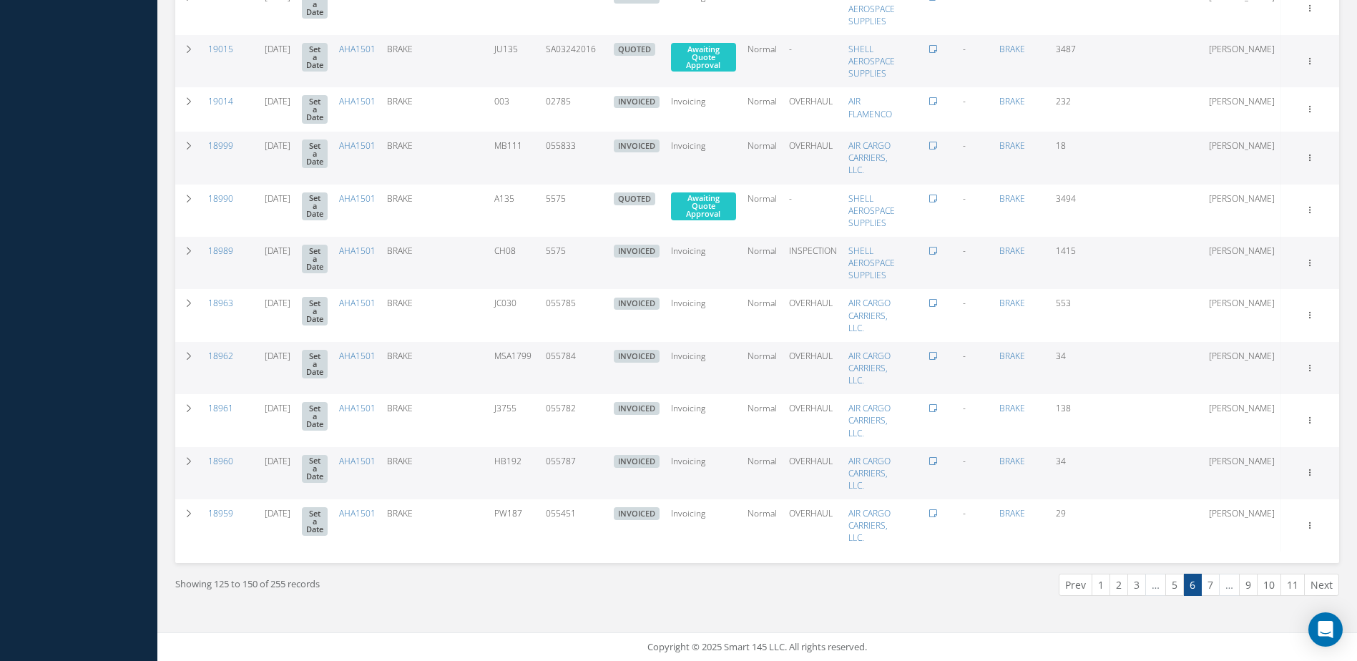
click at [1173, 588] on link "5" at bounding box center [1175, 585] width 19 height 22
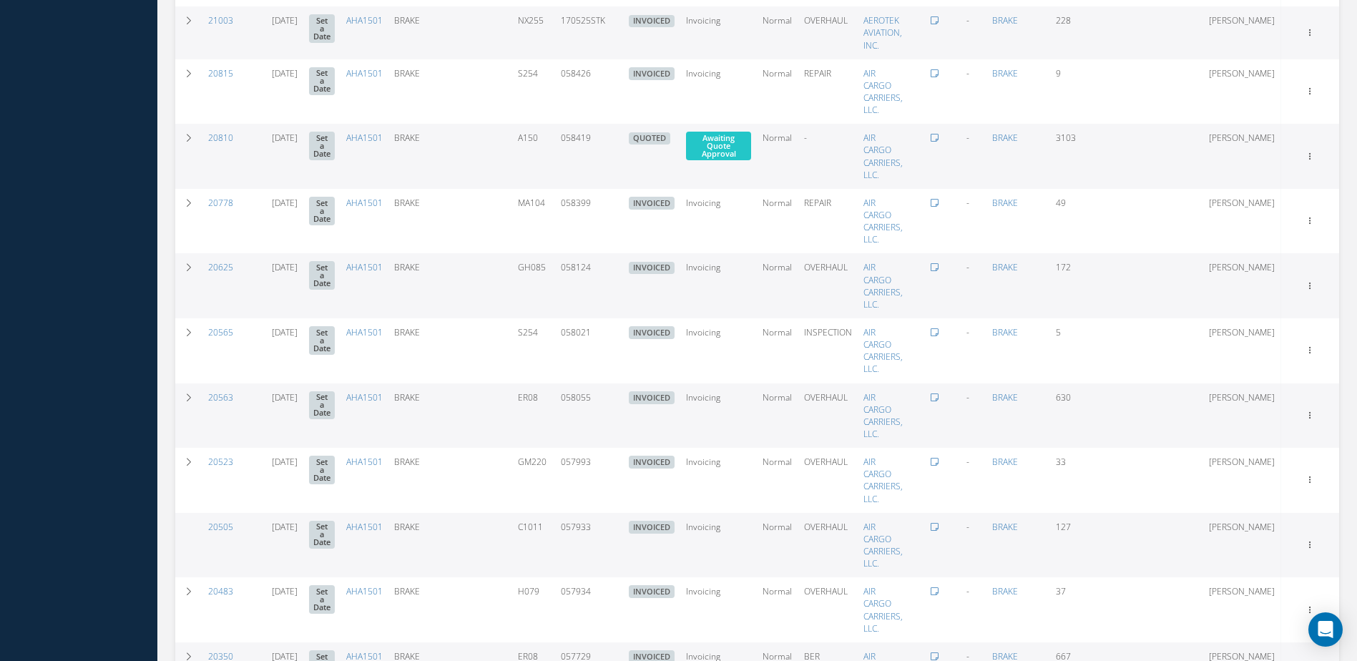
scroll to position [1269, 0]
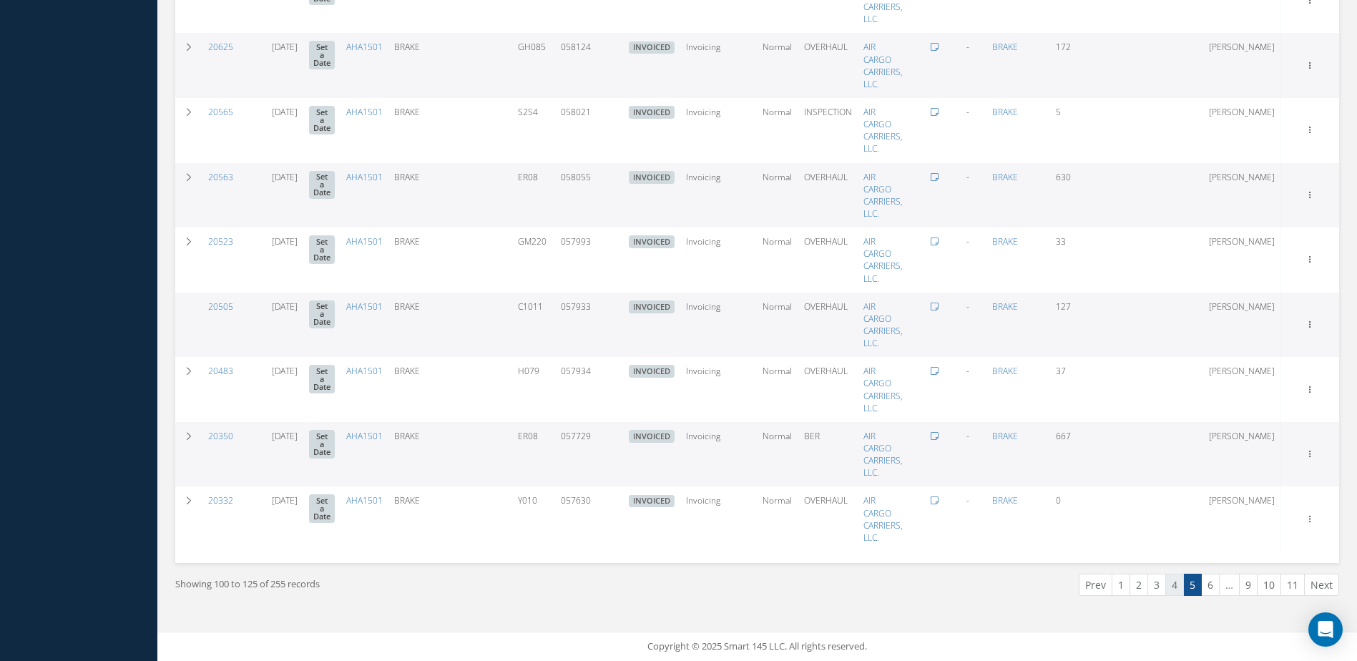
click at [1170, 590] on link "4" at bounding box center [1175, 585] width 19 height 22
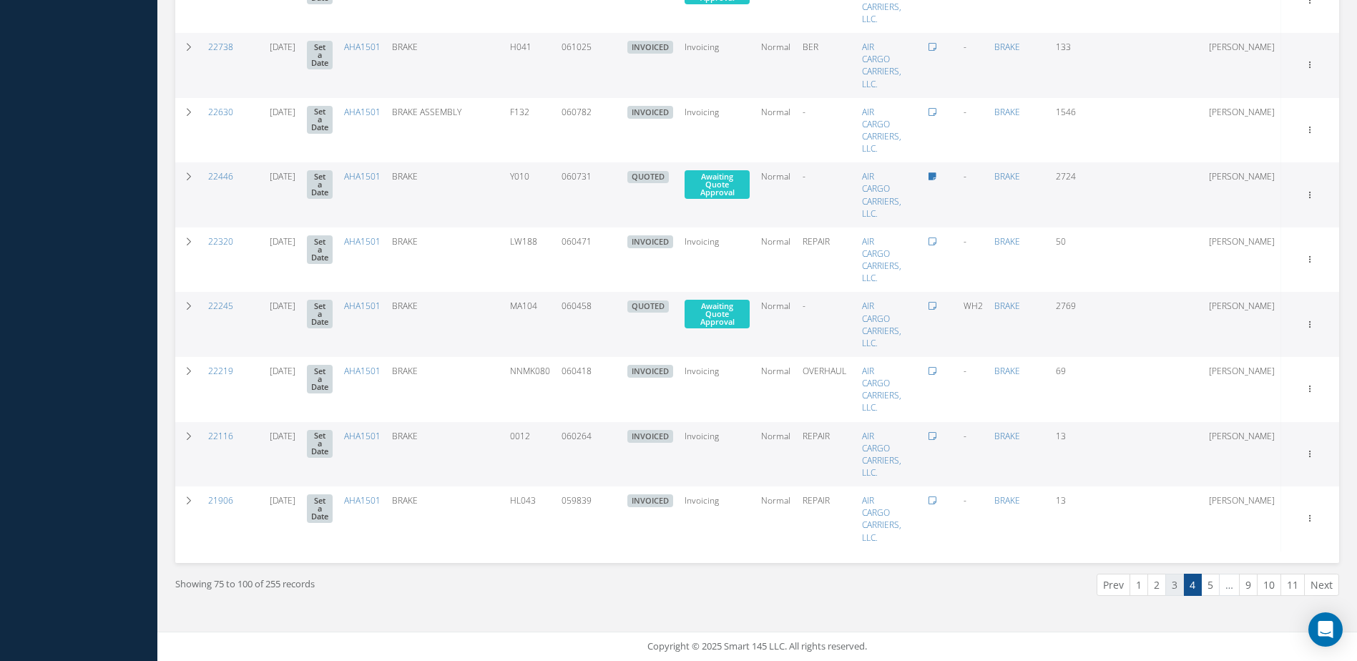
click at [1176, 592] on link "3" at bounding box center [1175, 585] width 19 height 22
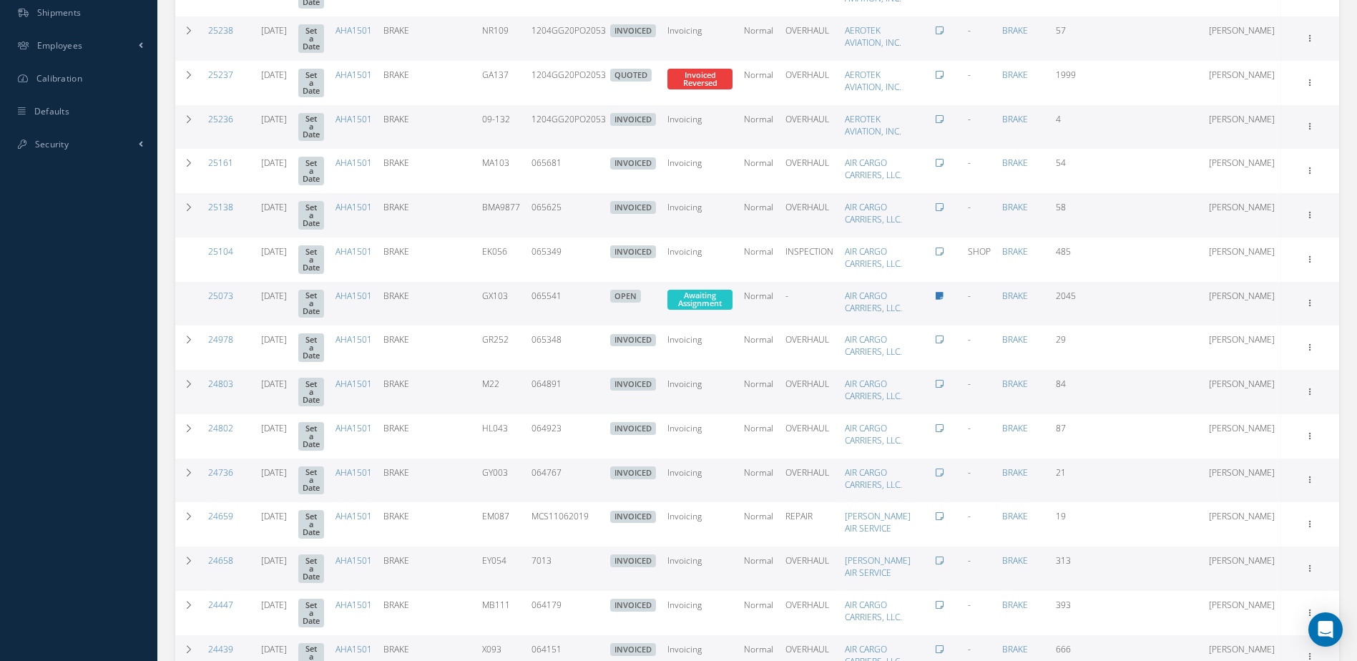
scroll to position [619, 0]
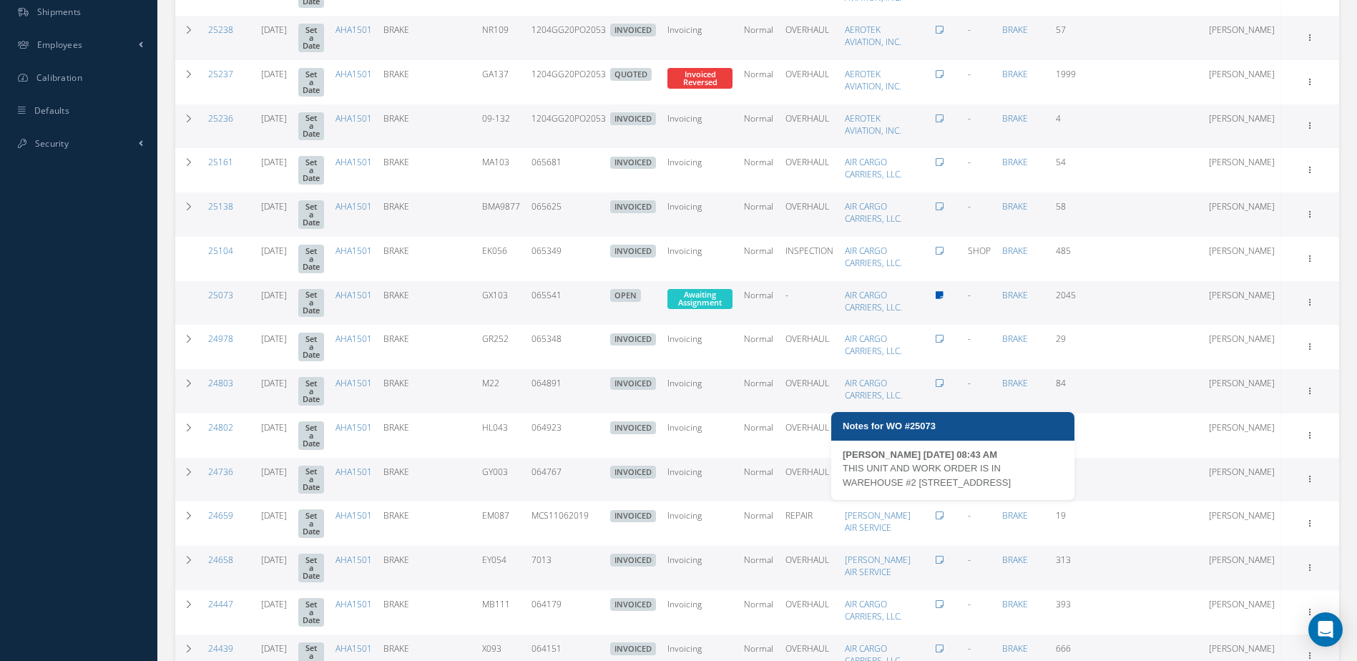
click at [944, 300] on icon at bounding box center [940, 295] width 8 height 9
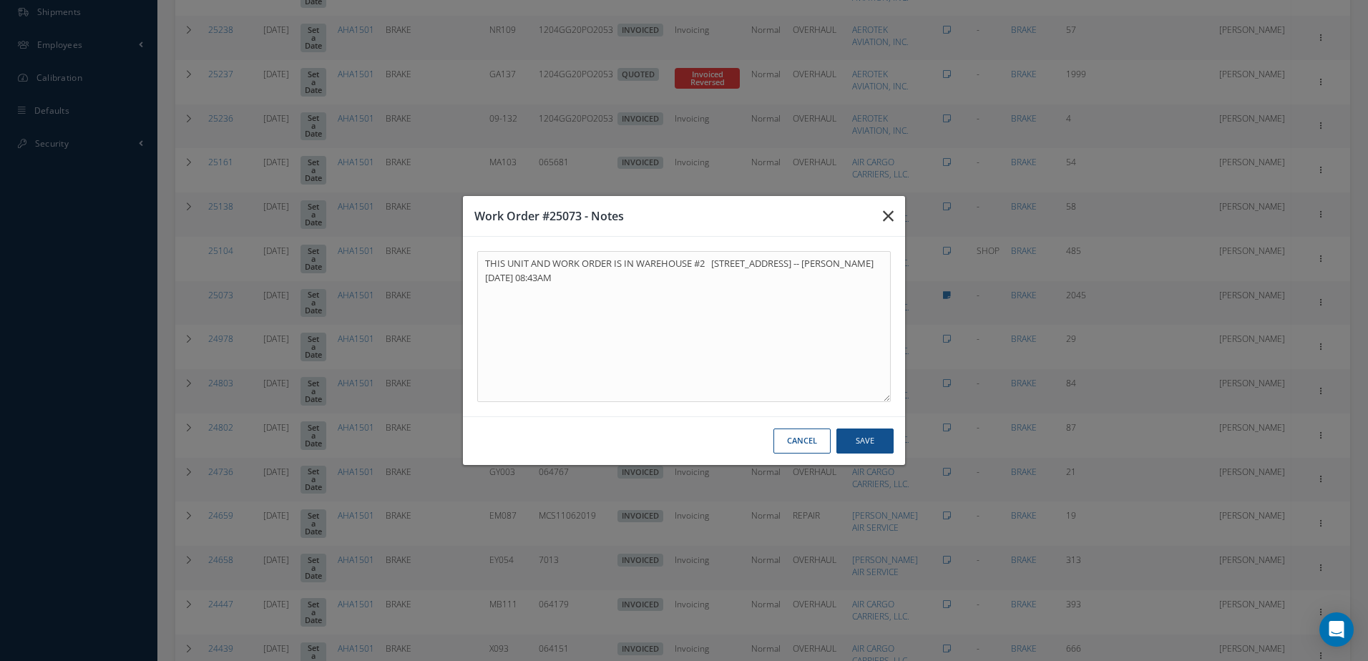
click at [894, 212] on button "button" at bounding box center [889, 216] width 34 height 40
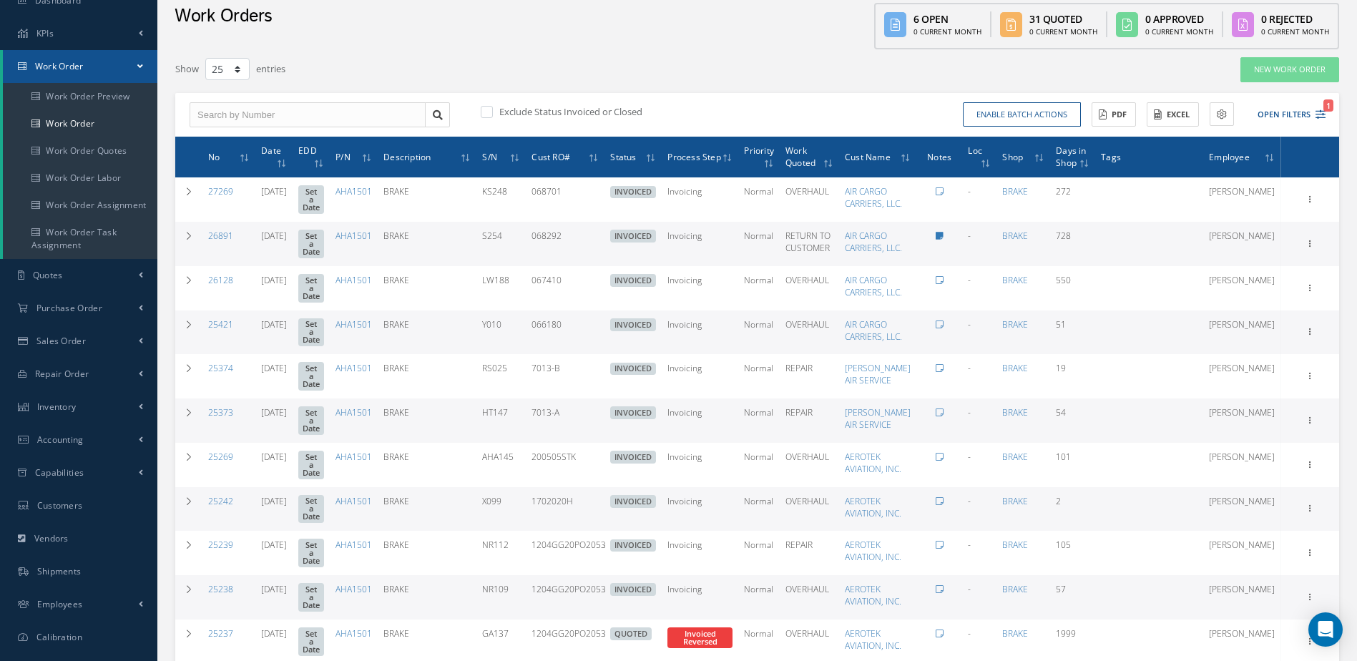
scroll to position [0, 0]
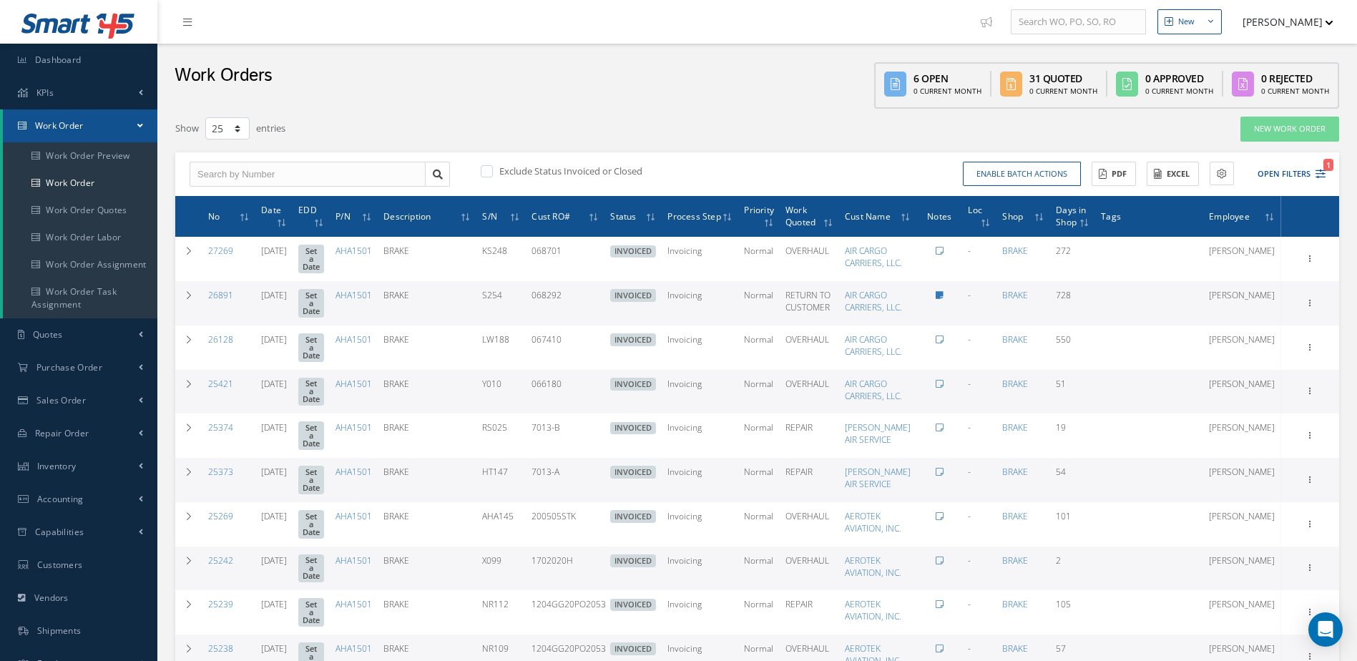
click at [90, 132] on link "Work Order" at bounding box center [80, 125] width 155 height 33
